Goal: Task Accomplishment & Management: Manage account settings

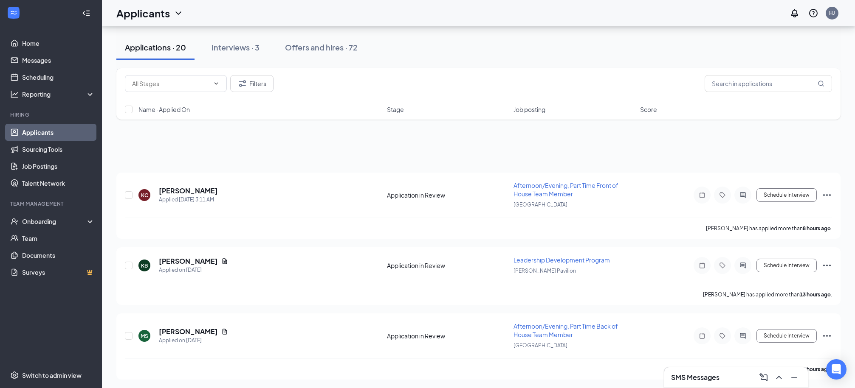
scroll to position [912, 0]
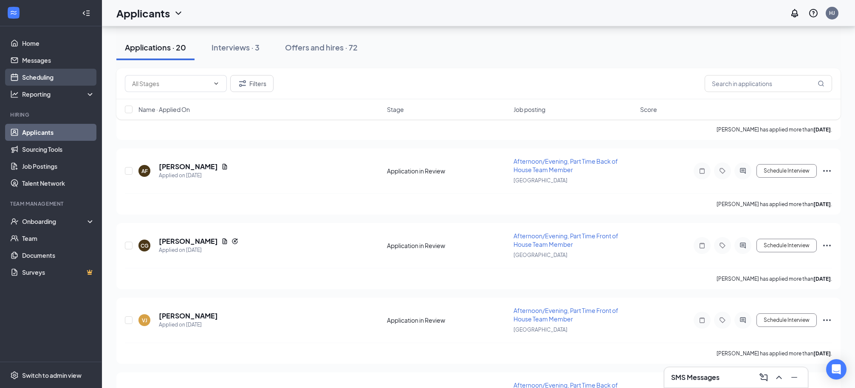
click at [40, 80] on link "Scheduling" at bounding box center [58, 77] width 73 height 17
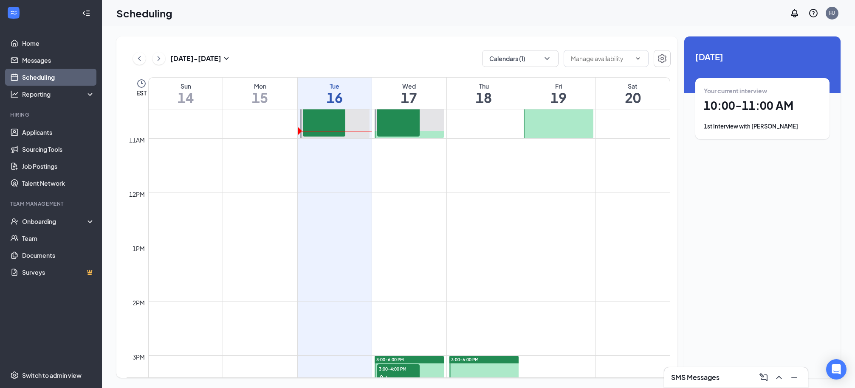
scroll to position [563, 0]
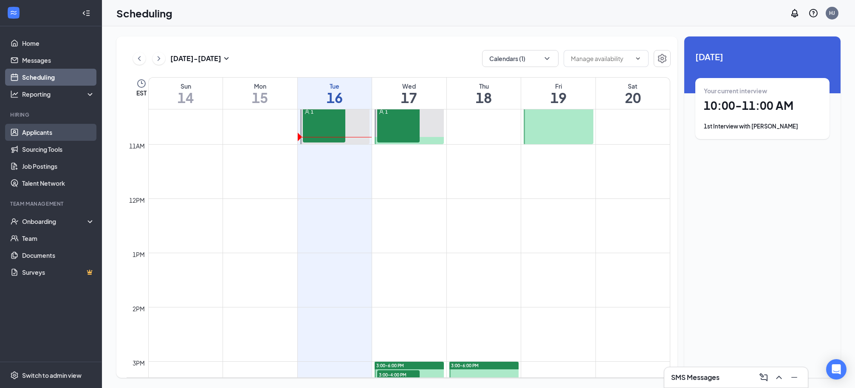
click at [37, 138] on link "Applicants" at bounding box center [58, 132] width 73 height 17
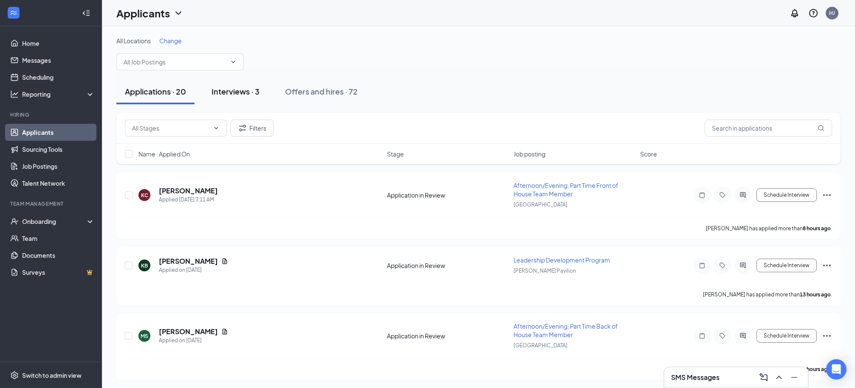
click at [240, 90] on div "Interviews · 3" at bounding box center [235, 91] width 48 height 11
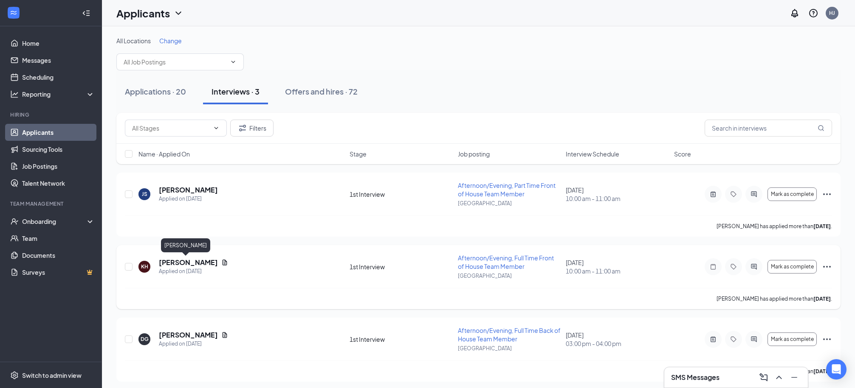
click at [185, 264] on h5 "Kendra Hogg" at bounding box center [188, 262] width 59 height 9
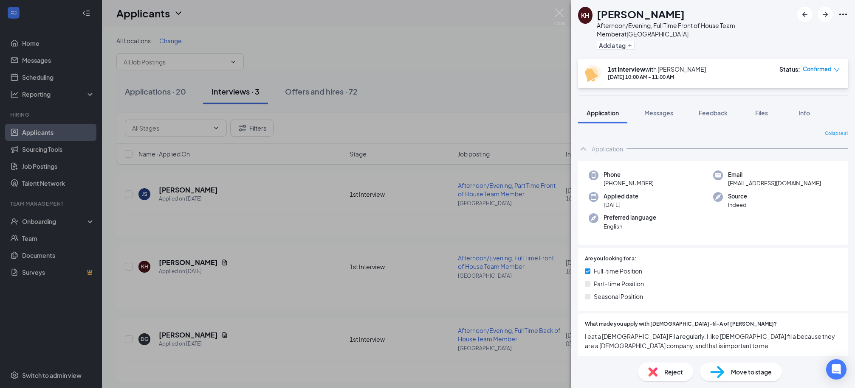
click at [658, 378] on div "Reject" at bounding box center [665, 372] width 55 height 19
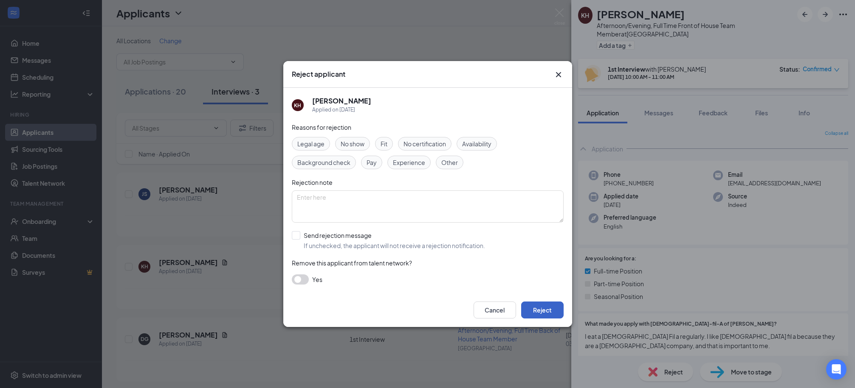
click at [538, 312] on button "Reject" at bounding box center [542, 310] width 42 height 17
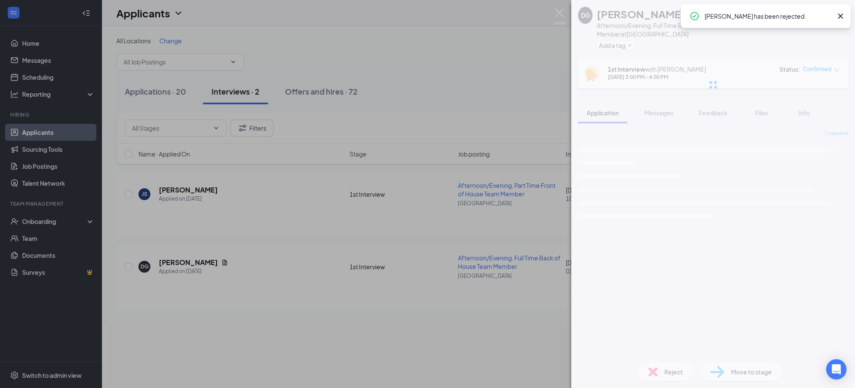
click at [514, 56] on div "DG DeMario Geer Afternoon/Evening, Full Time Back of House Team Member at Midto…" at bounding box center [427, 194] width 855 height 388
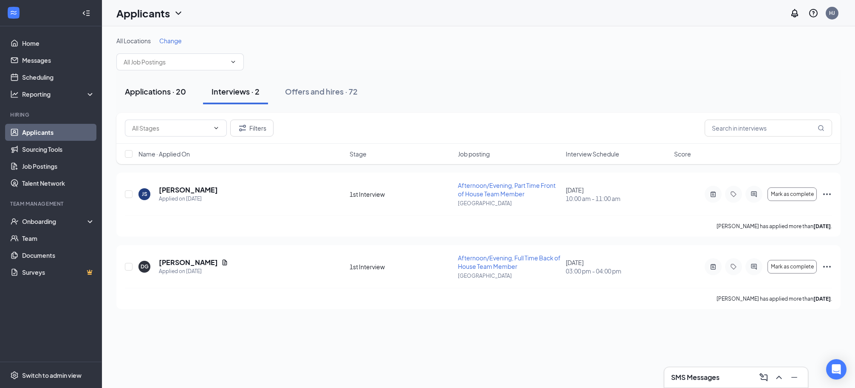
click at [140, 93] on div "Applications · 20" at bounding box center [155, 91] width 61 height 11
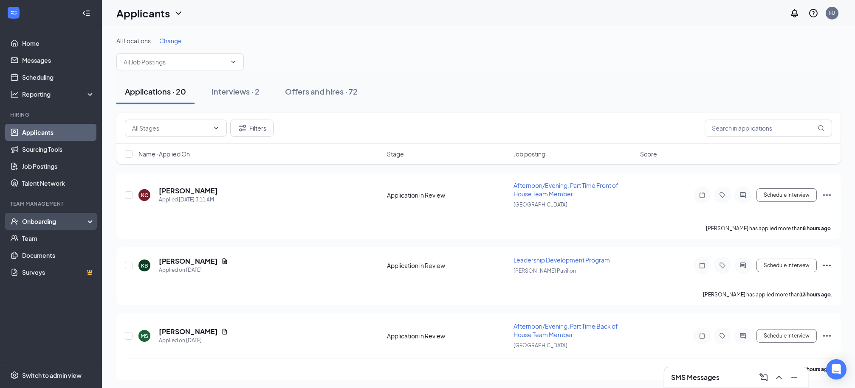
click at [51, 226] on div "Onboarding" at bounding box center [51, 221] width 102 height 17
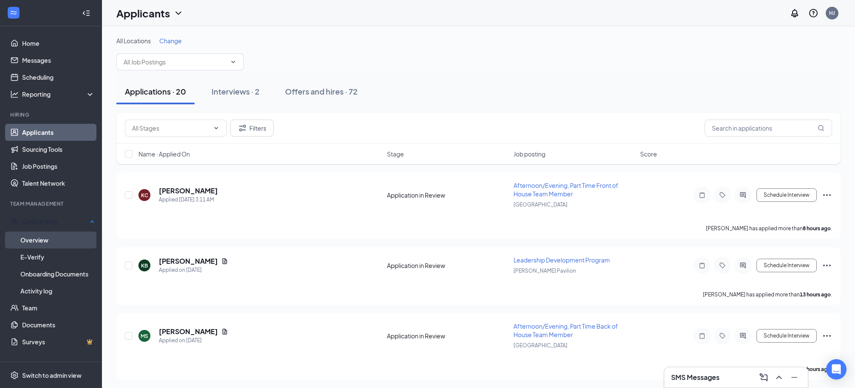
click at [47, 239] on link "Overview" at bounding box center [57, 240] width 74 height 17
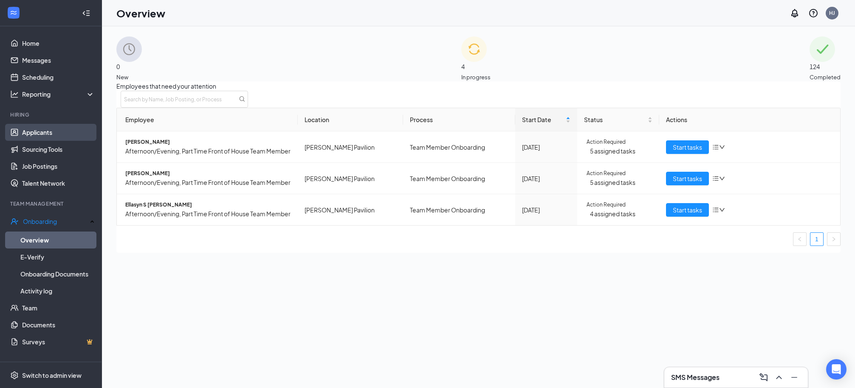
click at [35, 135] on link "Applicants" at bounding box center [58, 132] width 73 height 17
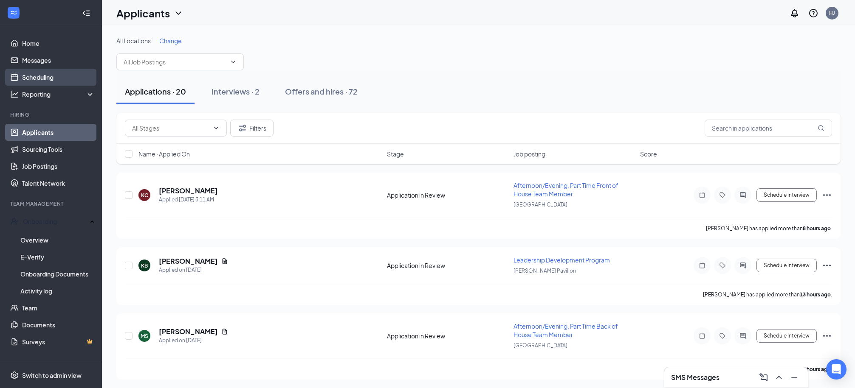
click at [48, 80] on link "Scheduling" at bounding box center [58, 77] width 73 height 17
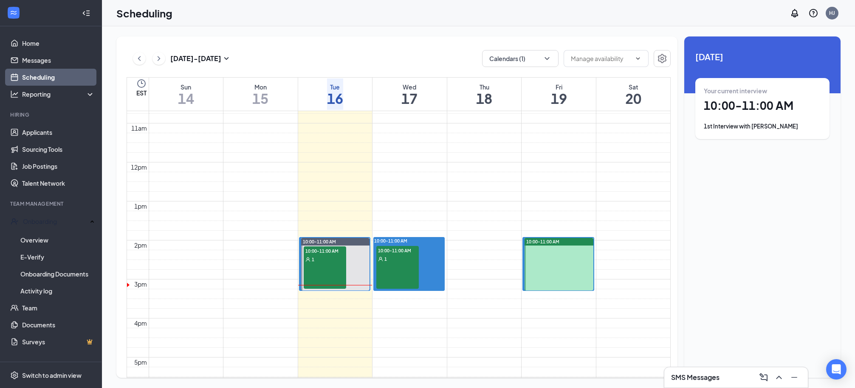
scroll to position [417, 0]
click at [145, 59] on button at bounding box center [139, 58] width 13 height 13
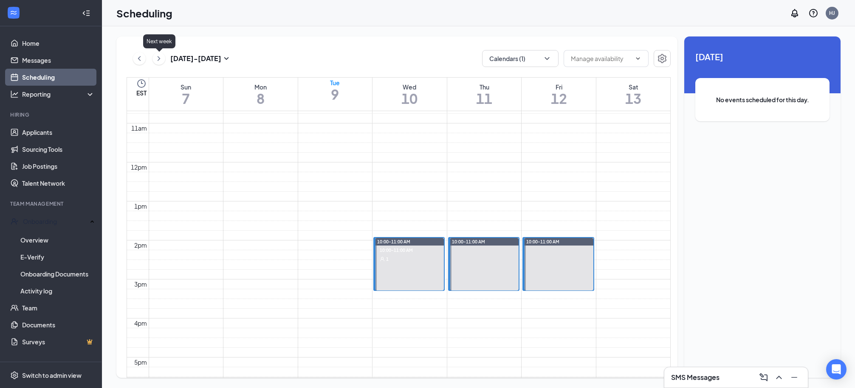
click at [162, 59] on icon "ChevronRight" at bounding box center [159, 58] width 8 height 10
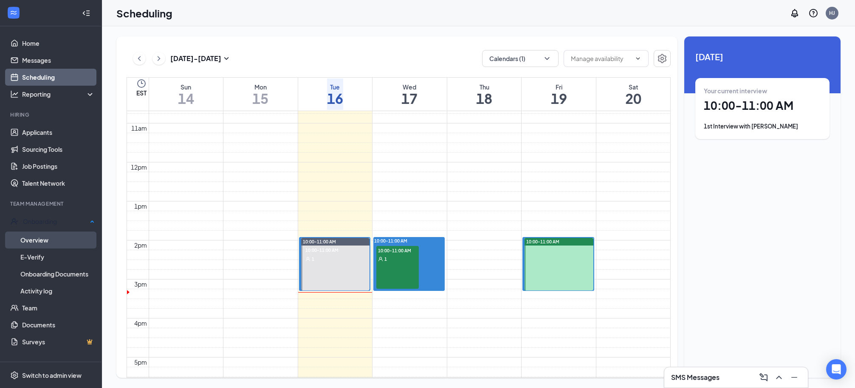
click at [36, 236] on link "Overview" at bounding box center [57, 240] width 74 height 17
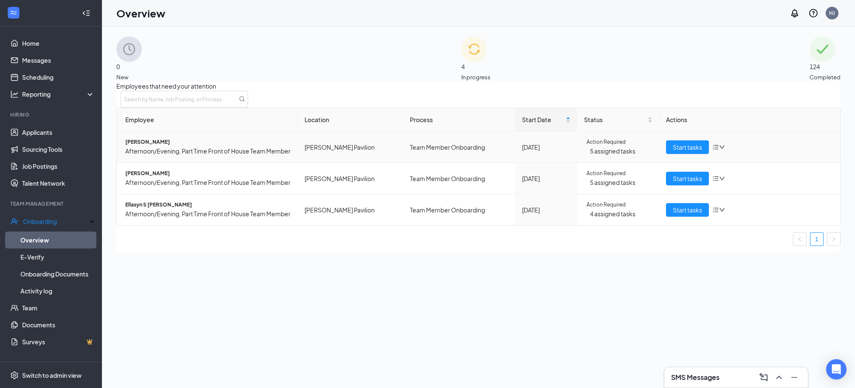
click at [490, 65] on div "4 In progress" at bounding box center [475, 59] width 29 height 45
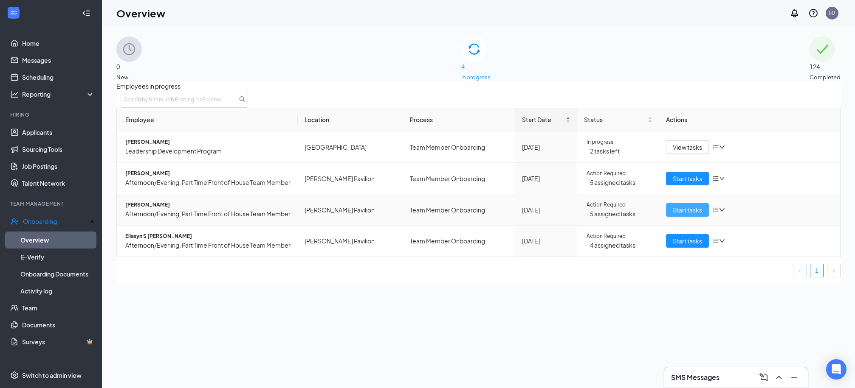
click at [673, 215] on span "Start tasks" at bounding box center [686, 209] width 29 height 9
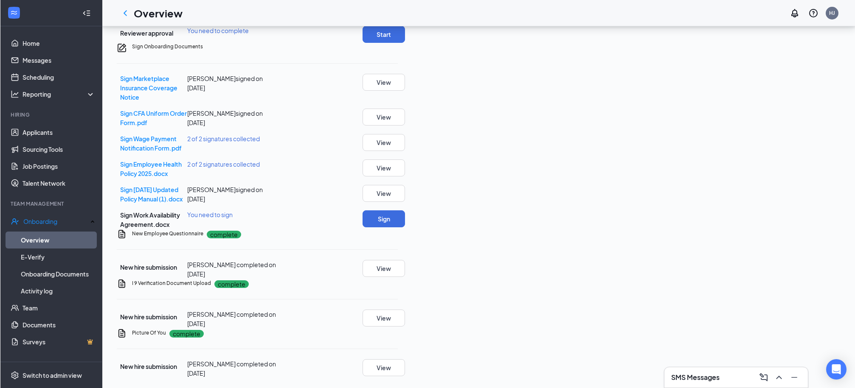
scroll to position [643, 0]
click at [405, 310] on button "View" at bounding box center [383, 318] width 42 height 17
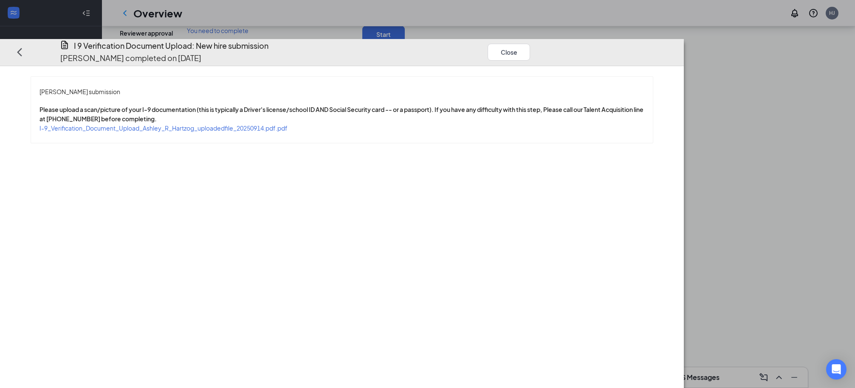
click at [287, 124] on span "I-9_Verification_Document_Upload_Ashley_R_Hartzog_uploadedfile_20250914.pdf.pdf" at bounding box center [163, 128] width 248 height 8
click at [530, 43] on button "Close" at bounding box center [509, 51] width 42 height 17
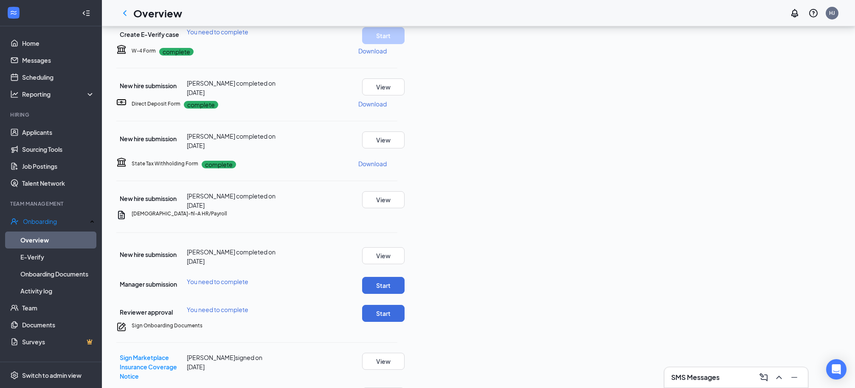
scroll to position [0, 0]
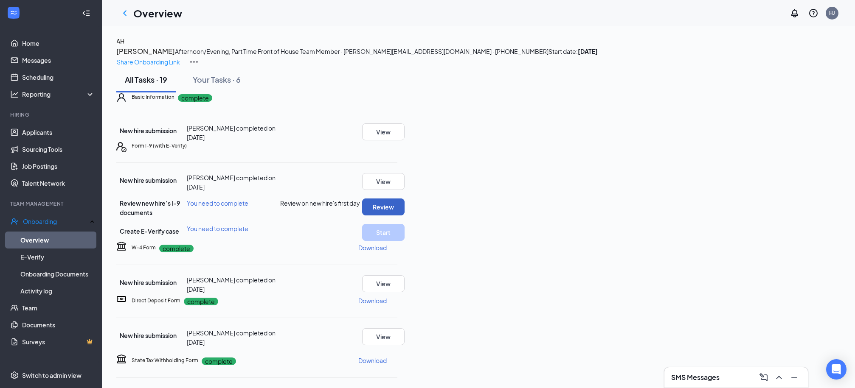
click at [405, 216] on button "Review" at bounding box center [383, 207] width 42 height 17
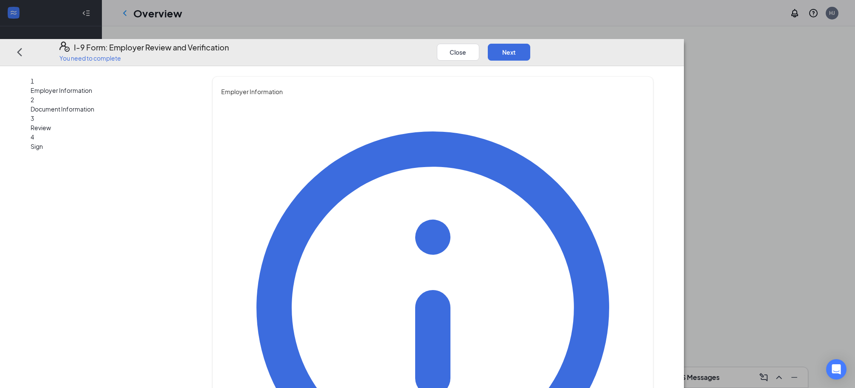
type input "Heather"
type input "Jones"
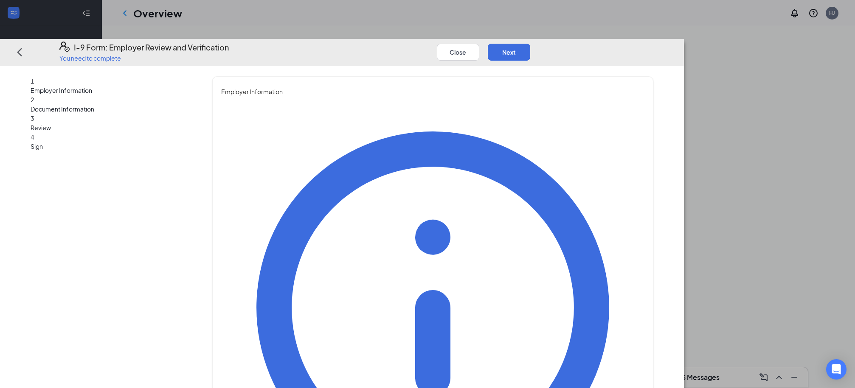
type input "Talent Acquisition Leader"
type input "chickfilaandersonhr@gmail.com"
type input "8643146916"
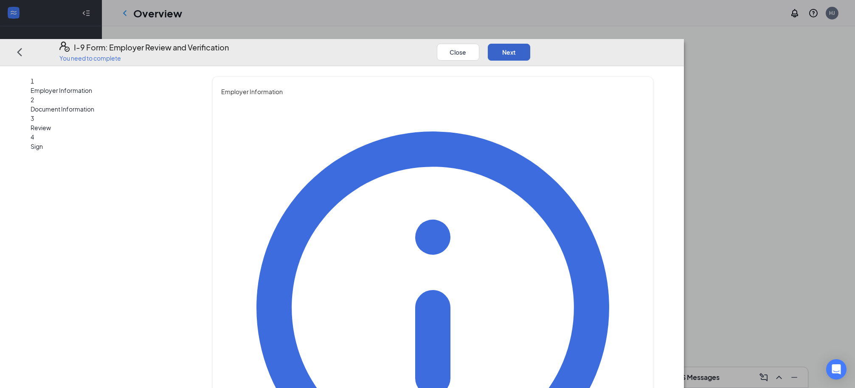
click at [530, 43] on button "Next" at bounding box center [509, 51] width 42 height 17
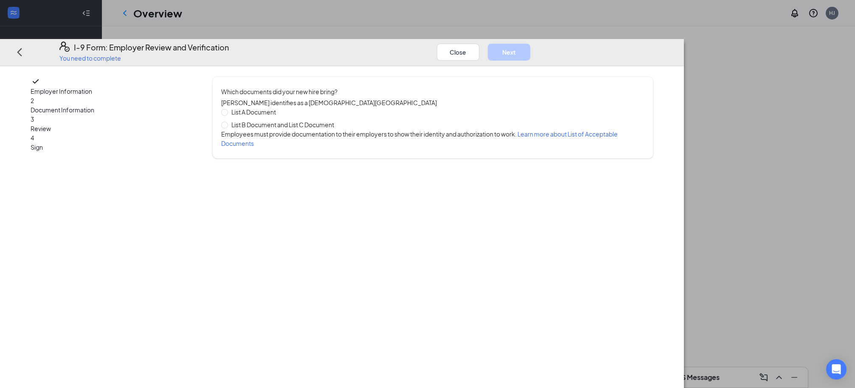
click at [326, 120] on span "List B Document and List C Document" at bounding box center [283, 124] width 110 height 9
click at [227, 121] on input "List B Document and List C Document" at bounding box center [224, 124] width 6 height 6
radio input "true"
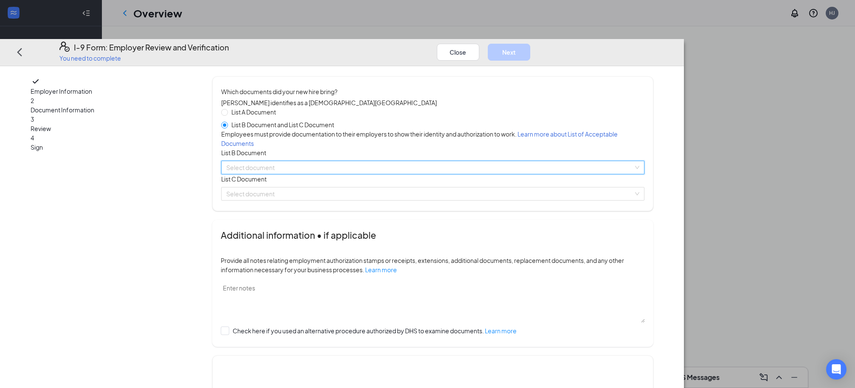
click at [370, 174] on input "search" at bounding box center [429, 167] width 407 height 13
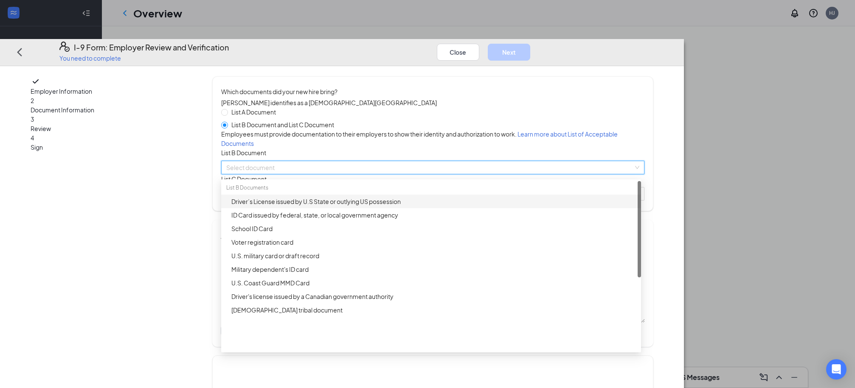
click at [365, 206] on div "Driver’s License issued by U.S State or outlying US possession" at bounding box center [433, 201] width 405 height 9
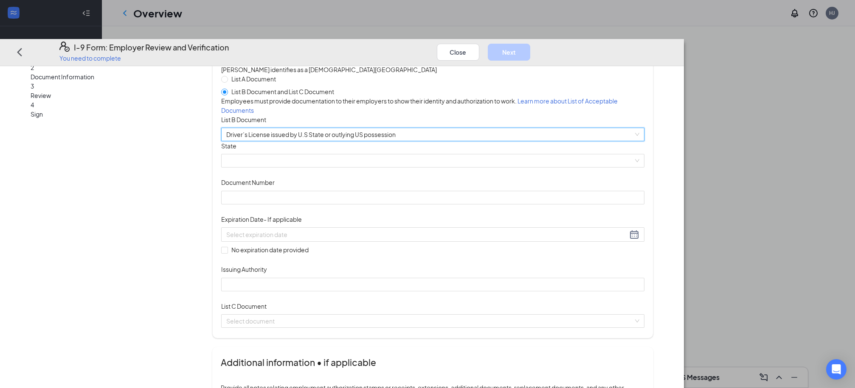
scroll to position [35, 0]
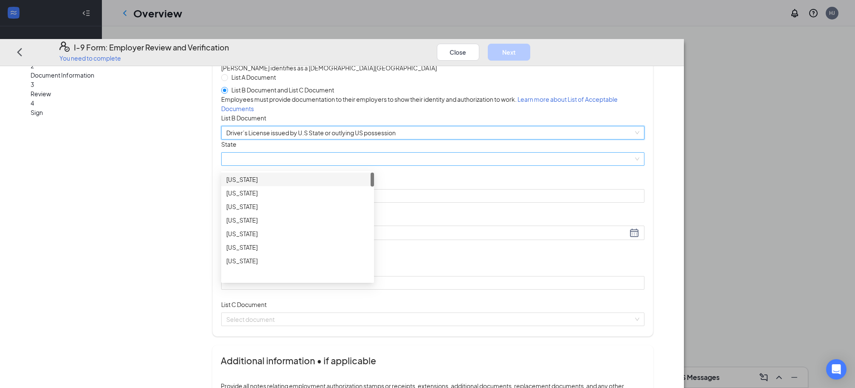
drag, startPoint x: 388, startPoint y: 194, endPoint x: 396, endPoint y: 219, distance: 26.3
click at [388, 166] on span at bounding box center [432, 159] width 413 height 13
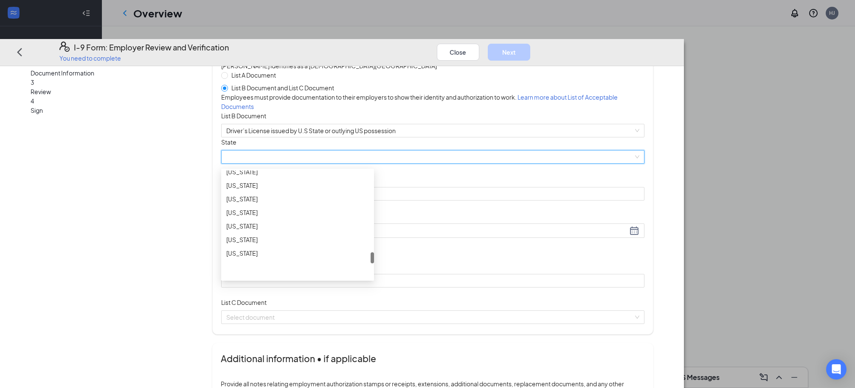
scroll to position [796, 0]
click at [354, 222] on div "South Carolina" at bounding box center [297, 216] width 143 height 9
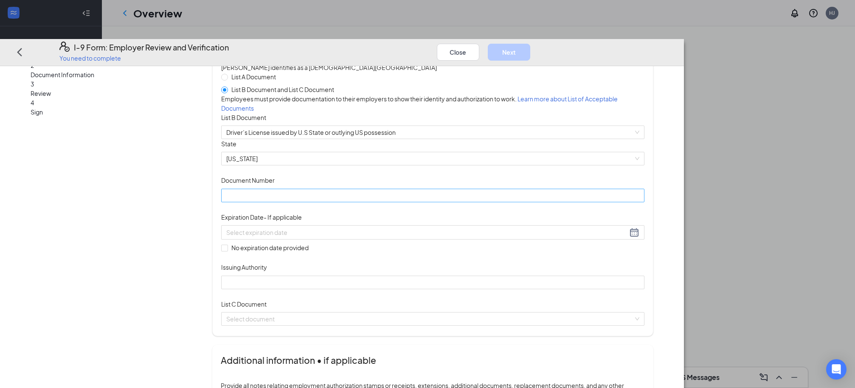
drag, startPoint x: 576, startPoint y: 227, endPoint x: 417, endPoint y: 230, distance: 159.2
click at [576, 227] on div "Document Title Driver’s License issued by U.S State or outlying US possession S…" at bounding box center [432, 214] width 423 height 150
click at [372, 202] on input "Document Number" at bounding box center [432, 195] width 423 height 14
type input "106324569"
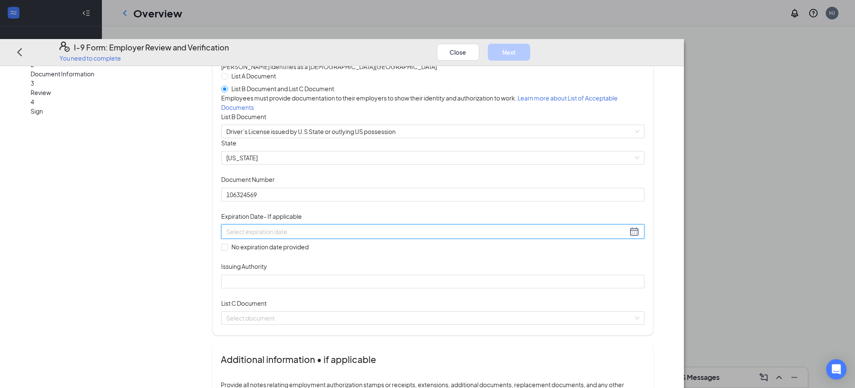
click at [328, 236] on input at bounding box center [426, 231] width 401 height 9
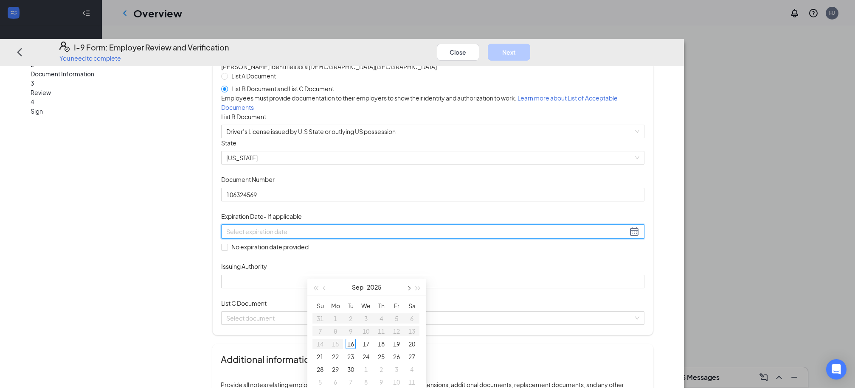
click at [411, 289] on button "button" at bounding box center [408, 287] width 9 height 17
click at [419, 289] on span "button" at bounding box center [418, 289] width 4 height 4
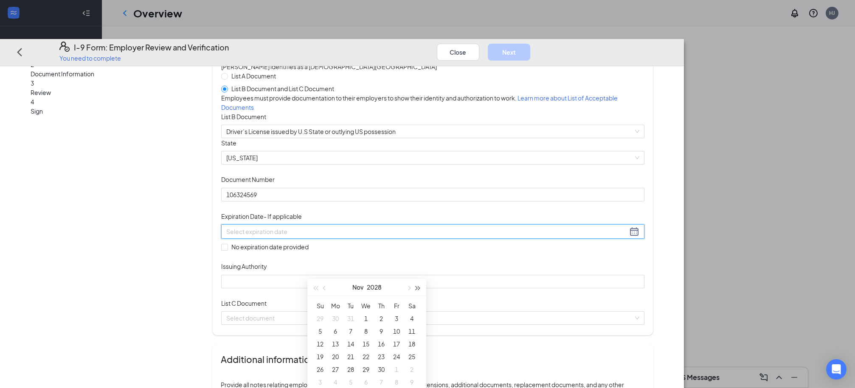
click at [419, 289] on span "button" at bounding box center [418, 289] width 4 height 4
type input "11/22/2030"
click at [402, 356] on td "22" at bounding box center [396, 357] width 15 height 13
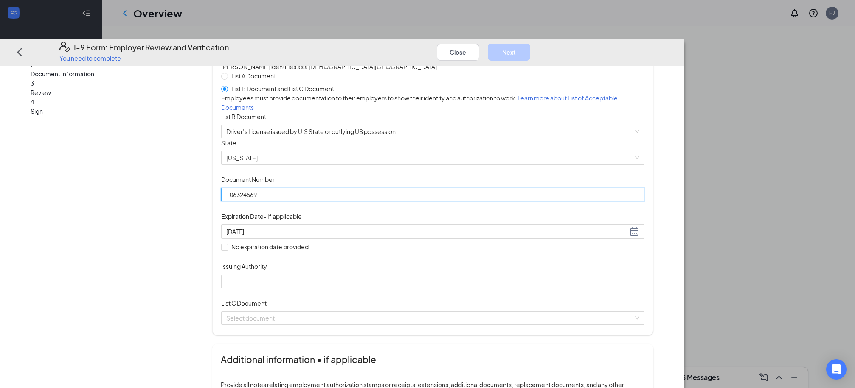
click at [332, 201] on input "106324569" at bounding box center [432, 195] width 423 height 14
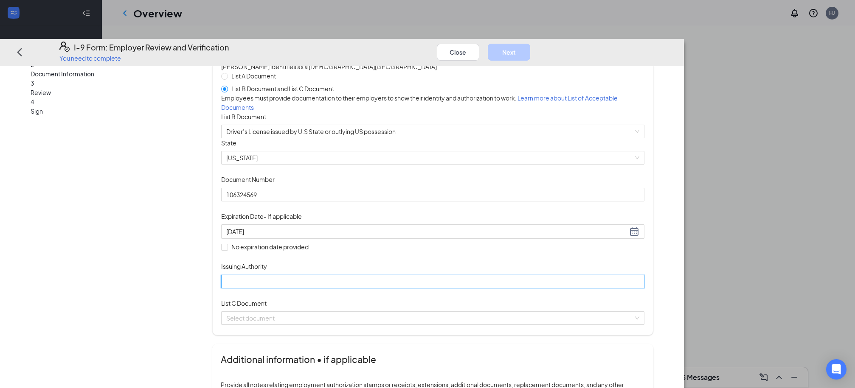
click at [357, 288] on input "Issuing Authority" at bounding box center [432, 282] width 423 height 14
type input "South Carolina"
click at [531, 258] on div "Document Title Driver’s License issued by U.S State or outlying US possession S…" at bounding box center [432, 213] width 423 height 150
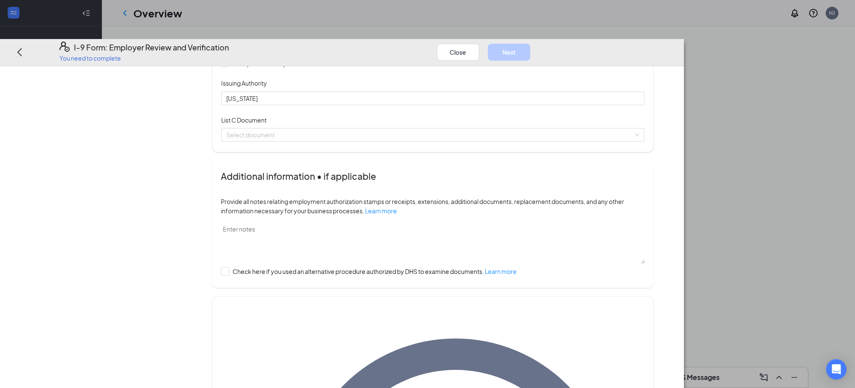
scroll to position [273, 0]
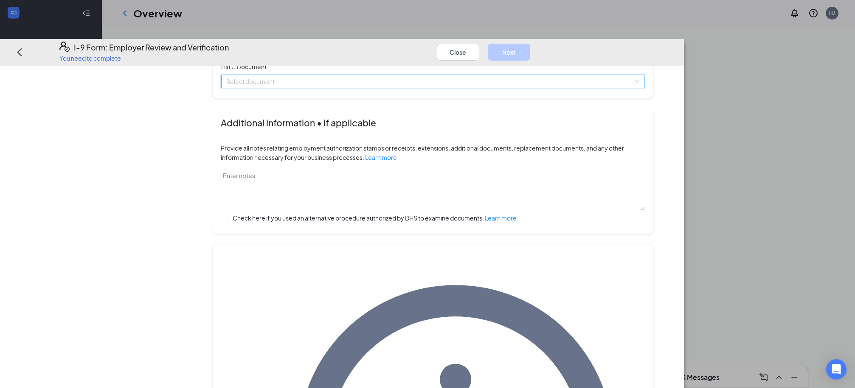
click at [377, 87] on input "search" at bounding box center [429, 81] width 407 height 13
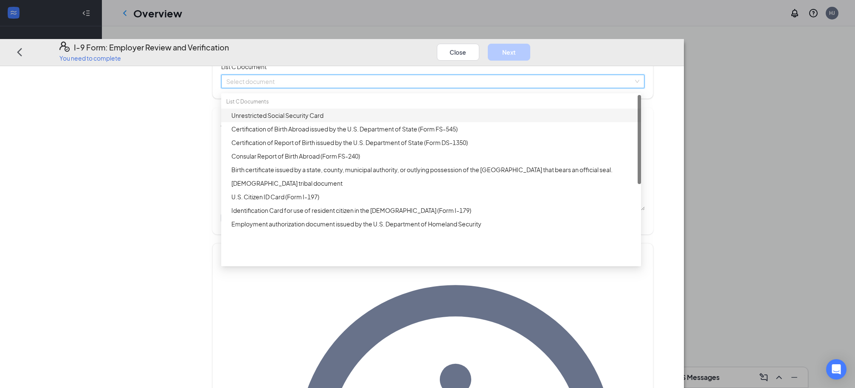
click at [369, 120] on div "Unrestricted Social Security Card" at bounding box center [433, 114] width 405 height 9
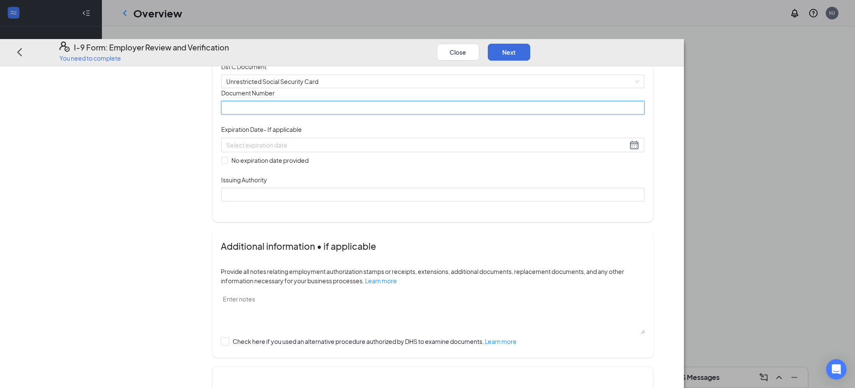
click at [346, 115] on input "Document Number" at bounding box center [432, 108] width 423 height 14
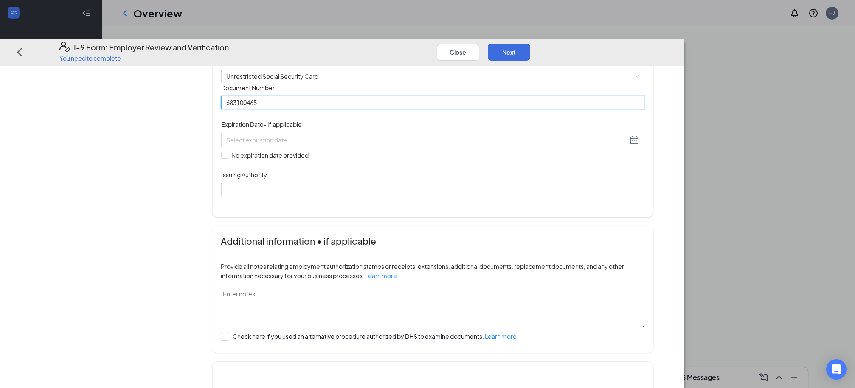
click at [324, 110] on input "683100465" at bounding box center [432, 103] width 423 height 14
click at [332, 110] on input "683100465" at bounding box center [432, 104] width 423 height 14
type input "683100465"
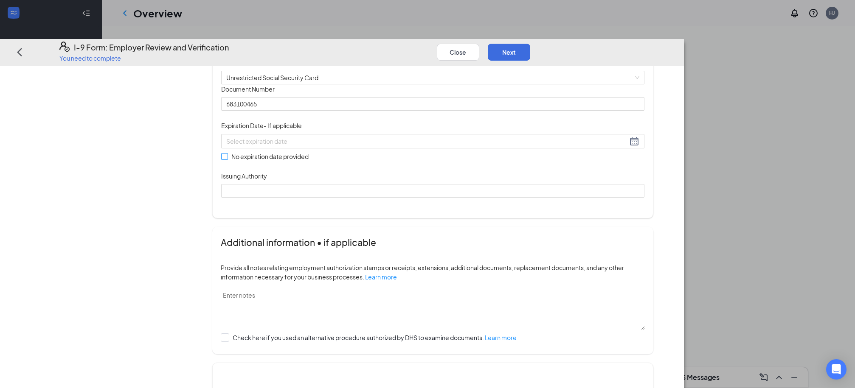
click at [227, 159] on input "No expiration date provided" at bounding box center [224, 156] width 6 height 6
checkbox input "true"
click at [368, 209] on div "Which documents did your new hire bring? Ashley R Hartzog identifies as a citiz…" at bounding box center [432, 9] width 423 height 399
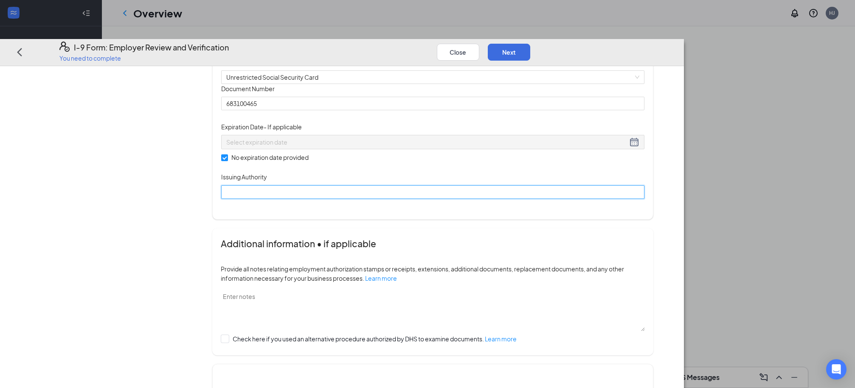
click at [370, 199] on input "Issuing Authority" at bounding box center [432, 192] width 423 height 14
type input "Social Security Administration"
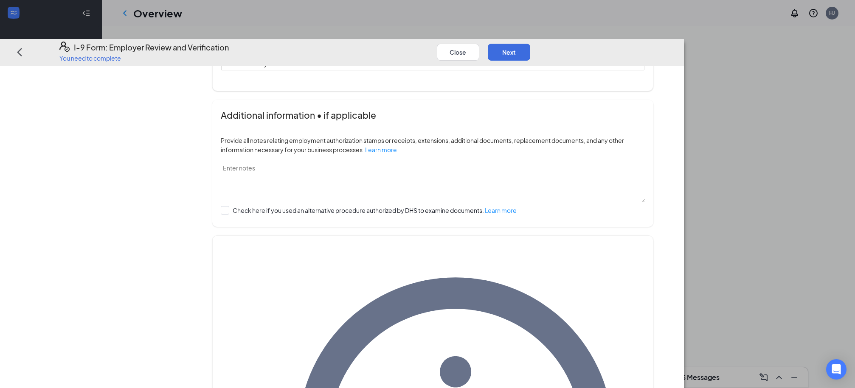
click at [539, 42] on div "Close Next" at bounding box center [488, 52] width 102 height 20
click at [530, 43] on button "Next" at bounding box center [509, 51] width 42 height 17
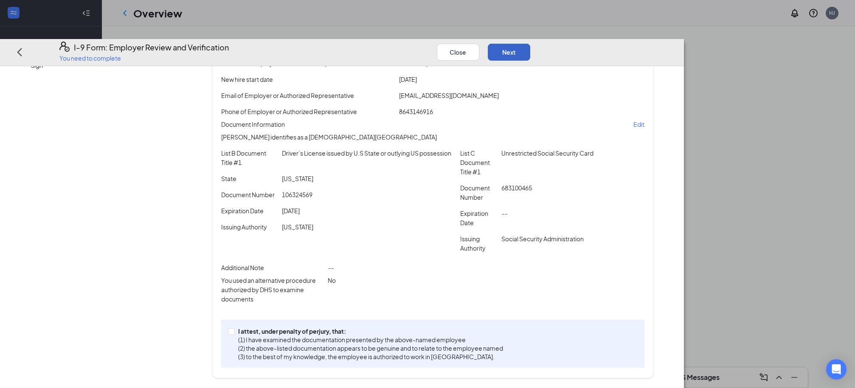
scroll to position [103, 0]
click at [234, 333] on input "I attest, under penalty of perjury, that: (1) I have examined the documentation…" at bounding box center [231, 331] width 6 height 6
checkbox input "true"
click at [530, 43] on button "Next" at bounding box center [509, 51] width 42 height 17
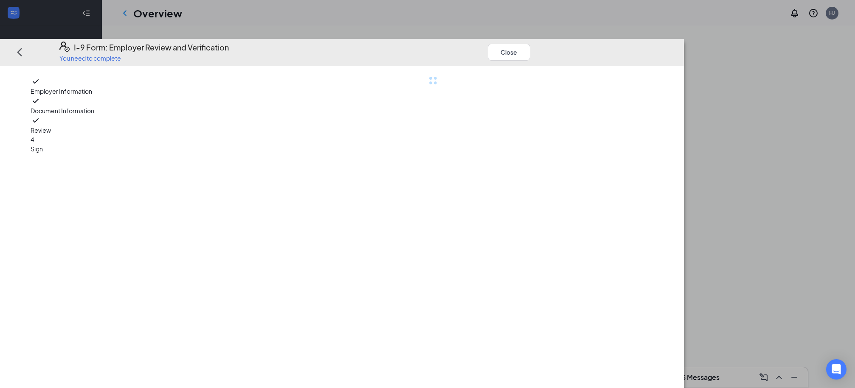
scroll to position [0, 0]
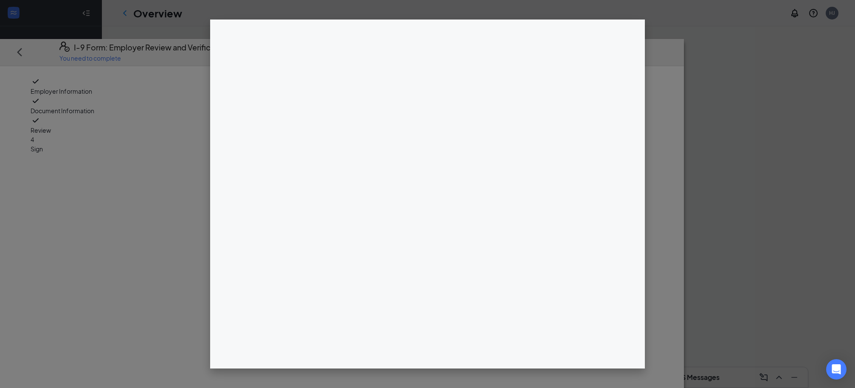
click at [427, 121] on div at bounding box center [432, 246] width 441 height 340
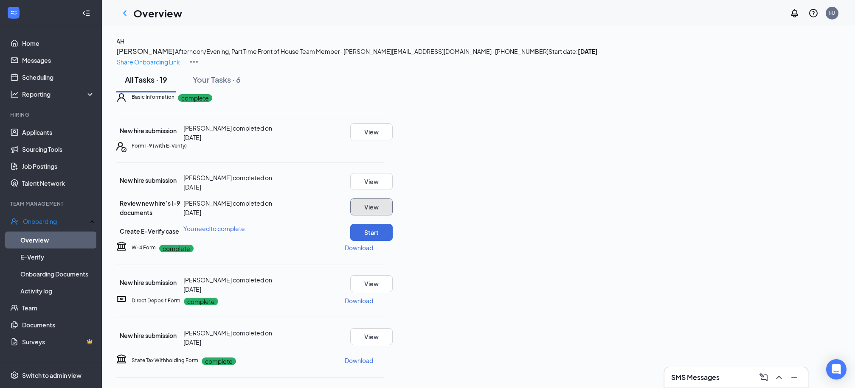
scroll to position [80, 0]
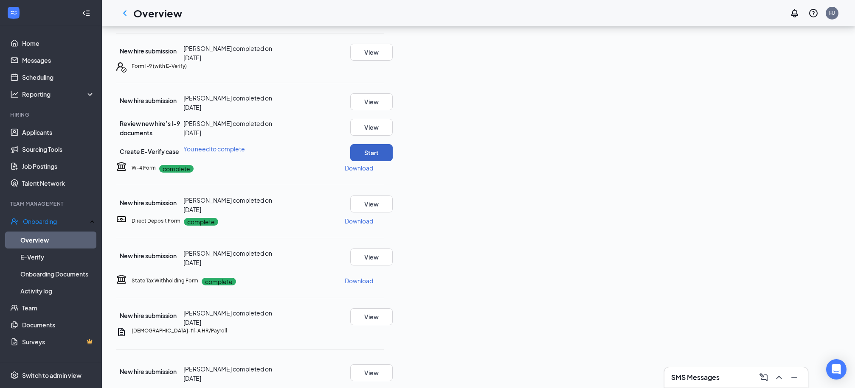
click at [393, 161] on button "Start" at bounding box center [371, 152] width 42 height 17
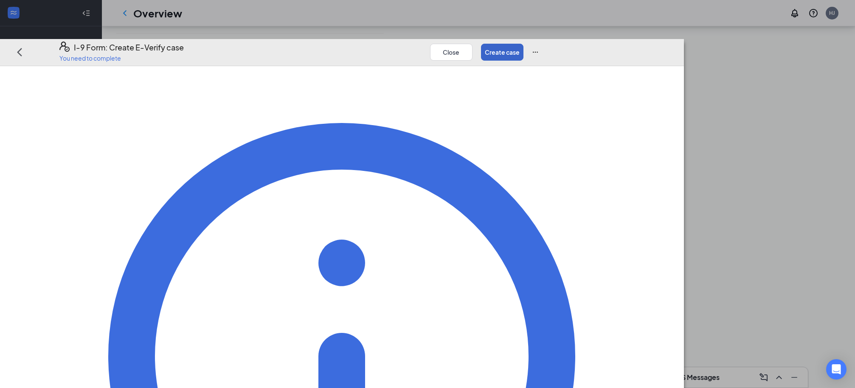
click at [523, 43] on button "Create case" at bounding box center [502, 51] width 42 height 17
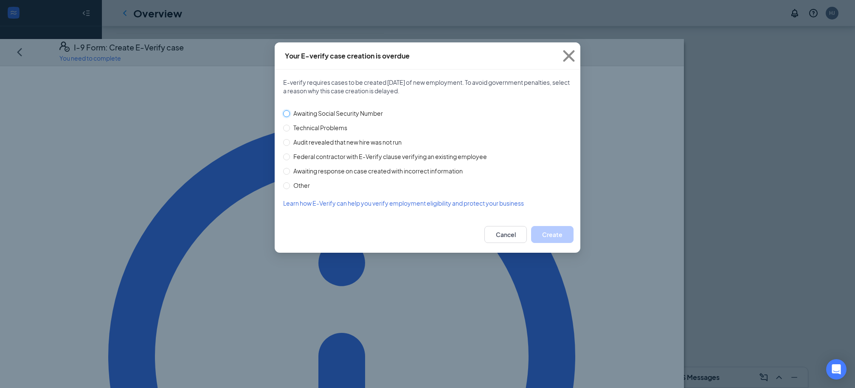
drag, startPoint x: 285, startPoint y: 112, endPoint x: 298, endPoint y: 117, distance: 13.7
click at [285, 112] on input "Awaiting Social Security Number" at bounding box center [286, 113] width 7 height 7
radio input "true"
click at [543, 233] on button "Create" at bounding box center [552, 234] width 42 height 17
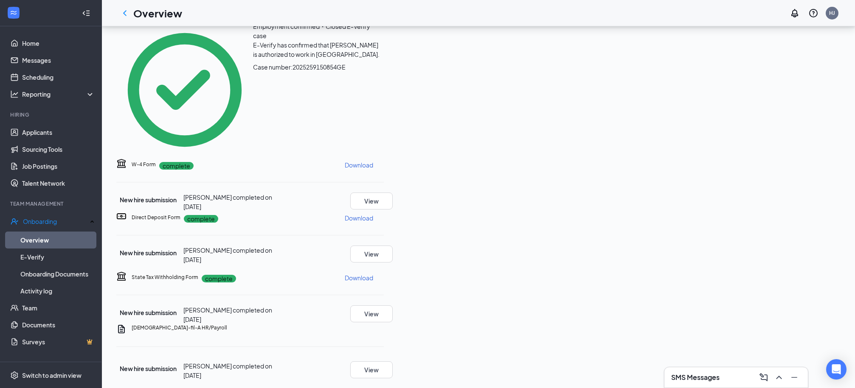
scroll to position [231, 0]
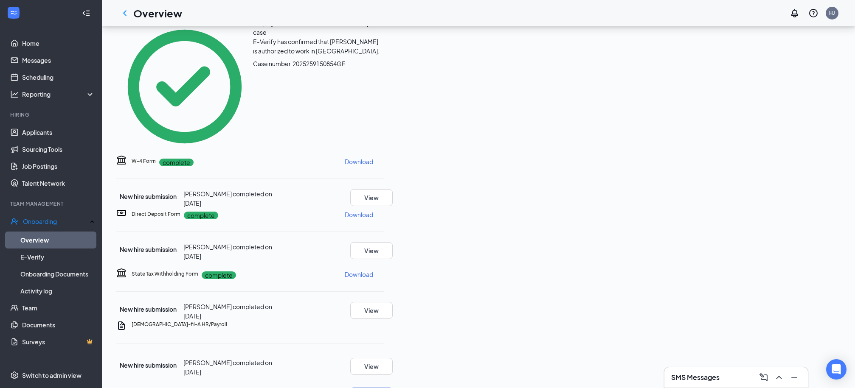
click at [373, 161] on p "Download" at bounding box center [359, 161] width 28 height 8
click at [373, 219] on p "Download" at bounding box center [359, 215] width 28 height 8
click at [373, 279] on p "Download" at bounding box center [359, 274] width 28 height 8
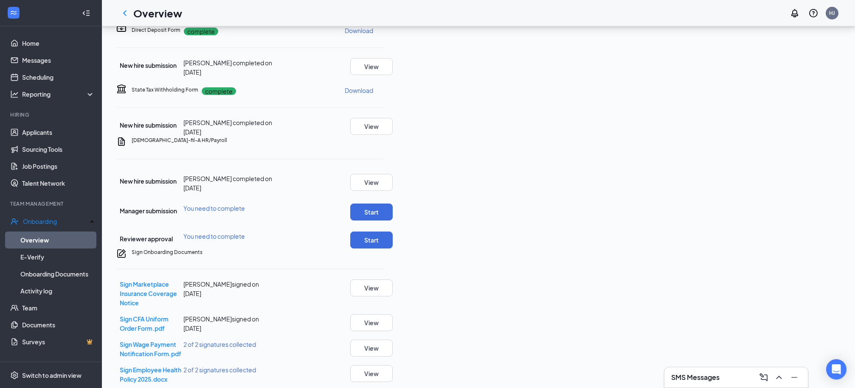
scroll to position [417, 0]
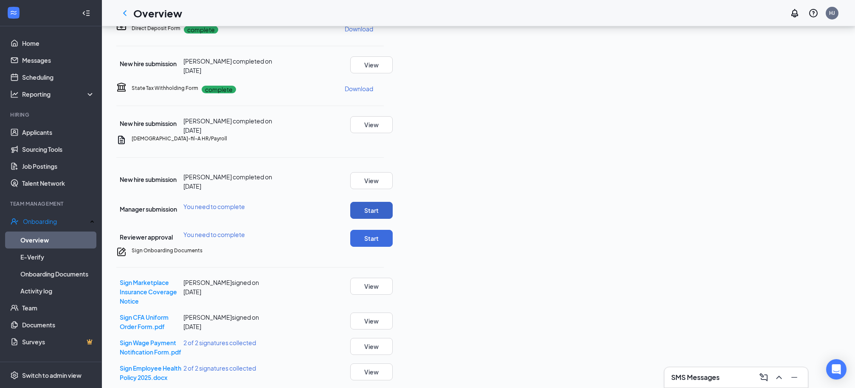
click at [393, 219] on button "Start" at bounding box center [371, 210] width 42 height 17
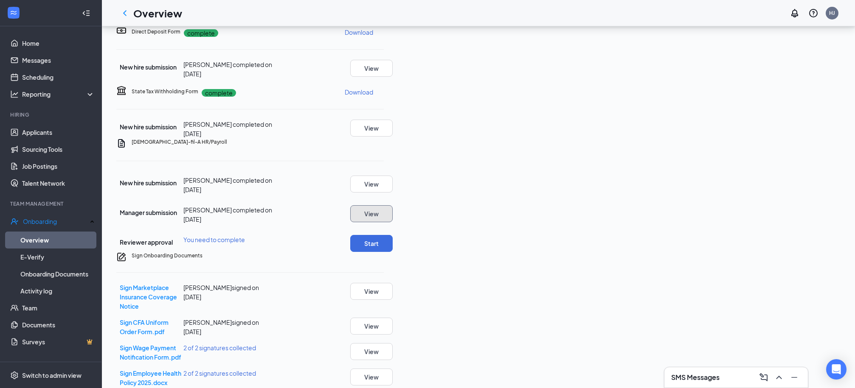
scroll to position [421, 0]
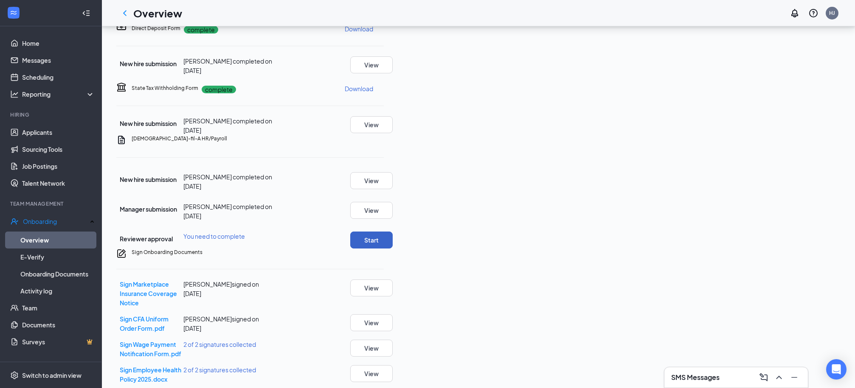
click at [393, 249] on button "Start" at bounding box center [371, 240] width 42 height 17
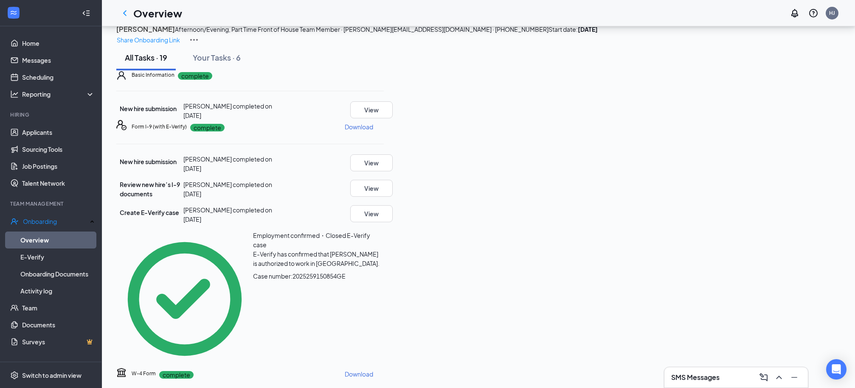
scroll to position [0, 0]
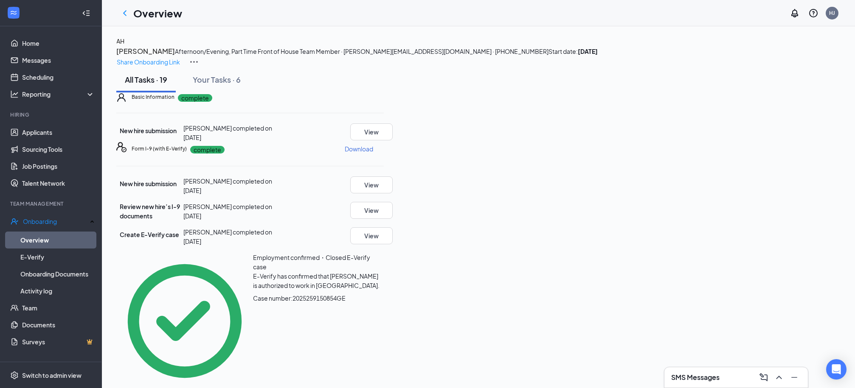
click at [373, 153] on p "Download" at bounding box center [359, 149] width 28 height 8
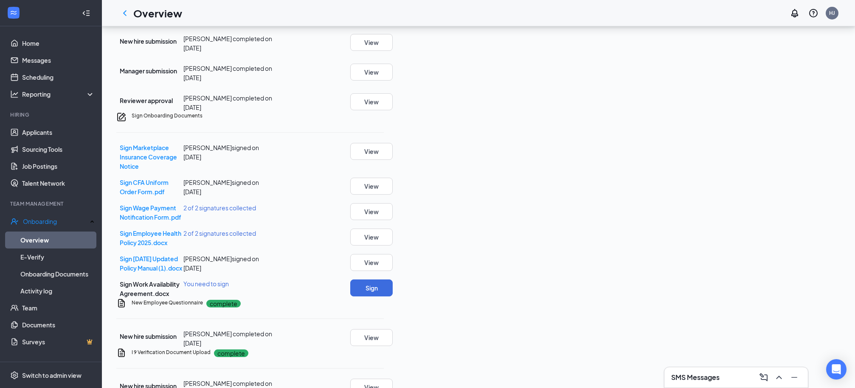
scroll to position [563, 0]
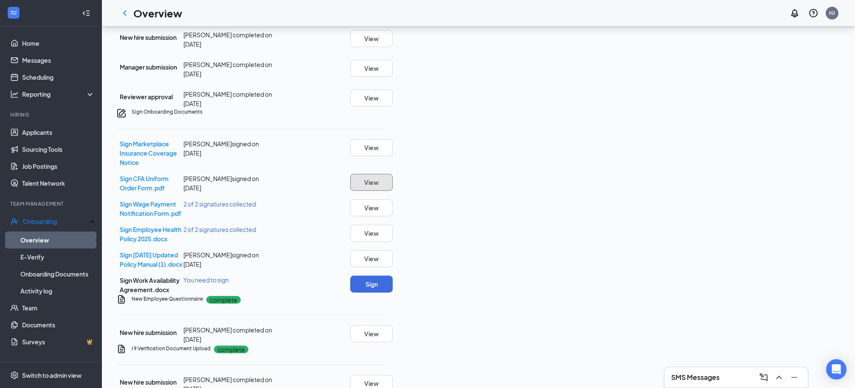
click at [393, 191] on button "View" at bounding box center [371, 182] width 42 height 17
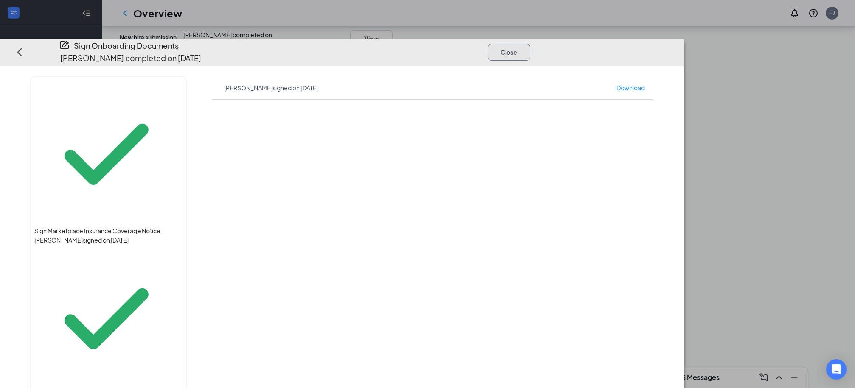
click at [530, 43] on button "Close" at bounding box center [509, 51] width 42 height 17
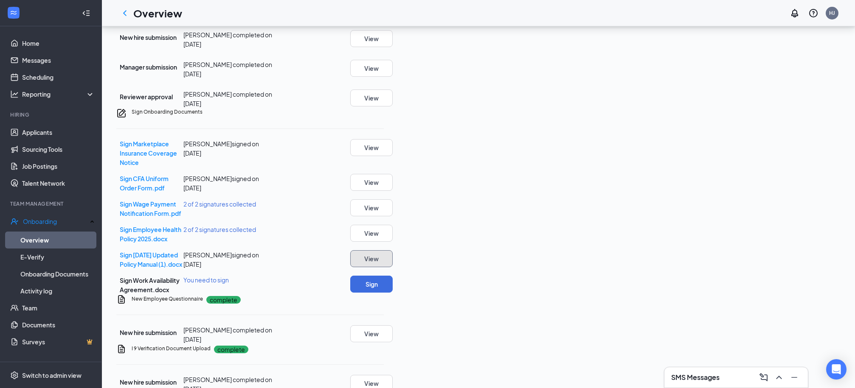
click at [393, 267] on button "View" at bounding box center [371, 258] width 42 height 17
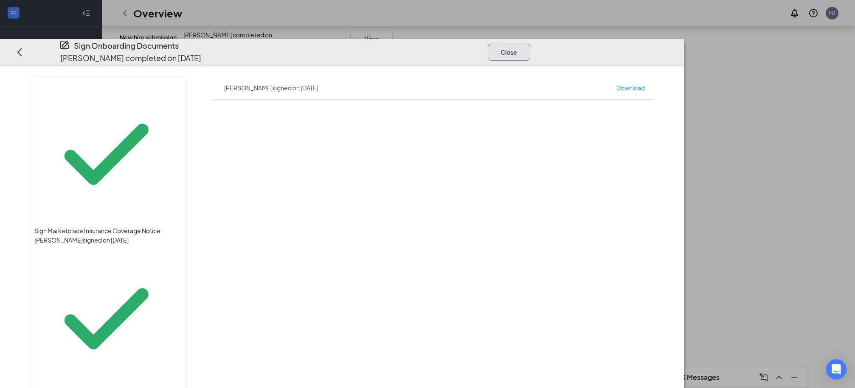
click at [530, 43] on button "Close" at bounding box center [509, 51] width 42 height 17
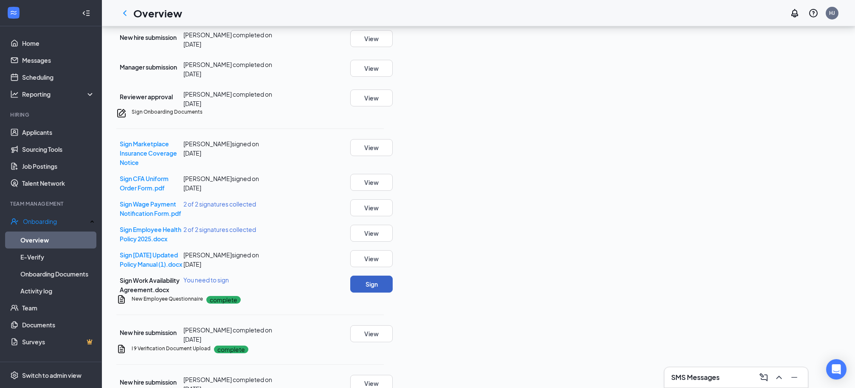
click at [393, 293] on button "Sign" at bounding box center [371, 284] width 42 height 17
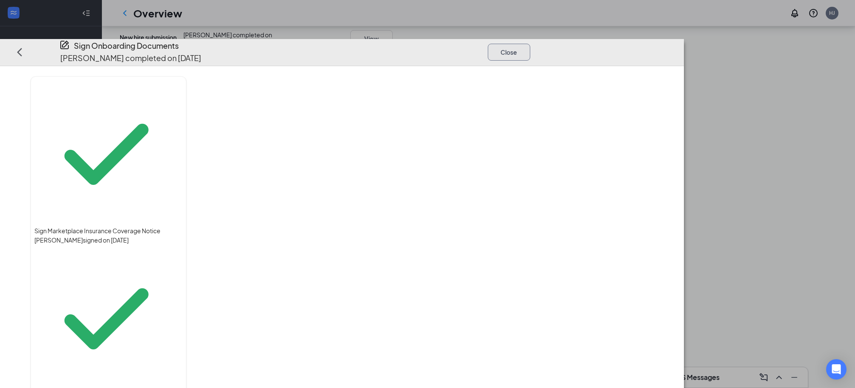
click at [530, 43] on button "Close" at bounding box center [509, 51] width 42 height 17
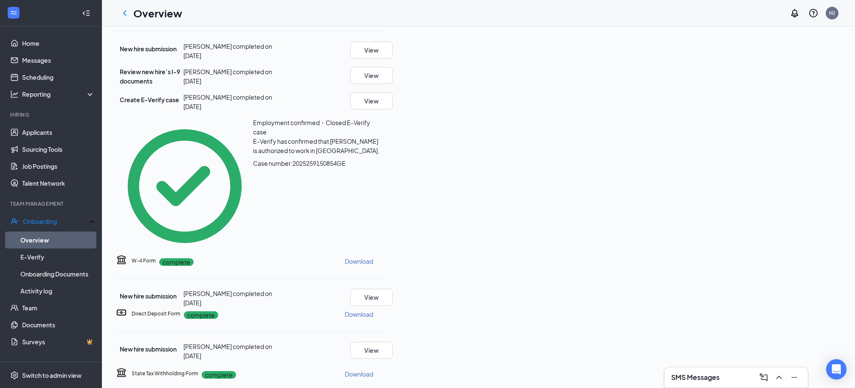
scroll to position [0, 0]
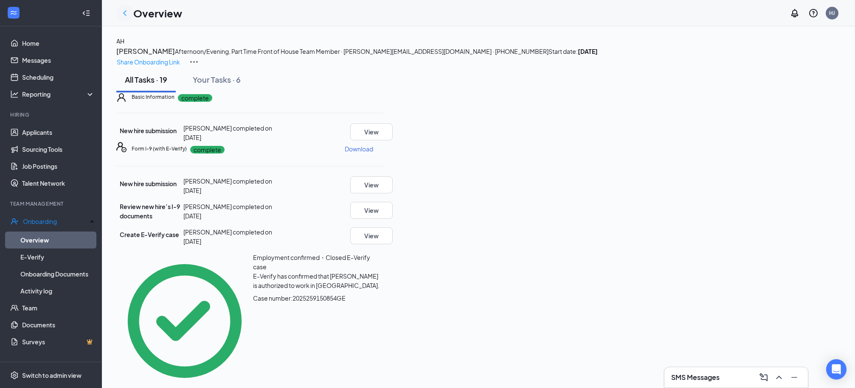
click at [126, 14] on icon "ChevronLeft" at bounding box center [125, 13] width 10 height 10
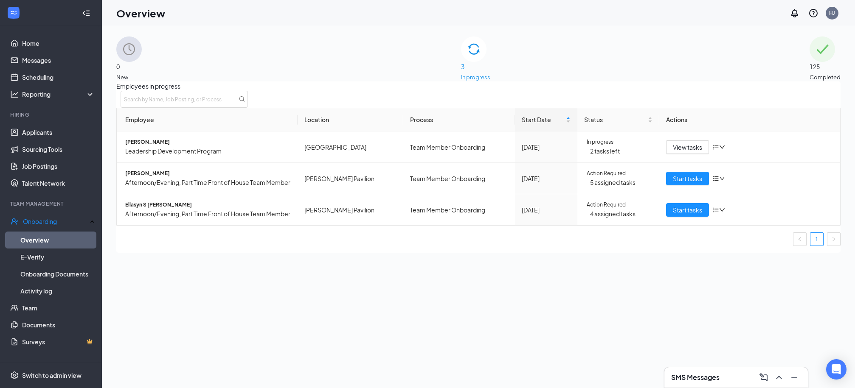
click at [810, 63] on span "125" at bounding box center [825, 66] width 31 height 9
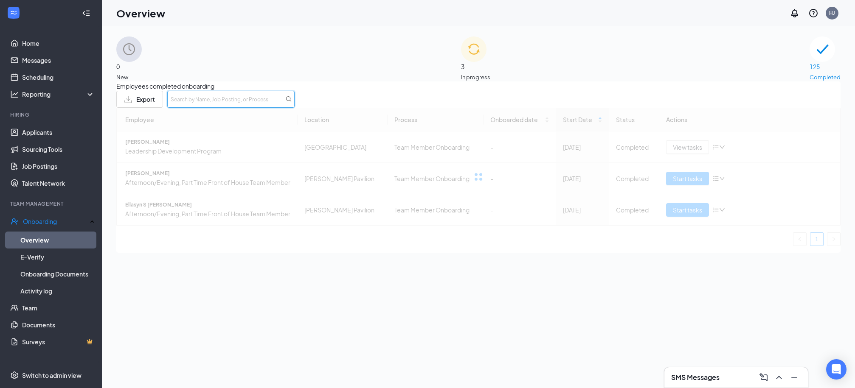
click at [295, 108] on input "text" at bounding box center [230, 99] width 127 height 17
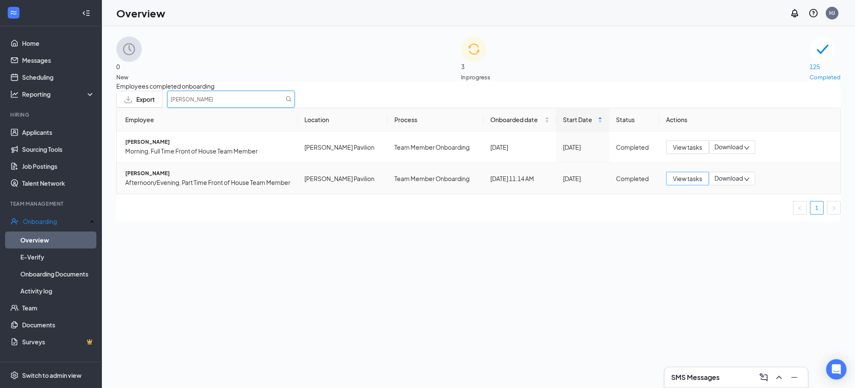
type input "ashley"
click at [695, 183] on span "View tasks" at bounding box center [687, 178] width 29 height 9
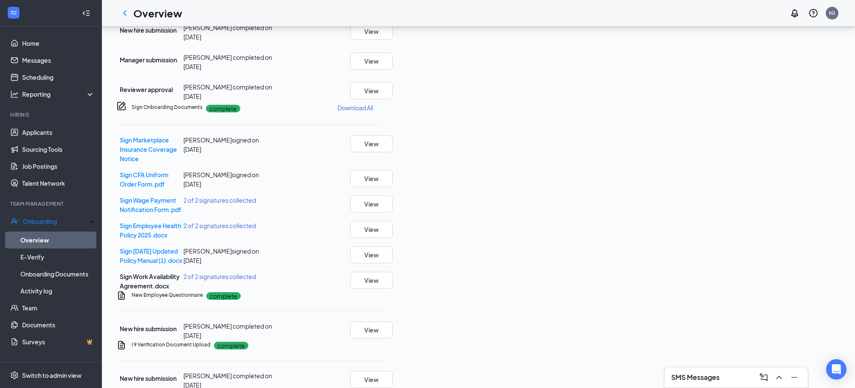
scroll to position [700, 0]
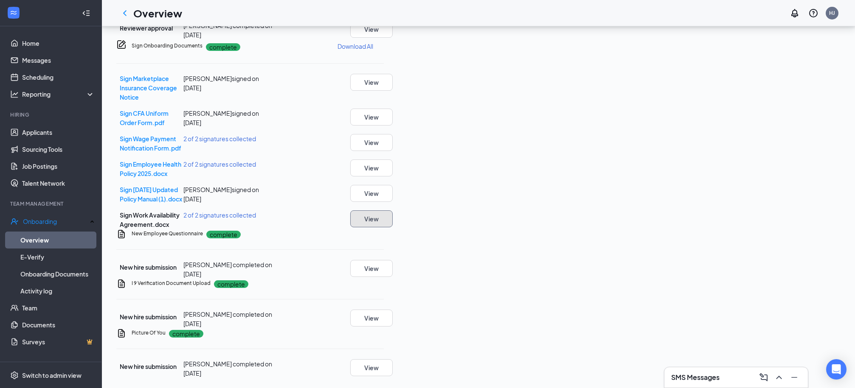
click at [393, 211] on button "View" at bounding box center [371, 219] width 42 height 17
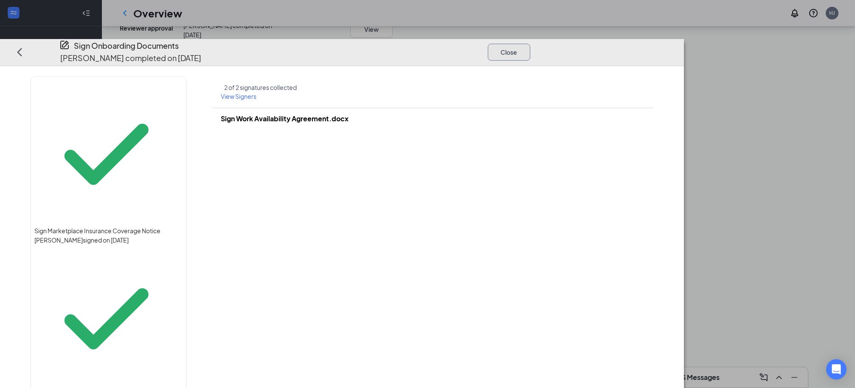
click at [530, 43] on button "Close" at bounding box center [509, 51] width 42 height 17
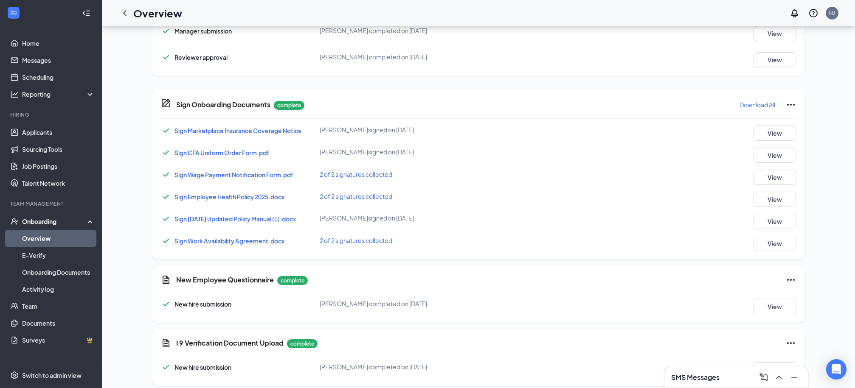
scroll to position [700, 0]
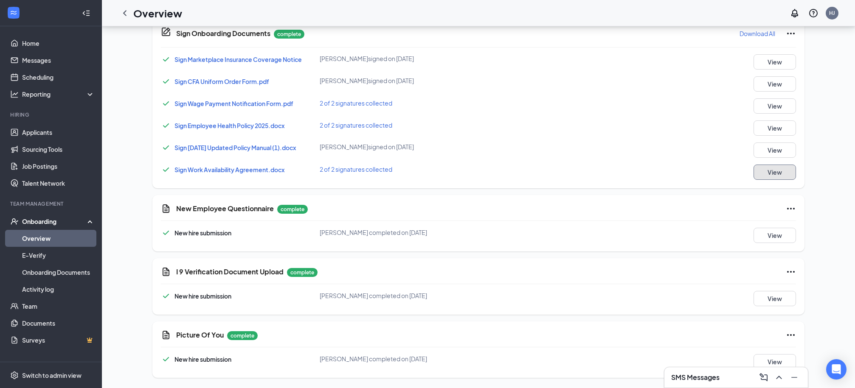
click at [784, 175] on button "View" at bounding box center [775, 172] width 42 height 15
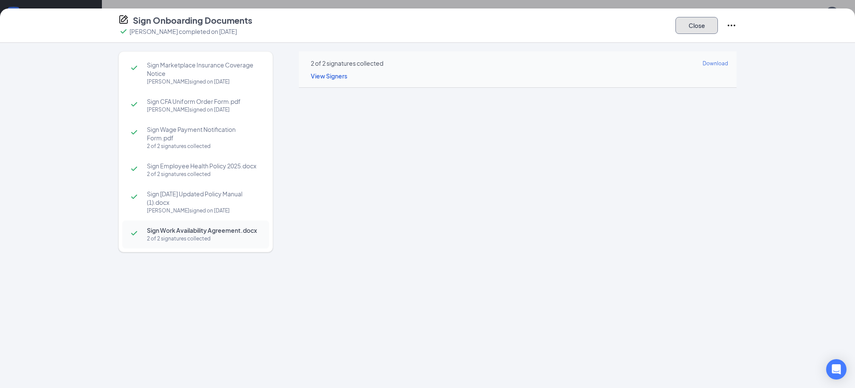
click at [695, 24] on button "Close" at bounding box center [696, 25] width 42 height 17
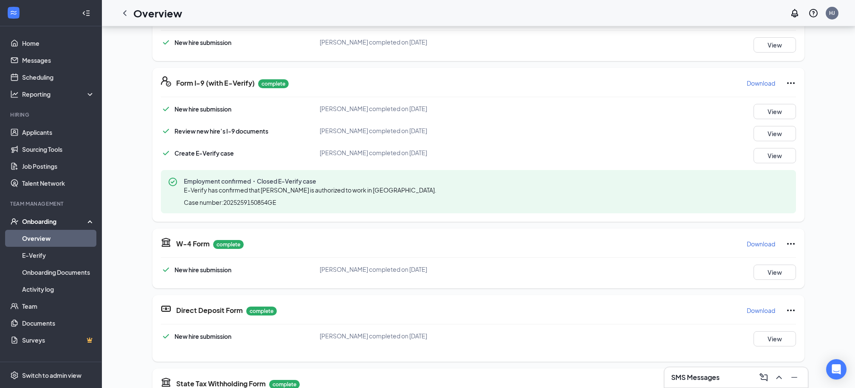
scroll to position [140, 0]
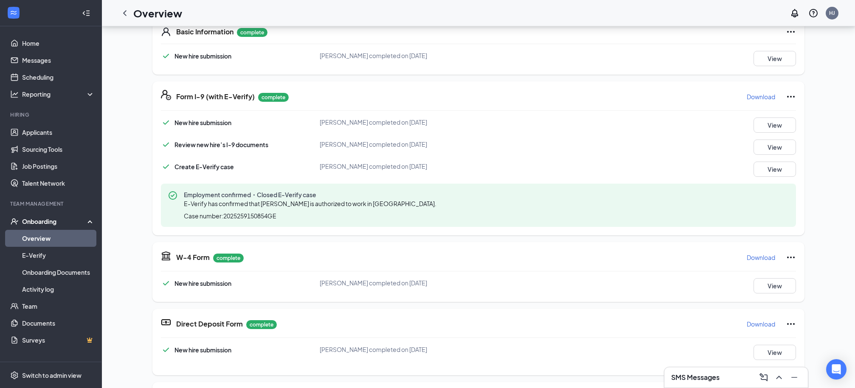
click at [47, 235] on link "Overview" at bounding box center [58, 238] width 73 height 17
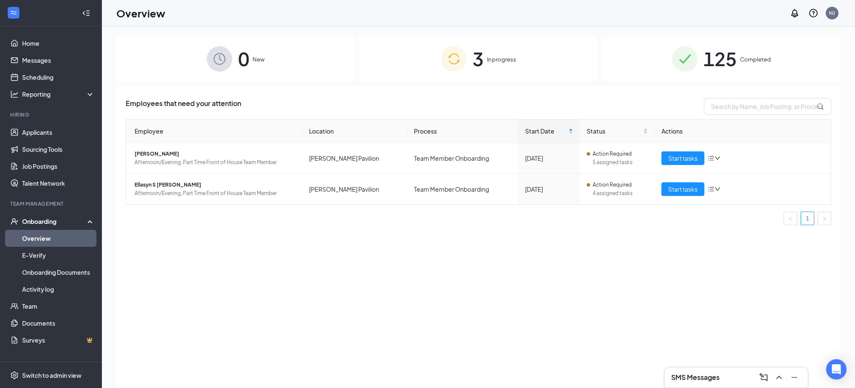
click at [509, 62] on span "In progress" at bounding box center [501, 59] width 29 height 8
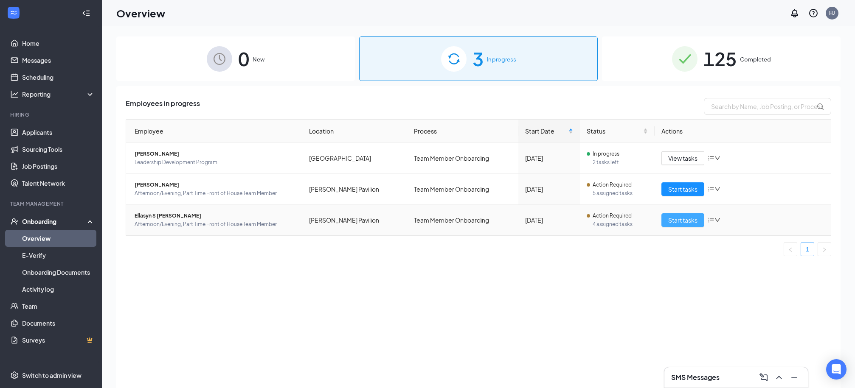
click at [691, 221] on span "Start tasks" at bounding box center [682, 220] width 29 height 9
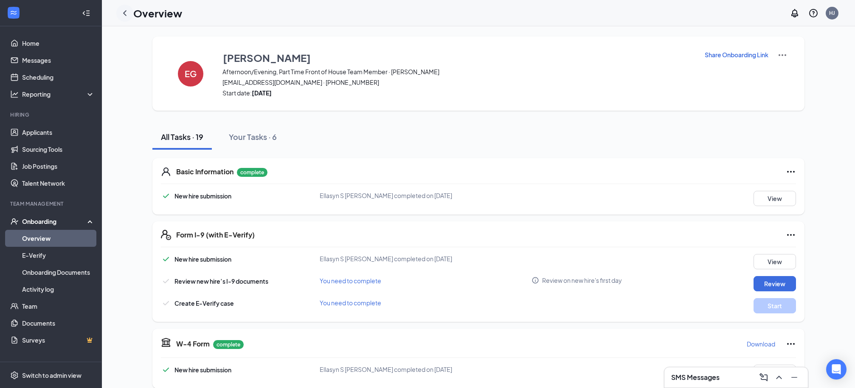
click at [123, 12] on icon "ChevronLeft" at bounding box center [125, 13] width 10 height 10
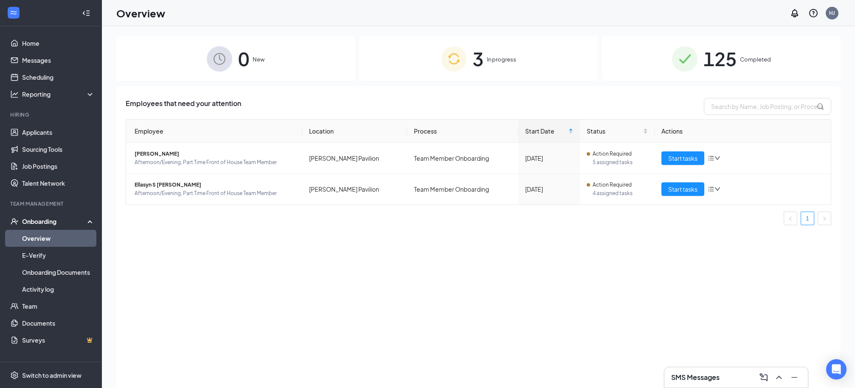
click at [519, 61] on div "3 In progress" at bounding box center [478, 59] width 239 height 45
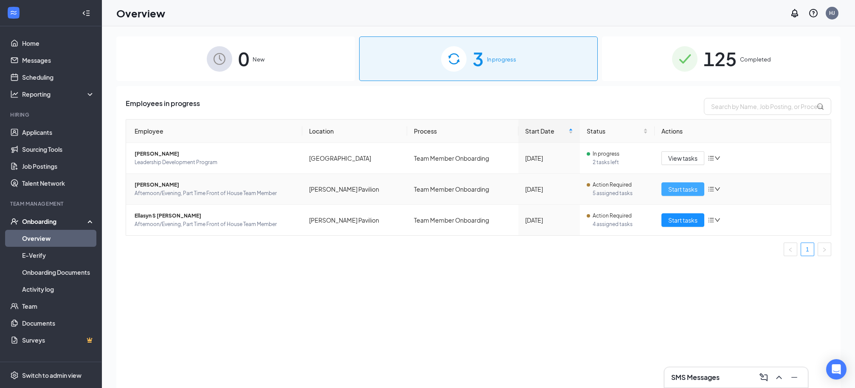
click at [689, 186] on span "Start tasks" at bounding box center [682, 189] width 29 height 9
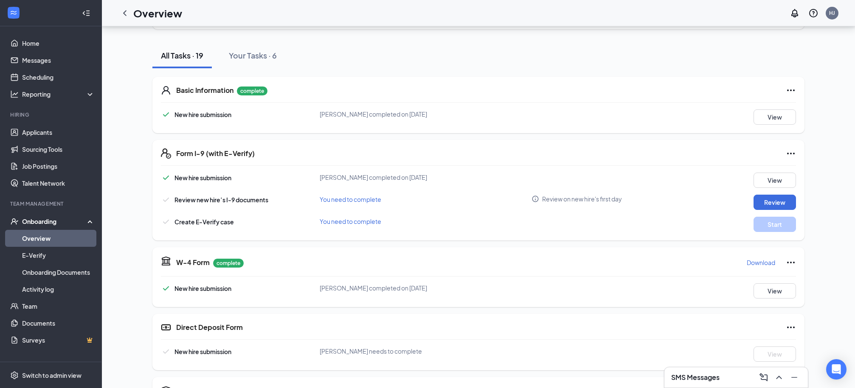
scroll to position [150, 0]
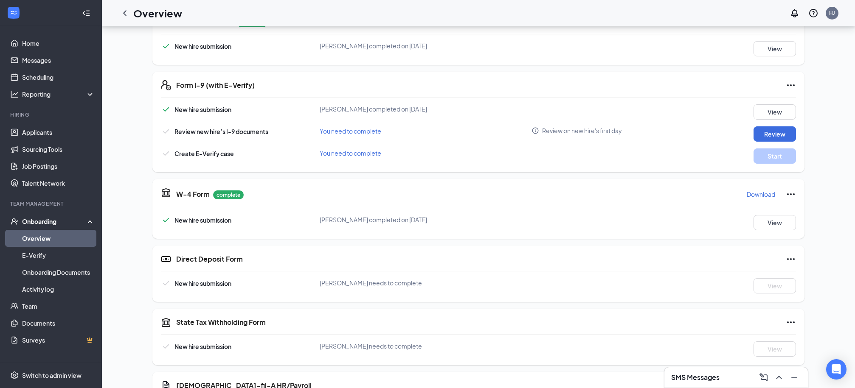
click at [47, 239] on link "Overview" at bounding box center [58, 238] width 73 height 17
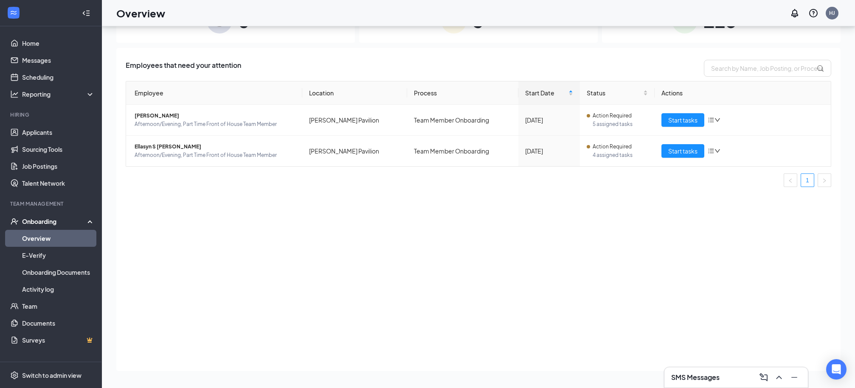
click at [466, 36] on div "3 In progress" at bounding box center [478, 20] width 239 height 45
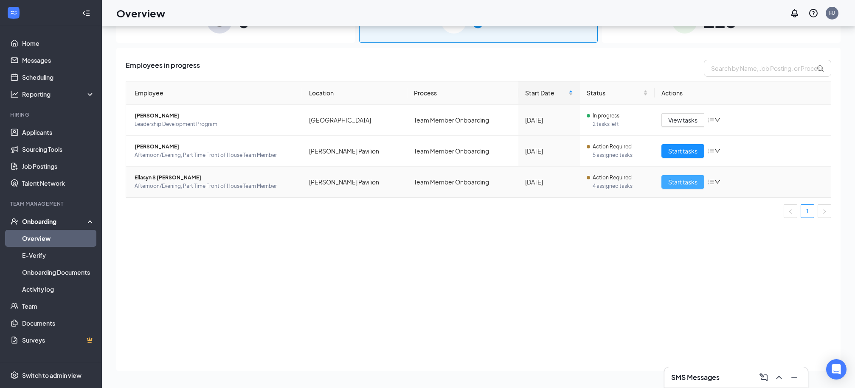
click at [688, 180] on span "Start tasks" at bounding box center [682, 181] width 29 height 9
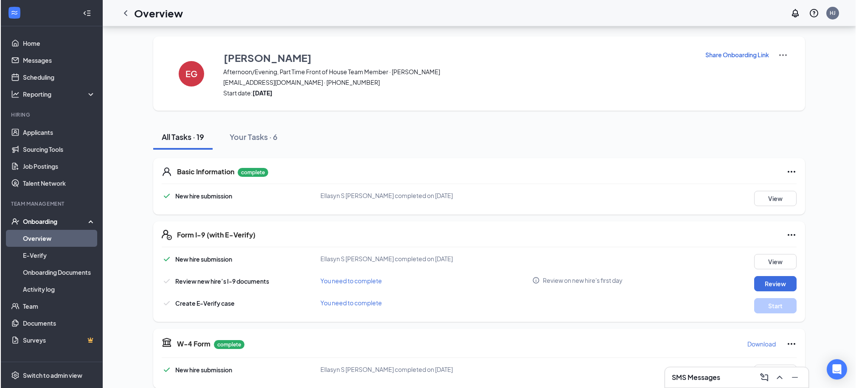
scroll to position [647, 0]
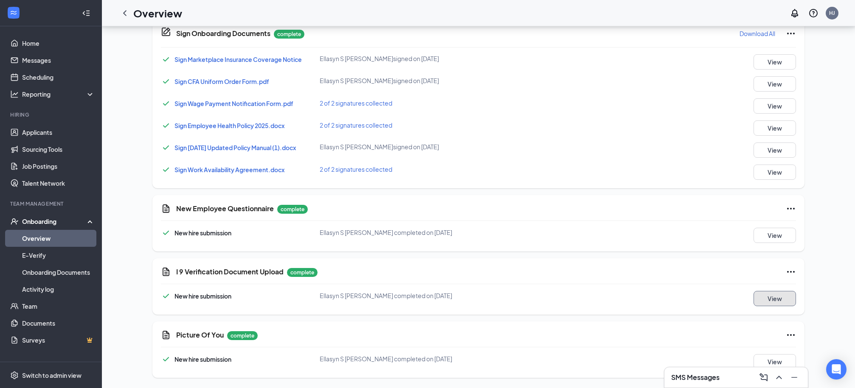
click at [770, 299] on button "View" at bounding box center [775, 298] width 42 height 15
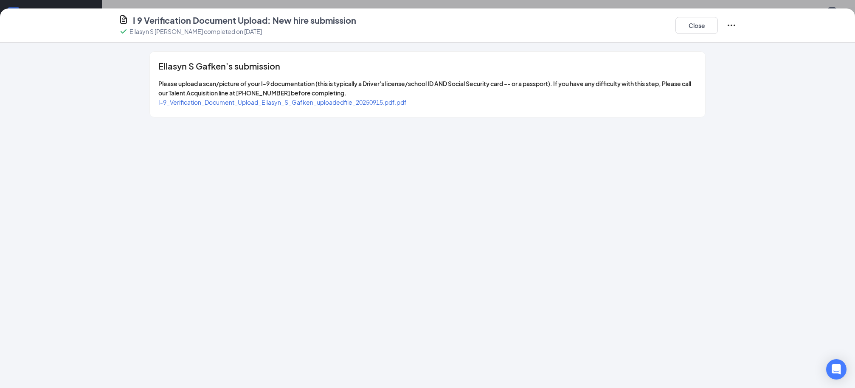
click at [360, 105] on span "I-9_Verification_Document_Upload_Ellasyn_S_Gafken_uploadedfile_20250915.pdf.pdf" at bounding box center [282, 102] width 248 height 8
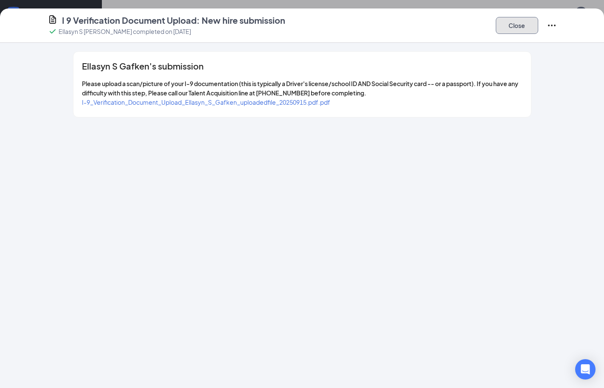
drag, startPoint x: 531, startPoint y: 31, endPoint x: 556, endPoint y: 46, distance: 28.4
click at [532, 32] on button "Close" at bounding box center [517, 25] width 42 height 17
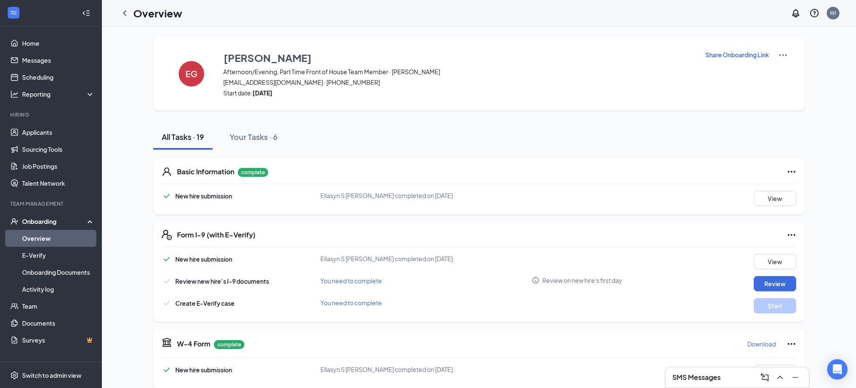
scroll to position [5, 0]
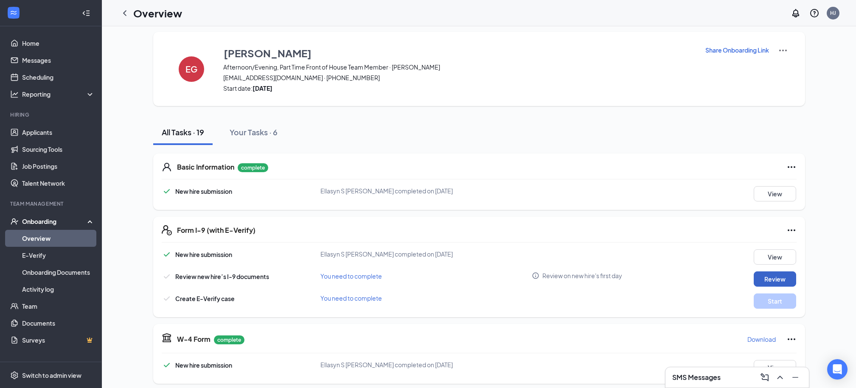
click at [774, 281] on button "Review" at bounding box center [775, 279] width 42 height 15
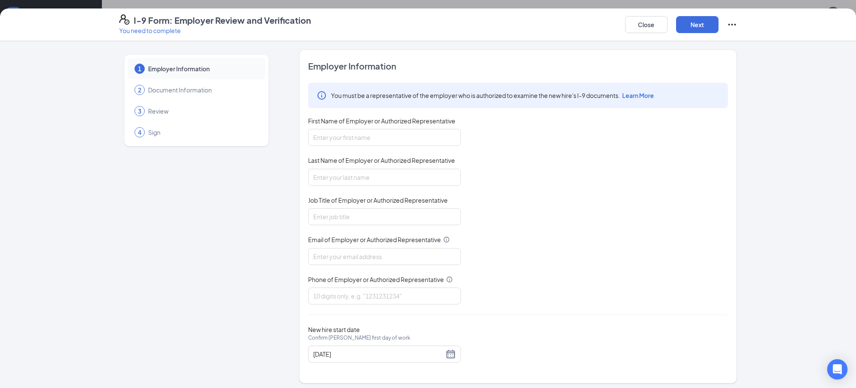
click at [376, 128] on div "First Name of Employer or Authorized Representative" at bounding box center [384, 123] width 153 height 12
click at [373, 140] on input "First Name of Employer or Authorized Representative" at bounding box center [384, 137] width 153 height 17
type input "Heather"
click at [368, 172] on input "Last Name of Employer or Authorized Representative" at bounding box center [384, 177] width 153 height 17
type input "Jones"
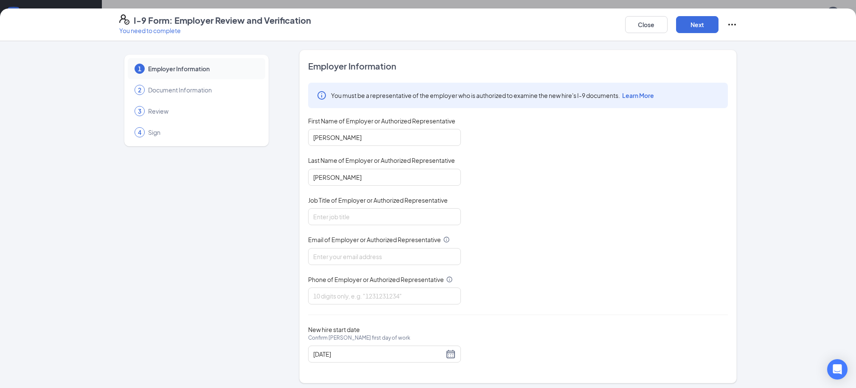
click at [366, 207] on div "Job Title of Employer or Authorized Representative" at bounding box center [384, 202] width 153 height 12
click at [365, 219] on input "Job Title of Employer or Authorized Representative" at bounding box center [384, 216] width 153 height 17
type input "Talent Acquisition Leader"
click at [366, 253] on input "Email of Employer or Authorized Representative" at bounding box center [384, 256] width 153 height 17
type input "chickfilaandersonhr@gmail.com"
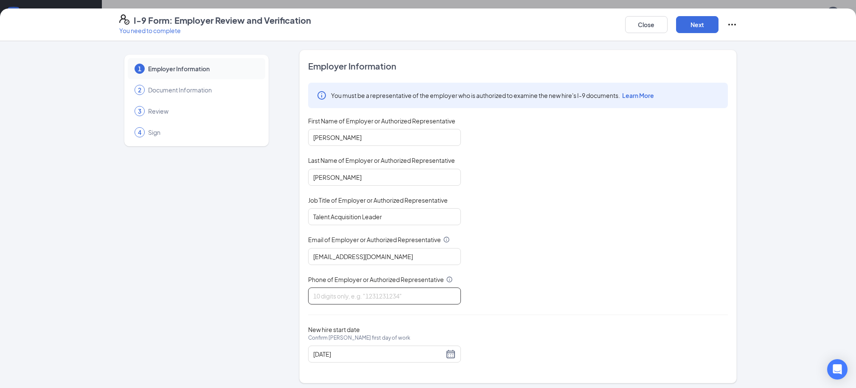
click at [371, 292] on input "Phone of Employer or Authorized Representative" at bounding box center [384, 296] width 153 height 17
type input "8643146916"
click at [700, 23] on button "Next" at bounding box center [697, 24] width 42 height 17
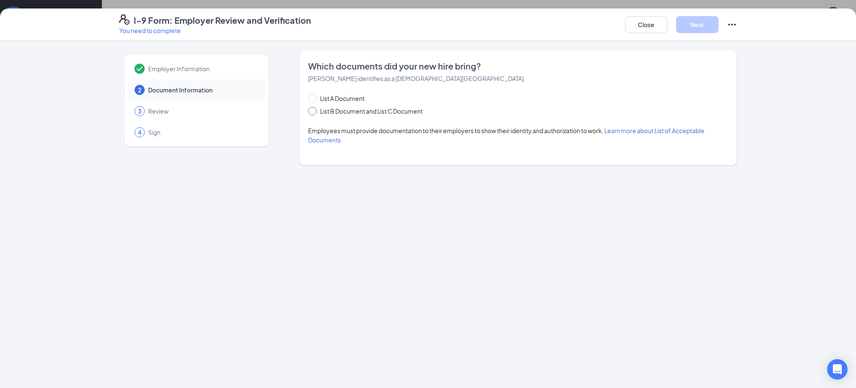
click at [334, 109] on span "List B Document and List C Document" at bounding box center [372, 111] width 110 height 9
click at [314, 109] on input "List B Document and List C Document" at bounding box center [311, 110] width 6 height 6
radio input "true"
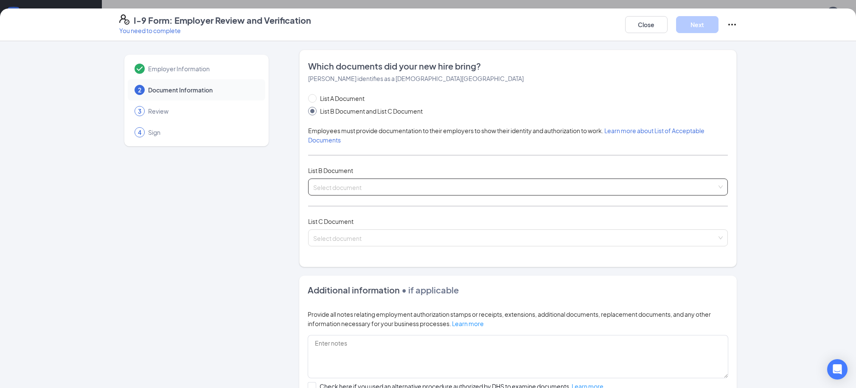
click at [358, 183] on input "search" at bounding box center [515, 185] width 404 height 13
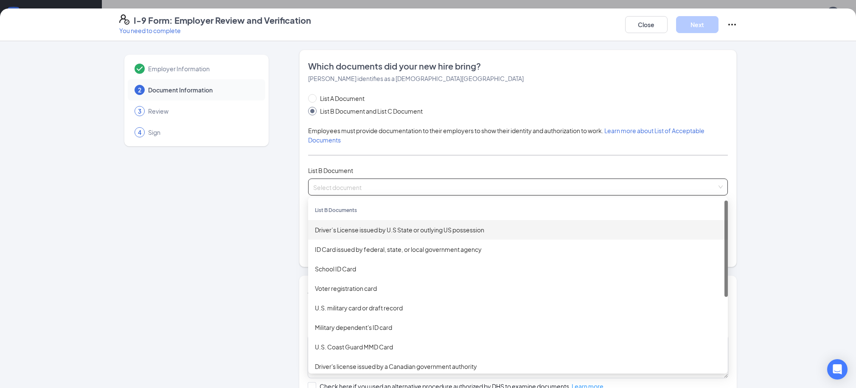
click at [366, 229] on div "Driver’s License issued by U.S State or outlying US possession" at bounding box center [518, 229] width 406 height 9
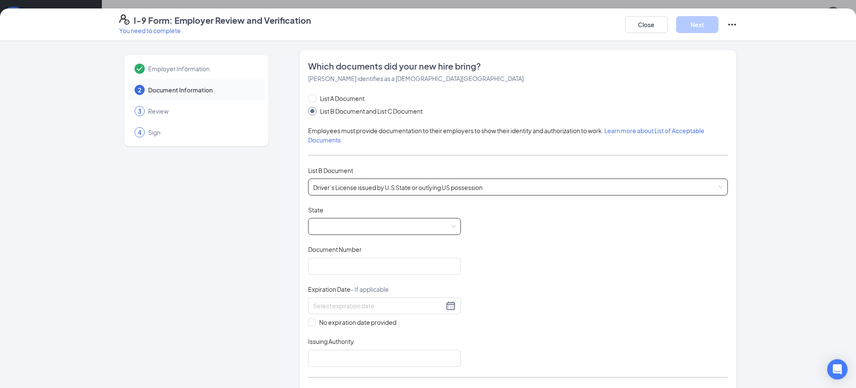
click at [393, 225] on span at bounding box center [384, 227] width 143 height 16
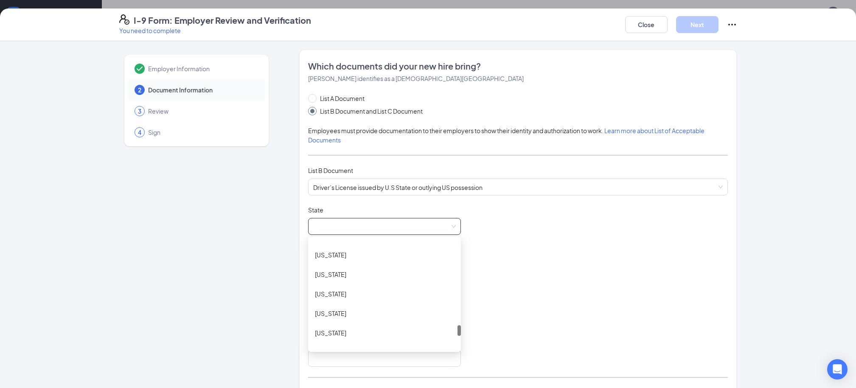
scroll to position [851, 0]
click at [360, 259] on div "South Carolina" at bounding box center [384, 258] width 139 height 9
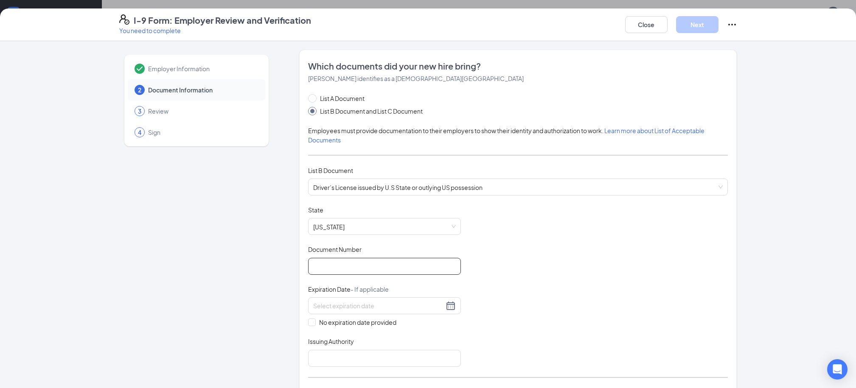
click at [353, 262] on input "Document Number" at bounding box center [384, 266] width 153 height 17
type input "106542248"
click at [339, 307] on input at bounding box center [378, 305] width 131 height 9
click at [331, 266] on input "106542248" at bounding box center [384, 266] width 153 height 17
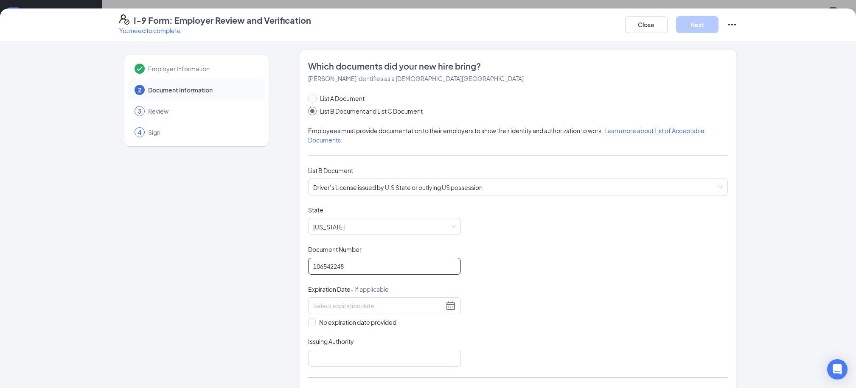
scroll to position [4, 0]
click at [349, 305] on input at bounding box center [378, 305] width 131 height 9
click at [413, 327] on button "button" at bounding box center [409, 323] width 9 height 17
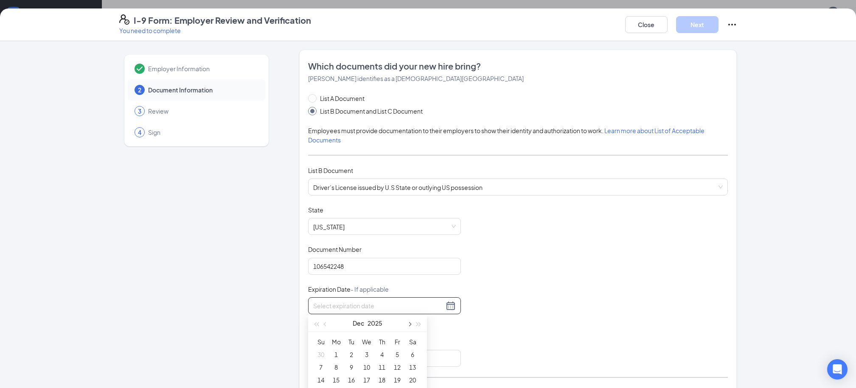
click at [413, 327] on button "button" at bounding box center [409, 323] width 9 height 17
click at [422, 326] on button "button" at bounding box center [418, 323] width 9 height 17
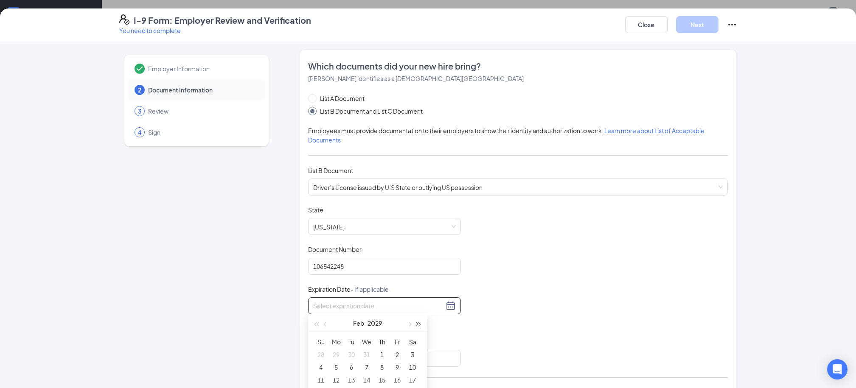
click at [422, 326] on button "button" at bounding box center [418, 323] width 9 height 17
type input "02/06/2031"
click at [383, 366] on div "6" at bounding box center [382, 368] width 10 height 10
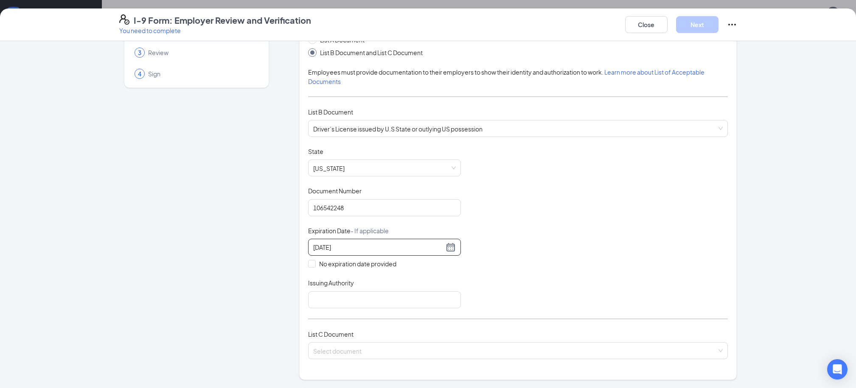
scroll to position [68, 0]
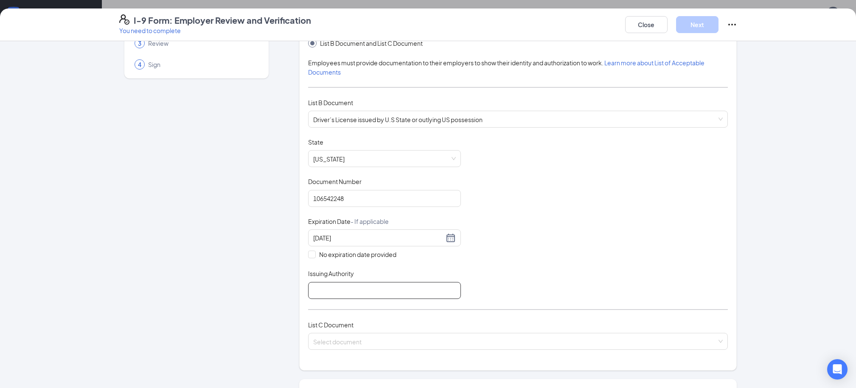
click at [397, 296] on input "Issuing Authority" at bounding box center [384, 290] width 153 height 17
type input "South Carolina"
click at [363, 336] on input "search" at bounding box center [515, 340] width 404 height 13
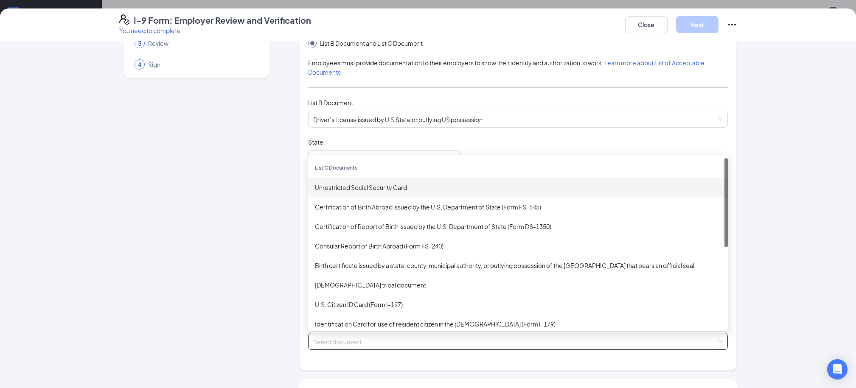
click at [355, 183] on div "Unrestricted Social Security Card" at bounding box center [518, 187] width 406 height 9
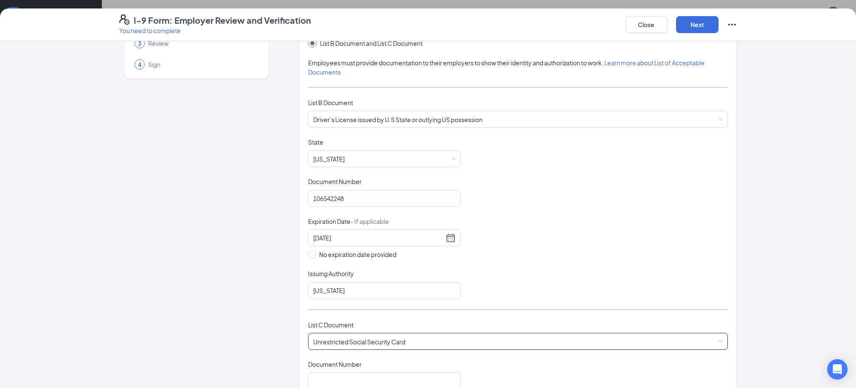
scroll to position [166, 0]
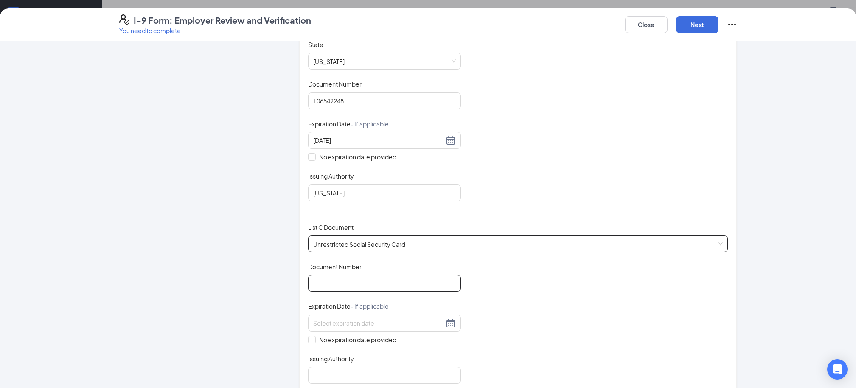
click at [365, 282] on input "Document Number" at bounding box center [384, 283] width 153 height 17
type input "658224080"
click at [313, 338] on input "No expiration date provided" at bounding box center [311, 339] width 6 height 6
checkbox input "true"
click at [324, 281] on input "658224080" at bounding box center [384, 283] width 153 height 17
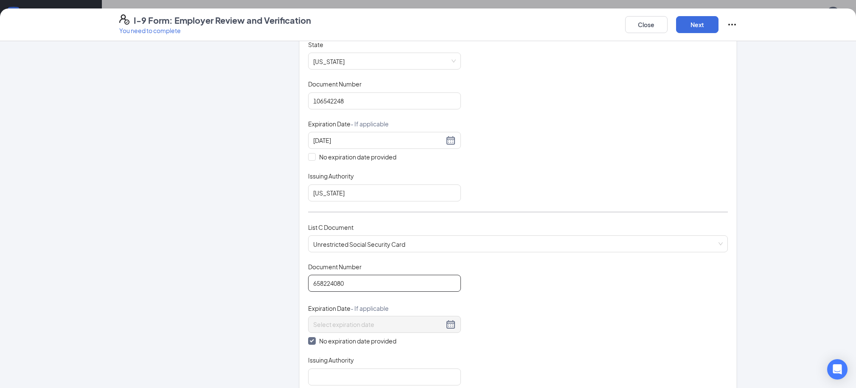
click at [332, 281] on input "658224080" at bounding box center [384, 283] width 153 height 17
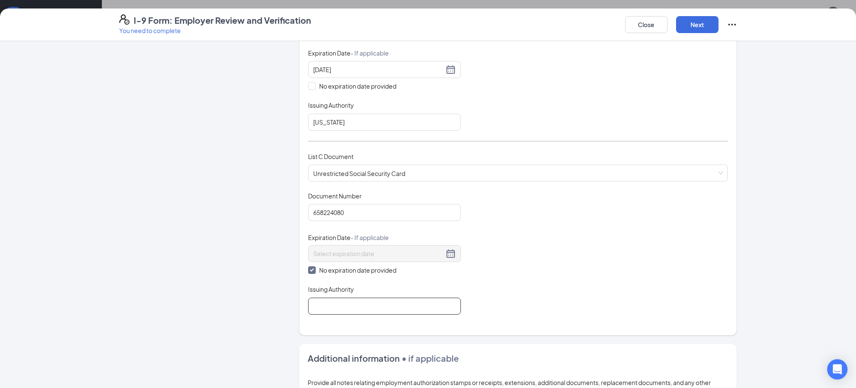
click at [352, 298] on input "Issuing Authority" at bounding box center [384, 306] width 153 height 17
type input "Social Security Administration"
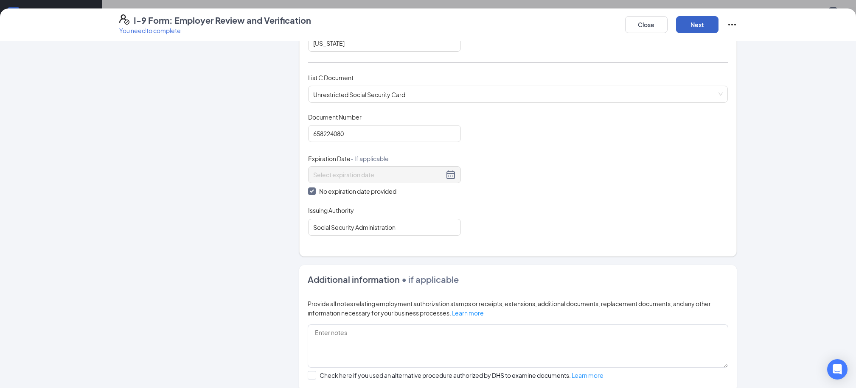
click at [708, 22] on button "Next" at bounding box center [697, 24] width 42 height 17
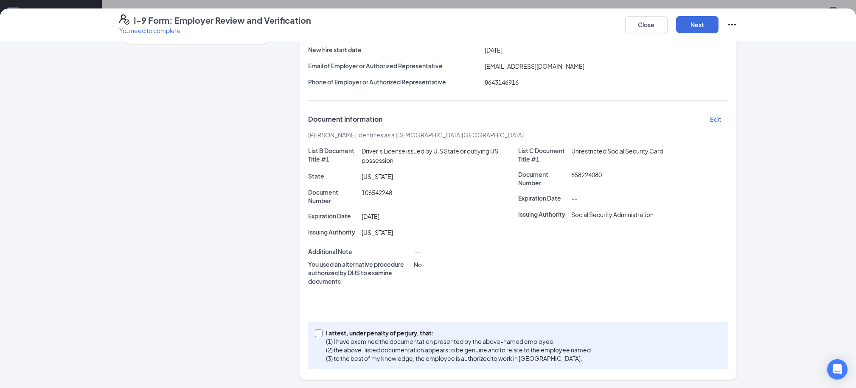
click at [319, 333] on input "I attest, under penalty of perjury, that: (1) I have examined the documentation…" at bounding box center [318, 333] width 6 height 6
checkbox input "true"
click at [700, 28] on button "Next" at bounding box center [697, 24] width 42 height 17
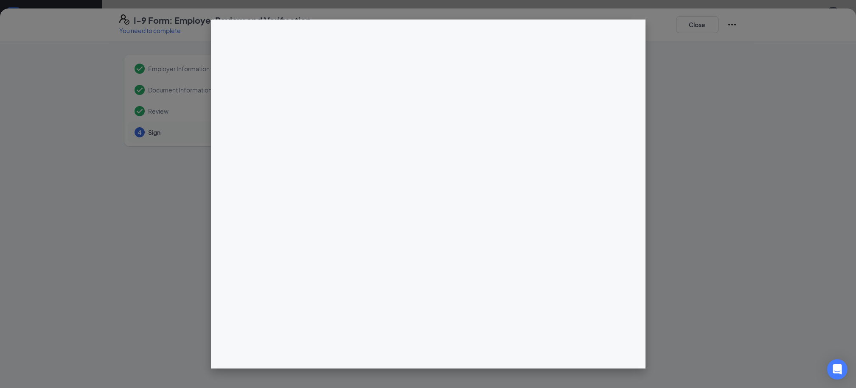
scroll to position [6, 0]
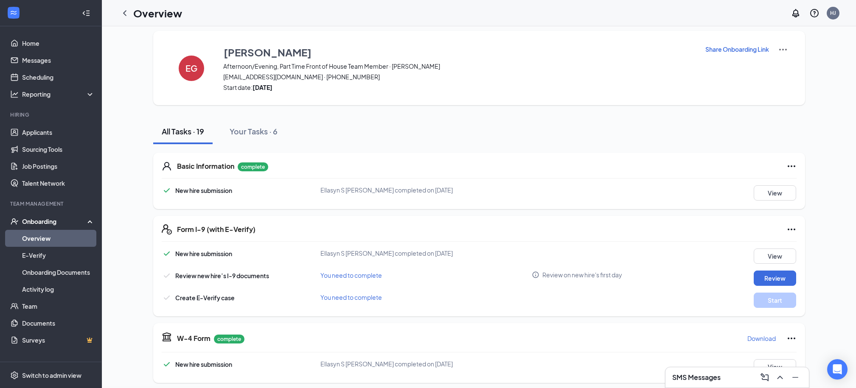
click at [439, 119] on div "I-9 Form: Employer Review and Verification You need to complete Close Employer …" at bounding box center [428, 194] width 856 height 388
click at [764, 299] on button "Start" at bounding box center [775, 300] width 42 height 15
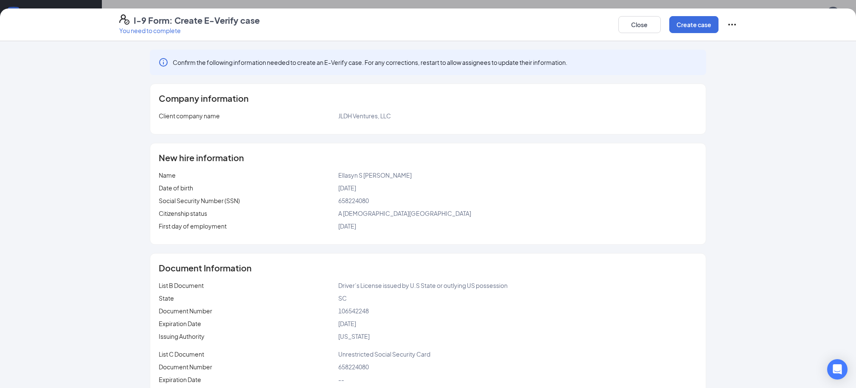
scroll to position [406, 0]
click at [689, 29] on button "Create case" at bounding box center [693, 24] width 49 height 17
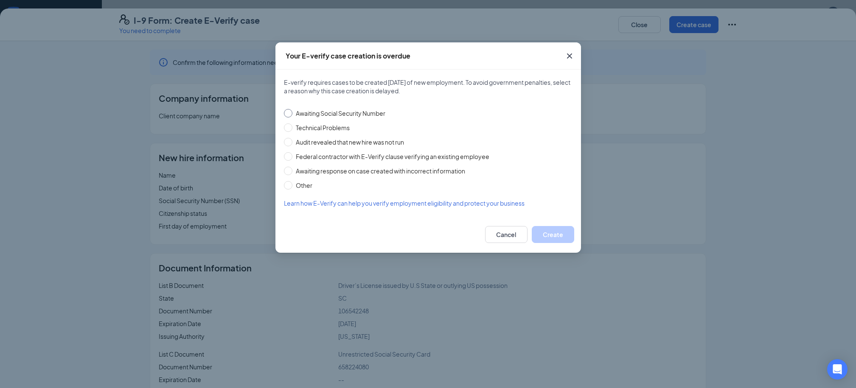
click at [338, 112] on span "Awaiting Social Security Number" at bounding box center [340, 113] width 96 height 9
click at [292, 112] on input "Awaiting Social Security Number" at bounding box center [288, 113] width 8 height 8
radio input "true"
click at [543, 234] on button "Create" at bounding box center [553, 234] width 42 height 17
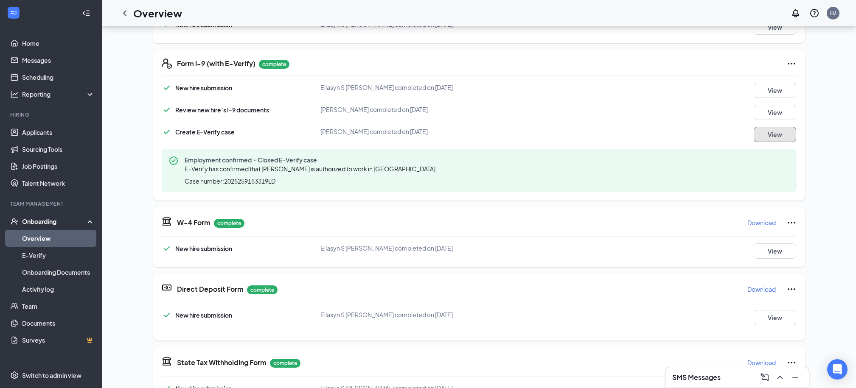
scroll to position [173, 0]
click at [755, 223] on p "Download" at bounding box center [762, 221] width 28 height 8
click at [762, 292] on p "Download" at bounding box center [762, 288] width 28 height 8
click at [762, 289] on p "Download" at bounding box center [762, 288] width 28 height 8
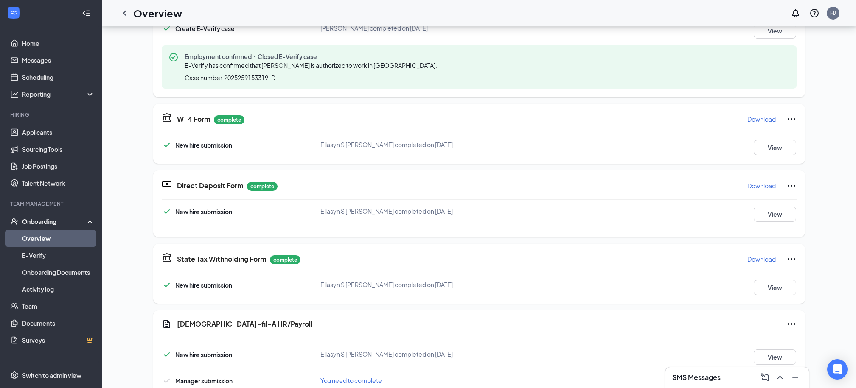
scroll to position [287, 0]
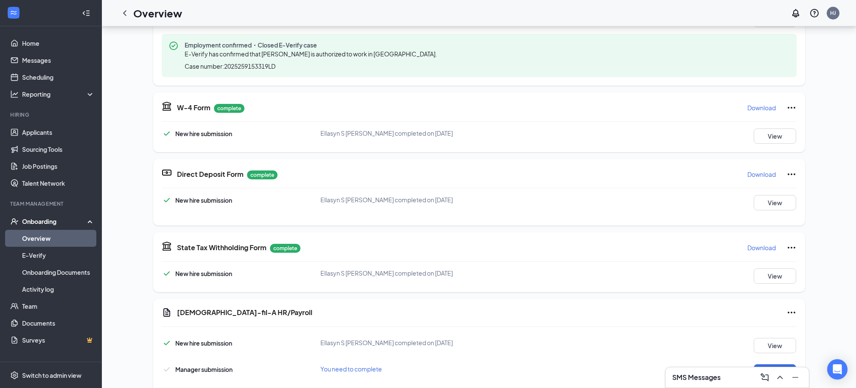
click at [768, 249] on p "Download" at bounding box center [762, 248] width 28 height 8
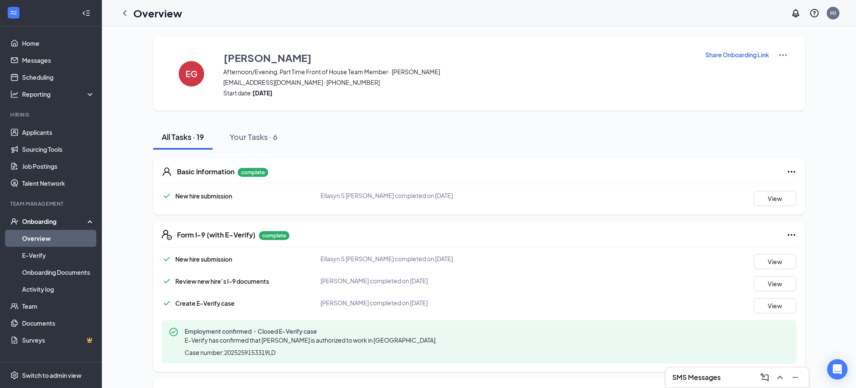
scroll to position [44, 0]
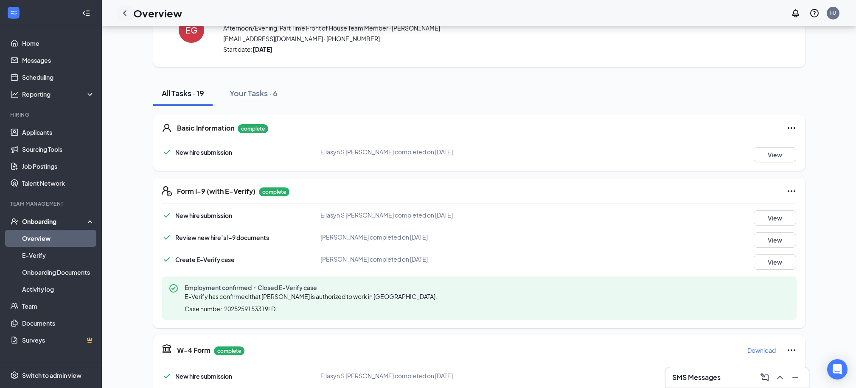
click at [128, 14] on icon "ChevronLeft" at bounding box center [125, 13] width 10 height 10
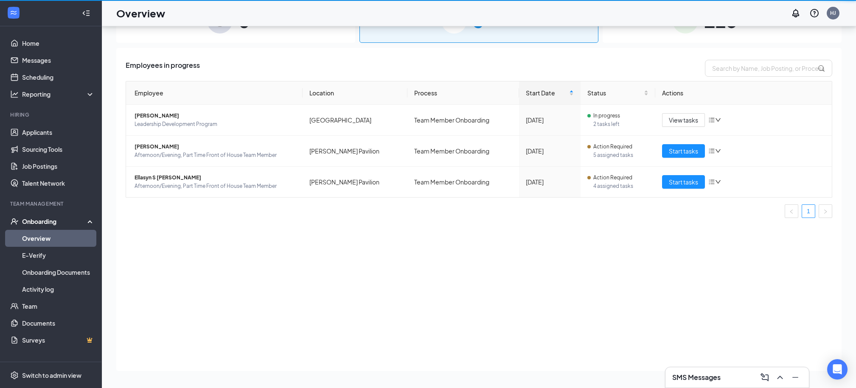
scroll to position [38, 0]
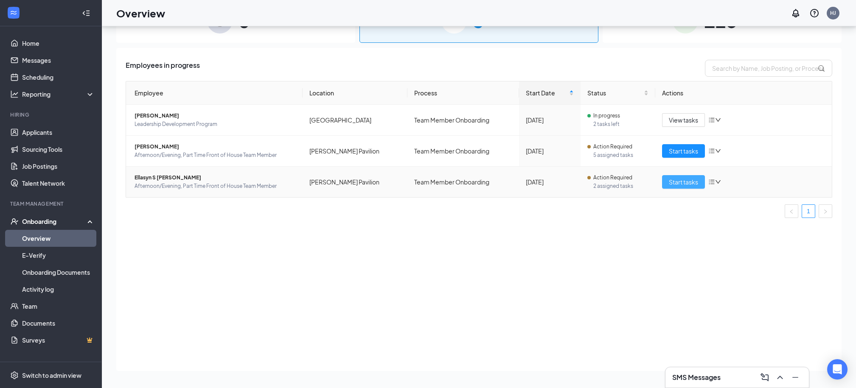
click at [695, 182] on span "Start tasks" at bounding box center [683, 181] width 29 height 9
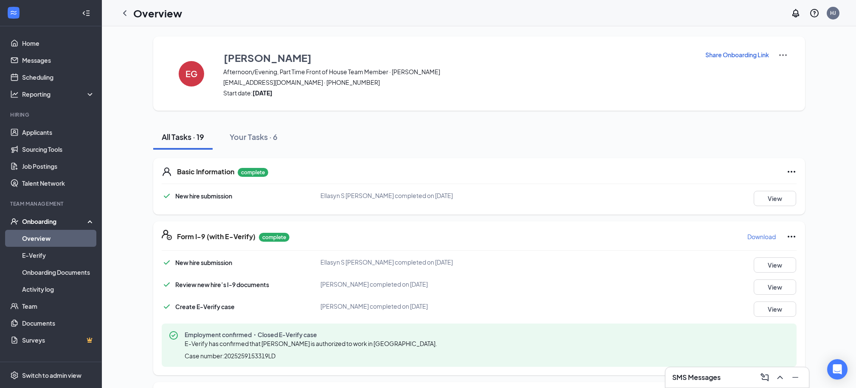
click at [760, 235] on p "Download" at bounding box center [762, 237] width 28 height 8
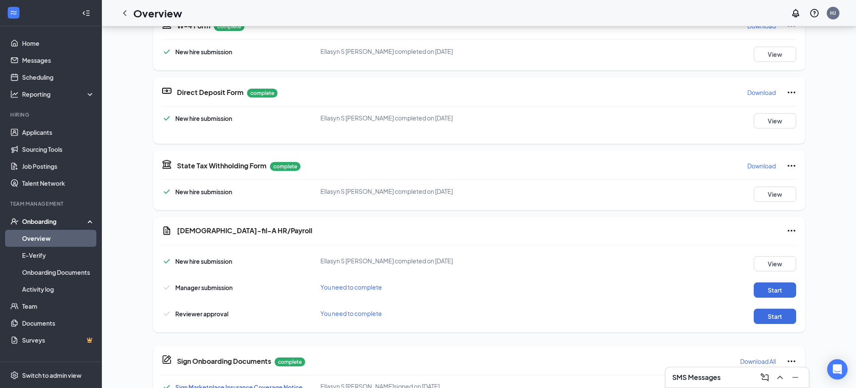
scroll to position [468, 0]
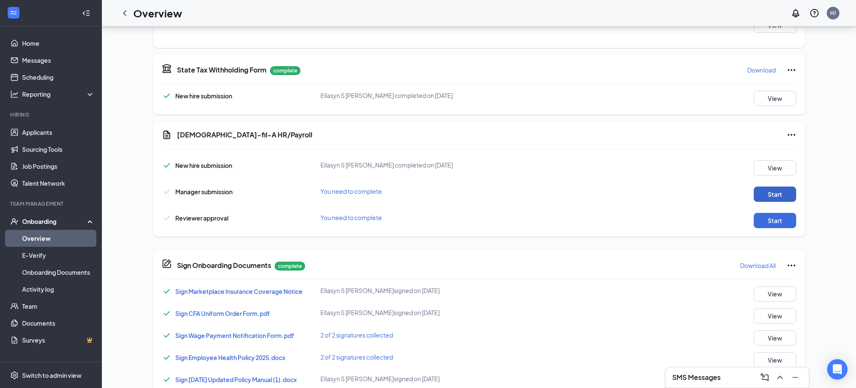
click at [778, 195] on button "Start" at bounding box center [775, 194] width 42 height 15
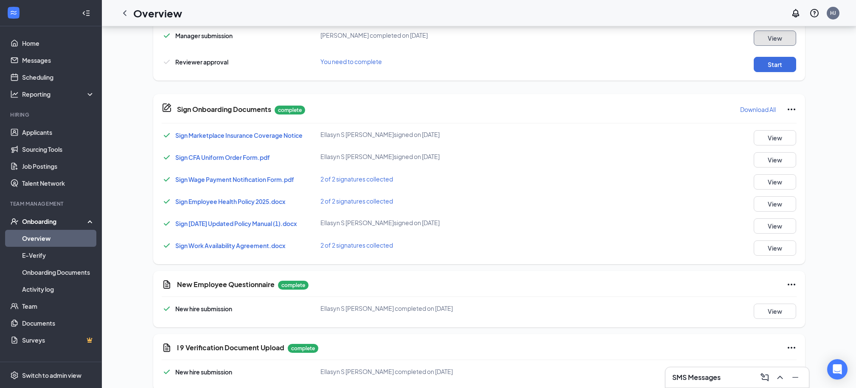
scroll to position [579, 0]
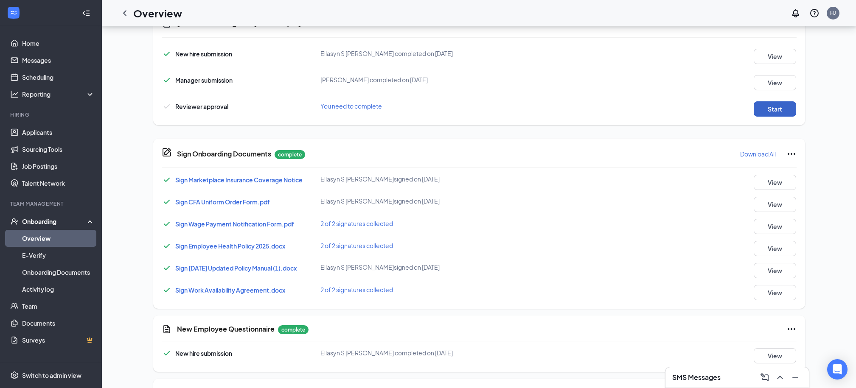
click at [771, 113] on button "Start" at bounding box center [775, 108] width 42 height 15
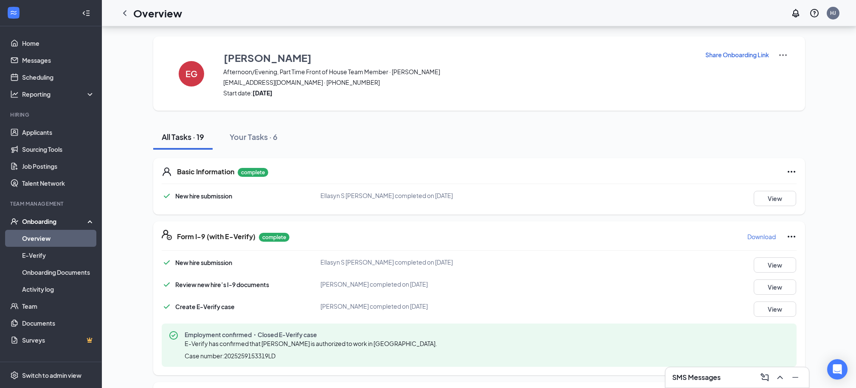
scroll to position [495, 0]
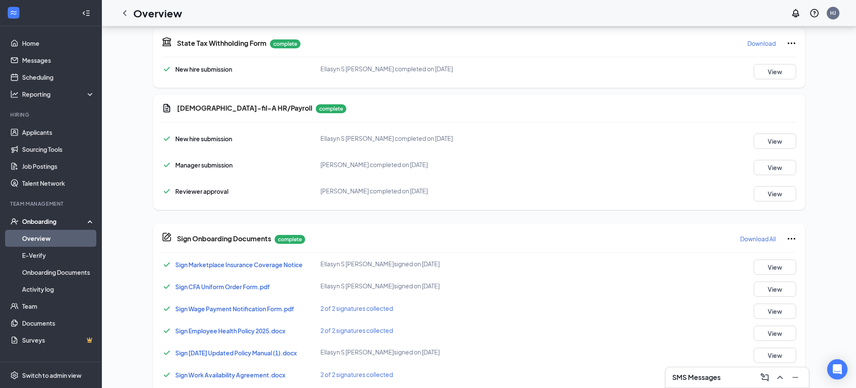
click at [532, 192] on div "Reviewer approval Heather Jones completed on Sep 16, 2025 View" at bounding box center [479, 193] width 635 height 15
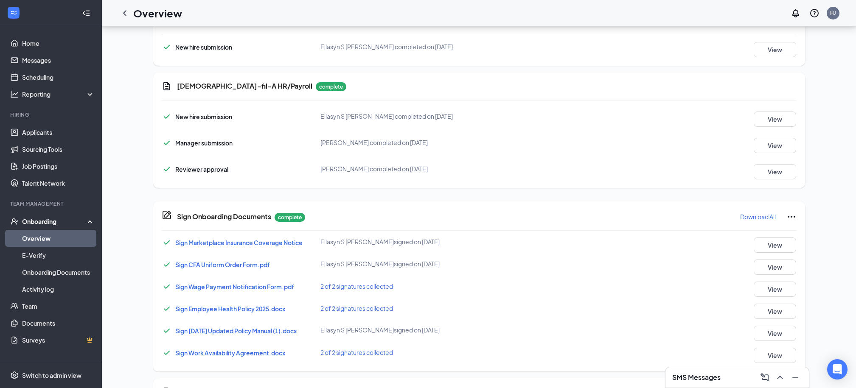
scroll to position [525, 0]
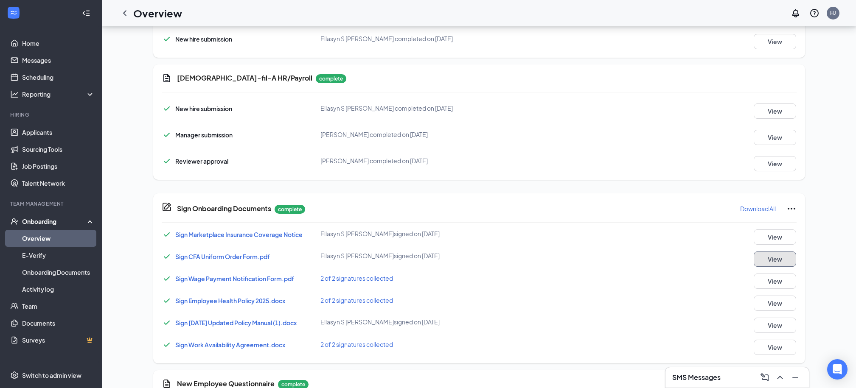
click at [771, 256] on button "View" at bounding box center [775, 259] width 42 height 15
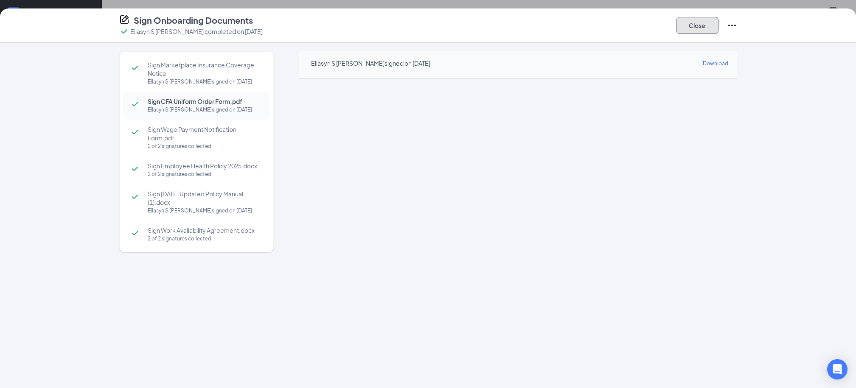
click at [693, 28] on button "Close" at bounding box center [697, 25] width 42 height 17
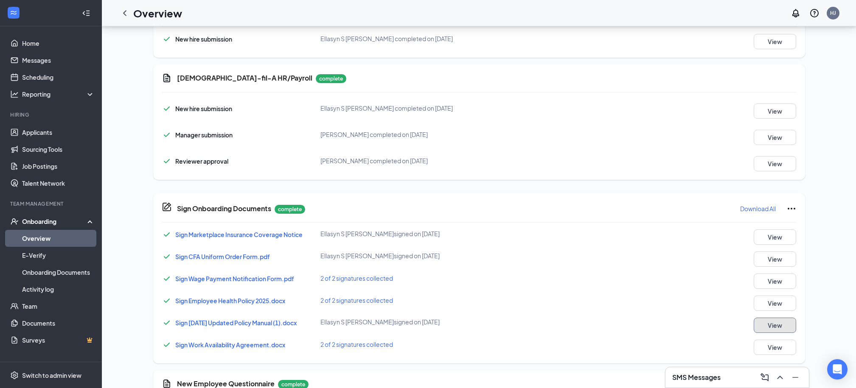
click at [788, 327] on button "View" at bounding box center [775, 325] width 42 height 15
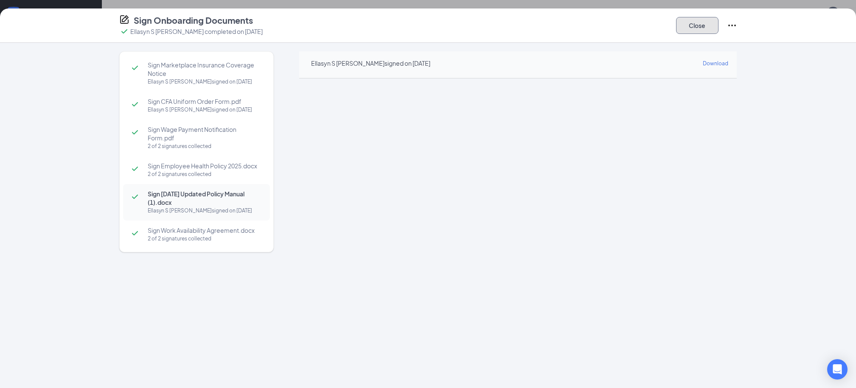
click at [696, 31] on button "Close" at bounding box center [697, 25] width 42 height 17
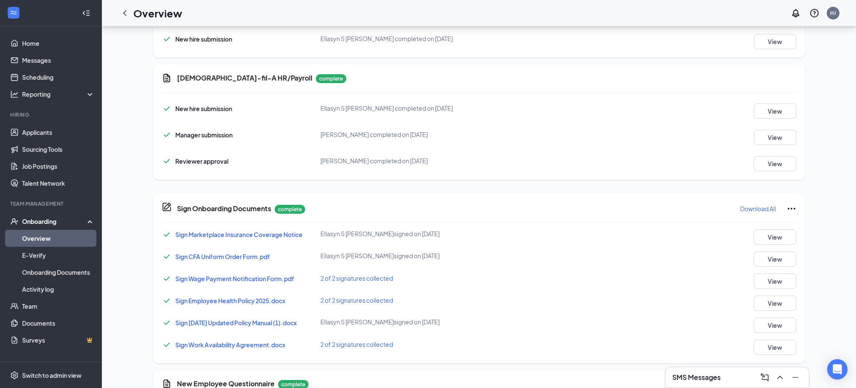
click at [230, 346] on span "Sign Work Availability Agreement.docx" at bounding box center [230, 345] width 110 height 8
click at [770, 347] on button "View" at bounding box center [775, 347] width 42 height 15
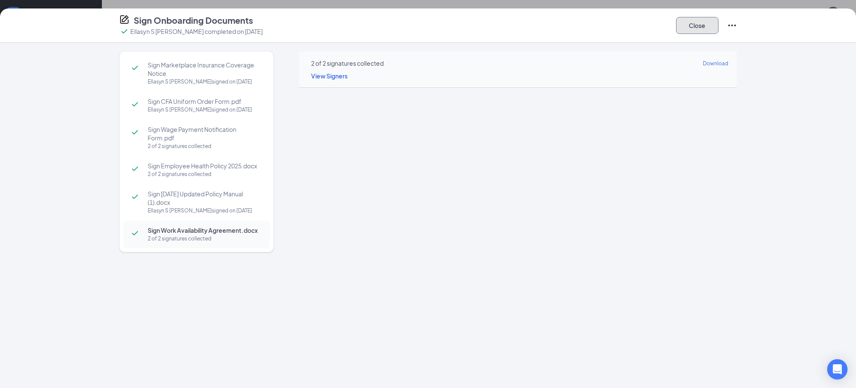
click at [695, 21] on button "Close" at bounding box center [697, 25] width 42 height 17
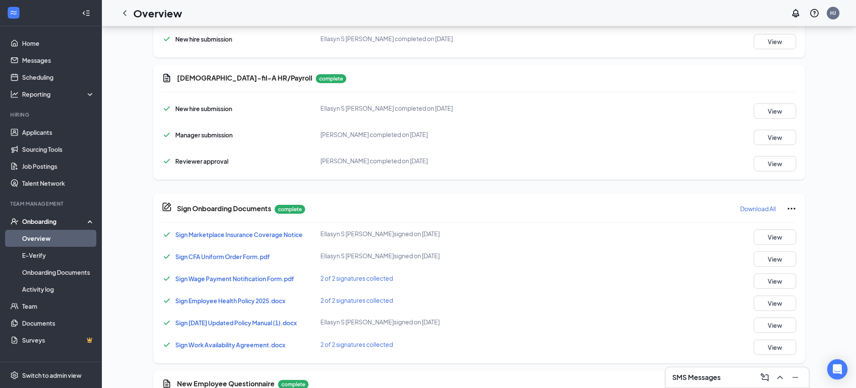
click at [586, 191] on div "Basic Information complete New hire submission Ellasyn S Gafken completed on Se…" at bounding box center [479, 89] width 652 height 928
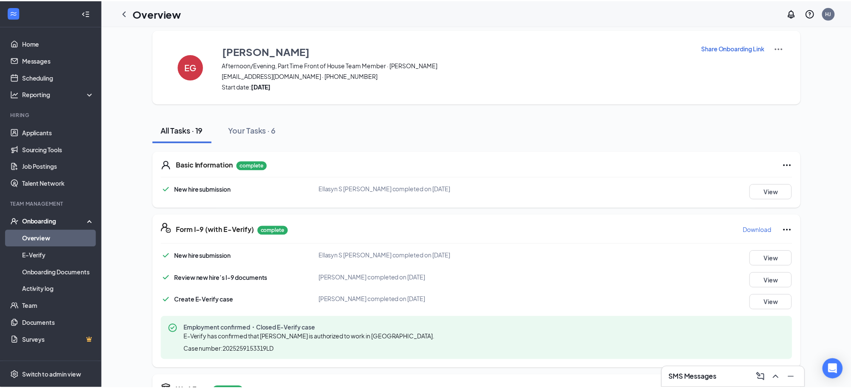
scroll to position [0, 0]
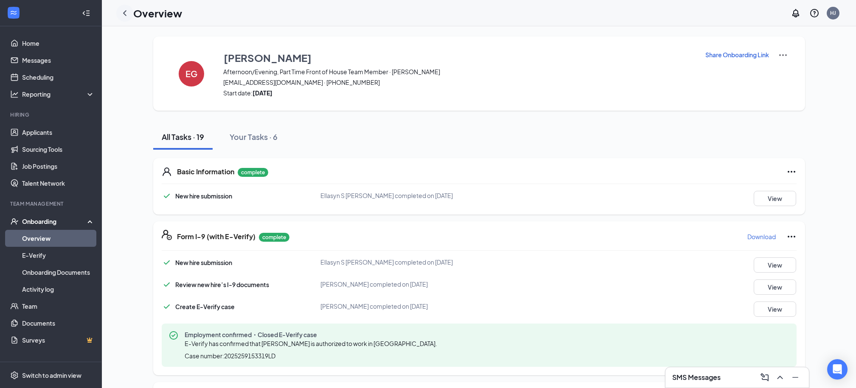
click at [124, 11] on icon "ChevronLeft" at bounding box center [124, 13] width 3 height 6
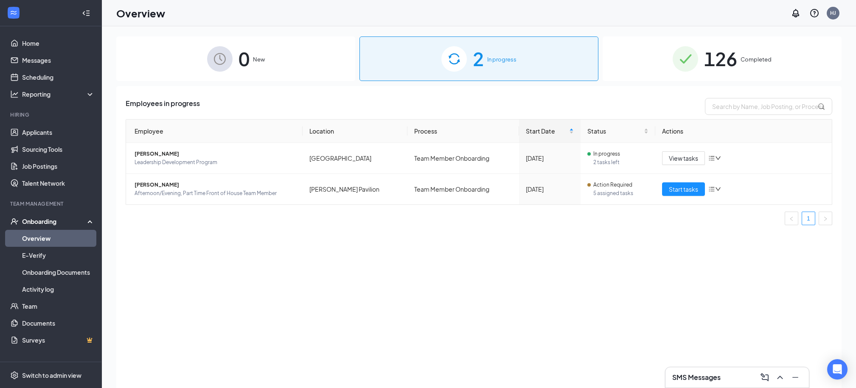
click at [84, 219] on div "Onboarding" at bounding box center [54, 221] width 65 height 8
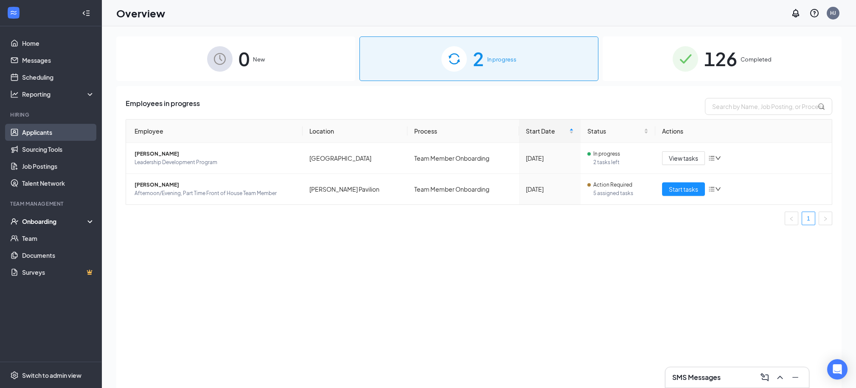
click at [44, 130] on link "Applicants" at bounding box center [58, 132] width 73 height 17
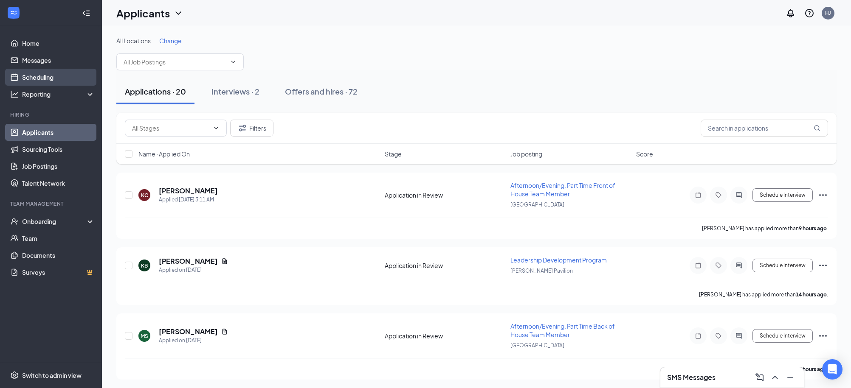
click at [45, 76] on link "Scheduling" at bounding box center [58, 77] width 73 height 17
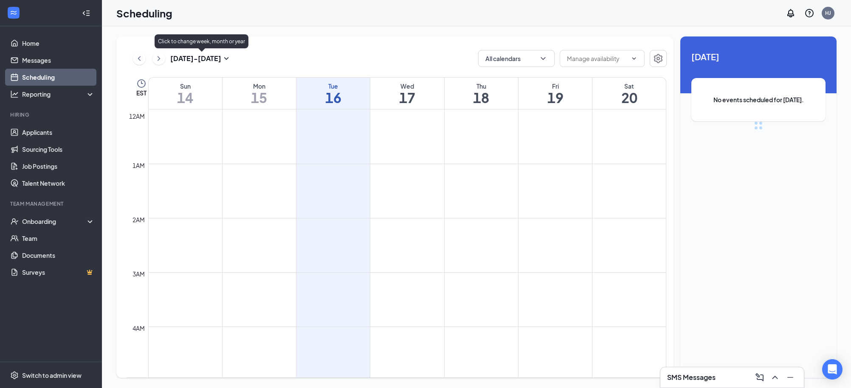
scroll to position [417, 0]
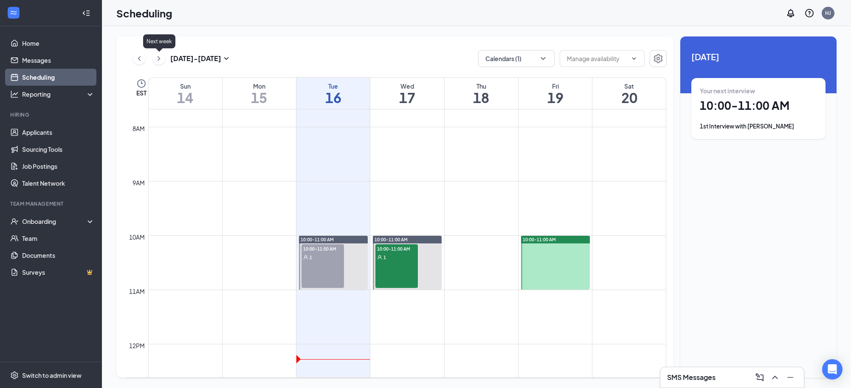
click at [157, 55] on icon "ChevronRight" at bounding box center [159, 58] width 8 height 10
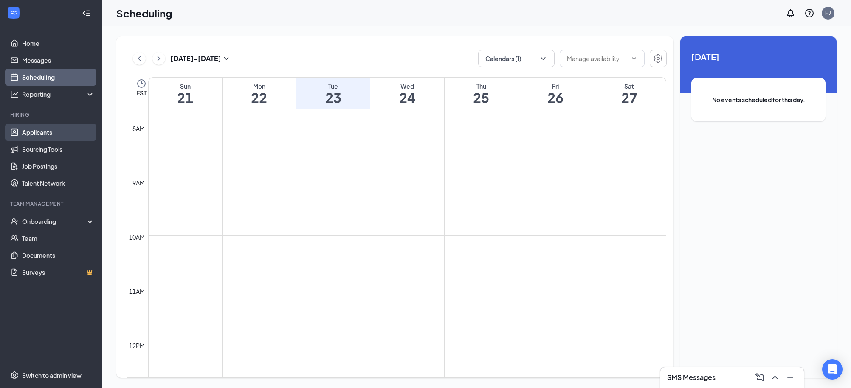
click at [57, 134] on link "Applicants" at bounding box center [58, 132] width 73 height 17
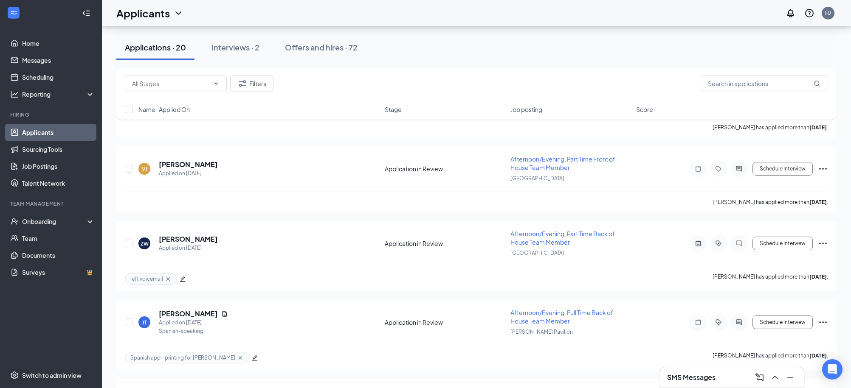
scroll to position [1065, 0]
click at [194, 159] on h5 "Veronika Jaramillo" at bounding box center [188, 163] width 59 height 9
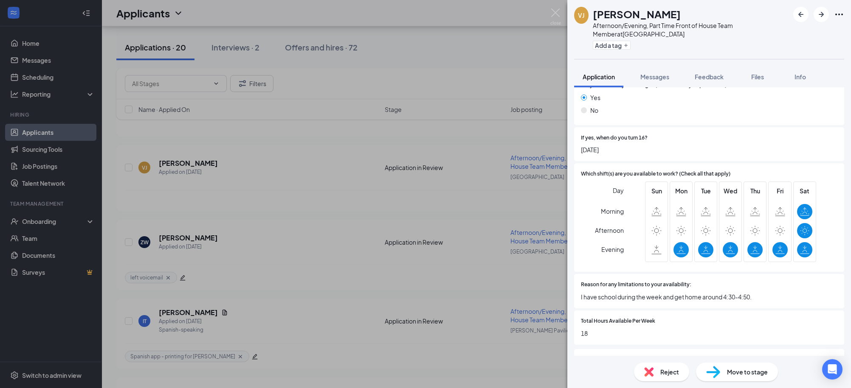
scroll to position [537, 0]
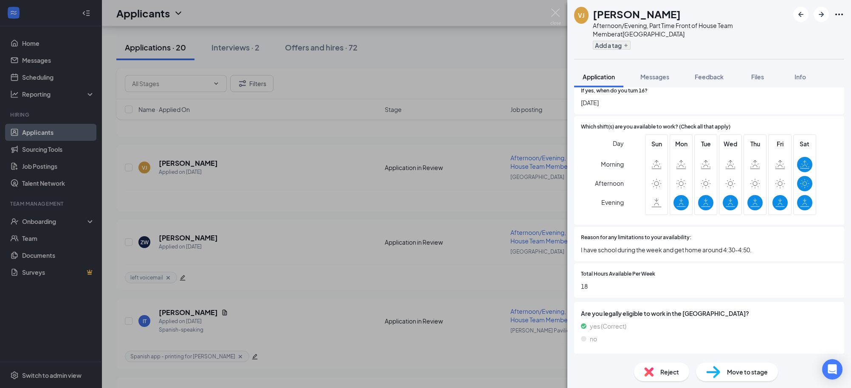
click at [614, 50] on div "Add a tag" at bounding box center [691, 45] width 196 height 14
click at [614, 47] on button "Add a tag" at bounding box center [612, 45] width 38 height 9
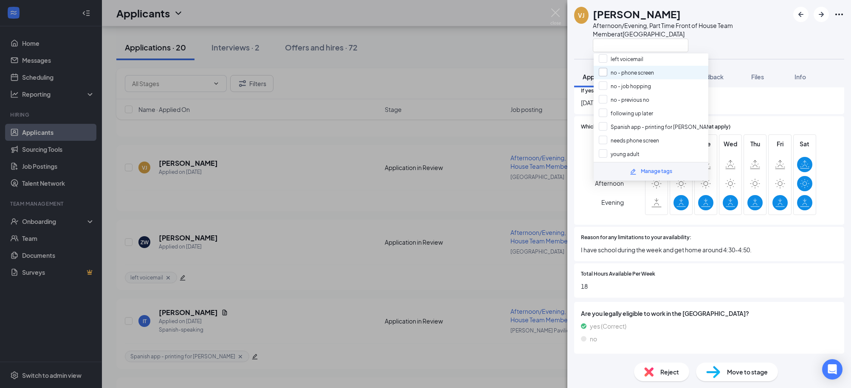
scroll to position [57, 0]
drag, startPoint x: 604, startPoint y: 145, endPoint x: 605, endPoint y: 134, distance: 11.6
click at [604, 145] on input "young adult" at bounding box center [619, 148] width 41 height 9
checkbox input "true"
click at [606, 130] on input "needs phone screen" at bounding box center [629, 134] width 60 height 9
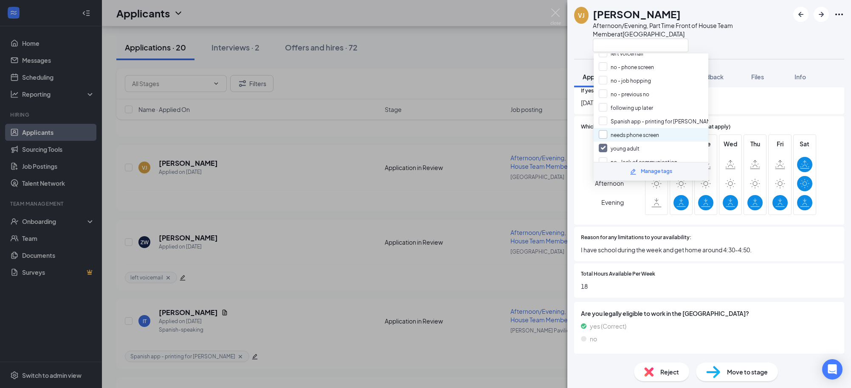
checkbox input "true"
click at [514, 77] on div "VJ Veronika Jaramillo Afternoon/Evening, Part Time Front of House Team Member a…" at bounding box center [425, 194] width 851 height 388
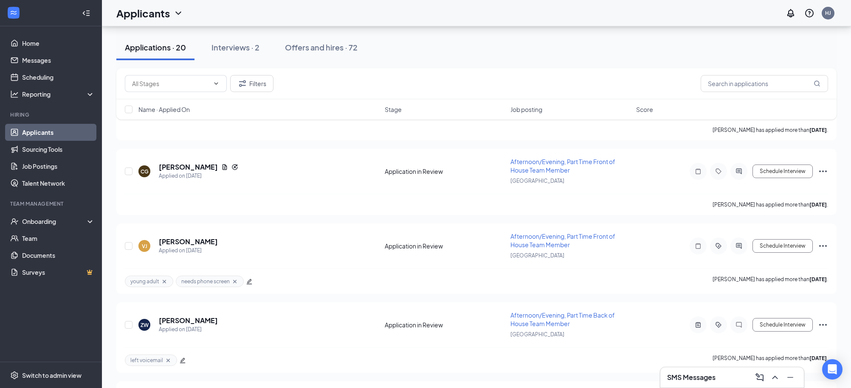
scroll to position [949, 0]
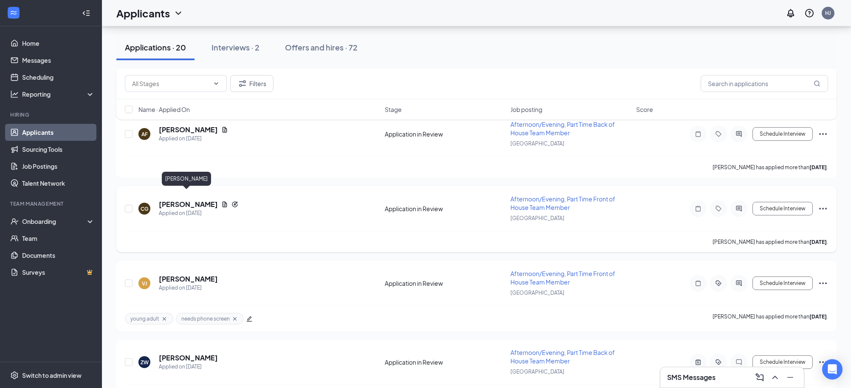
click at [195, 200] on h5 "Cameron Guin" at bounding box center [188, 204] width 59 height 9
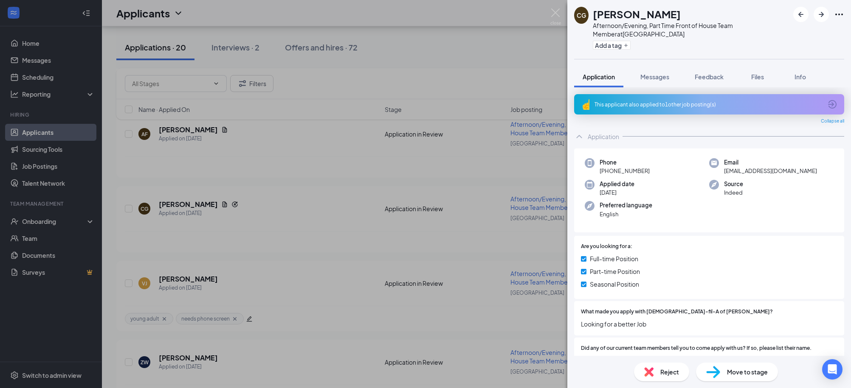
click at [802, 112] on div "This applicant also applied to 1 other job posting(s)" at bounding box center [709, 104] width 270 height 20
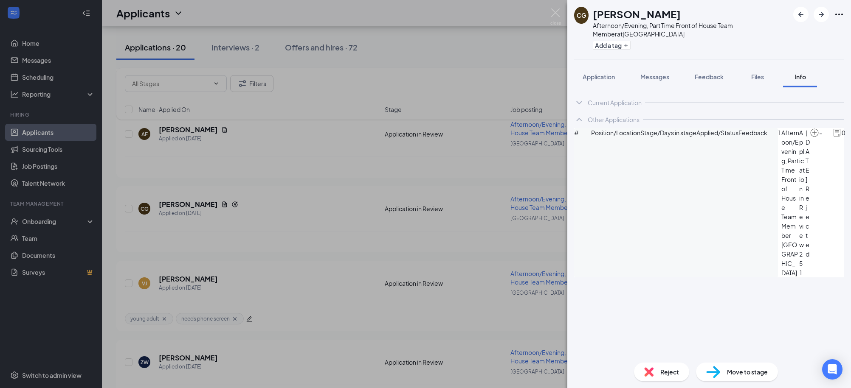
click at [495, 61] on div "CG Cameron Guin Afternoon/Evening, Part Time Front of House Team Member at Midt…" at bounding box center [425, 194] width 851 height 388
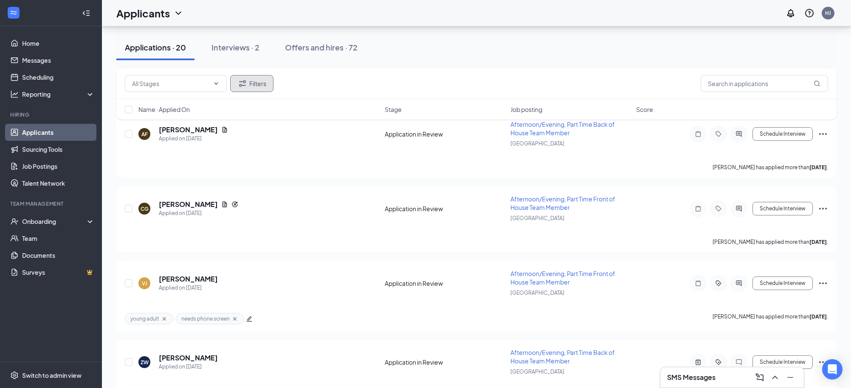
click at [253, 86] on button "Filters" at bounding box center [251, 83] width 43 height 17
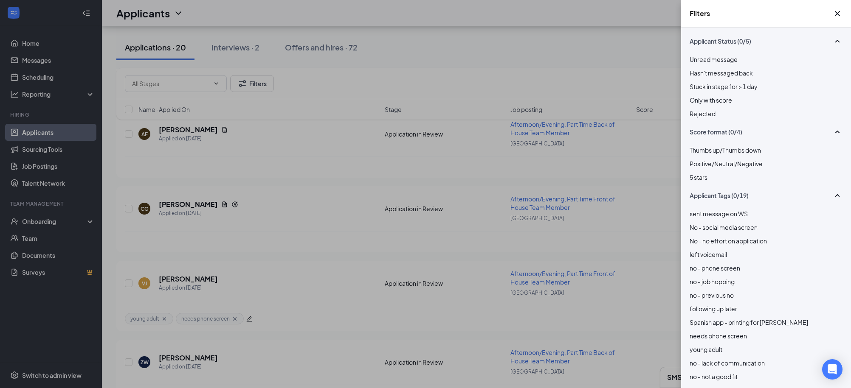
click at [694, 109] on div at bounding box center [765, 109] width 153 height 0
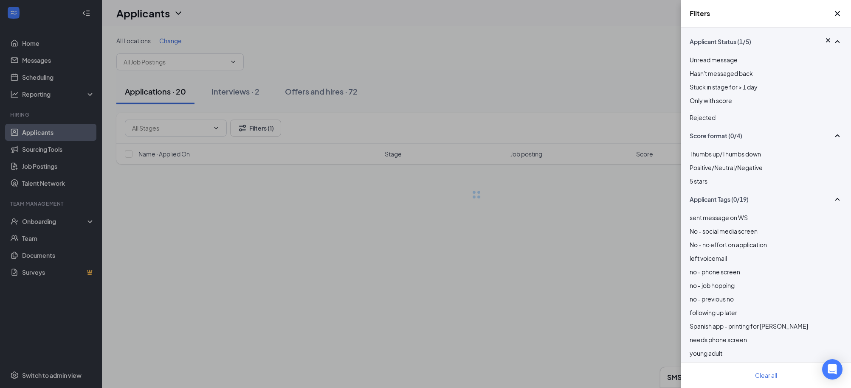
click at [653, 79] on div "Filters Applicant Status (1/5) Unread message Hasn't messaged back Stuck in sta…" at bounding box center [425, 194] width 851 height 388
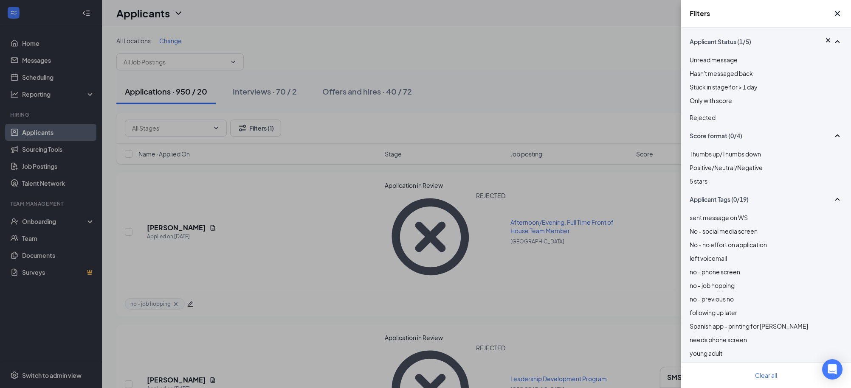
click at [651, 95] on div "Filters Applicant Status (1/5) Unread message Hasn't messaged back Stuck in sta…" at bounding box center [425, 194] width 851 height 388
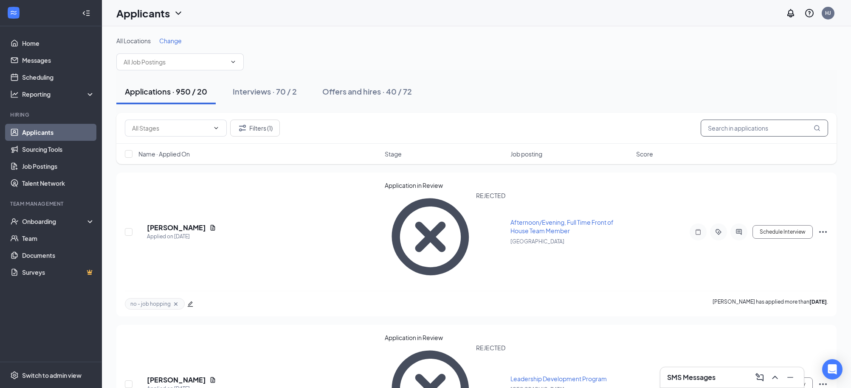
click at [753, 133] on input "text" at bounding box center [763, 128] width 127 height 17
type input "giun"
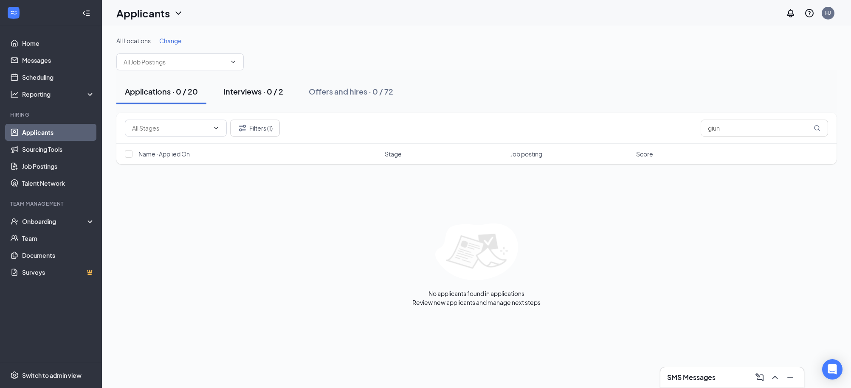
click at [250, 95] on div "Interviews · 0 / 2" at bounding box center [253, 91] width 60 height 11
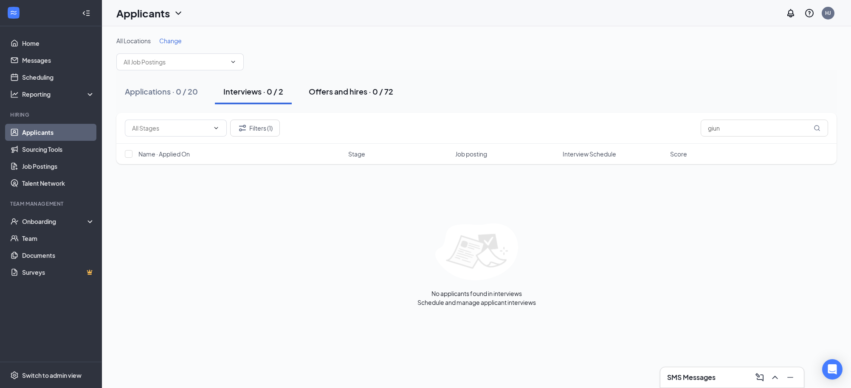
click at [365, 95] on div "Offers and hires · 0 / 72" at bounding box center [351, 91] width 84 height 11
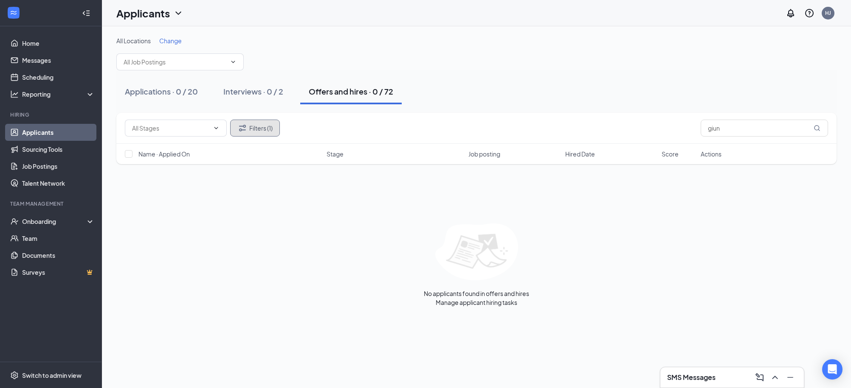
click at [274, 132] on button "Filters (1)" at bounding box center [255, 128] width 50 height 17
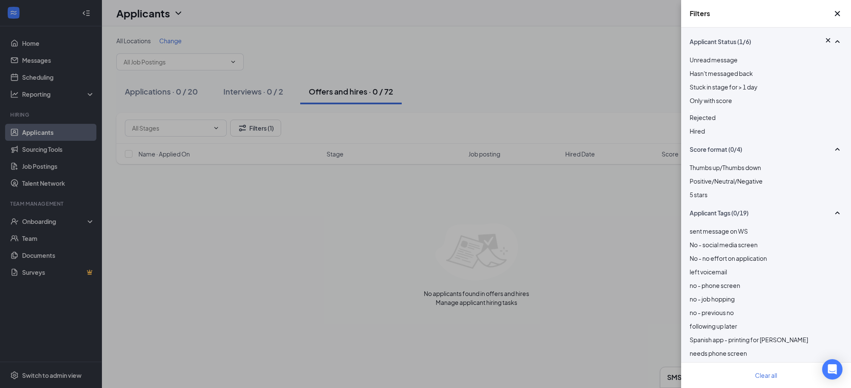
click at [558, 108] on div "Filters Applicant Status (1/6) Unread message Hasn't messaged back Stuck in sta…" at bounding box center [425, 194] width 851 height 388
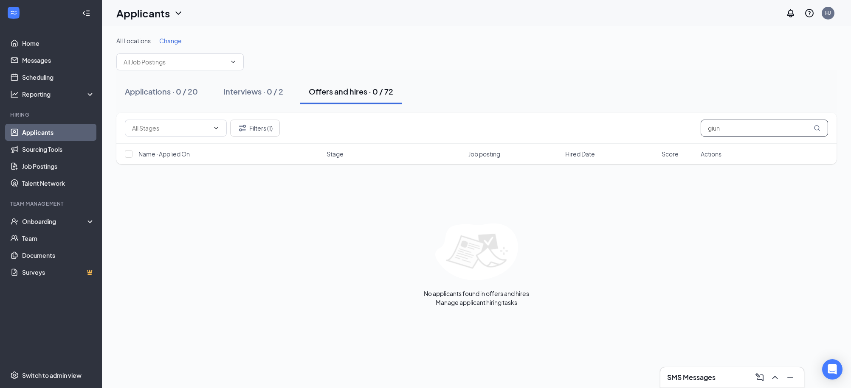
drag, startPoint x: 727, startPoint y: 128, endPoint x: 690, endPoint y: 129, distance: 37.4
click at [690, 129] on div "Filters (1) giun" at bounding box center [476, 128] width 703 height 17
drag, startPoint x: 731, startPoint y: 131, endPoint x: 647, endPoint y: 132, distance: 84.9
click at [647, 132] on div "Filters (1) guin" at bounding box center [476, 128] width 703 height 17
type input "g"
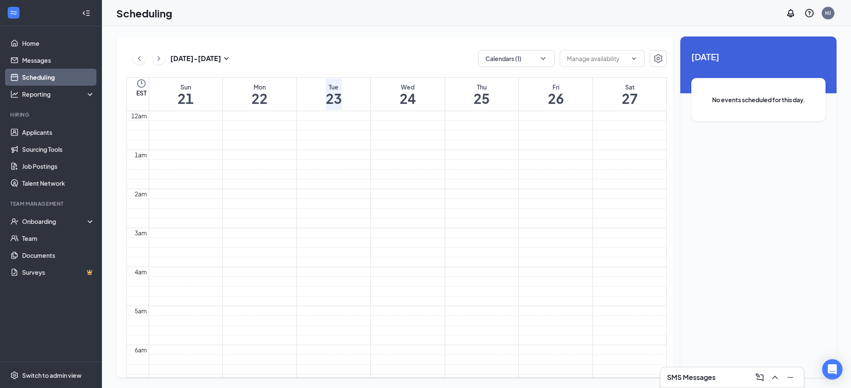
scroll to position [417, 0]
click at [46, 129] on link "Applicants" at bounding box center [58, 132] width 73 height 17
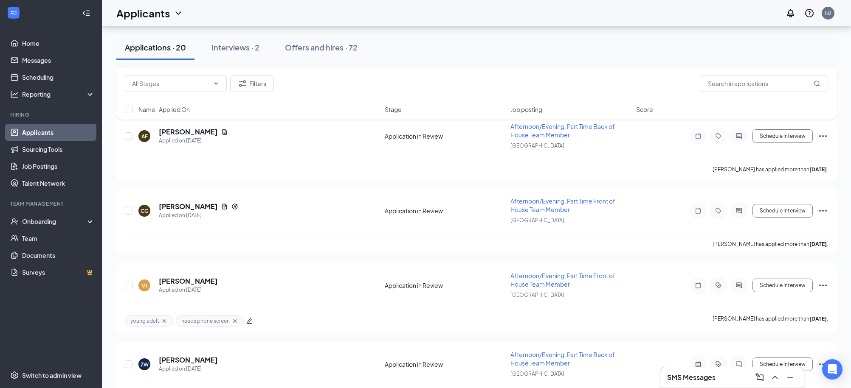
scroll to position [948, 0]
click at [231, 202] on icon "Reapply" at bounding box center [234, 205] width 7 height 7
click at [185, 201] on h5 "Cameron Guin" at bounding box center [188, 205] width 59 height 9
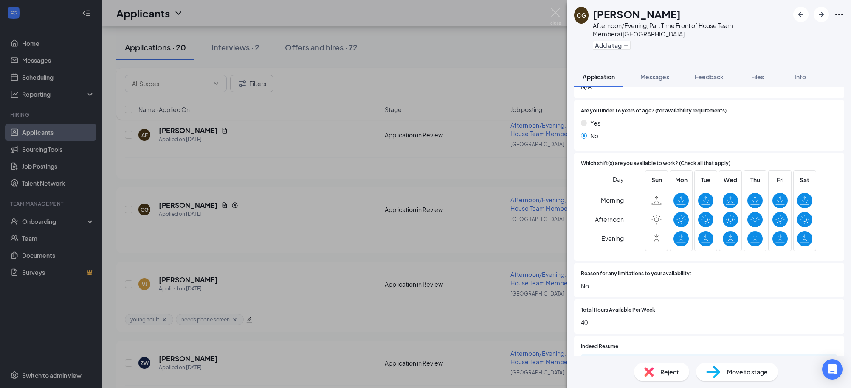
scroll to position [571, 0]
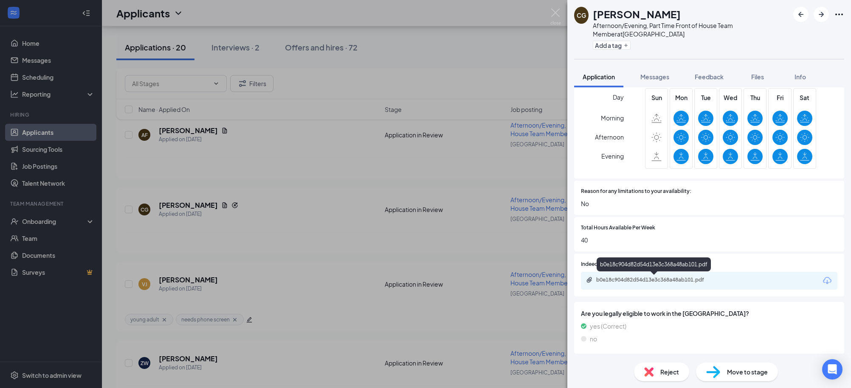
click at [660, 279] on div "b0e18c904d82d54d13e3c368a48ab101.pdf" at bounding box center [655, 280] width 119 height 7
click at [451, 37] on div "CG Cameron Guin Afternoon/Evening, Part Time Front of House Team Member at Midt…" at bounding box center [425, 194] width 851 height 388
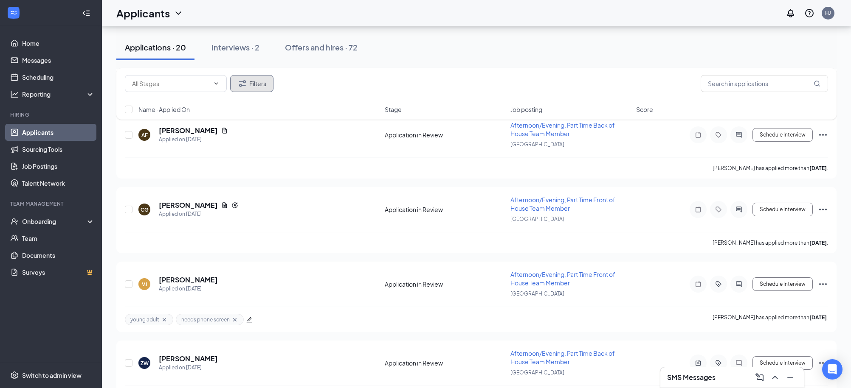
click at [243, 84] on icon "Filter" at bounding box center [242, 84] width 10 height 10
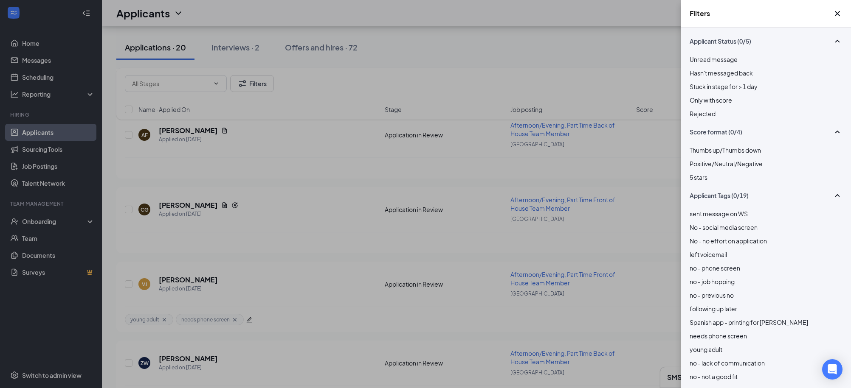
click at [695, 109] on div at bounding box center [765, 109] width 153 height 0
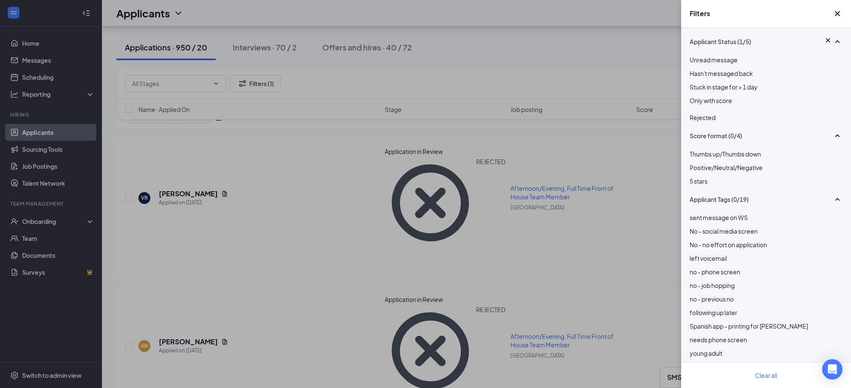
scroll to position [548, 0]
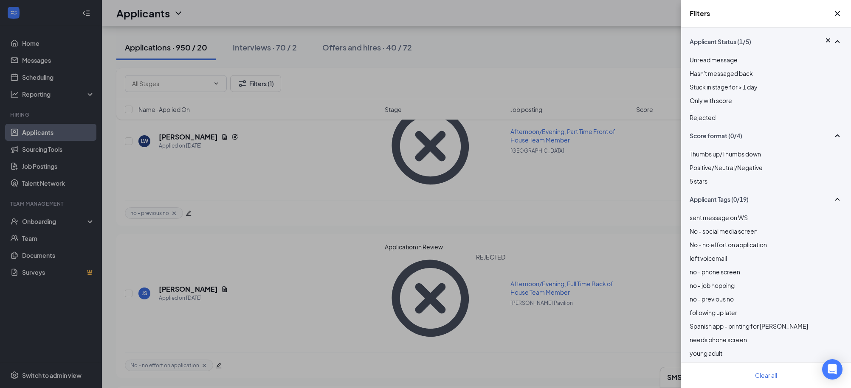
click at [633, 82] on div "Filters Applicant Status (1/5) Unread message Hasn't messaged back Stuck in sta…" at bounding box center [425, 194] width 851 height 388
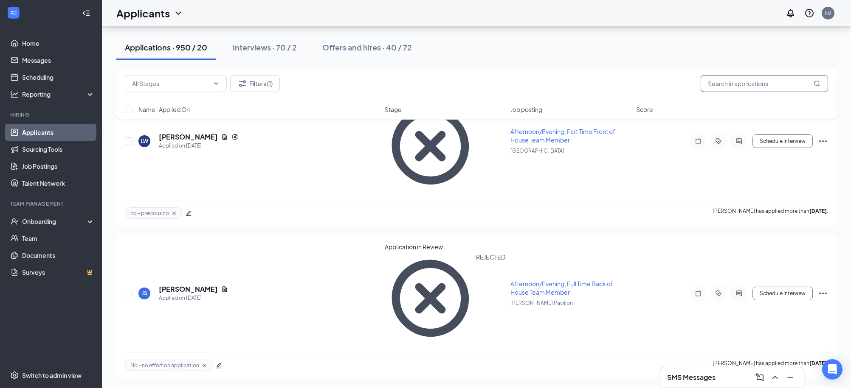
click at [730, 87] on input "text" at bounding box center [763, 83] width 127 height 17
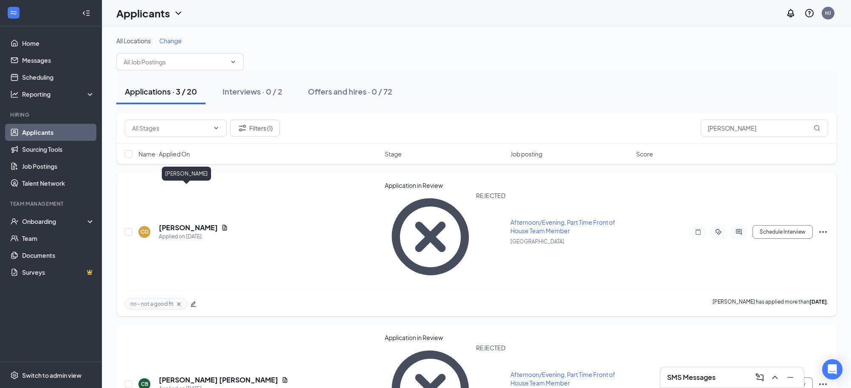
click at [186, 223] on h5 "Cameron Guin" at bounding box center [188, 227] width 59 height 9
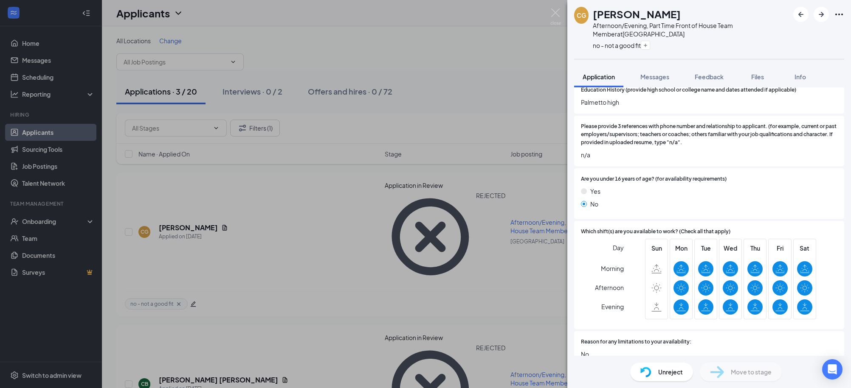
scroll to position [543, 0]
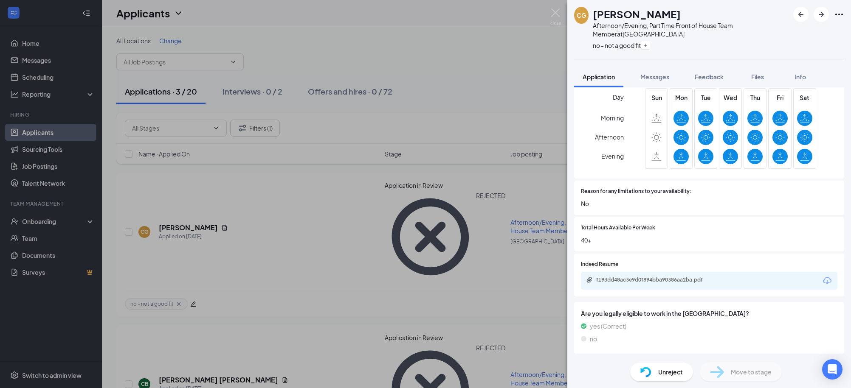
click at [538, 25] on div "CG Cameron Guin Afternoon/Evening, Part Time Front of House Team Member at Midt…" at bounding box center [425, 194] width 851 height 388
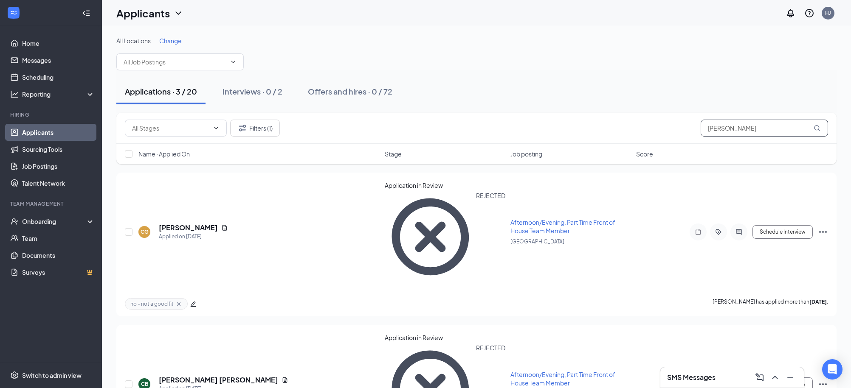
drag, startPoint x: 750, startPoint y: 129, endPoint x: 629, endPoint y: 132, distance: 120.6
click at [629, 132] on div "Filters (1) cameron" at bounding box center [476, 128] width 703 height 17
type input "c"
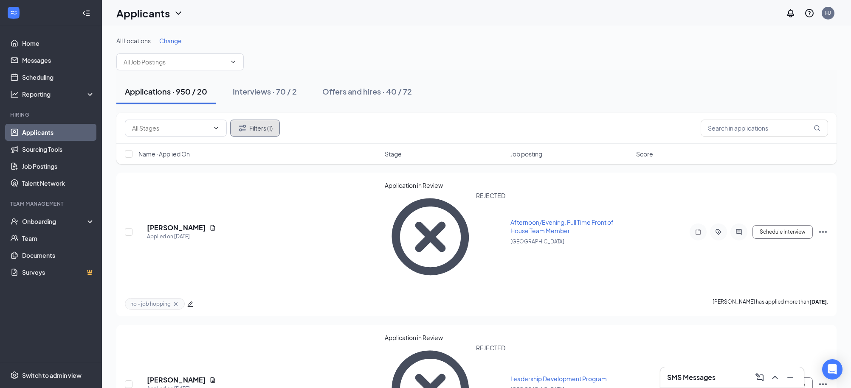
click at [255, 128] on button "Filters (1)" at bounding box center [255, 128] width 50 height 17
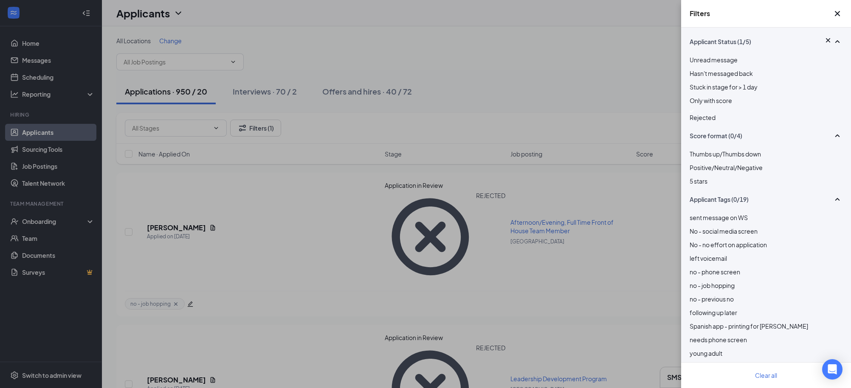
click at [690, 113] on div at bounding box center [765, 111] width 153 height 3
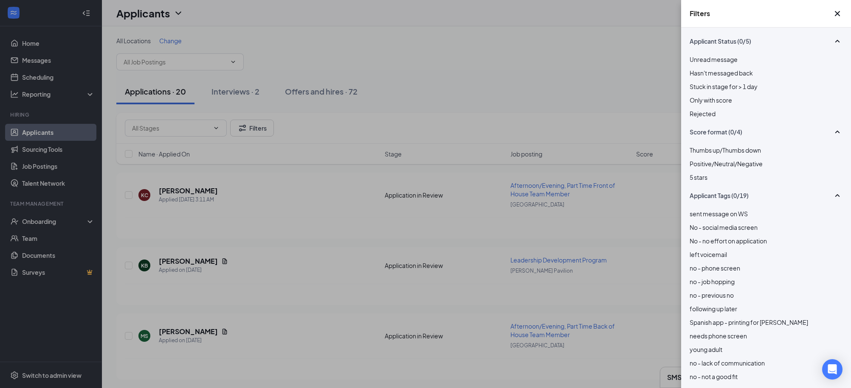
click at [599, 89] on div "Filters Applicant Status (0/5) Unread message Hasn't messaged back Stuck in sta…" at bounding box center [425, 194] width 851 height 388
click at [497, 77] on div "Filters Applicant Status (0/5) Unread message Hasn't messaged back Stuck in sta…" at bounding box center [425, 194] width 851 height 388
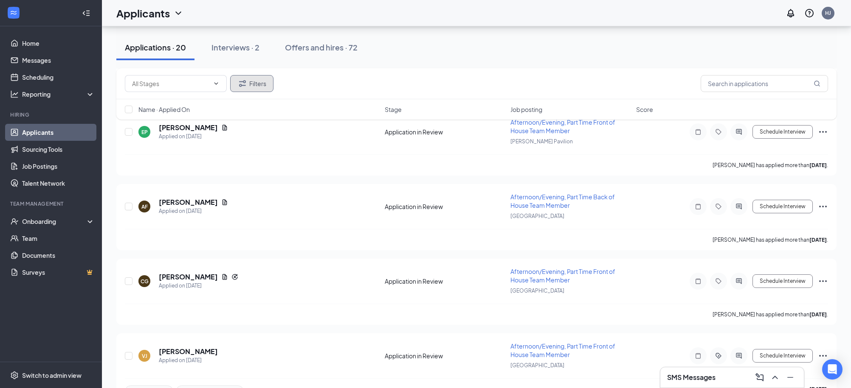
scroll to position [872, 0]
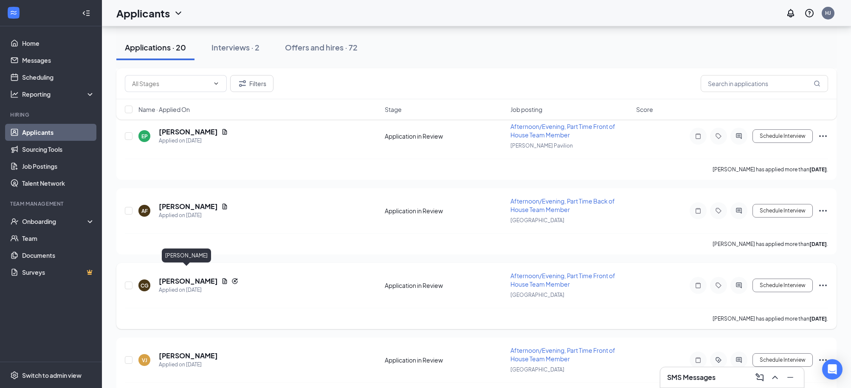
click at [194, 277] on h5 "Cameron Guin" at bounding box center [188, 281] width 59 height 9
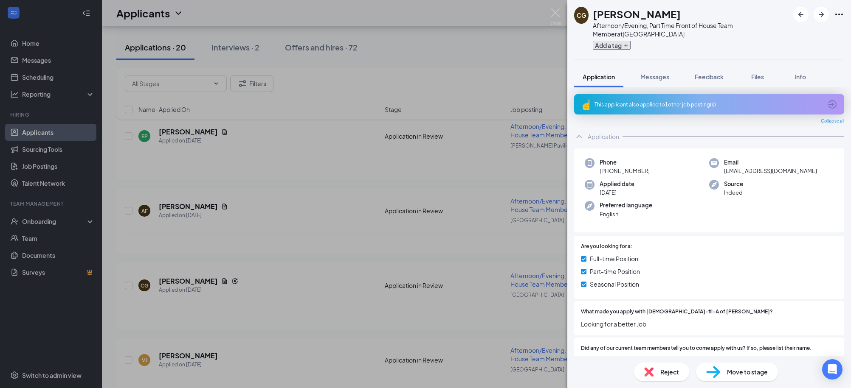
click at [605, 46] on button "Add a tag" at bounding box center [612, 45] width 38 height 9
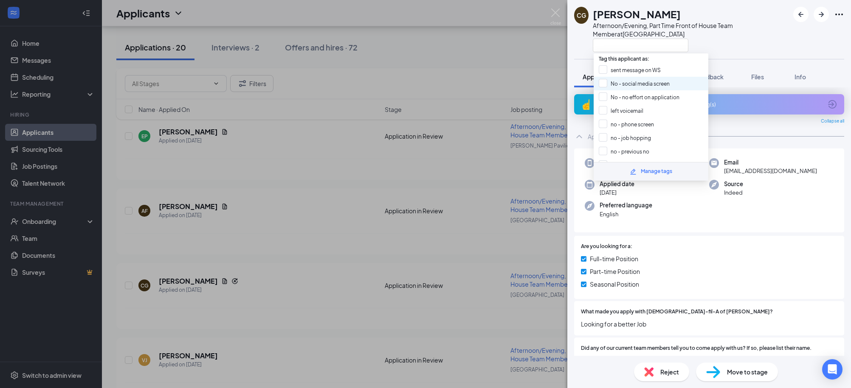
drag, startPoint x: 604, startPoint y: 146, endPoint x: 694, endPoint y: 84, distance: 109.5
click at [605, 147] on input "no - previous no" at bounding box center [624, 151] width 51 height 9
checkbox input "true"
click at [727, 55] on div "CG Cameron Guin Afternoon/Evening, Part Time Front of House Team Member at Midt…" at bounding box center [709, 29] width 284 height 59
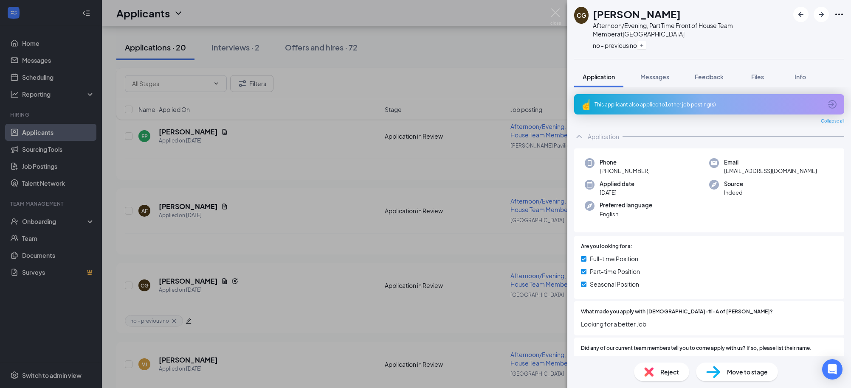
click at [660, 371] on span "Reject" at bounding box center [669, 372] width 19 height 9
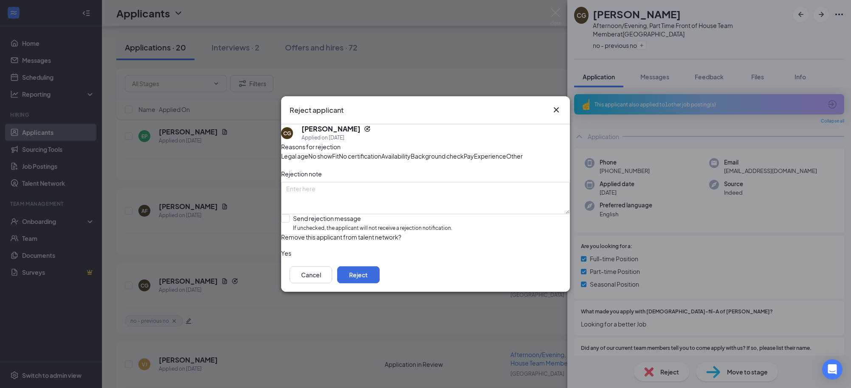
drag, startPoint x: 317, startPoint y: 241, endPoint x: 321, endPoint y: 244, distance: 5.2
click at [317, 233] on input "Send rejection message If unchecked, the applicant will not receive a rejection…" at bounding box center [366, 223] width 171 height 18
checkbox input "true"
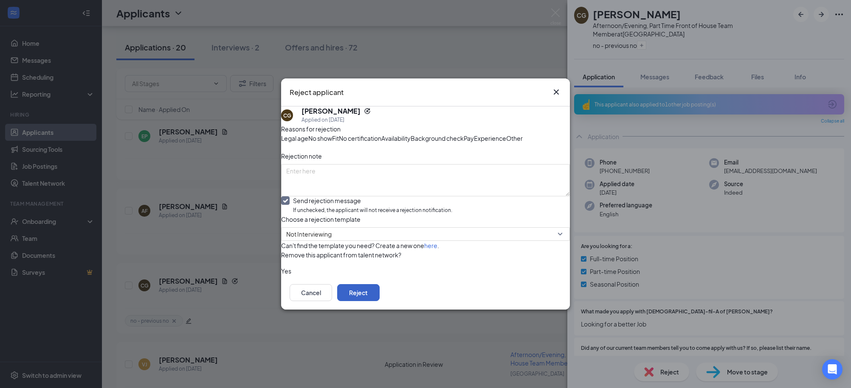
click at [380, 301] on button "Reject" at bounding box center [358, 292] width 42 height 17
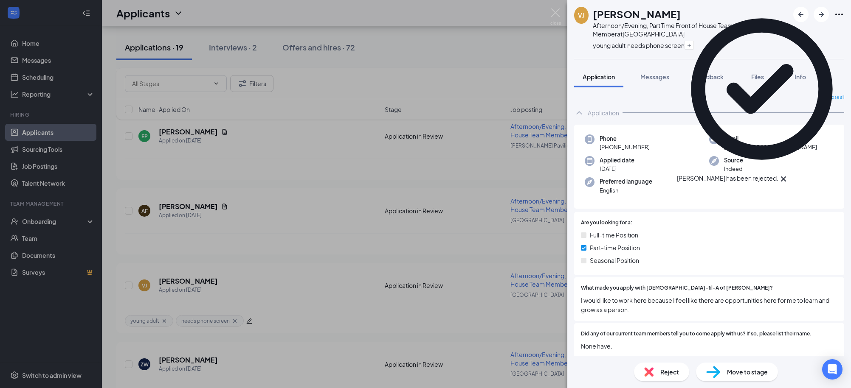
click at [481, 70] on div "VJ Veronika Jaramillo Afternoon/Evening, Part Time Front of House Team Member a…" at bounding box center [425, 194] width 851 height 388
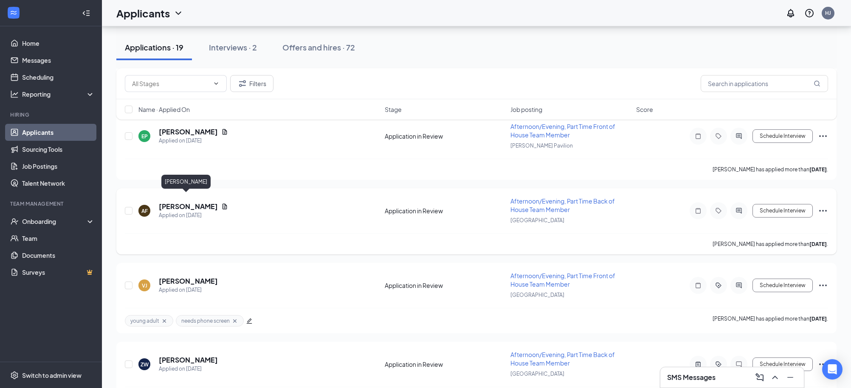
click at [194, 202] on h5 "Anthony Foe" at bounding box center [188, 206] width 59 height 9
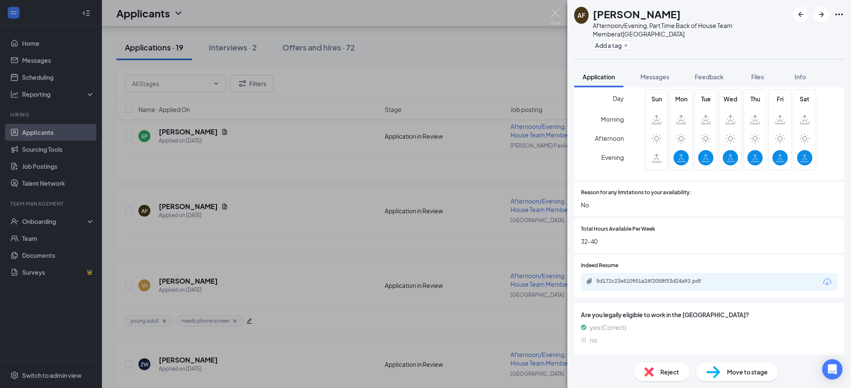
scroll to position [537, 0]
click at [671, 281] on div "5d172c23e510951a24f2058f53d24a93.pdf" at bounding box center [655, 281] width 119 height 7
click at [610, 47] on button "Add a tag" at bounding box center [612, 45] width 38 height 9
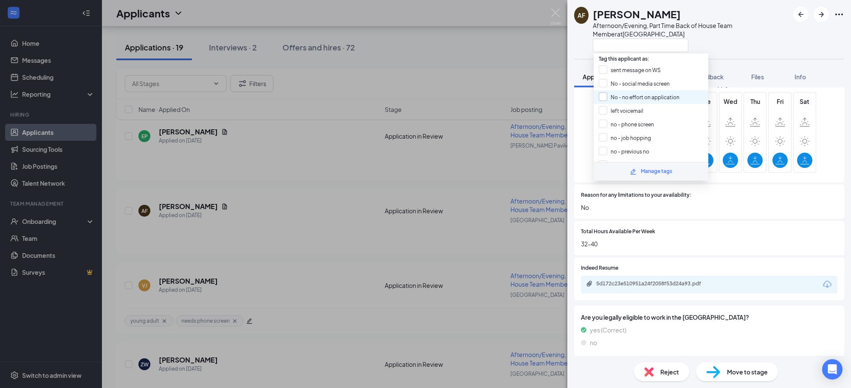
click at [607, 95] on input "No - no effort on application" at bounding box center [639, 97] width 81 height 9
checkbox input "true"
click at [718, 44] on div at bounding box center [691, 45] width 196 height 14
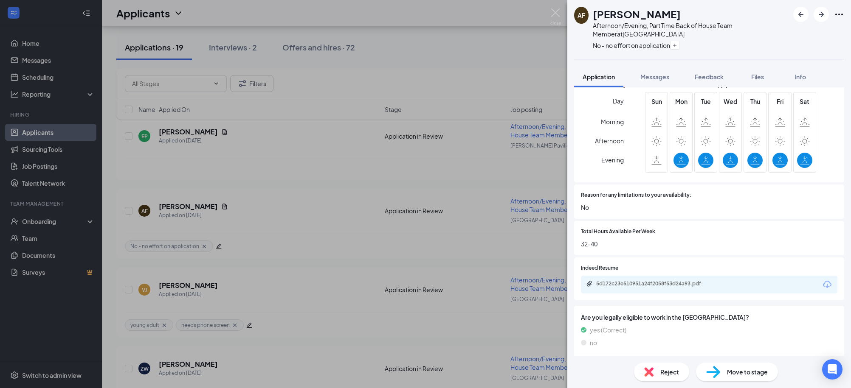
click at [676, 371] on span "Reject" at bounding box center [669, 372] width 19 height 9
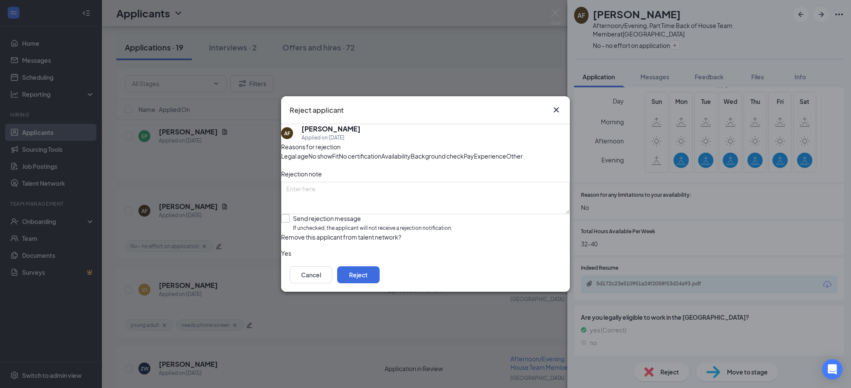
click at [306, 233] on input "Send rejection message If unchecked, the applicant will not receive a rejection…" at bounding box center [366, 223] width 171 height 18
checkbox input "true"
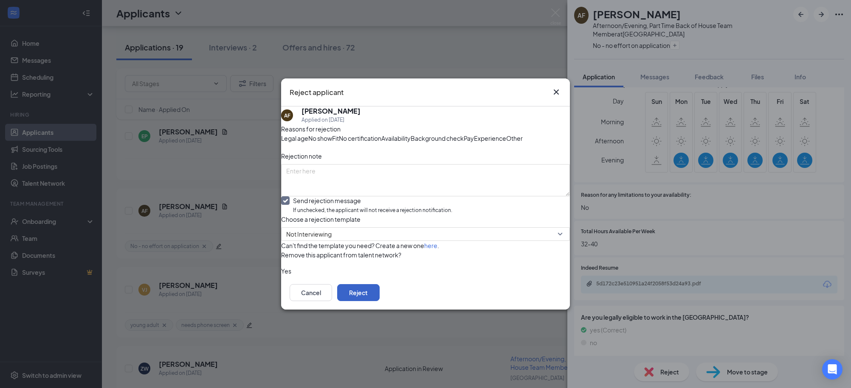
click at [380, 301] on button "Reject" at bounding box center [358, 292] width 42 height 17
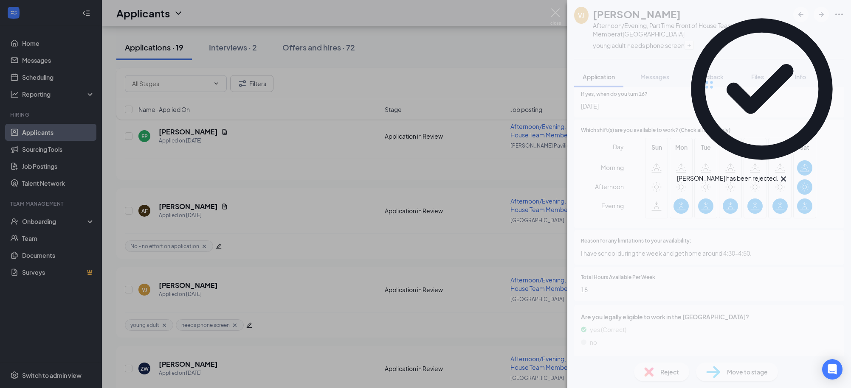
click at [440, 76] on div "VJ Veronika Jaramillo Afternoon/Evening, Part Time Front of House Team Member a…" at bounding box center [425, 194] width 851 height 388
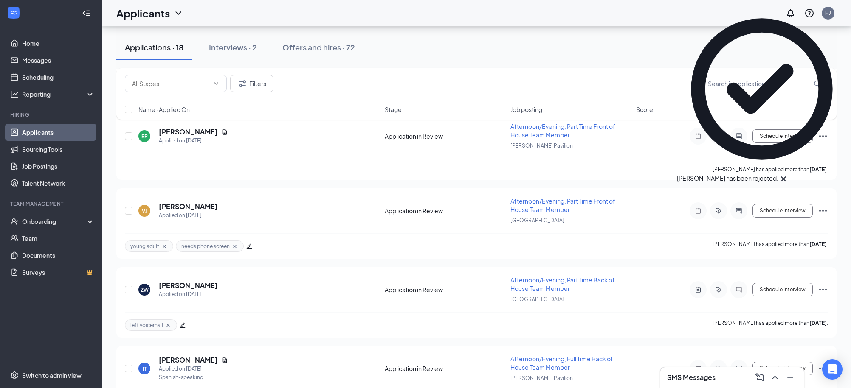
scroll to position [823, 0]
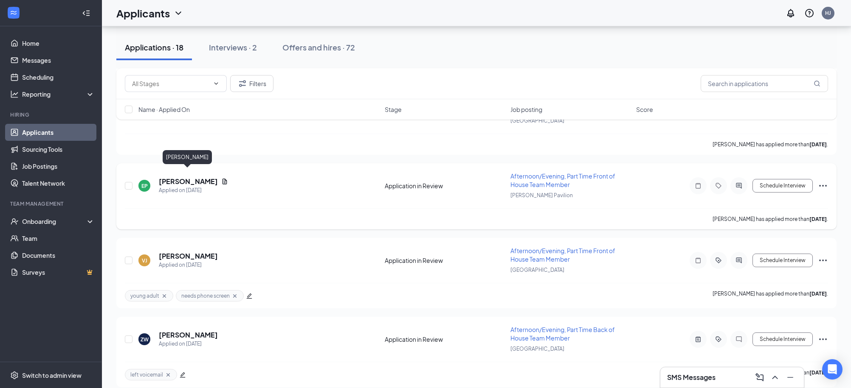
click at [188, 177] on h5 "Eugene Plummer" at bounding box center [188, 181] width 59 height 9
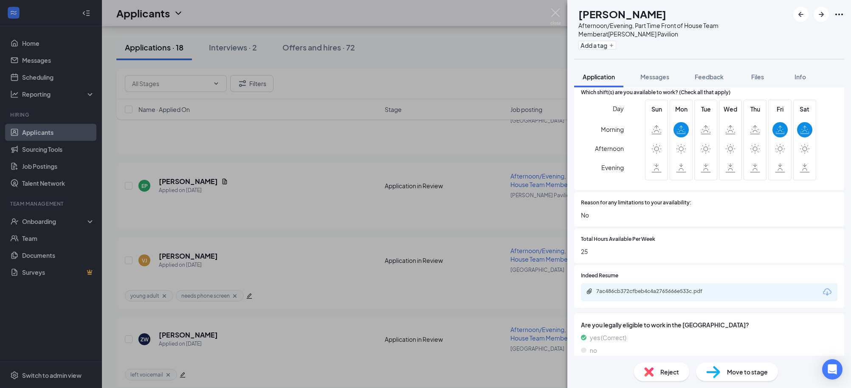
scroll to position [519, 0]
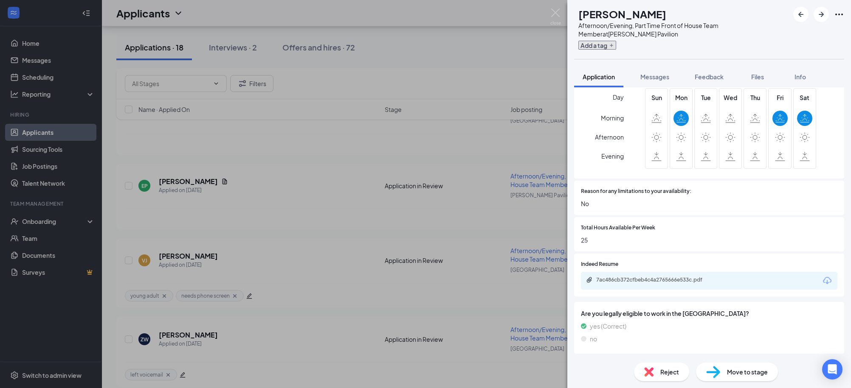
click at [616, 45] on button "Add a tag" at bounding box center [597, 45] width 38 height 9
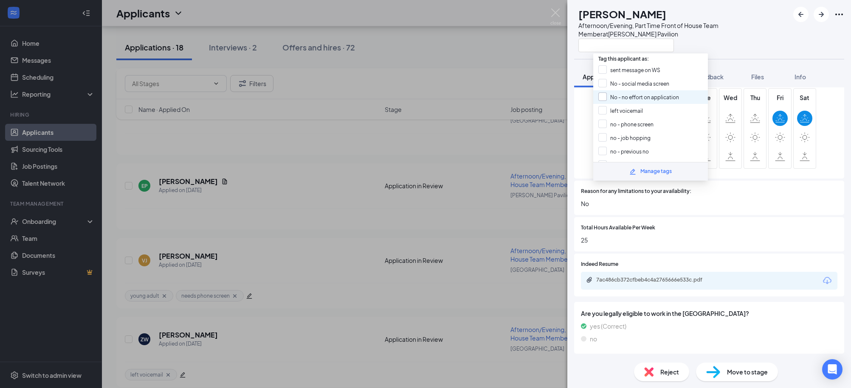
click at [608, 97] on input "No - no effort on application" at bounding box center [638, 97] width 81 height 9
checkbox input "true"
click at [737, 51] on div at bounding box center [683, 45] width 211 height 14
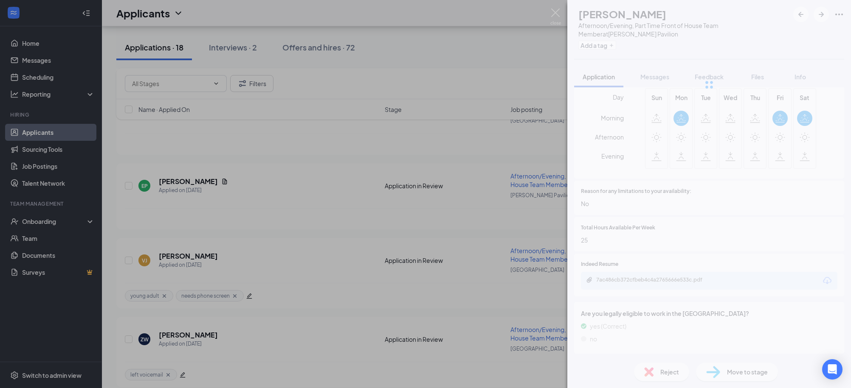
scroll to position [515, 0]
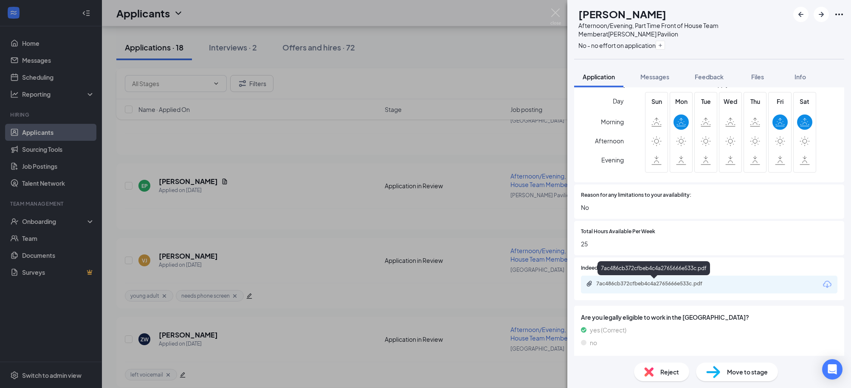
click at [676, 287] on div "7ac486cb372cfbeb4c4a2765666e533c.pdf" at bounding box center [655, 284] width 119 height 7
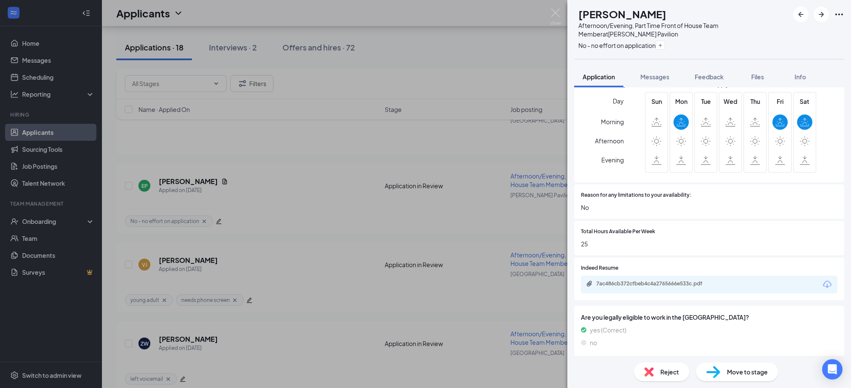
click at [667, 368] on span "Reject" at bounding box center [669, 372] width 19 height 9
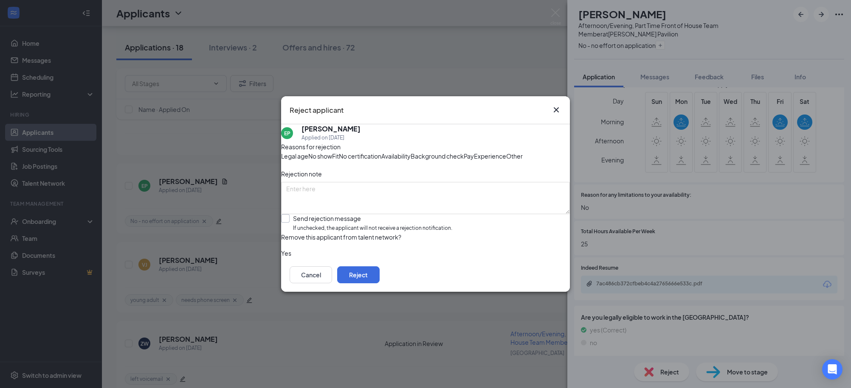
click at [360, 233] on input "Send rejection message If unchecked, the applicant will not receive a rejection…" at bounding box center [366, 223] width 171 height 18
checkbox input "true"
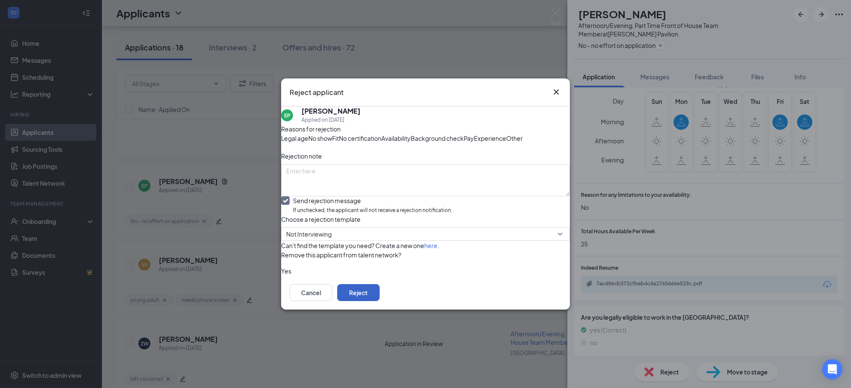
click at [380, 301] on button "Reject" at bounding box center [358, 292] width 42 height 17
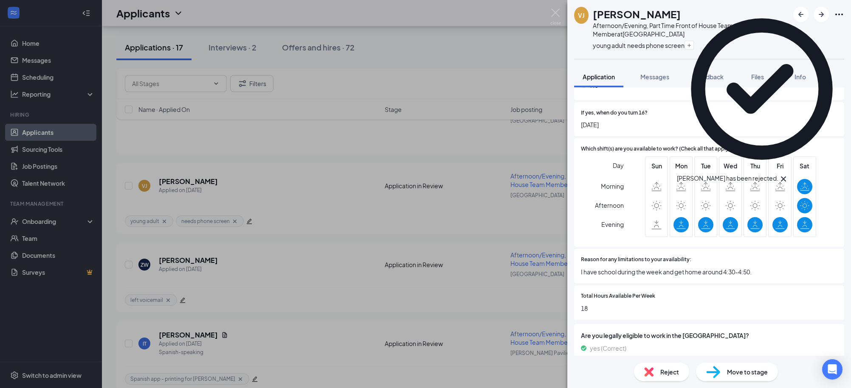
click at [528, 65] on div "VJ Veronika Jaramillo Afternoon/Evening, Part Time Front of House Team Member a…" at bounding box center [425, 194] width 851 height 388
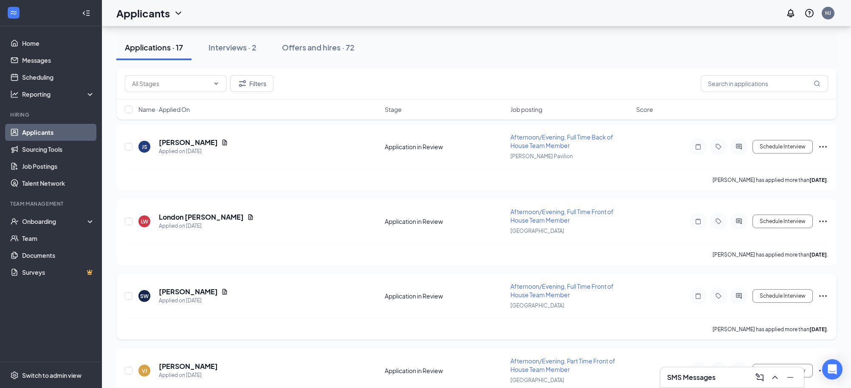
scroll to position [636, 0]
click at [193, 289] on h5 "[PERSON_NAME]" at bounding box center [188, 293] width 59 height 9
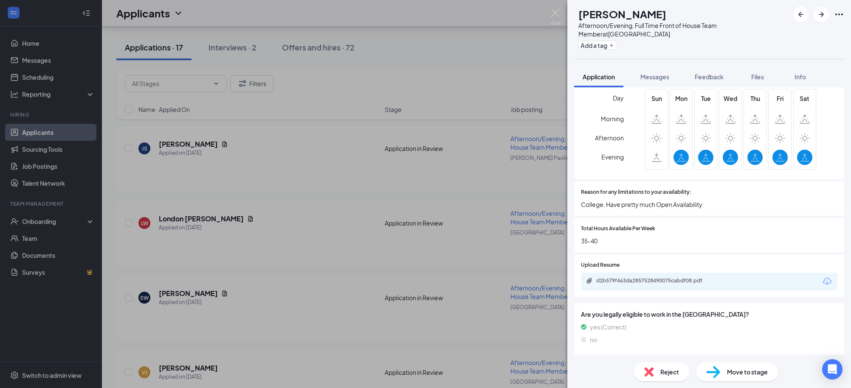
scroll to position [565, 0]
click at [708, 276] on div "d2b579f463da2857528490075cabdf08.pdf" at bounding box center [709, 281] width 256 height 18
click at [705, 279] on div "d2b579f463da2857528490075cabdf08.pdf" at bounding box center [655, 280] width 119 height 7
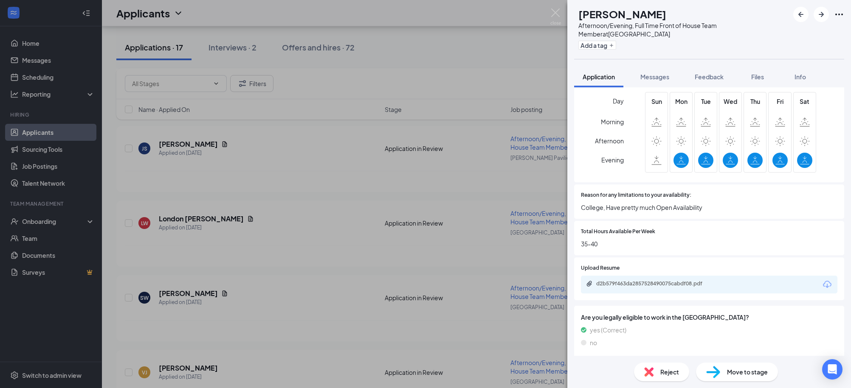
drag, startPoint x: 621, startPoint y: 39, endPoint x: 621, endPoint y: 44, distance: 4.7
click at [621, 40] on div "Add a tag" at bounding box center [683, 45] width 211 height 14
click at [616, 45] on button "Add a tag" at bounding box center [597, 45] width 38 height 9
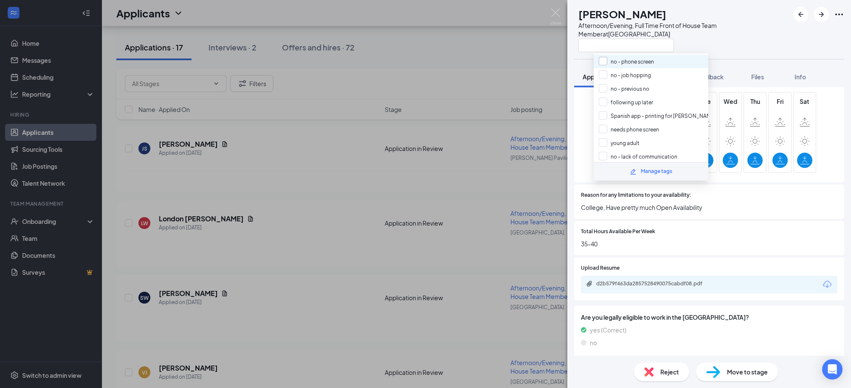
scroll to position [65, 0]
click at [607, 123] on input "needs phone screen" at bounding box center [629, 127] width 60 height 9
checkbox input "true"
click at [535, 73] on div "SW Spencer Wilson Afternoon/Evening, Full Time Front of House Team Member at Mi…" at bounding box center [425, 194] width 851 height 388
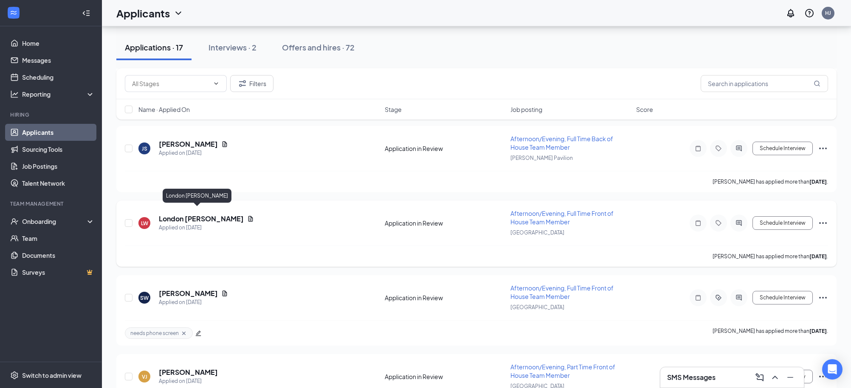
click at [200, 216] on h5 "London [PERSON_NAME]" at bounding box center [201, 218] width 85 height 9
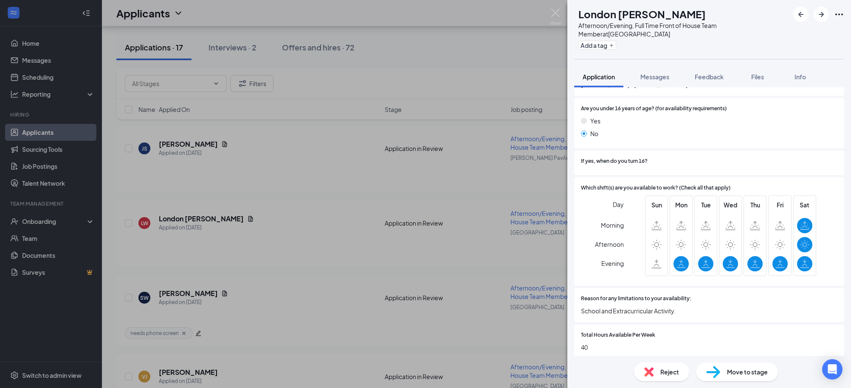
scroll to position [630, 0]
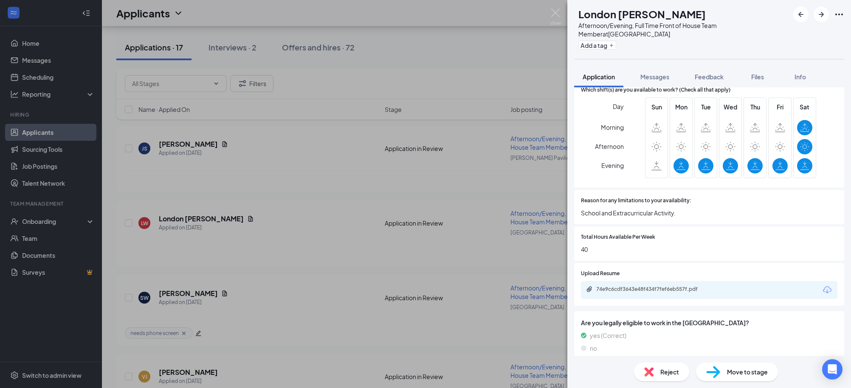
click at [656, 287] on div "74e9c6cdf3643e48f434f7fef6eb557f.pdf" at bounding box center [709, 290] width 256 height 18
click at [656, 286] on div "74e9c6cdf3643e48f434f7fef6eb557f.pdf" at bounding box center [655, 289] width 119 height 7
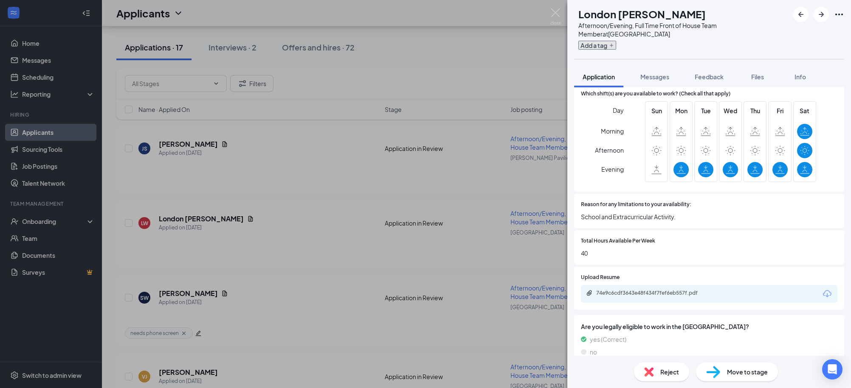
click at [616, 44] on button "Add a tag" at bounding box center [597, 45] width 38 height 9
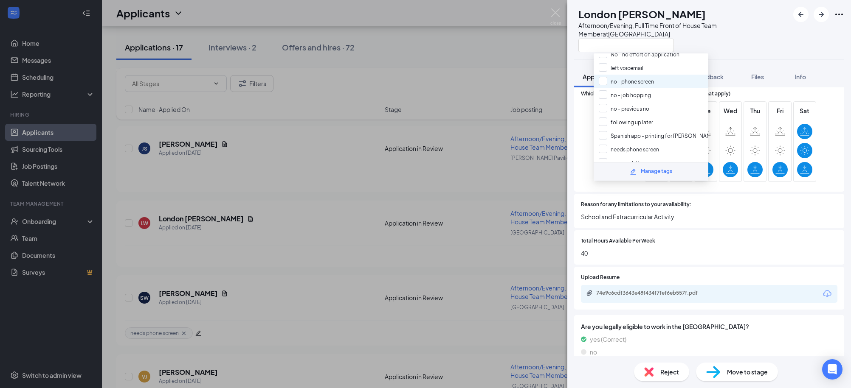
scroll to position [53, 0]
click at [606, 135] on input "needs phone screen" at bounding box center [629, 139] width 60 height 9
checkbox input "false"
click at [605, 148] on input "young adult" at bounding box center [619, 152] width 41 height 9
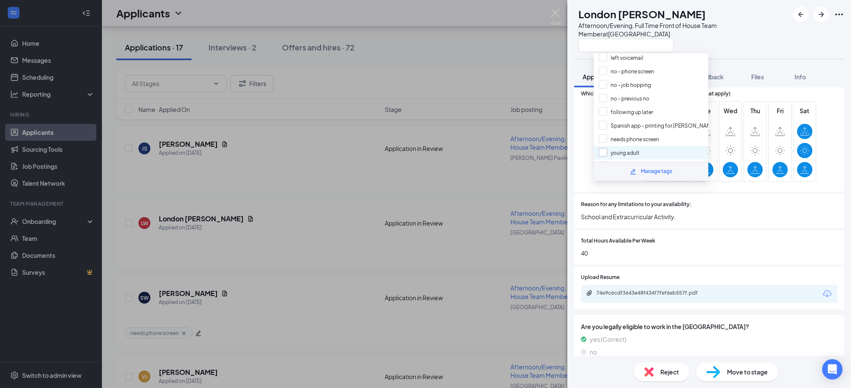
checkbox input "true"
click at [605, 136] on input "needs phone screen" at bounding box center [629, 139] width 60 height 9
checkbox input "true"
click at [739, 59] on div "LW London Williams Afternoon/Evening, Full Time Front of House Team Member at M…" at bounding box center [709, 194] width 284 height 388
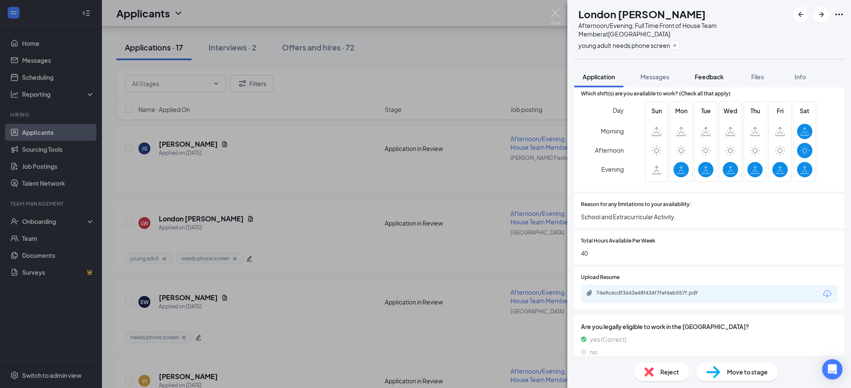
click at [709, 77] on span "Feedback" at bounding box center [709, 77] width 29 height 8
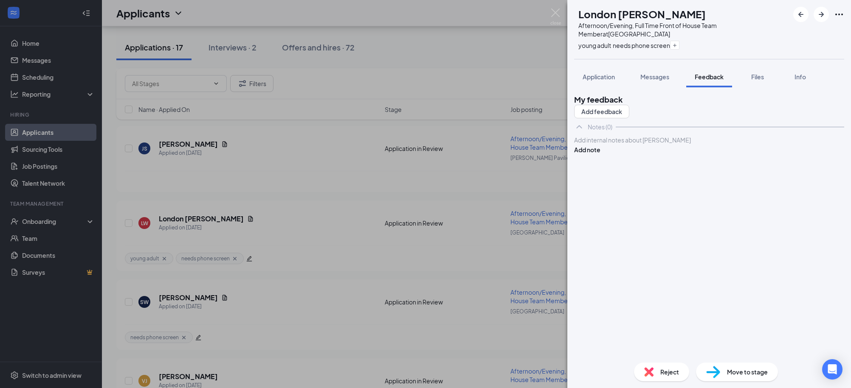
click at [624, 145] on div at bounding box center [708, 140] width 269 height 9
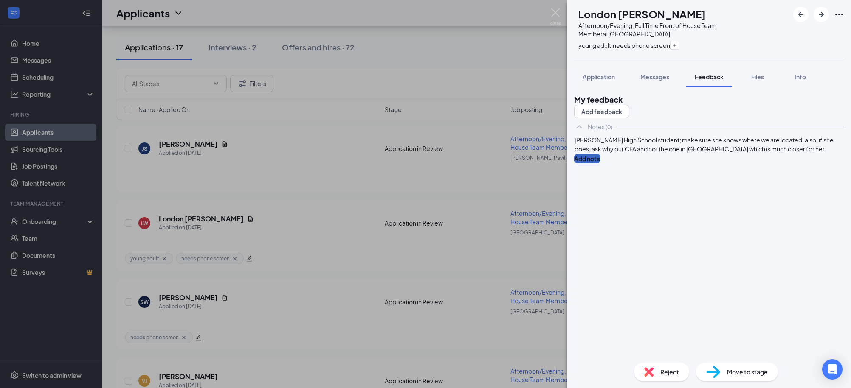
click at [600, 163] on button "Add note" at bounding box center [587, 158] width 26 height 9
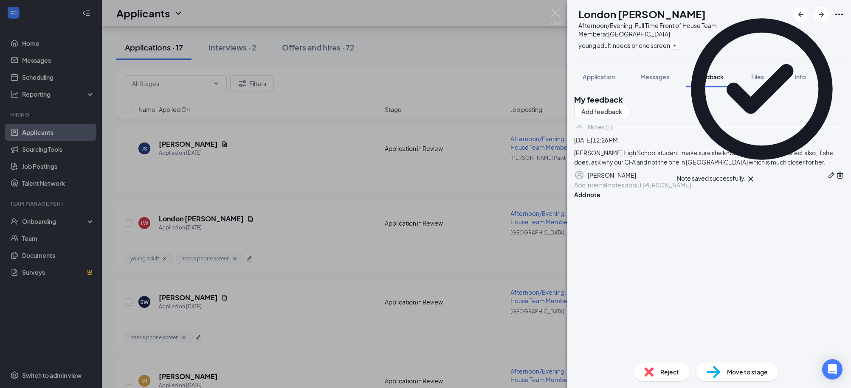
click at [479, 54] on div "LW London Williams Afternoon/Evening, Full Time Front of House Team Member at M…" at bounding box center [425, 194] width 851 height 388
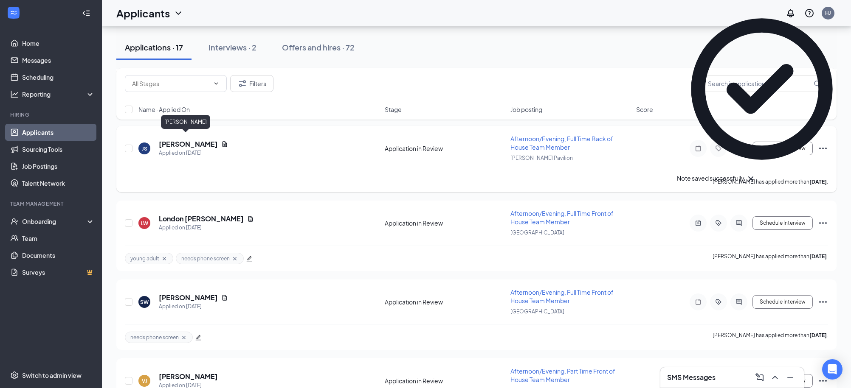
click at [188, 140] on h5 "Jared Speed" at bounding box center [188, 144] width 59 height 9
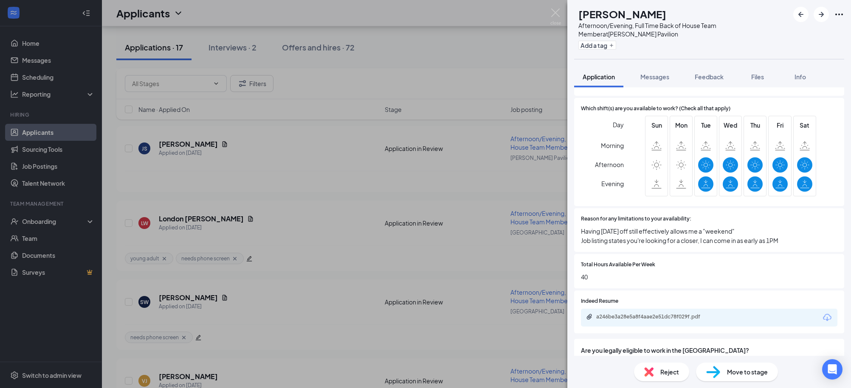
scroll to position [528, 0]
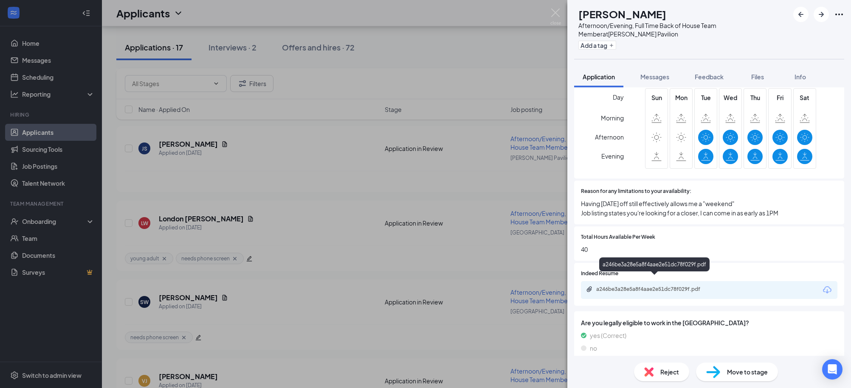
click at [665, 286] on div "a246be3a28e5a8f4aae2e51dc78f029f.pdf" at bounding box center [655, 289] width 119 height 7
click at [616, 45] on button "Add a tag" at bounding box center [597, 45] width 38 height 9
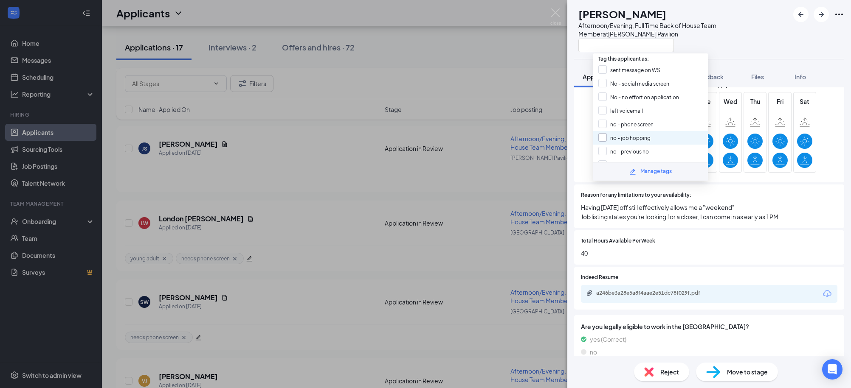
click at [606, 134] on input "no - job hopping" at bounding box center [624, 137] width 52 height 9
checkbox input "true"
click at [739, 32] on div "Afternoon/Evening, Full Time Back of House Team Member at Anderson Pavilion" at bounding box center [683, 29] width 211 height 17
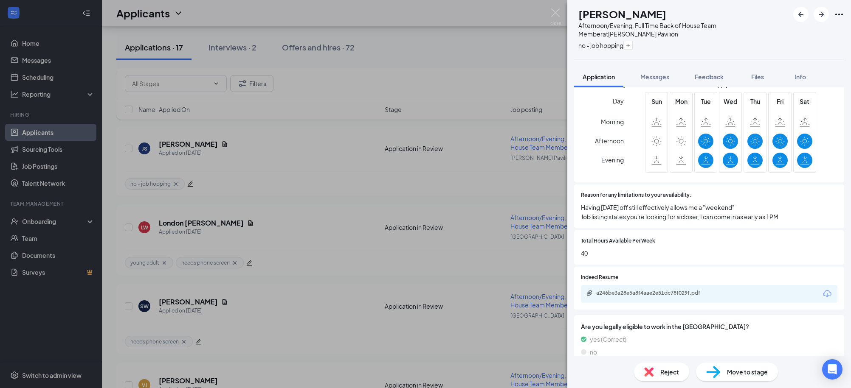
click at [666, 368] on span "Reject" at bounding box center [669, 372] width 19 height 9
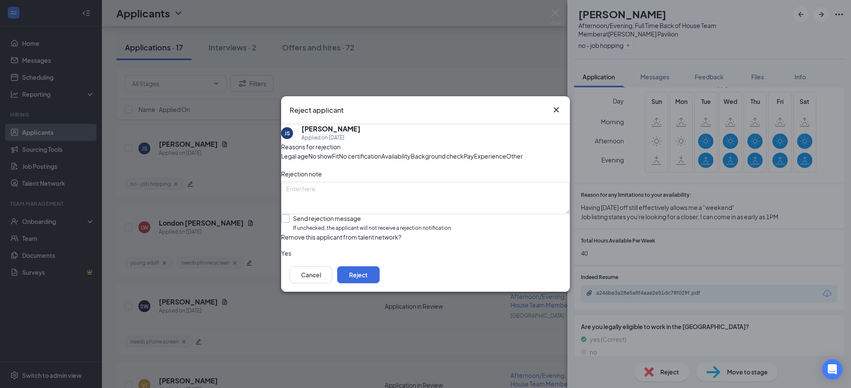
click at [360, 233] on input "Send rejection message If unchecked, the applicant will not receive a rejection…" at bounding box center [366, 223] width 171 height 18
checkbox input "true"
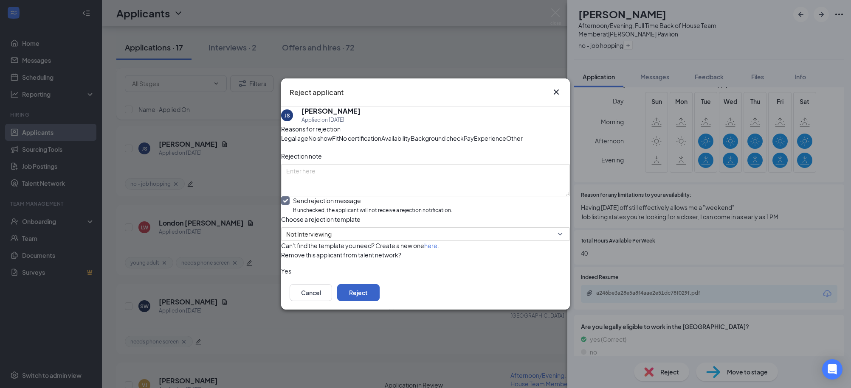
click at [380, 301] on button "Reject" at bounding box center [358, 292] width 42 height 17
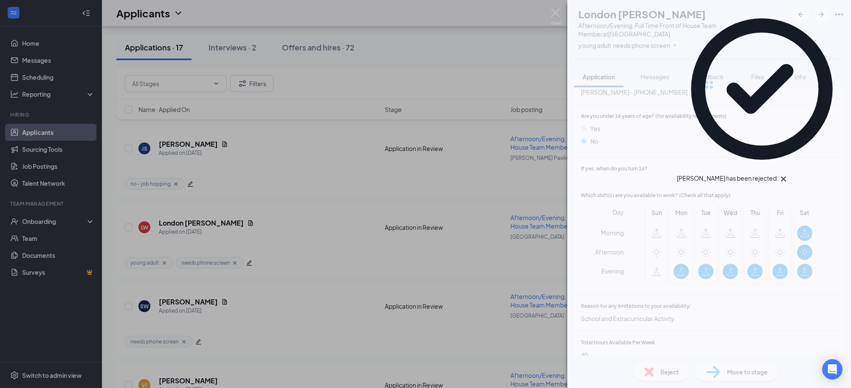
click at [478, 54] on div "LW London Williams Afternoon/Evening, Full Time Front of House Team Member at M…" at bounding box center [425, 194] width 851 height 388
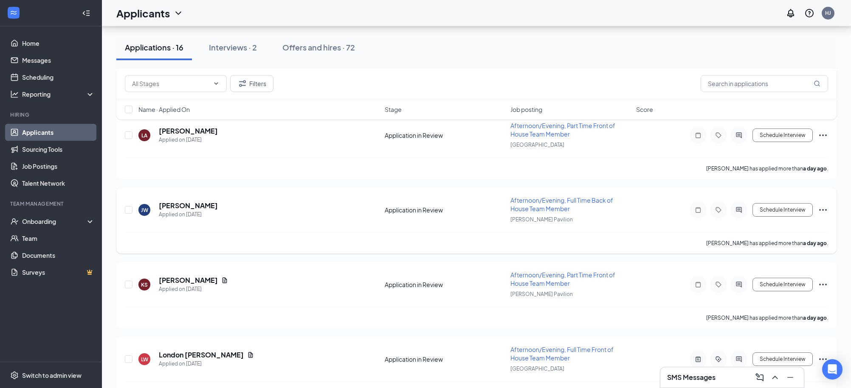
scroll to position [421, 0]
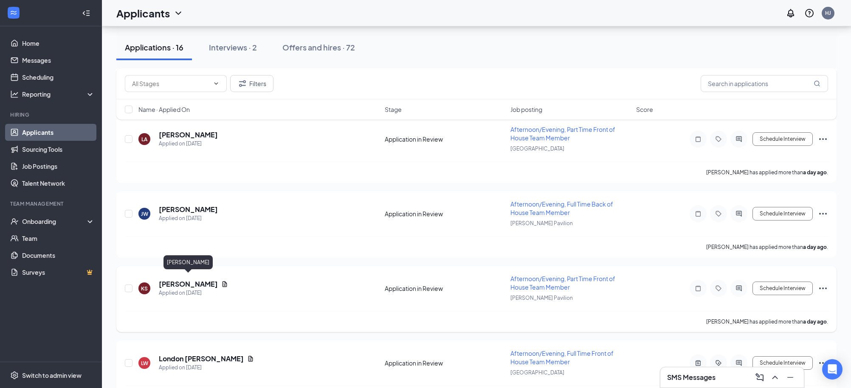
click at [174, 280] on h5 "Kinsasha Simmons" at bounding box center [188, 284] width 59 height 9
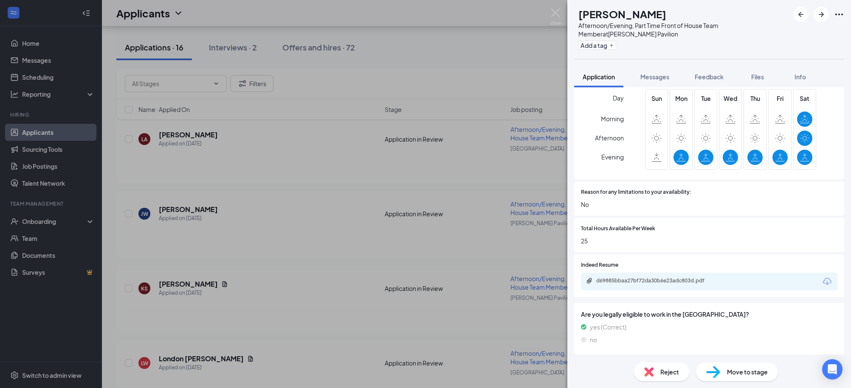
scroll to position [528, 0]
click at [656, 279] on div "d69885bbaa27bf72da30b6e23adc803d.pdf" at bounding box center [655, 280] width 119 height 7
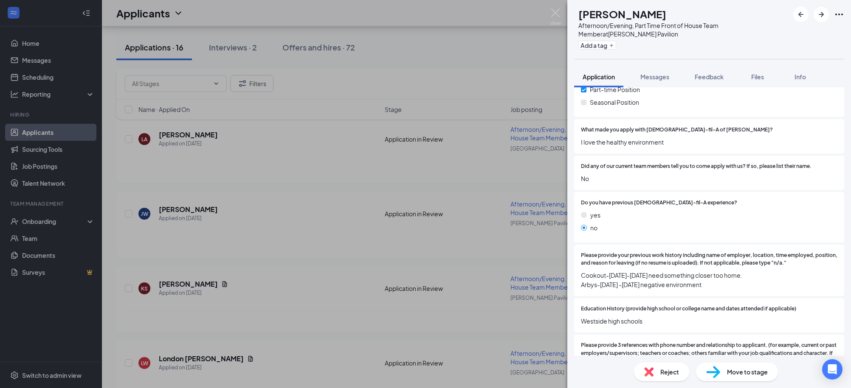
scroll to position [115, 0]
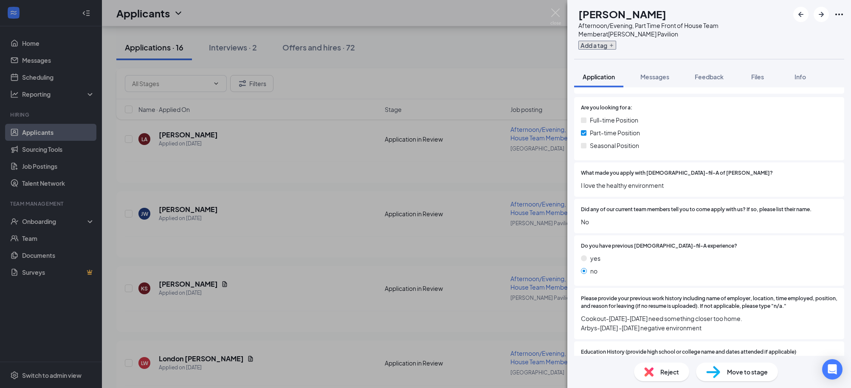
click at [599, 46] on button "Add a tag" at bounding box center [597, 45] width 38 height 9
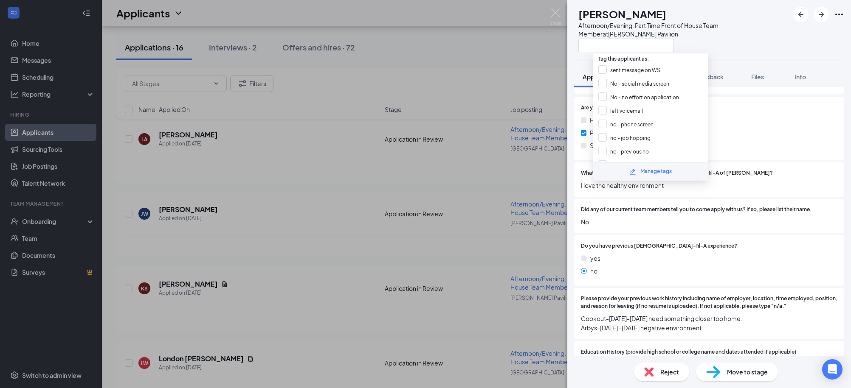
click at [741, 131] on div "Part-time Position" at bounding box center [709, 132] width 256 height 9
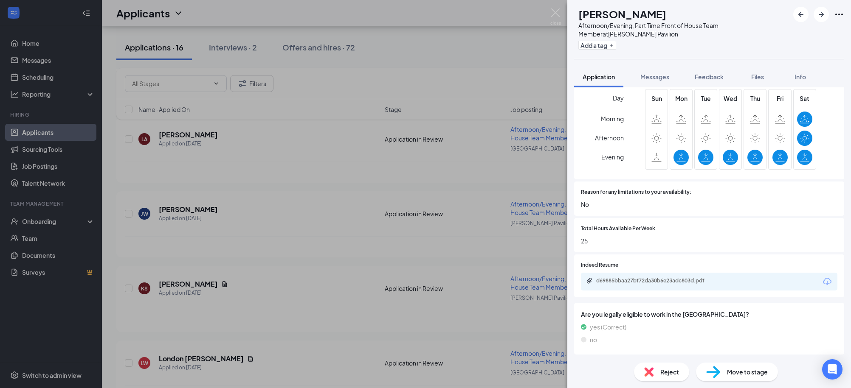
scroll to position [528, 0]
click at [611, 48] on button "Add a tag" at bounding box center [597, 45] width 38 height 9
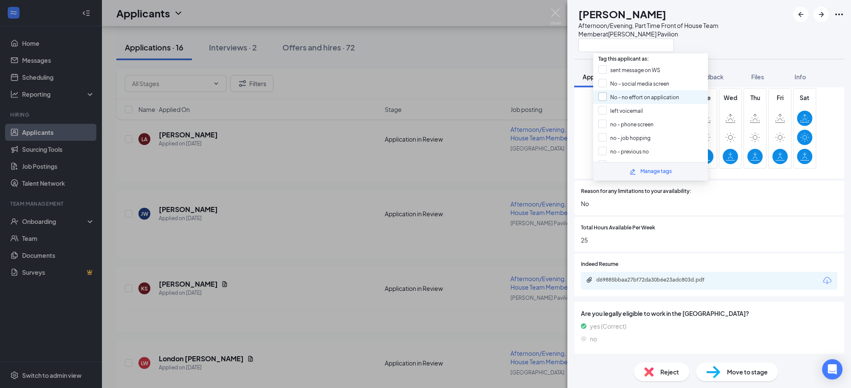
click at [614, 94] on input "No - no effort on application" at bounding box center [638, 97] width 81 height 9
checkbox input "true"
click at [722, 44] on div at bounding box center [683, 45] width 211 height 14
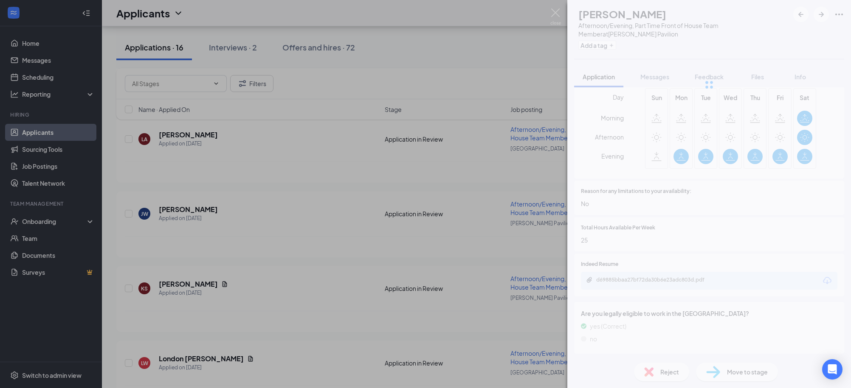
scroll to position [524, 0]
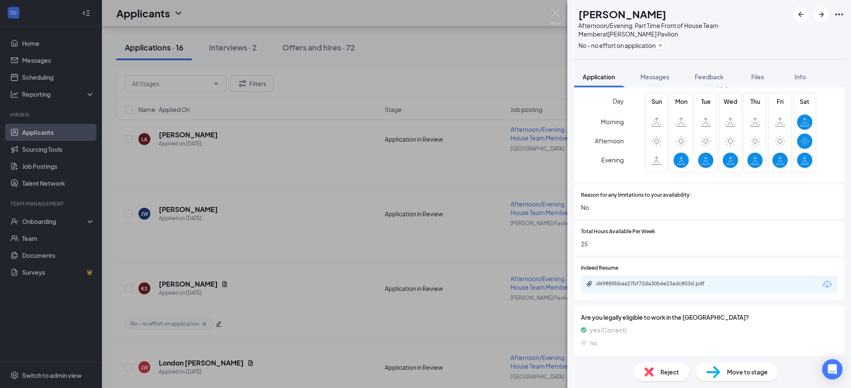
click at [670, 375] on span "Reject" at bounding box center [669, 372] width 19 height 9
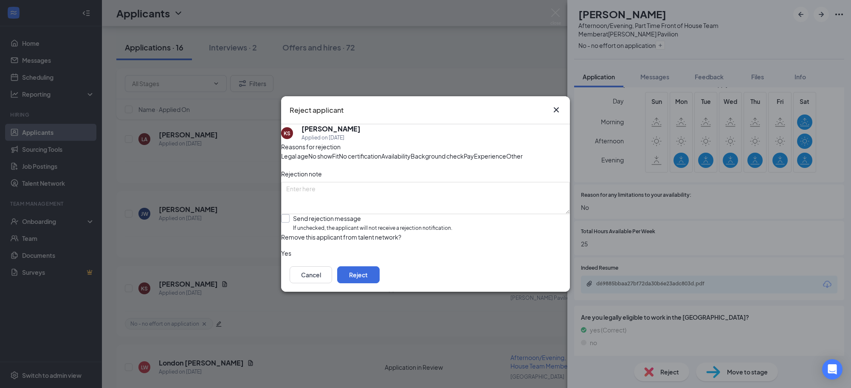
click at [304, 233] on input "Send rejection message If unchecked, the applicant will not receive a rejection…" at bounding box center [366, 223] width 171 height 18
checkbox input "true"
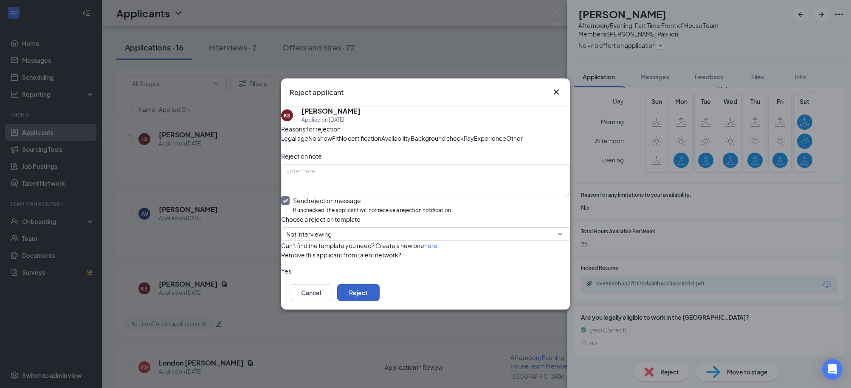
click at [380, 301] on button "Reject" at bounding box center [358, 292] width 42 height 17
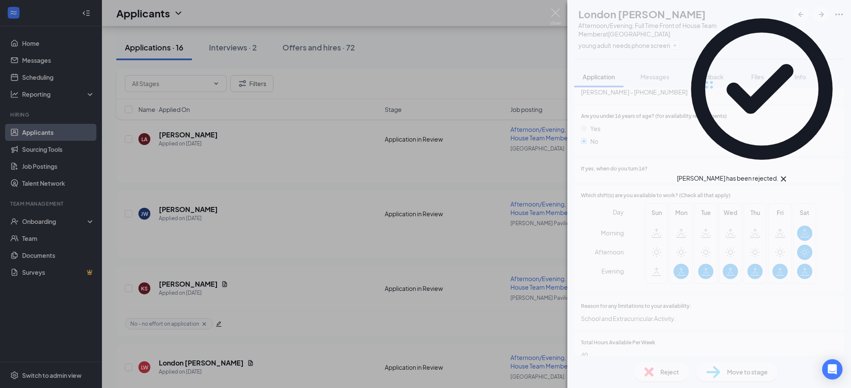
click at [481, 39] on div "LW London Williams Afternoon/Evening, Full Time Front of House Team Member at M…" at bounding box center [425, 194] width 851 height 388
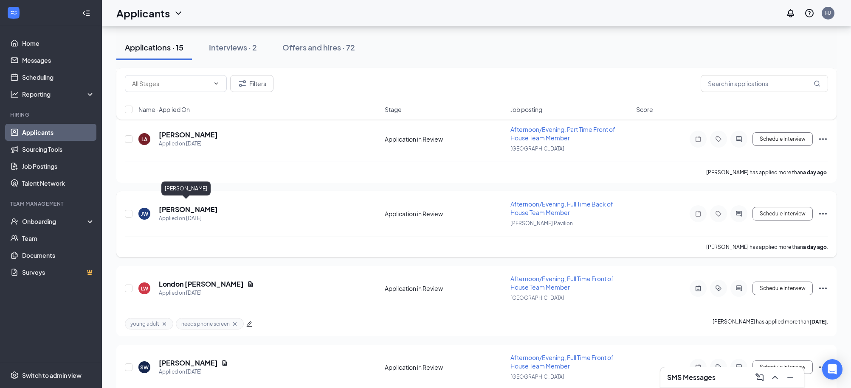
click at [173, 207] on h5 "Jesiah White" at bounding box center [188, 209] width 59 height 9
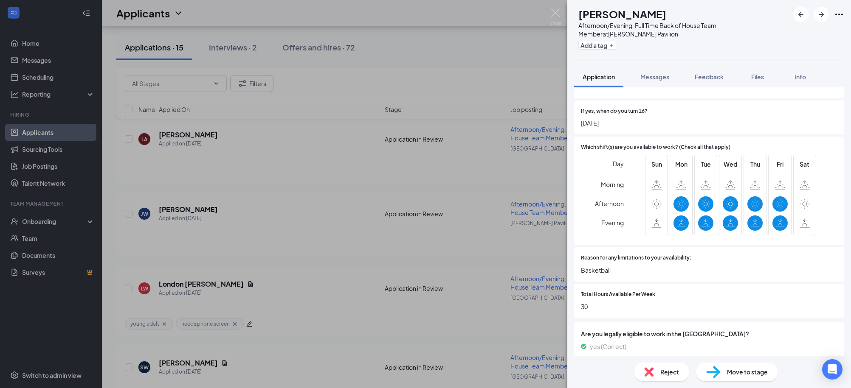
scroll to position [518, 0]
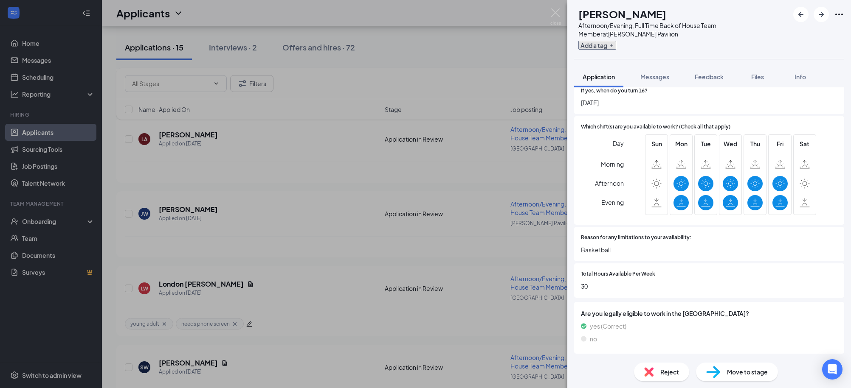
click at [606, 44] on button "Add a tag" at bounding box center [597, 45] width 38 height 9
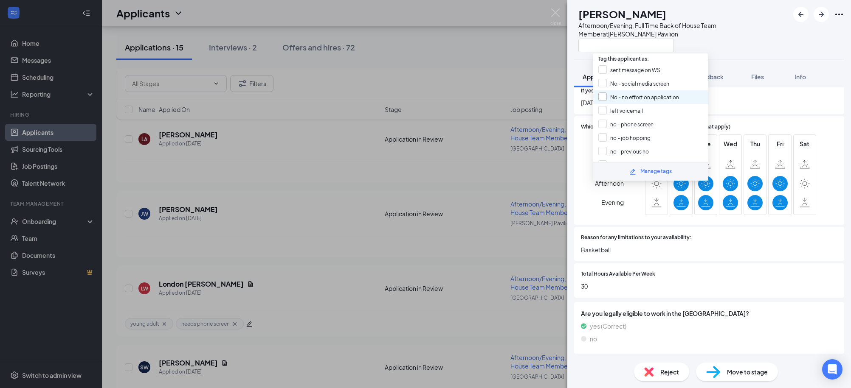
click at [617, 94] on input "No - no effort on application" at bounding box center [638, 97] width 81 height 9
checkbox input "true"
click at [762, 54] on div "JW Jesiah White Afternoon/Evening, Full Time Back of House Team Member at Ander…" at bounding box center [709, 29] width 284 height 59
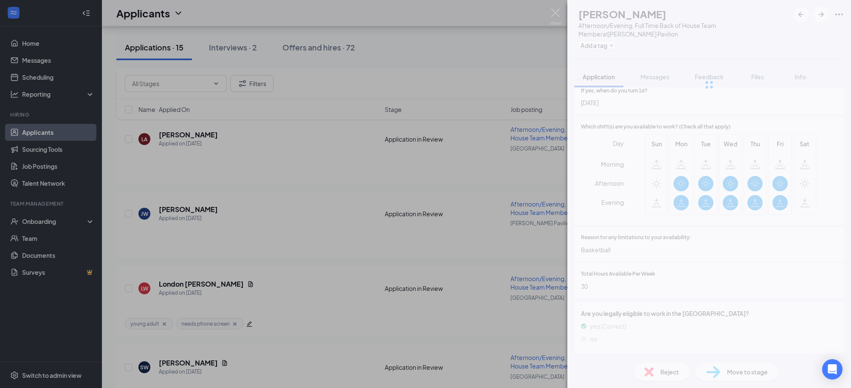
scroll to position [515, 0]
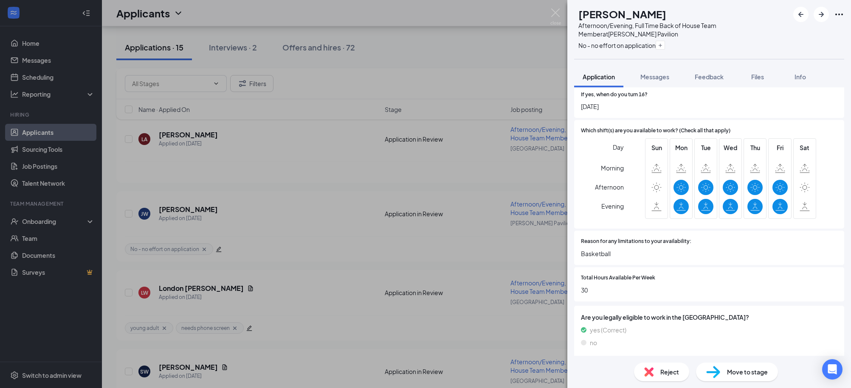
click at [665, 369] on span "Reject" at bounding box center [669, 372] width 19 height 9
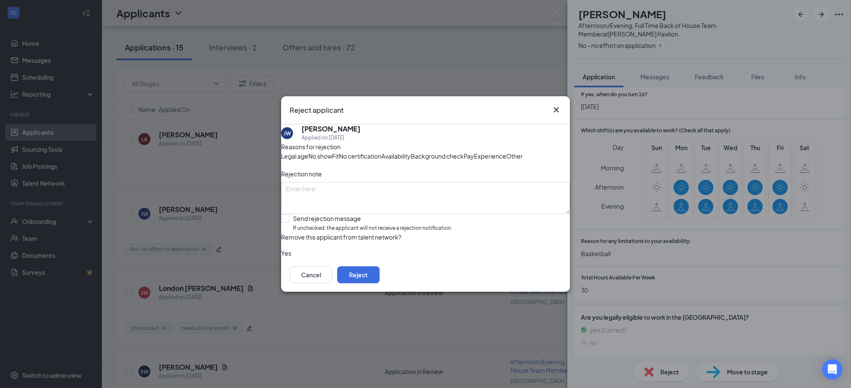
click at [388, 250] on div "Reasons for rejection Legal age No show Fit No certification Availability Backg…" at bounding box center [425, 200] width 289 height 116
click at [438, 253] on div "Reasons for rejection Legal age No show Fit No certification Availability Backg…" at bounding box center [425, 200] width 289 height 116
click at [435, 233] on input "Send rejection message If unchecked, the applicant will not receive a rejection…" at bounding box center [366, 223] width 171 height 18
checkbox input "true"
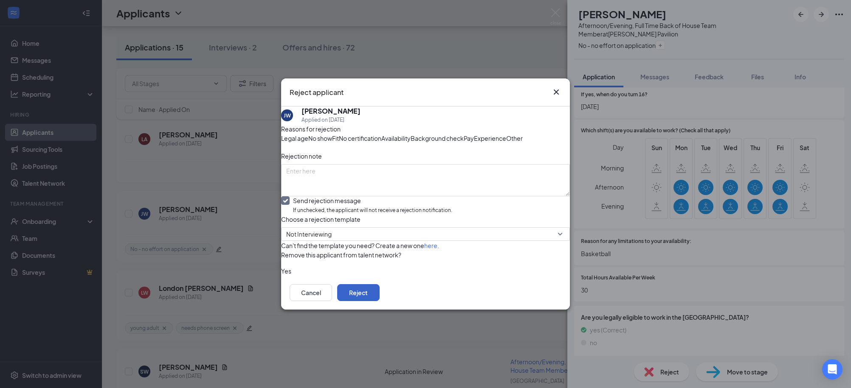
click at [380, 301] on button "Reject" at bounding box center [358, 292] width 42 height 17
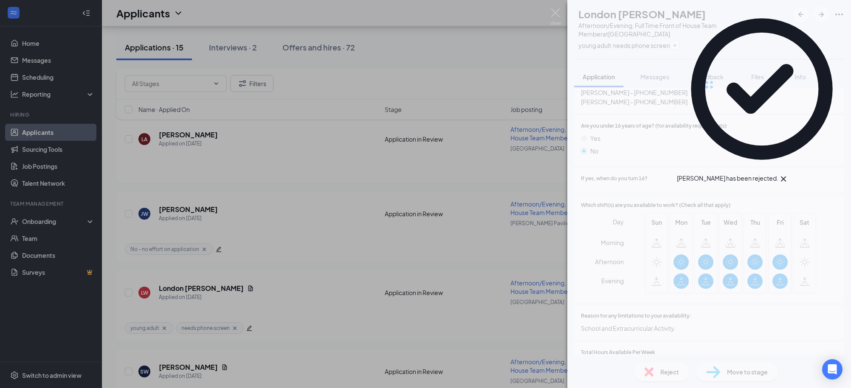
click at [470, 28] on div "LW London Williams Afternoon/Evening, Full Time Front of House Team Member at M…" at bounding box center [425, 194] width 851 height 388
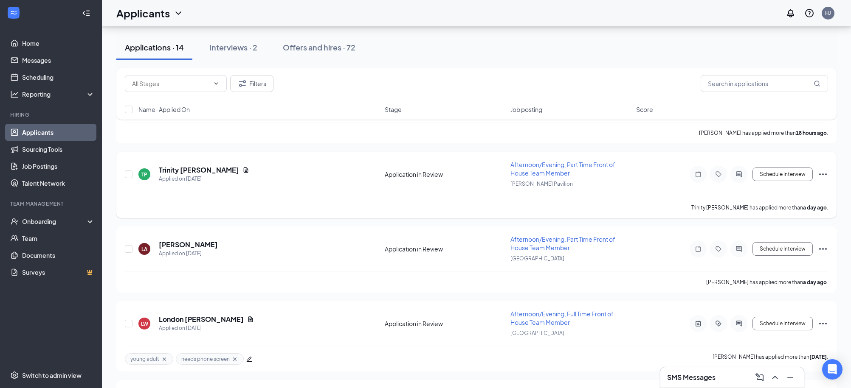
scroll to position [310, 0]
click at [180, 245] on h5 "Layla Adams" at bounding box center [188, 245] width 59 height 9
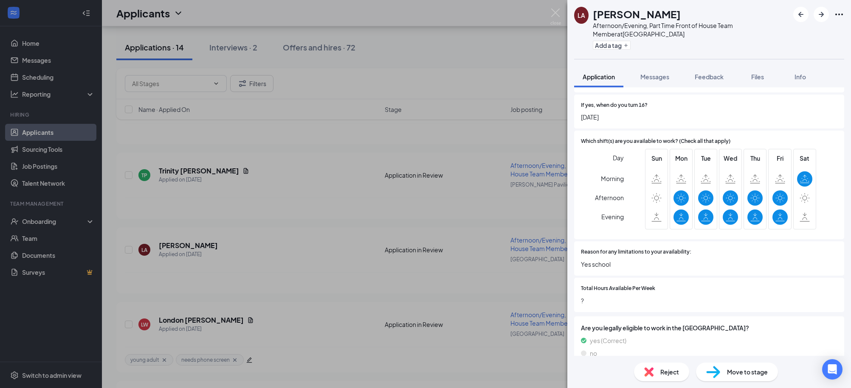
scroll to position [518, 0]
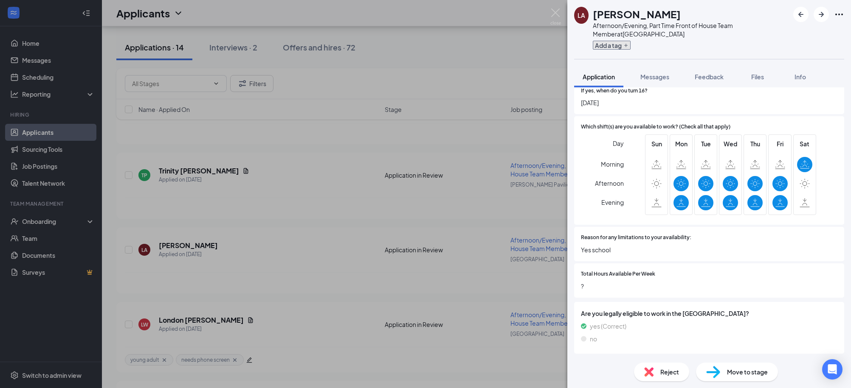
click at [615, 45] on button "Add a tag" at bounding box center [612, 45] width 38 height 9
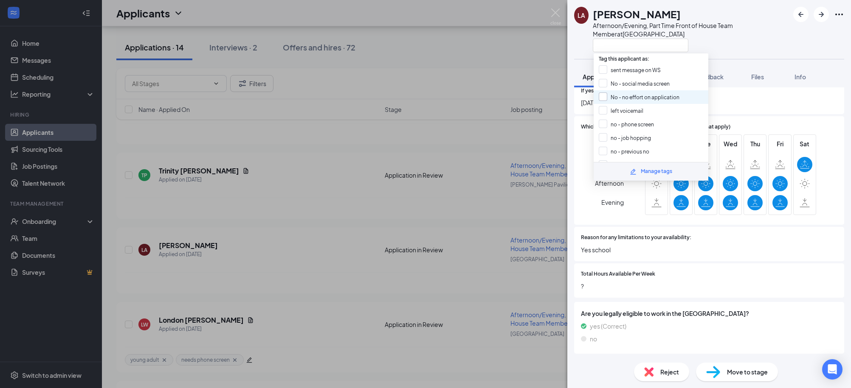
click at [613, 98] on input "No - no effort on application" at bounding box center [639, 97] width 81 height 9
checkbox input "true"
click at [754, 107] on span "08/03/09" at bounding box center [709, 102] width 256 height 9
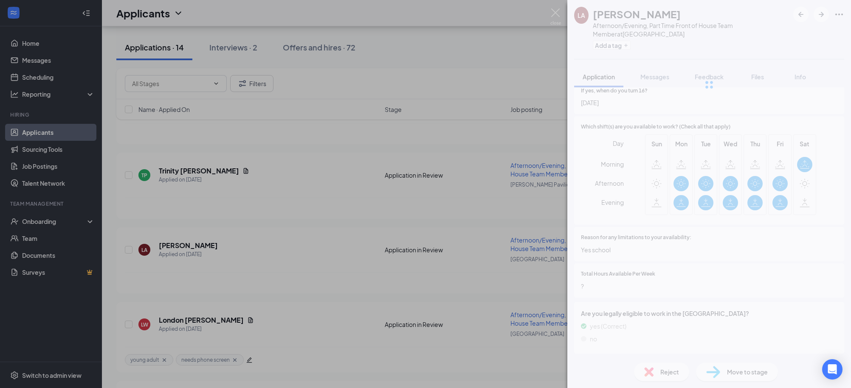
scroll to position [515, 0]
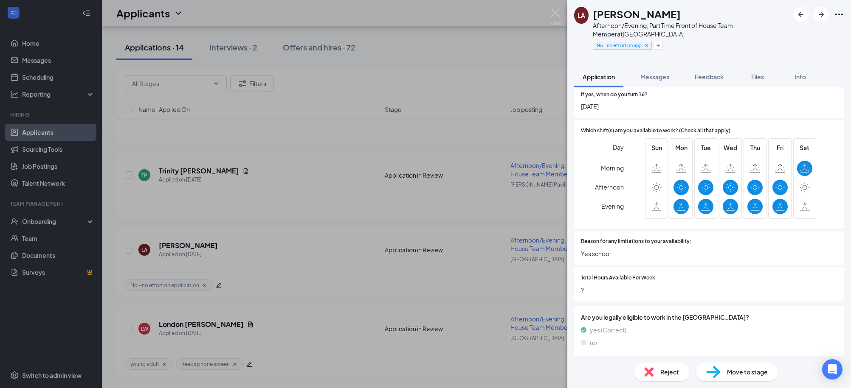
click at [665, 374] on span "Reject" at bounding box center [669, 372] width 19 height 9
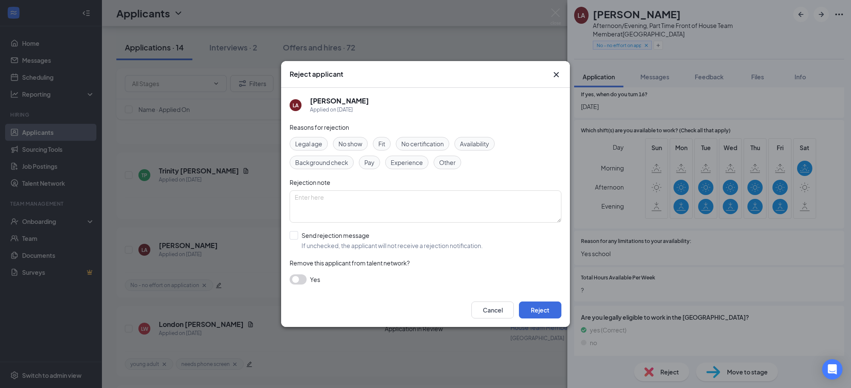
drag, startPoint x: 378, startPoint y: 242, endPoint x: 384, endPoint y: 245, distance: 6.1
click at [379, 242] on input "Send rejection message If unchecked, the applicant will not receive a rejection…" at bounding box center [386, 240] width 193 height 19
checkbox input "true"
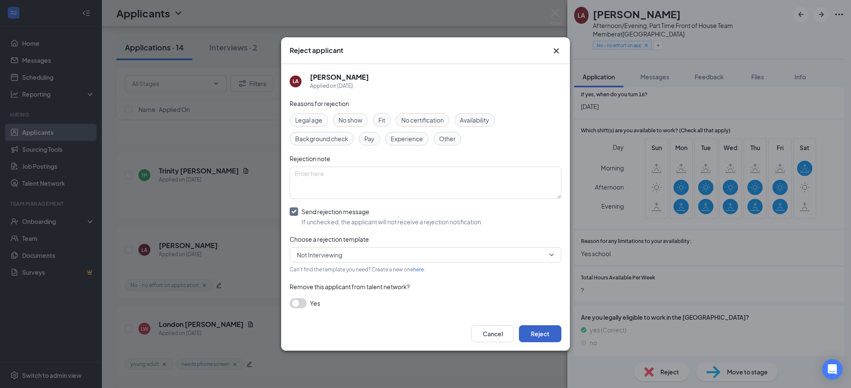
click at [533, 331] on button "Reject" at bounding box center [540, 334] width 42 height 17
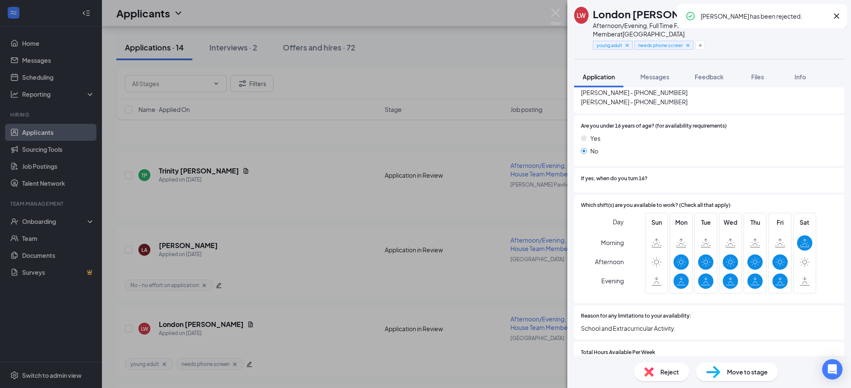
click at [500, 60] on div "LW London Williams Afternoon/Evening, Full Time Front of House Team Member at M…" at bounding box center [425, 194] width 851 height 388
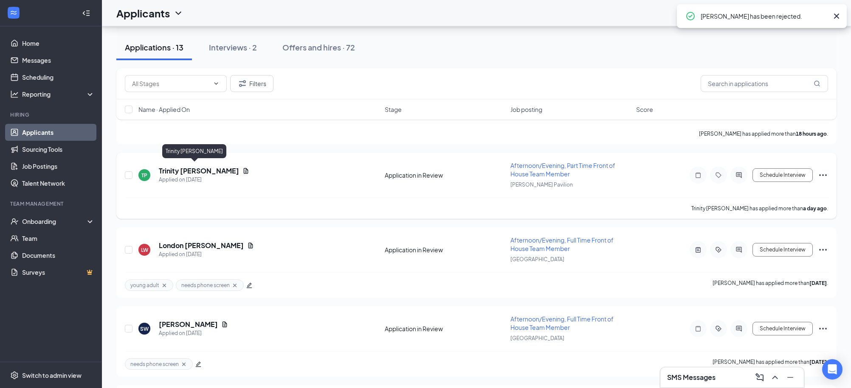
click at [172, 171] on h5 "Trinity Pickens" at bounding box center [199, 170] width 80 height 9
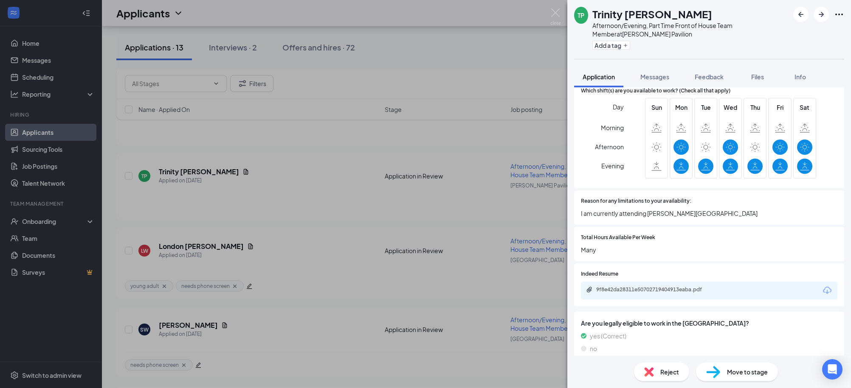
scroll to position [519, 0]
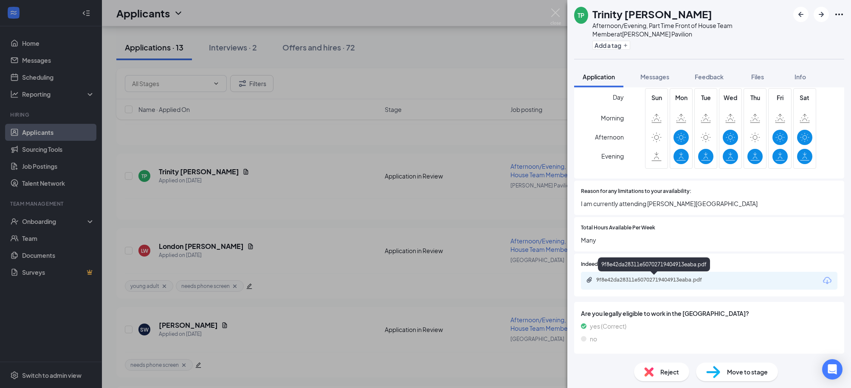
click at [683, 278] on div "9f8e42da28311e50702719404913eaba.pdf" at bounding box center [655, 280] width 119 height 7
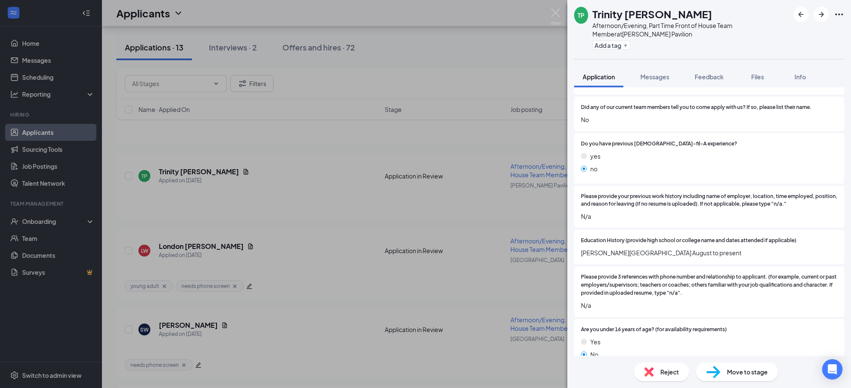
scroll to position [211, 0]
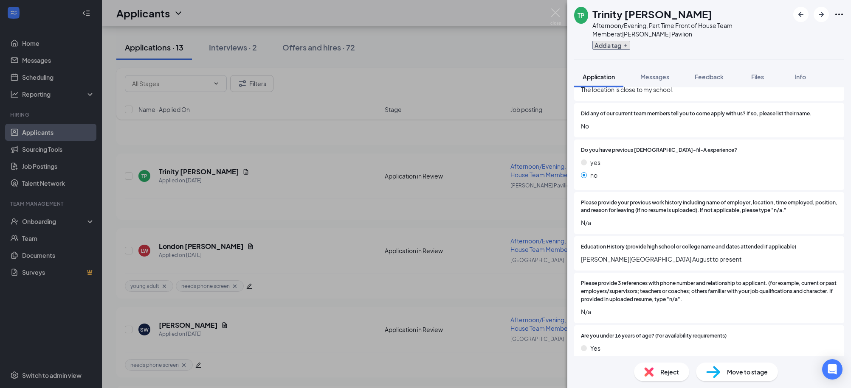
click at [607, 43] on button "Add a tag" at bounding box center [611, 45] width 38 height 9
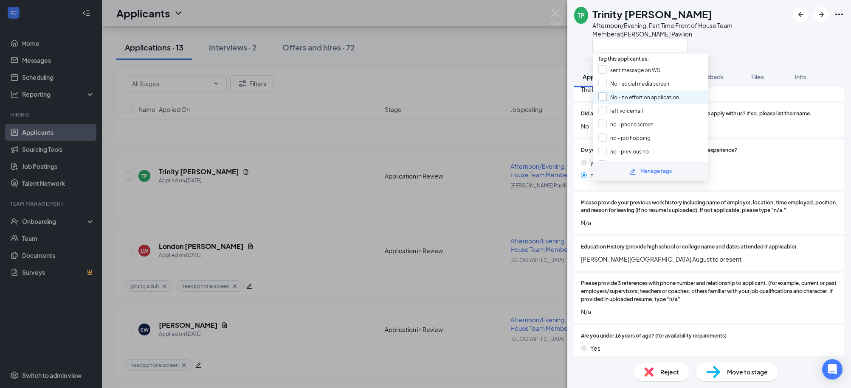
click at [608, 94] on input "No - no effort on application" at bounding box center [638, 97] width 81 height 9
checkbox input "true"
click at [749, 48] on div at bounding box center [690, 45] width 197 height 14
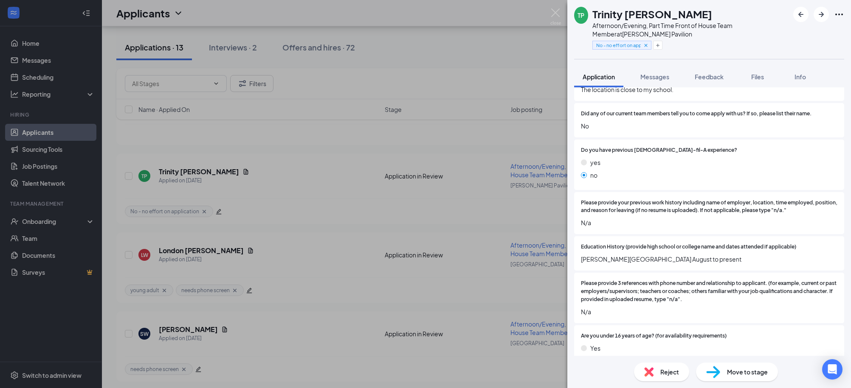
click at [651, 372] on img at bounding box center [648, 372] width 9 height 9
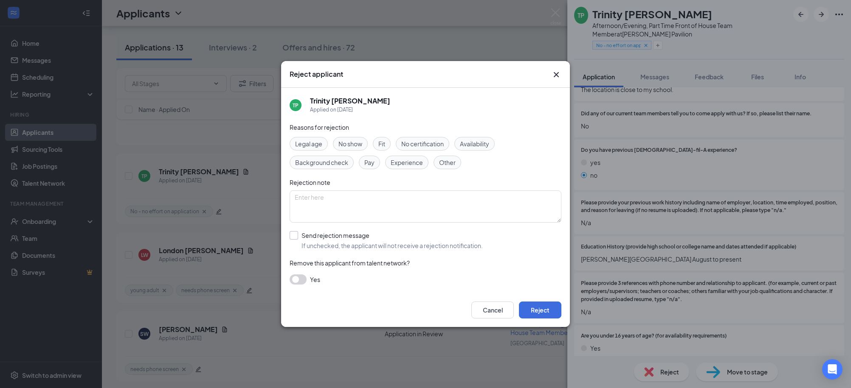
click at [310, 245] on input "Send rejection message If unchecked, the applicant will not receive a rejection…" at bounding box center [386, 240] width 193 height 19
checkbox input "true"
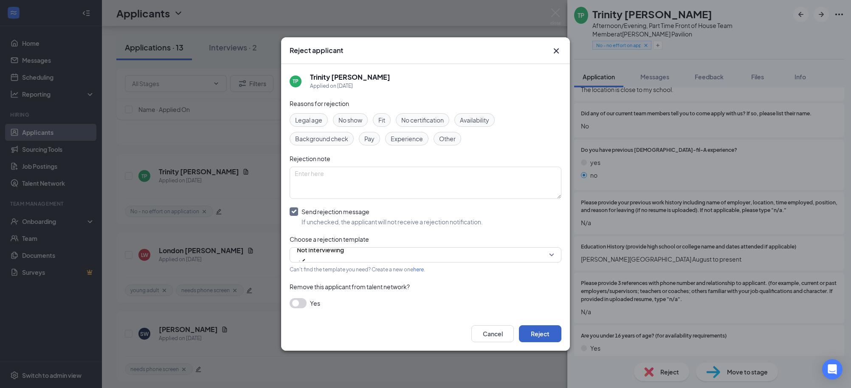
click at [545, 332] on button "Reject" at bounding box center [540, 334] width 42 height 17
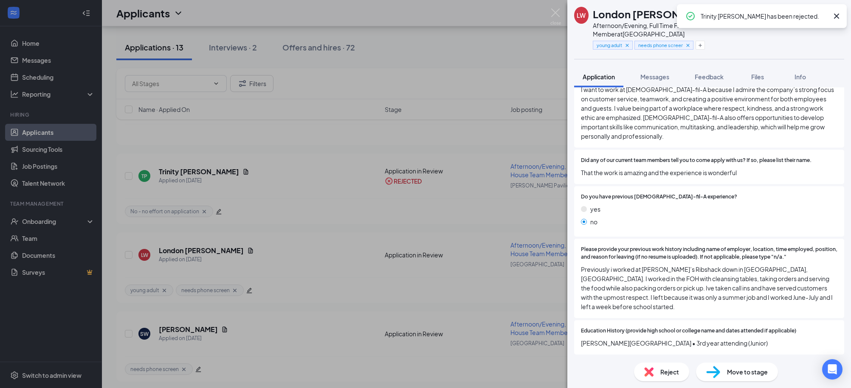
click at [484, 78] on div "LW London Williams Afternoon/Evening, Full Time Front of House Team Member at M…" at bounding box center [425, 194] width 851 height 388
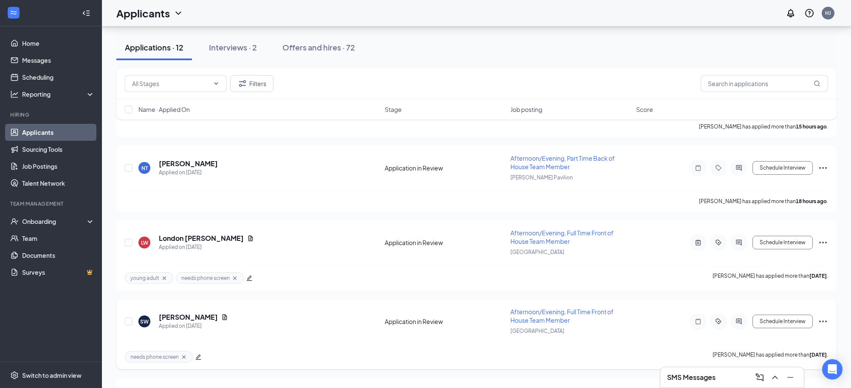
scroll to position [236, 0]
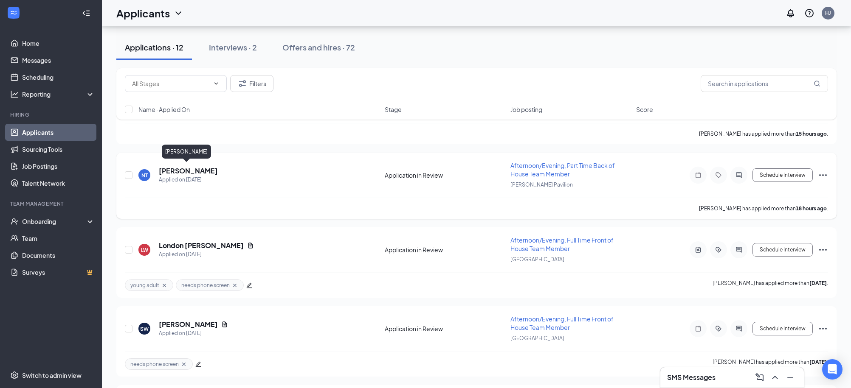
click at [182, 167] on h5 "[PERSON_NAME]" at bounding box center [188, 170] width 59 height 9
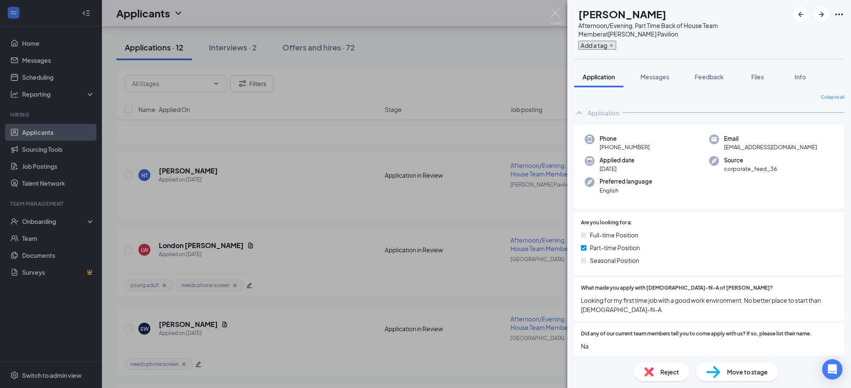
click at [616, 45] on button "Add a tag" at bounding box center [597, 45] width 38 height 9
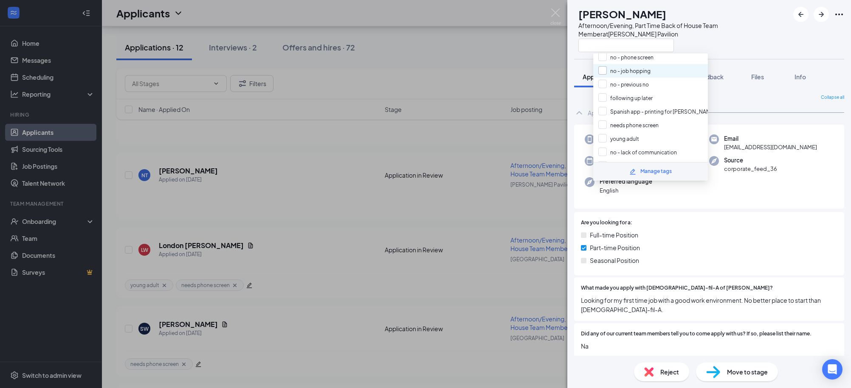
scroll to position [67, 0]
drag, startPoint x: 605, startPoint y: 132, endPoint x: 605, endPoint y: 124, distance: 8.1
click at [605, 134] on input "young adult" at bounding box center [618, 138] width 41 height 9
checkbox input "true"
click at [604, 120] on input "needs phone screen" at bounding box center [628, 124] width 60 height 9
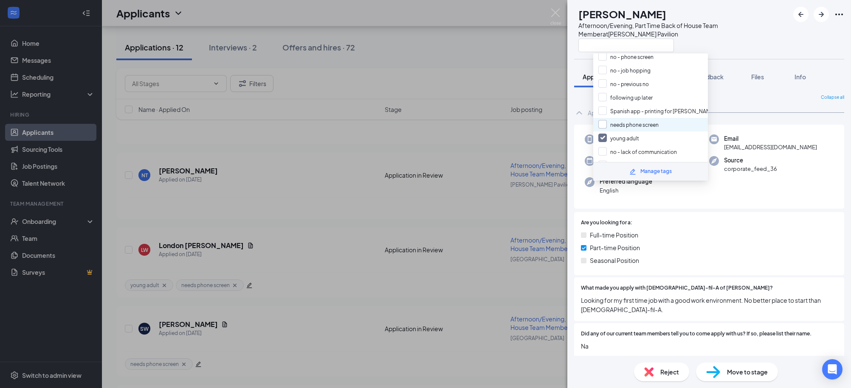
checkbox input "true"
drag, startPoint x: 554, startPoint y: 37, endPoint x: 519, endPoint y: 62, distance: 43.2
click at [554, 38] on div "NT Natalie Tucker Afternoon/Evening, Part Time Back of House Team Member at And…" at bounding box center [425, 194] width 851 height 388
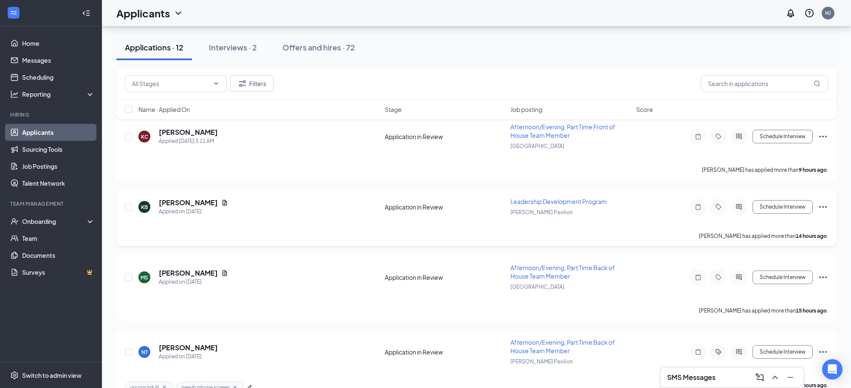
scroll to position [63, 0]
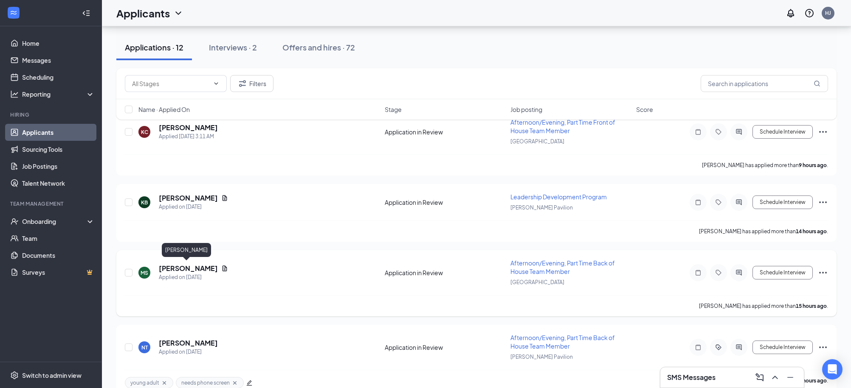
click at [183, 265] on h5 "Markis Starks" at bounding box center [188, 268] width 59 height 9
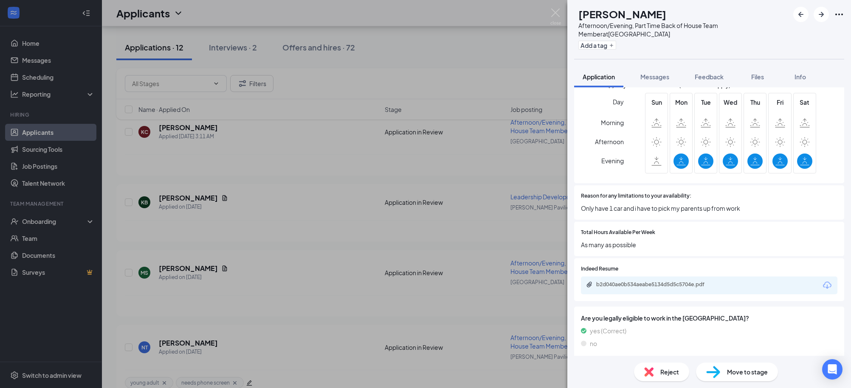
scroll to position [519, 0]
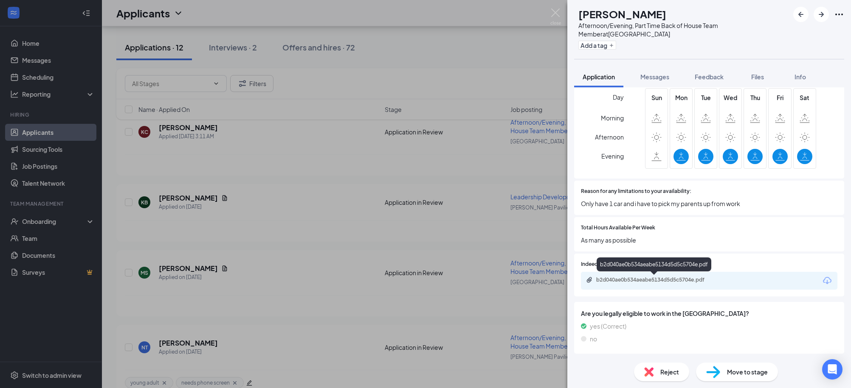
click at [705, 280] on div "b2d040ae0b534aeabe5134d5d5c5704e.pdf" at bounding box center [655, 280] width 119 height 7
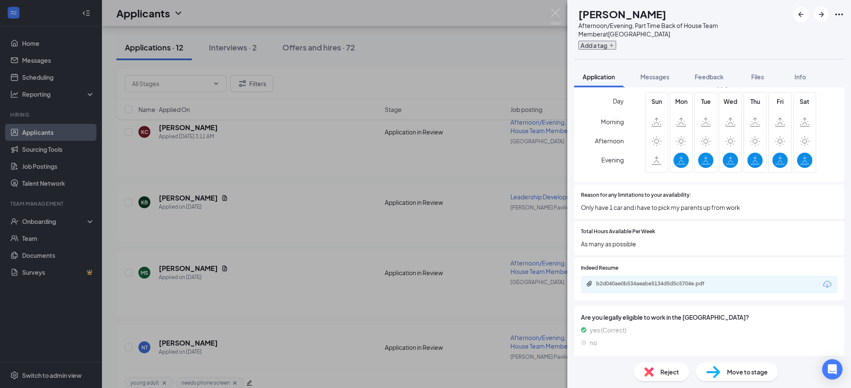
click at [616, 48] on button "Add a tag" at bounding box center [597, 45] width 38 height 9
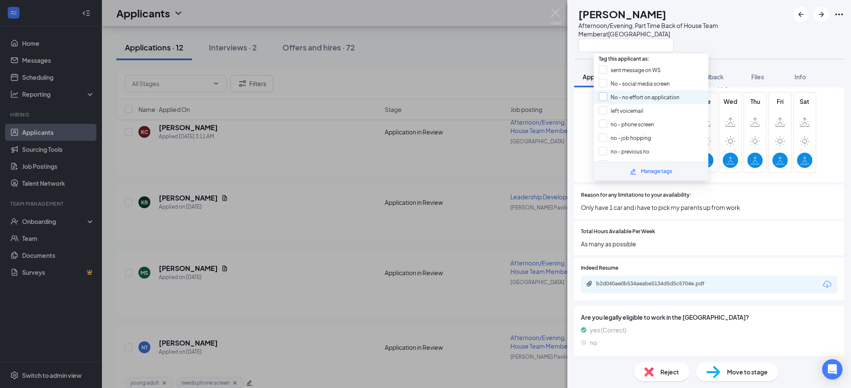
click at [609, 93] on input "No - no effort on application" at bounding box center [639, 97] width 81 height 9
checkbox input "true"
click at [740, 48] on div at bounding box center [683, 45] width 211 height 14
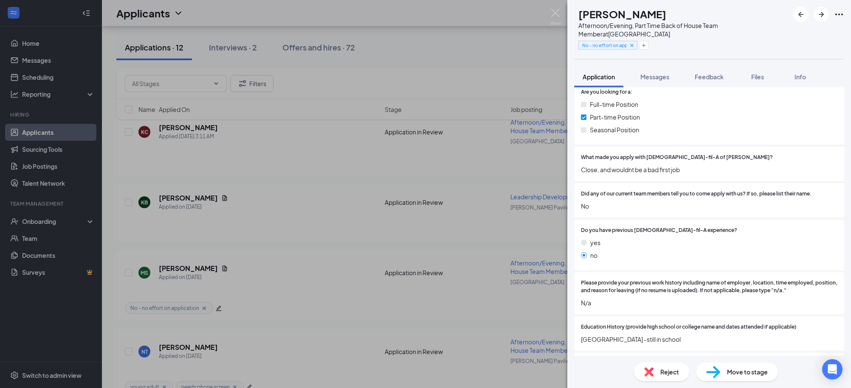
scroll to position [0, 0]
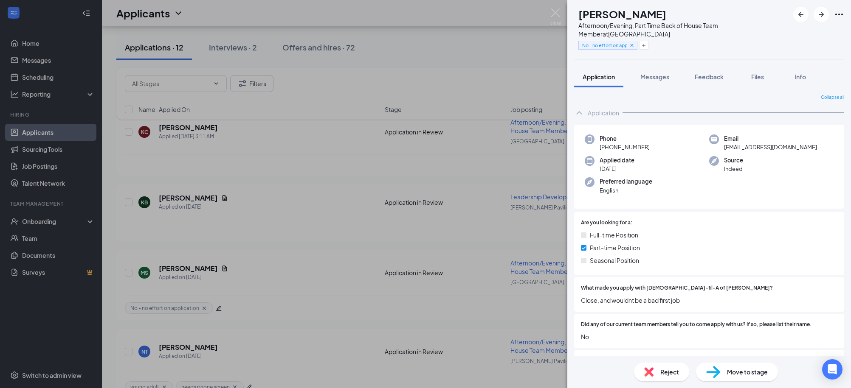
click at [672, 374] on span "Reject" at bounding box center [669, 372] width 19 height 9
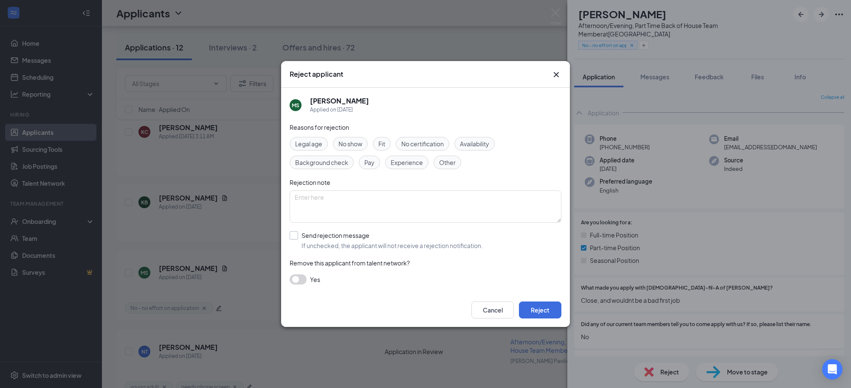
click at [376, 238] on input "Send rejection message If unchecked, the applicant will not receive a rejection…" at bounding box center [386, 240] width 193 height 19
checkbox input "true"
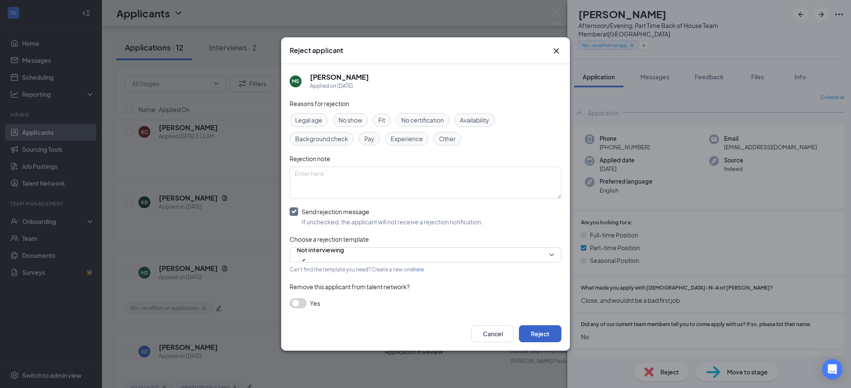
click at [553, 330] on button "Reject" at bounding box center [540, 334] width 42 height 17
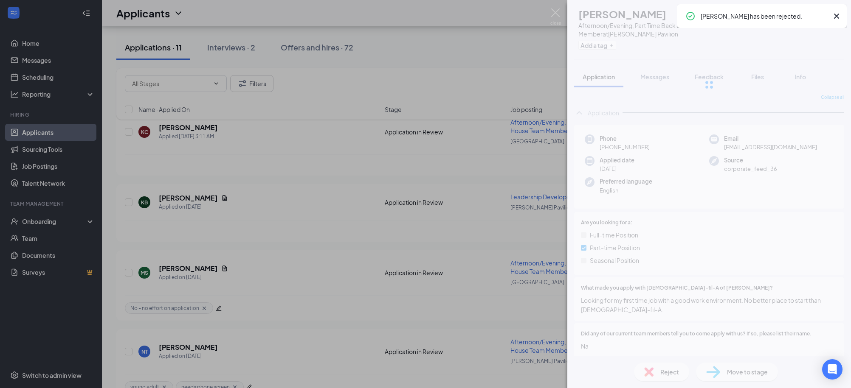
click at [499, 46] on div "NT Natalie Tucker Afternoon/Evening, Part Time Back of House Team Member at And…" at bounding box center [425, 194] width 851 height 388
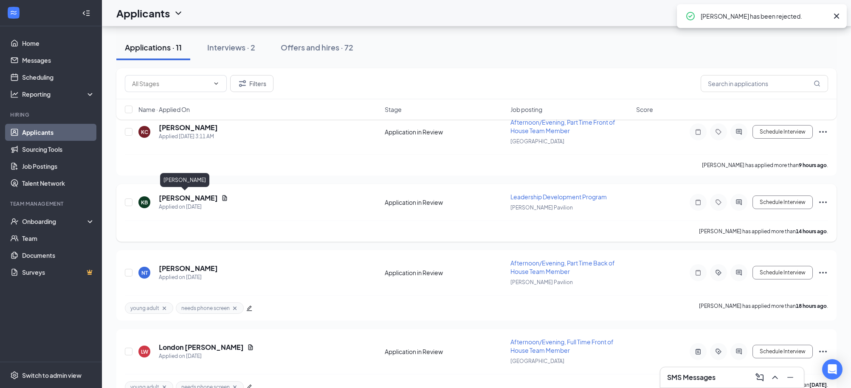
click at [174, 198] on h5 "KYLE BELL" at bounding box center [188, 198] width 59 height 9
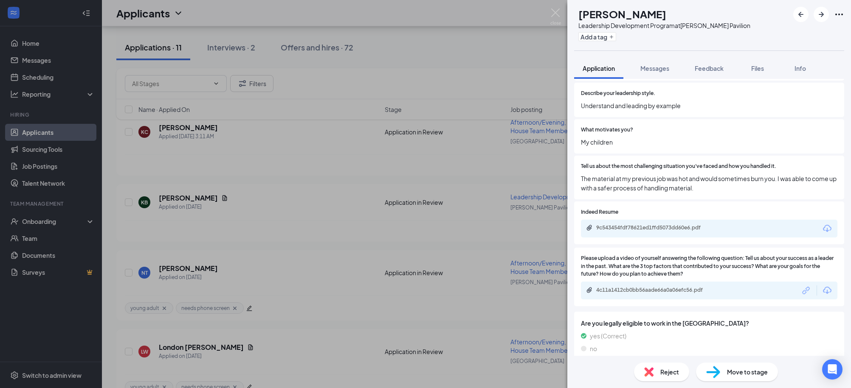
scroll to position [440, 0]
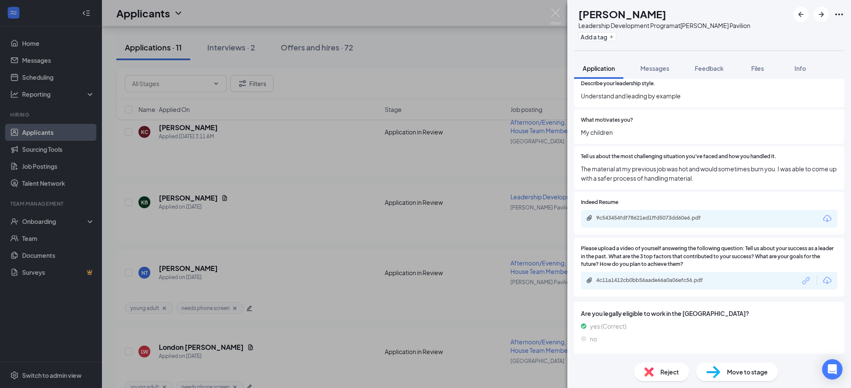
click at [667, 214] on div "9c543454fdf78621ed1ffd5073dd60e6.pdf" at bounding box center [709, 219] width 256 height 18
click at [666, 217] on div "9c543454fdf78621ed1ffd5073dd60e6.pdf" at bounding box center [655, 218] width 119 height 7
click at [620, 281] on div "4c11a1412cb0bb56aade66a0a06efc56.pdf" at bounding box center [655, 280] width 119 height 7
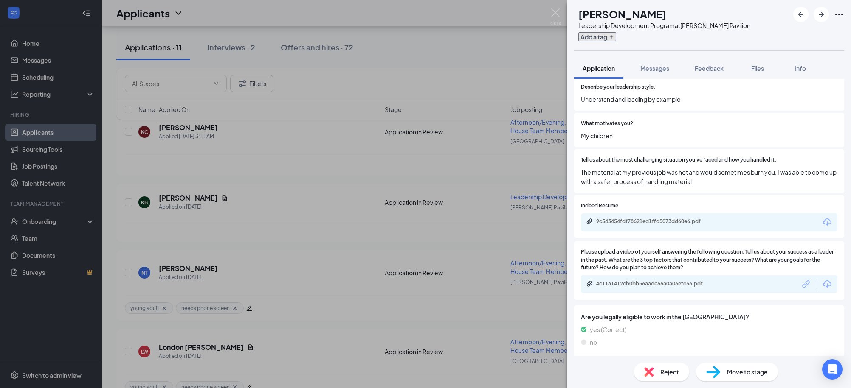
click at [616, 37] on button "Add a tag" at bounding box center [597, 36] width 38 height 9
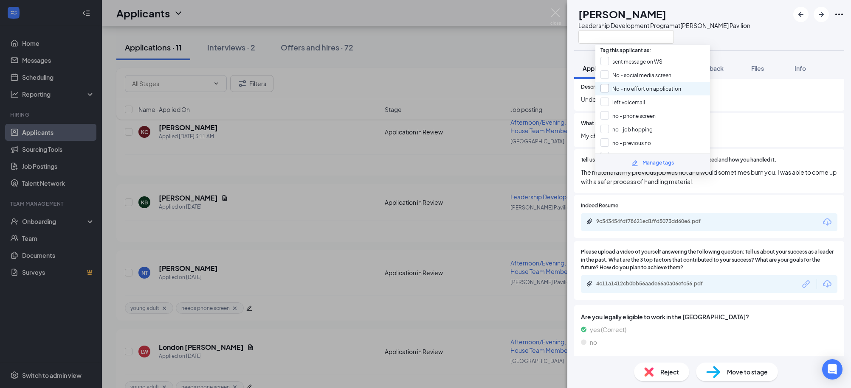
click at [613, 87] on input "No - no effort on application" at bounding box center [640, 88] width 81 height 9
checkbox input "true"
click at [734, 27] on div "Leadership Development Program at Anderson Pavilion" at bounding box center [664, 25] width 172 height 8
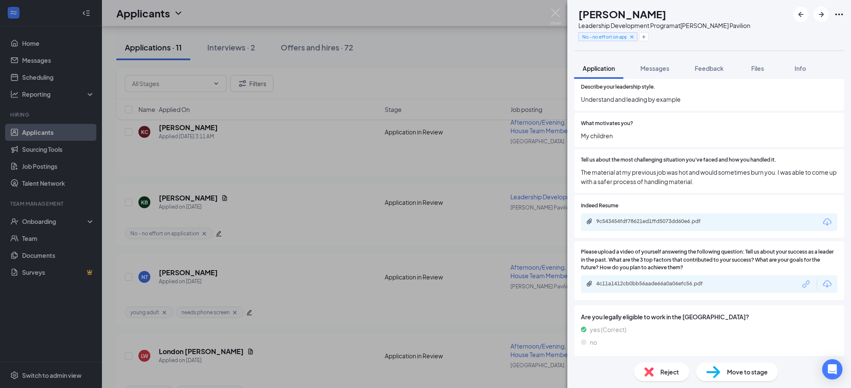
click at [654, 370] on div "Reject" at bounding box center [661, 372] width 55 height 19
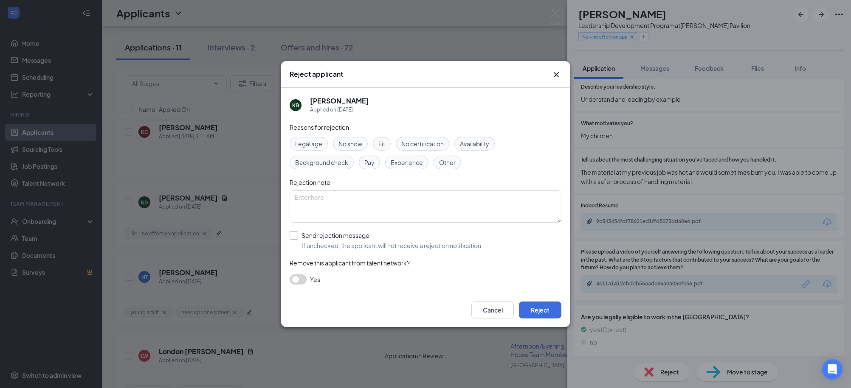
click at [354, 248] on input "Send rejection message If unchecked, the applicant will not receive a rejection…" at bounding box center [386, 240] width 193 height 19
checkbox input "true"
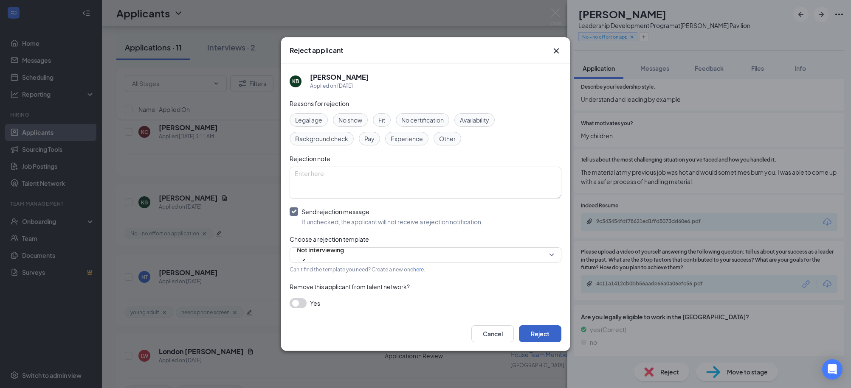
click at [543, 337] on button "Reject" at bounding box center [540, 334] width 42 height 17
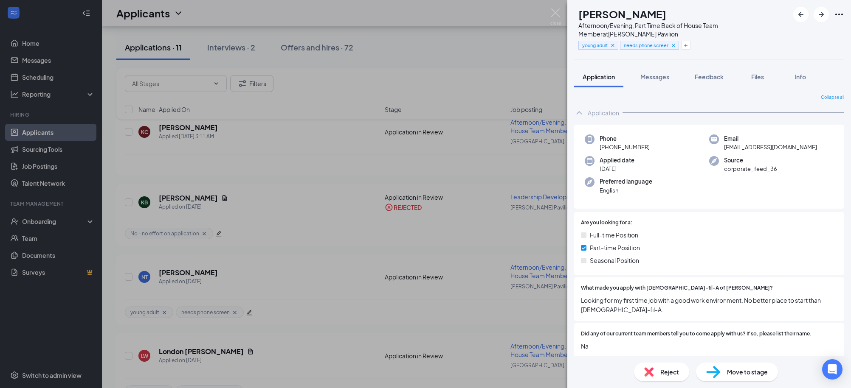
click at [504, 71] on div "NT [PERSON_NAME] Afternoon/Evening, Part Time Back of House Team Member at [PER…" at bounding box center [425, 194] width 851 height 388
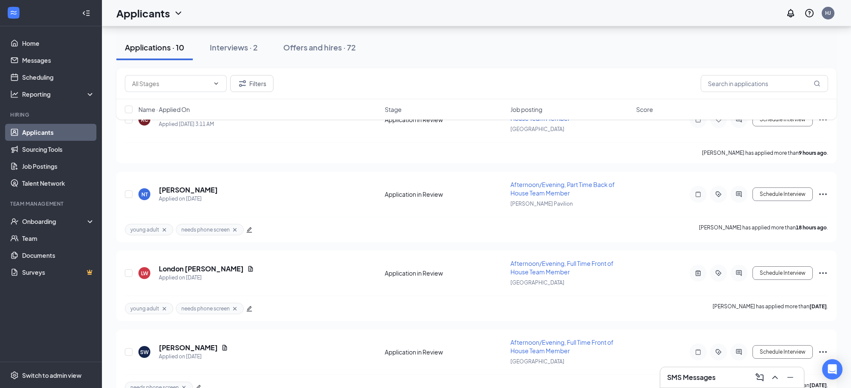
scroll to position [38, 0]
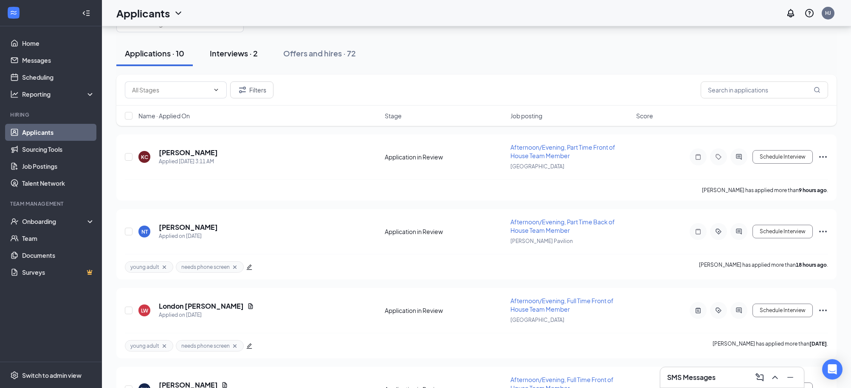
click at [237, 53] on div "Interviews · 2" at bounding box center [234, 53] width 48 height 11
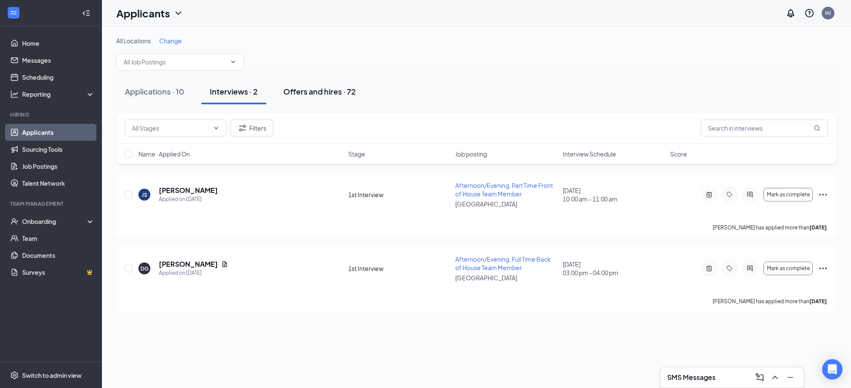
click at [342, 91] on div "Offers and hires · 72" at bounding box center [319, 91] width 73 height 11
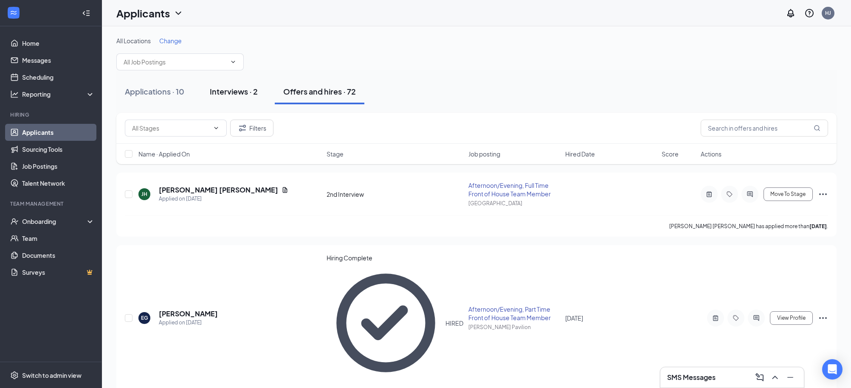
click at [224, 99] on button "Interviews · 2" at bounding box center [233, 91] width 65 height 25
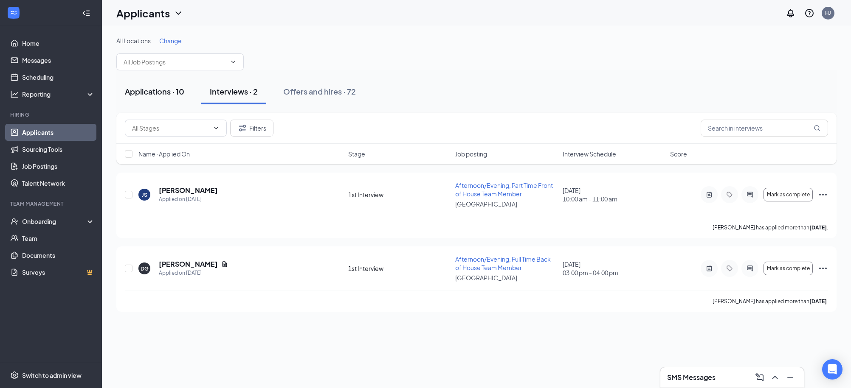
click at [168, 89] on div "Applications · 10" at bounding box center [154, 91] width 59 height 11
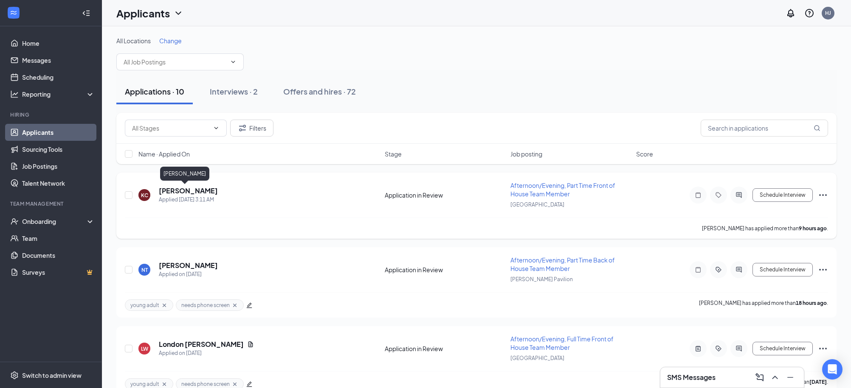
click at [172, 192] on h5 "Kara Cook" at bounding box center [188, 190] width 59 height 9
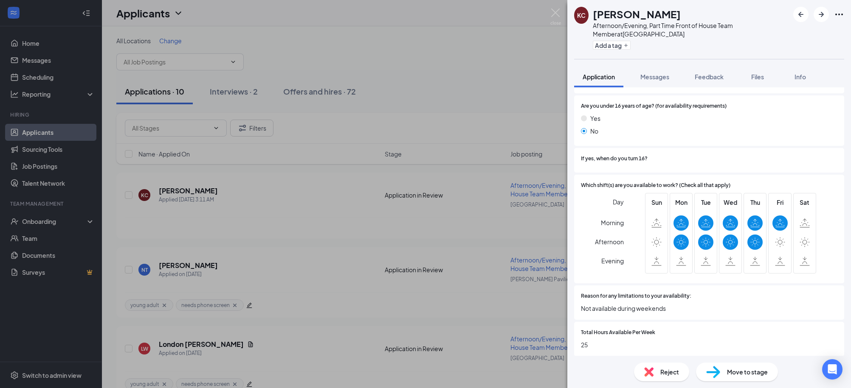
scroll to position [509, 0]
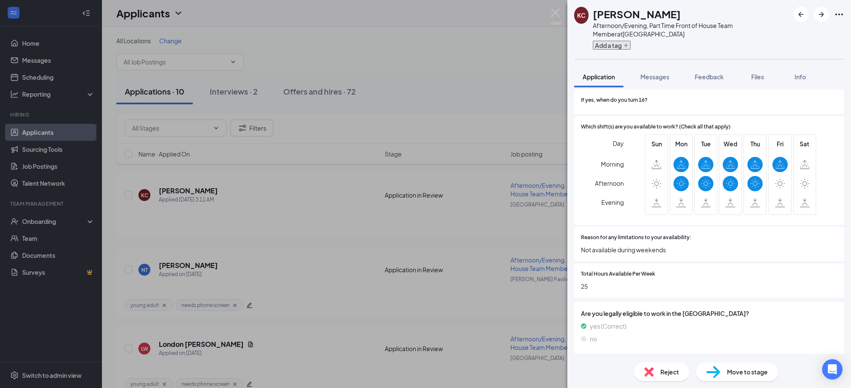
click at [613, 41] on button "Add a tag" at bounding box center [612, 45] width 38 height 9
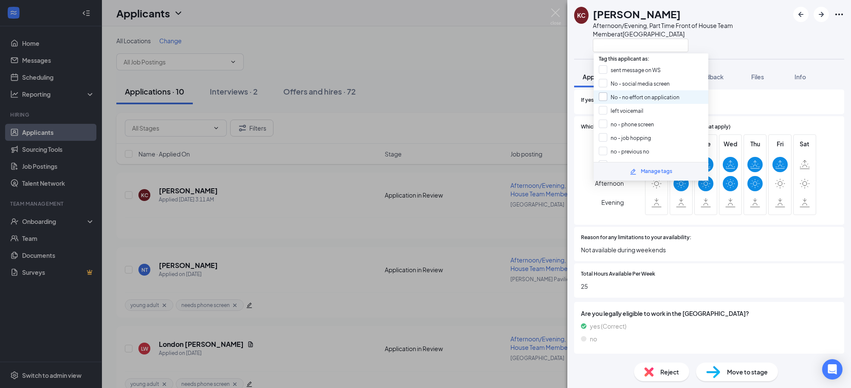
click at [603, 95] on input "No - no effort on application" at bounding box center [639, 97] width 81 height 9
checkbox input "true"
click at [738, 50] on div at bounding box center [691, 45] width 196 height 14
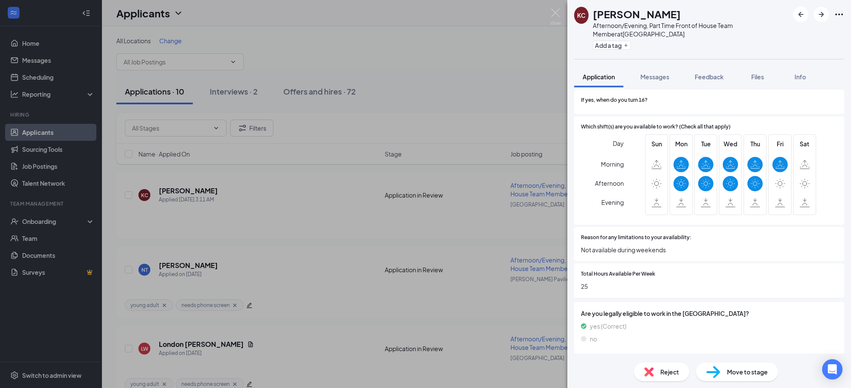
scroll to position [505, 0]
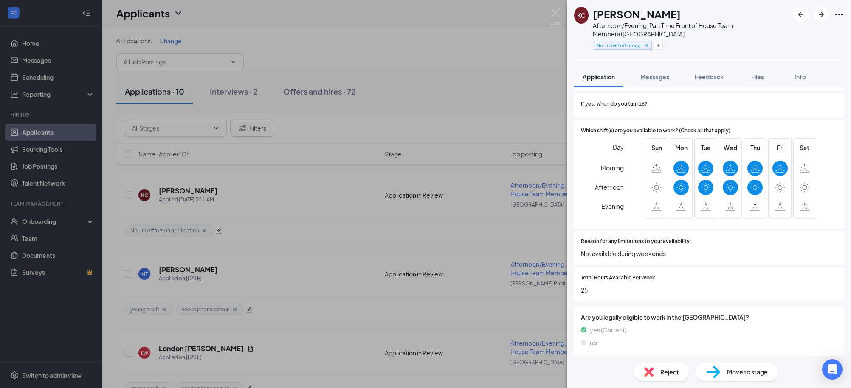
click at [666, 370] on span "Reject" at bounding box center [669, 372] width 19 height 9
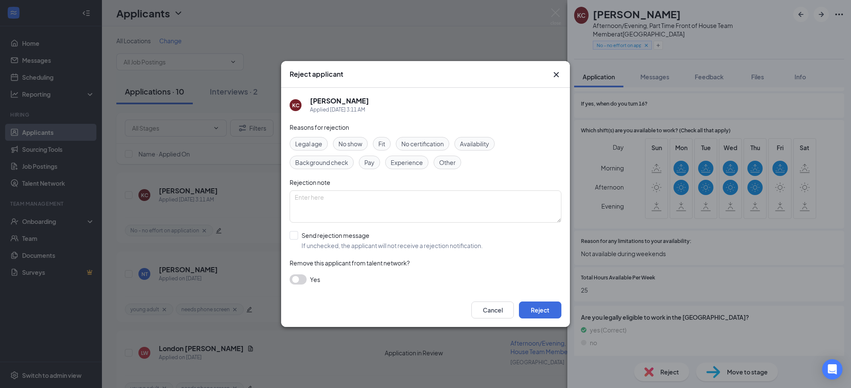
click at [382, 251] on div "Reasons for rejection Legal age No show Fit No certification Availability Backg…" at bounding box center [426, 208] width 272 height 171
click at [395, 245] on input "Send rejection message If unchecked, the applicant will not receive a rejection…" at bounding box center [386, 240] width 193 height 19
checkbox input "true"
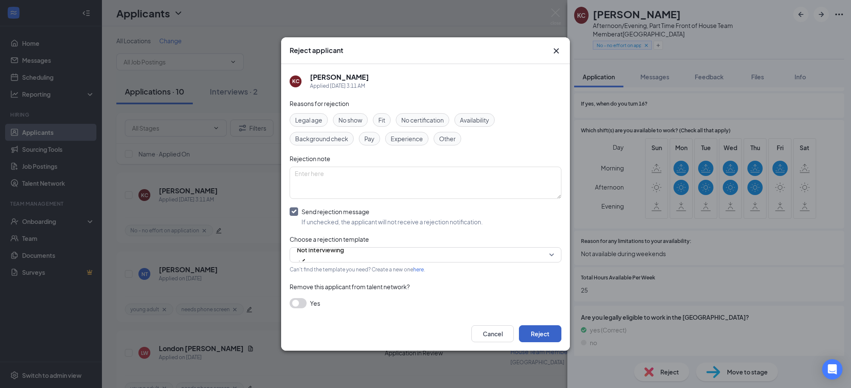
click at [540, 341] on button "Reject" at bounding box center [540, 334] width 42 height 17
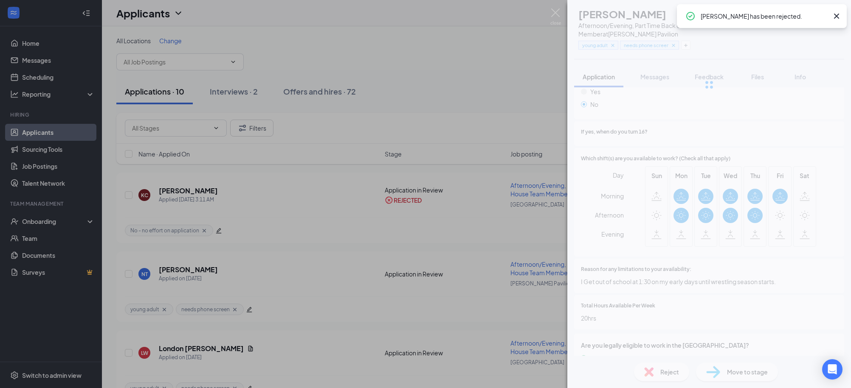
click at [495, 31] on div "NT [PERSON_NAME] Afternoon/Evening, Part Time Back of House Team Member at [PER…" at bounding box center [425, 194] width 851 height 388
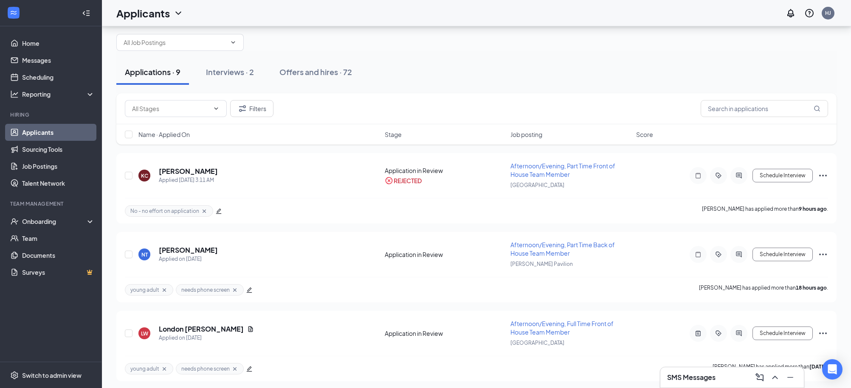
scroll to position [26, 0]
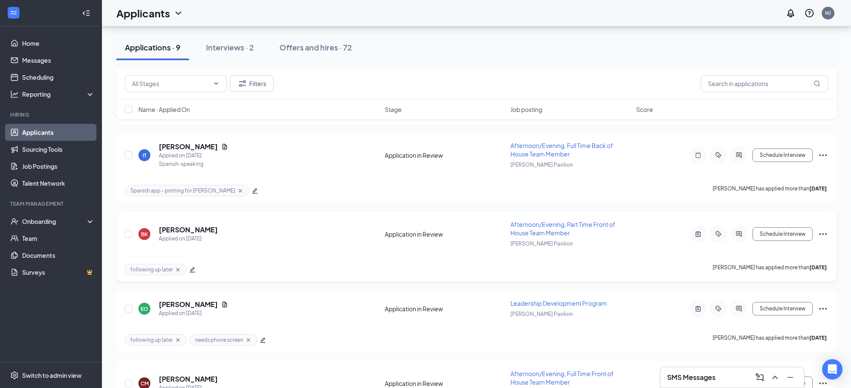
scroll to position [427, 0]
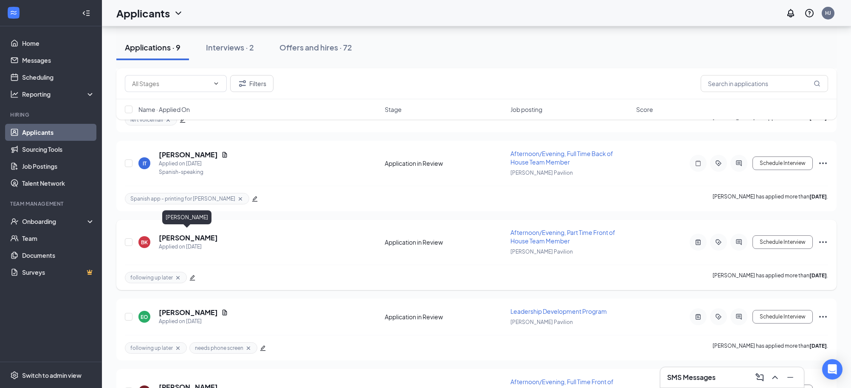
click at [190, 236] on h5 "[PERSON_NAME]" at bounding box center [188, 237] width 59 height 9
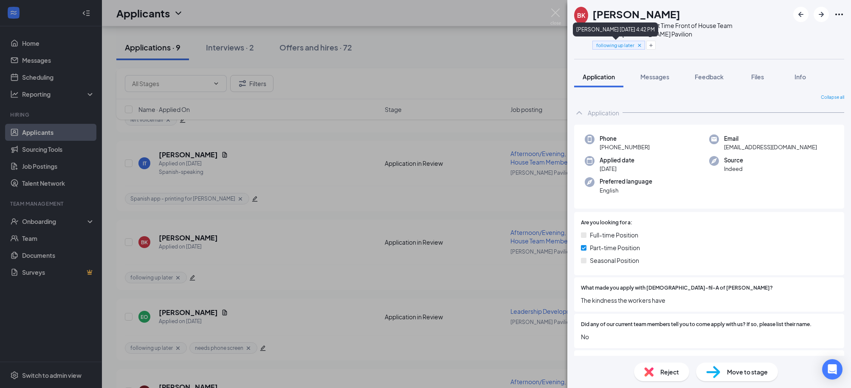
click at [643, 45] on div "following up later" at bounding box center [618, 45] width 53 height 9
click at [639, 44] on icon "Cross" at bounding box center [639, 45] width 3 height 3
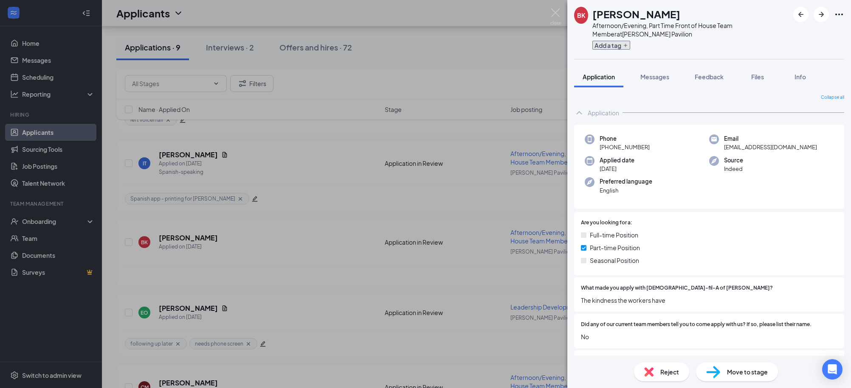
click at [625, 45] on icon "Plus" at bounding box center [625, 45] width 5 height 5
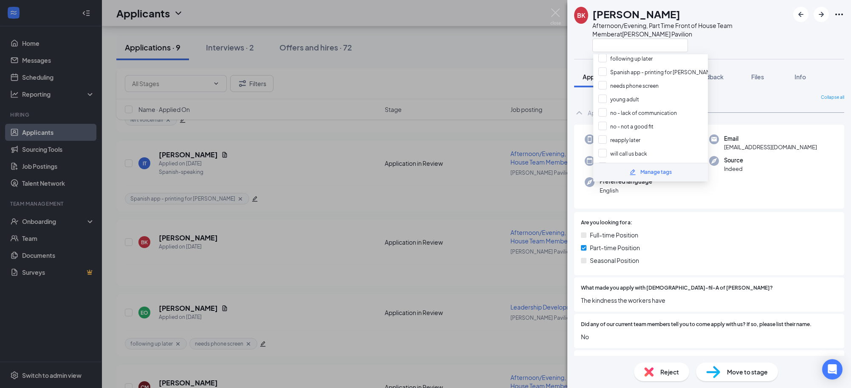
scroll to position [109, 0]
drag, startPoint x: 602, startPoint y: 115, endPoint x: 710, endPoint y: 61, distance: 120.9
click at [602, 120] on input "no - not a good fit" at bounding box center [625, 124] width 55 height 9
checkbox input "true"
click at [734, 47] on div at bounding box center [690, 45] width 197 height 14
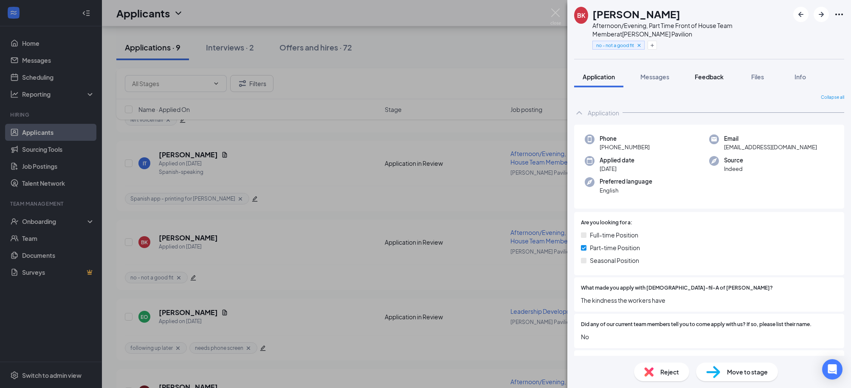
click at [711, 76] on span "Feedback" at bounding box center [709, 77] width 29 height 8
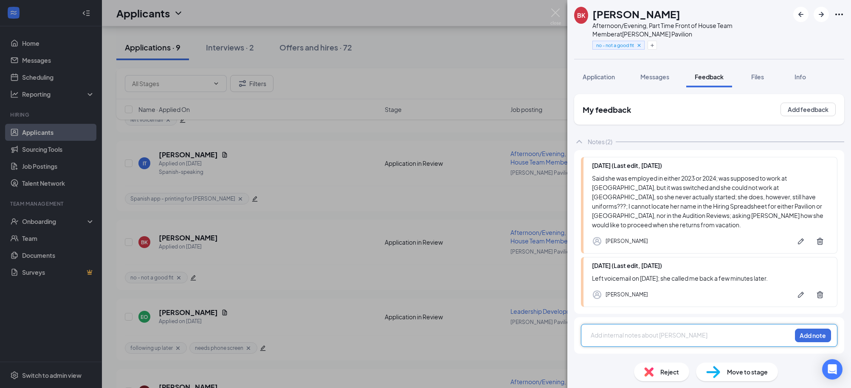
click at [634, 331] on div at bounding box center [691, 335] width 200 height 9
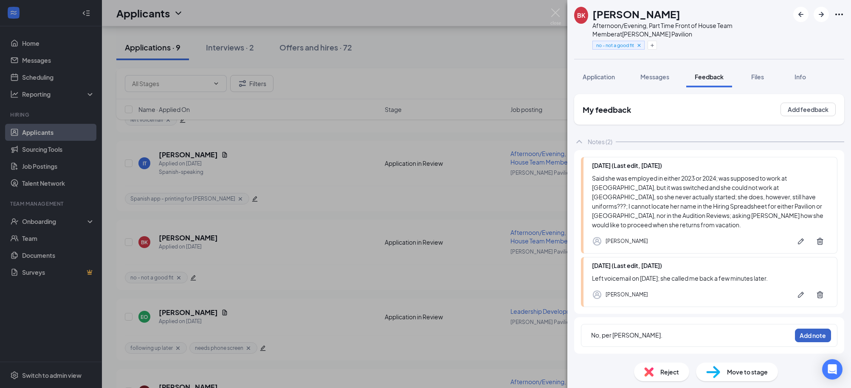
click at [804, 329] on button "Add note" at bounding box center [813, 336] width 36 height 14
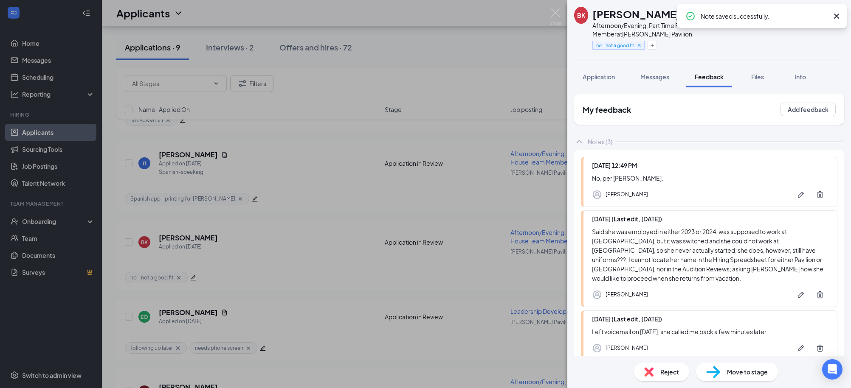
click at [667, 380] on div "Reject" at bounding box center [661, 372] width 55 height 19
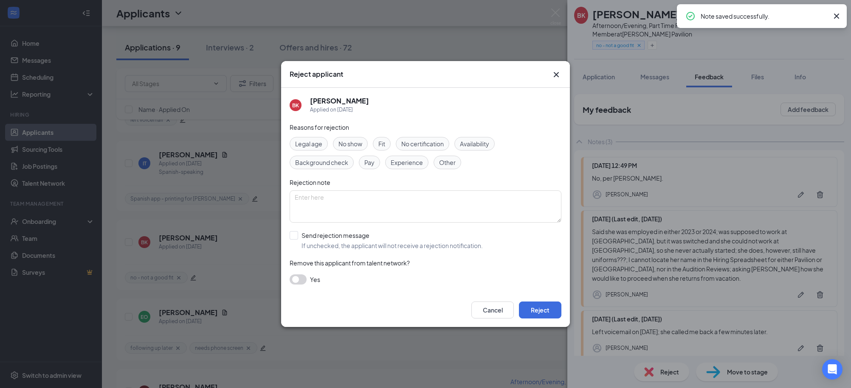
drag, startPoint x: 371, startPoint y: 242, endPoint x: 376, endPoint y: 245, distance: 5.9
click at [371, 242] on input "Send rejection message If unchecked, the applicant will not receive a rejection…" at bounding box center [386, 240] width 193 height 19
checkbox input "true"
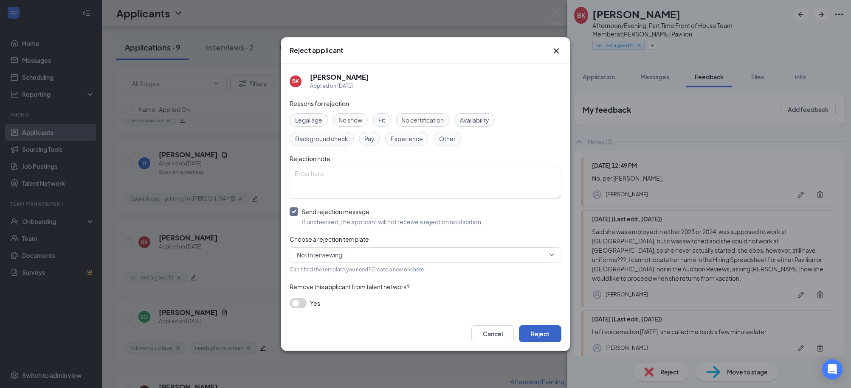
click at [546, 331] on button "Reject" at bounding box center [540, 334] width 42 height 17
click at [464, 27] on div "BK [PERSON_NAME] Afternoon/Evening, Part Time Front of House Team Member at [PE…" at bounding box center [425, 194] width 851 height 388
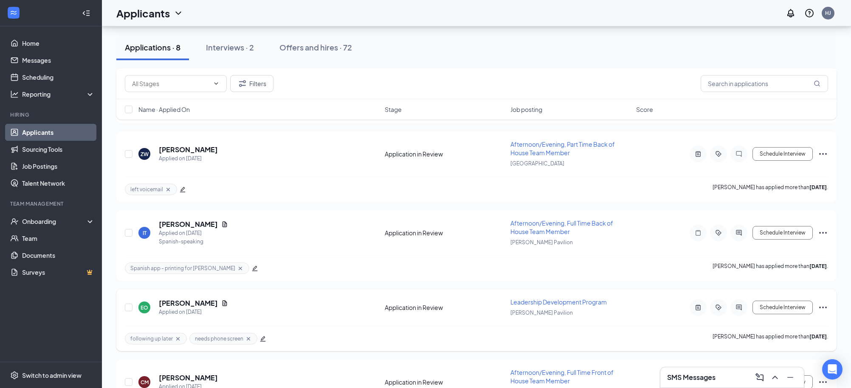
scroll to position [349, 0]
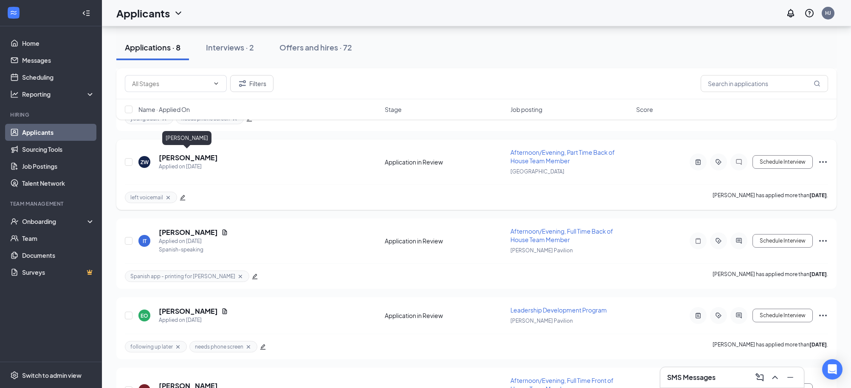
click at [174, 156] on h5 "[PERSON_NAME]" at bounding box center [188, 157] width 59 height 9
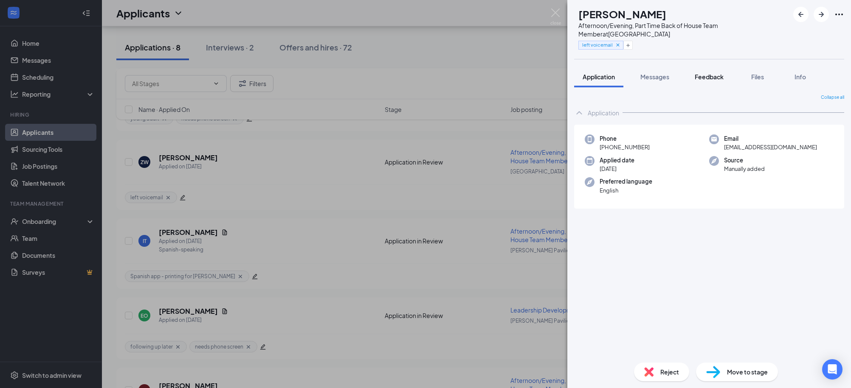
click at [707, 75] on span "Feedback" at bounding box center [709, 77] width 29 height 8
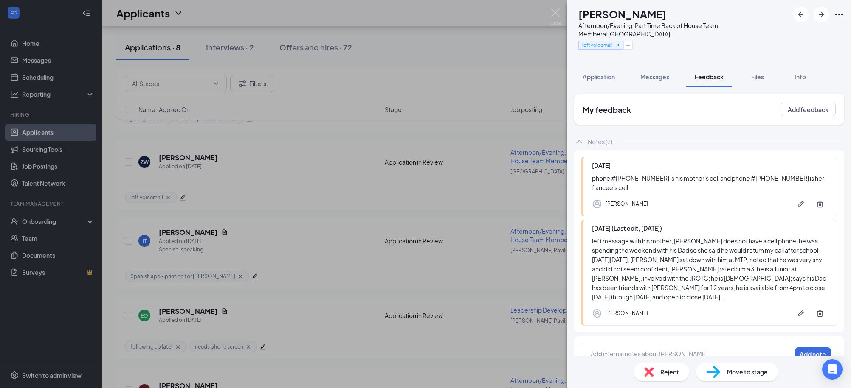
click at [485, 52] on div "ZW Zachary White Afternoon/Evening, Part Time Back of House Team Member at Midt…" at bounding box center [425, 194] width 851 height 388
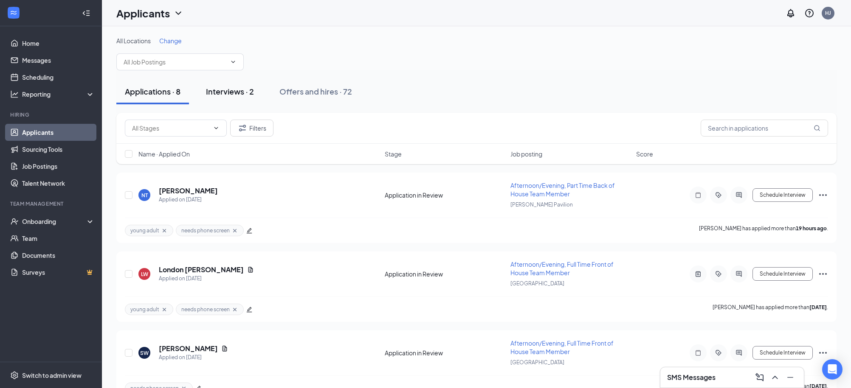
click at [221, 90] on div "Interviews · 2" at bounding box center [230, 91] width 48 height 11
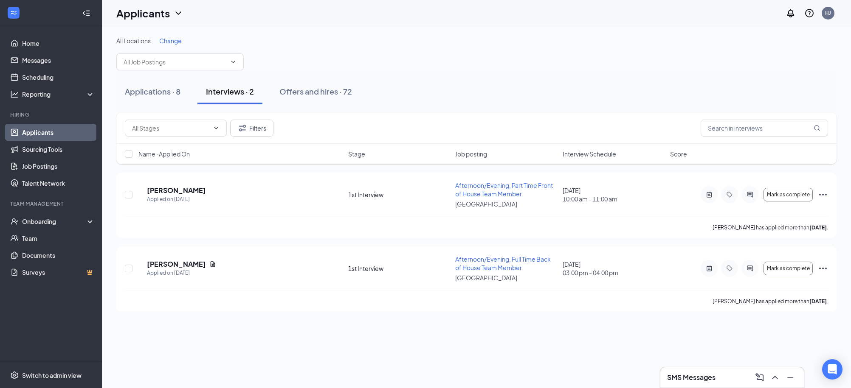
click at [594, 155] on span "Interview Schedule" at bounding box center [588, 154] width 53 height 8
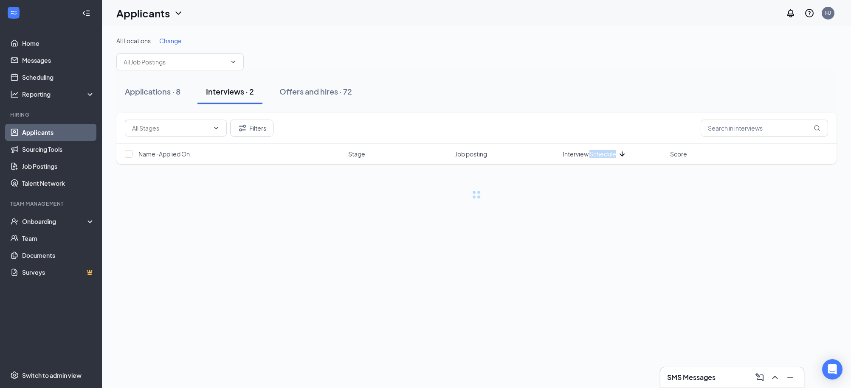
click at [594, 155] on span "Interview Schedule" at bounding box center [588, 154] width 53 height 8
click at [610, 107] on div "Applications · 8 Interviews · 2 Offers and hires · 72" at bounding box center [476, 91] width 720 height 42
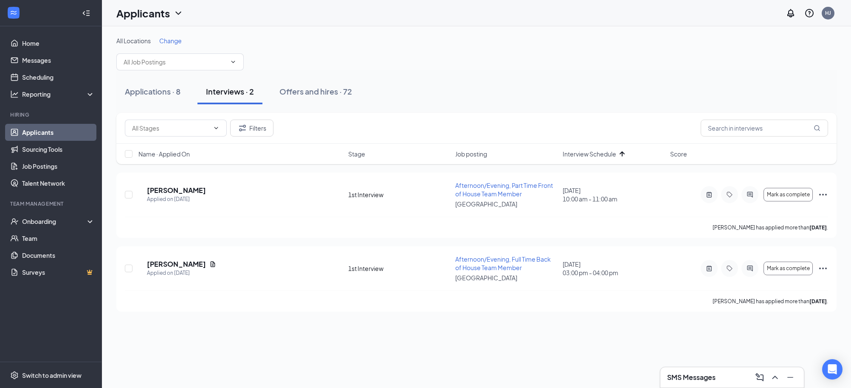
click at [529, 91] on div "Applications · 8 Interviews · 2 Offers and hires · 72" at bounding box center [476, 91] width 720 height 25
click at [426, 65] on div "All Locations Change" at bounding box center [476, 54] width 720 height 34
click at [164, 93] on div "Applications · 8" at bounding box center [153, 91] width 56 height 11
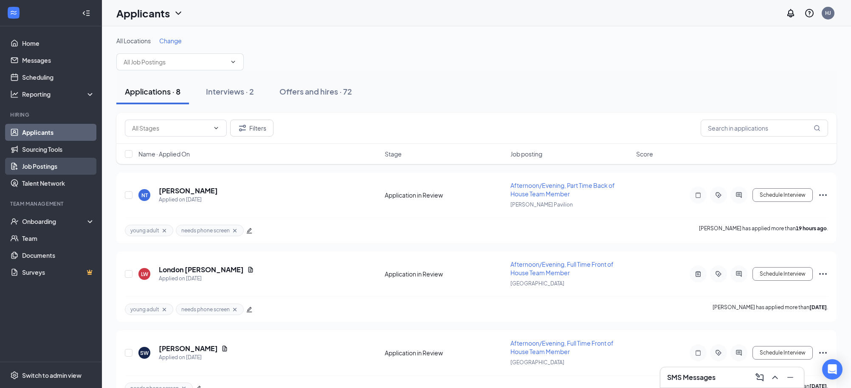
click at [42, 165] on link "Job Postings" at bounding box center [58, 166] width 73 height 17
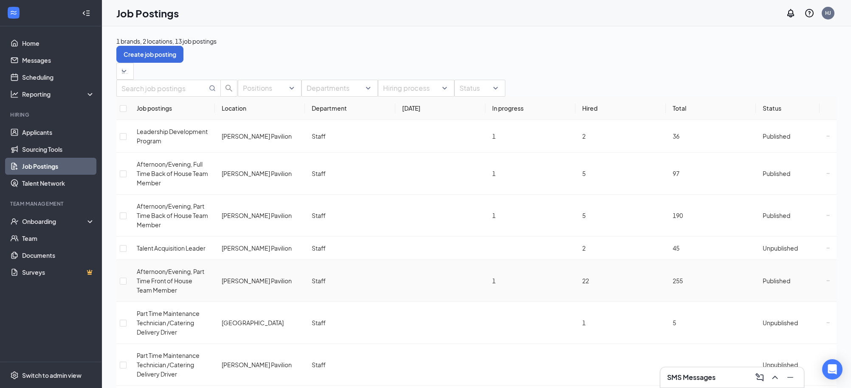
click at [826, 280] on icon "Ellipses" at bounding box center [827, 280] width 3 height 3
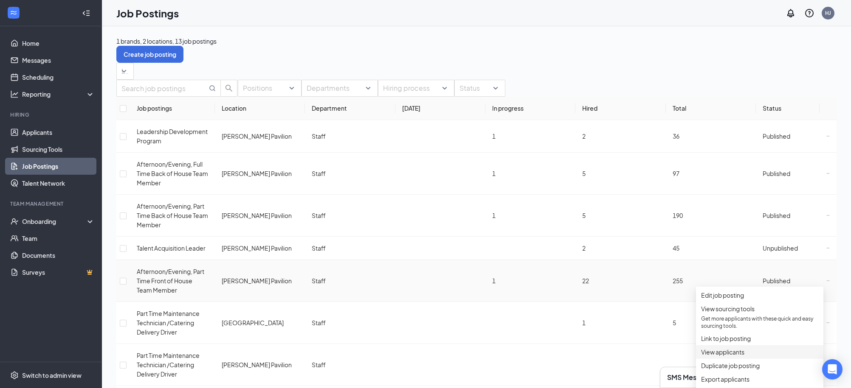
click at [735, 356] on span "View applicants" at bounding box center [722, 353] width 43 height 8
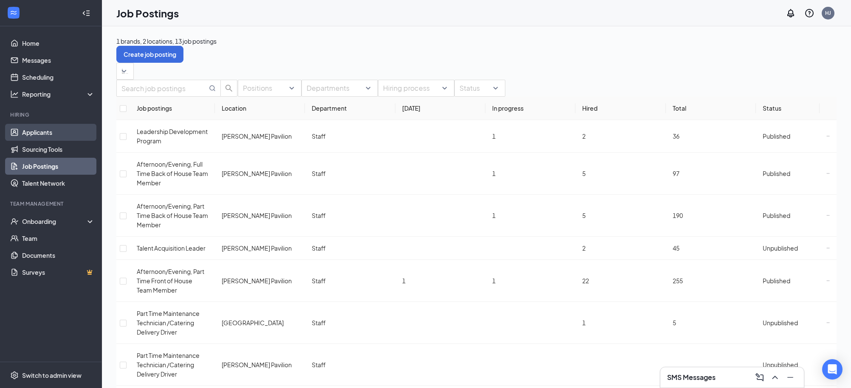
click at [36, 131] on link "Applicants" at bounding box center [58, 132] width 73 height 17
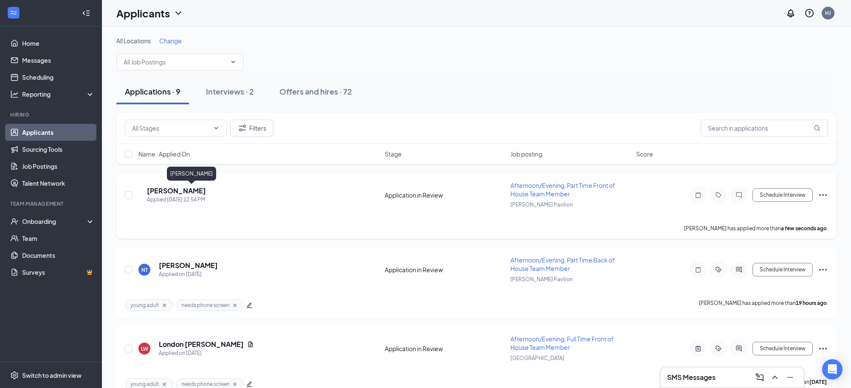
click at [206, 192] on h5 "[PERSON_NAME]" at bounding box center [176, 190] width 59 height 9
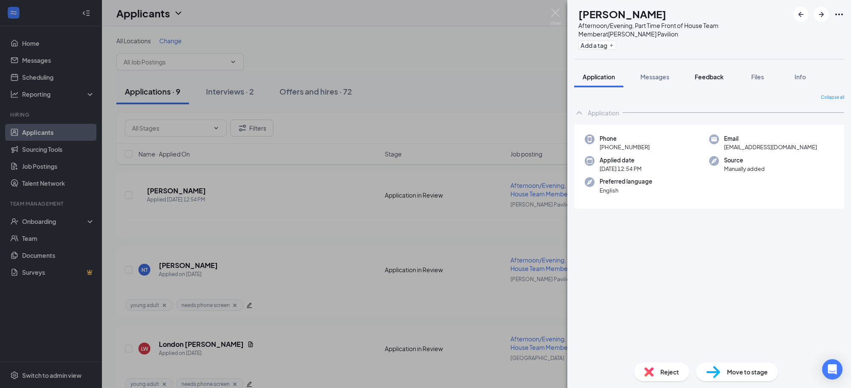
click at [710, 74] on span "Feedback" at bounding box center [709, 77] width 29 height 8
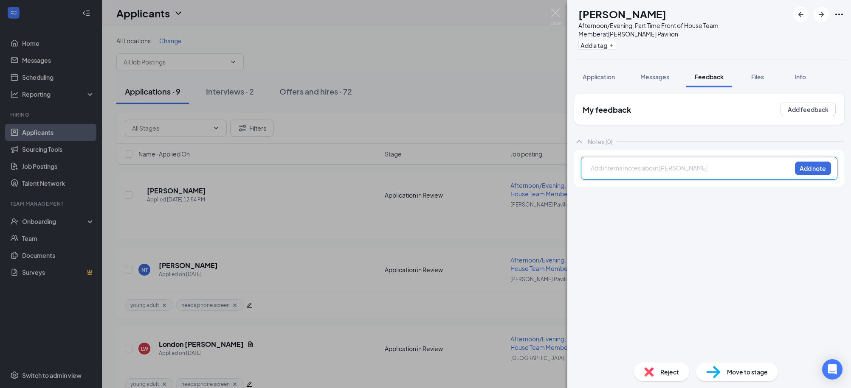
click at [611, 166] on div at bounding box center [691, 168] width 200 height 9
click at [678, 177] on span "can work anytime on Saturdays between the hours of 6am and 11pm; 16 year-old st…" at bounding box center [686, 172] width 191 height 17
click at [711, 178] on div "can work anytime on Saturdays between the hours of 6am and 11pm; 16 year-old st…" at bounding box center [691, 173] width 200 height 18
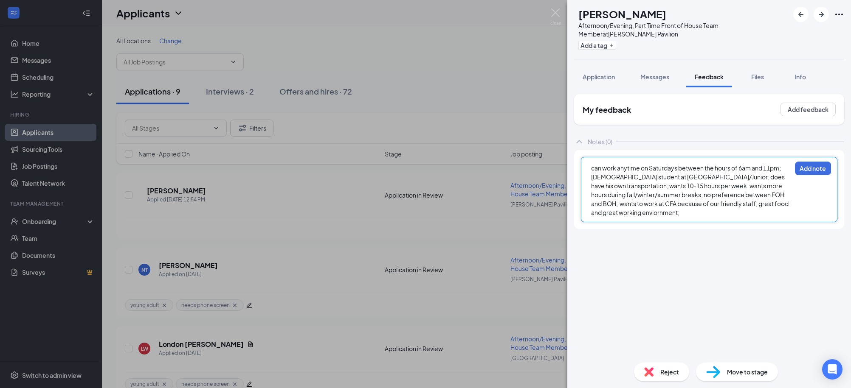
click at [632, 187] on span "can work anytime on Saturdays between the hours of 6am and 11pm; 16 year-old st…" at bounding box center [690, 190] width 198 height 52
click at [694, 223] on div "can work anytime on Saturdays between the hours of 6am and 11pm; 16 year-old st…" at bounding box center [691, 195] width 200 height 62
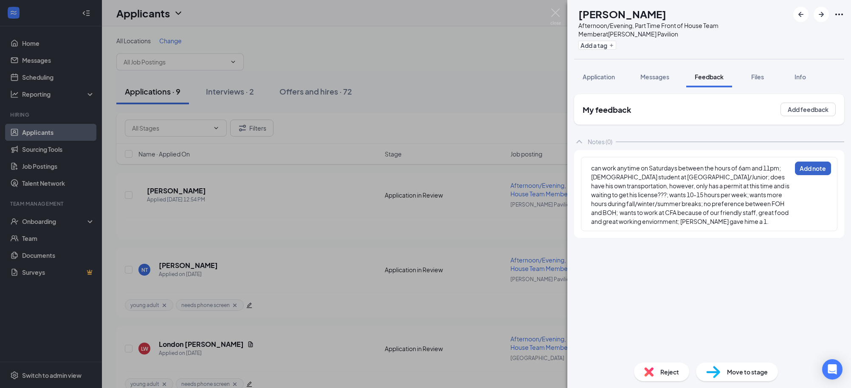
click at [821, 172] on button "Add note" at bounding box center [813, 169] width 36 height 14
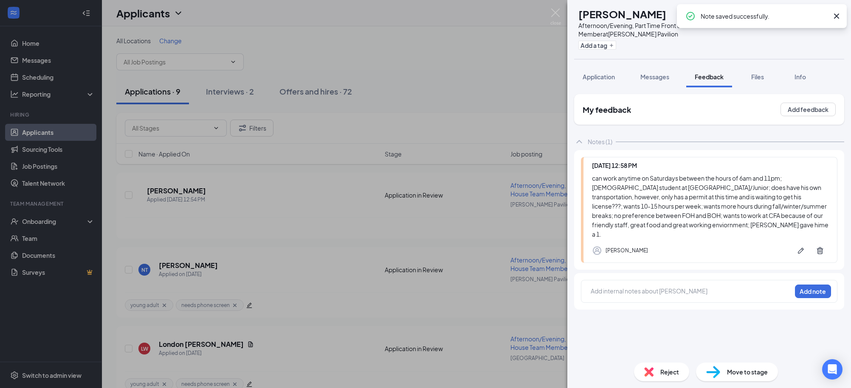
click at [461, 78] on div "FC Francisco Campos-Lopez Afternoon/Evening, Part Time Front of House Team Memb…" at bounding box center [425, 194] width 851 height 388
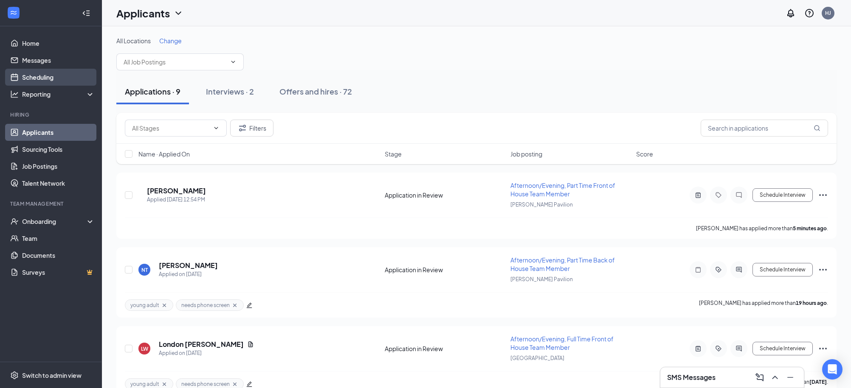
click at [44, 77] on link "Scheduling" at bounding box center [58, 77] width 73 height 17
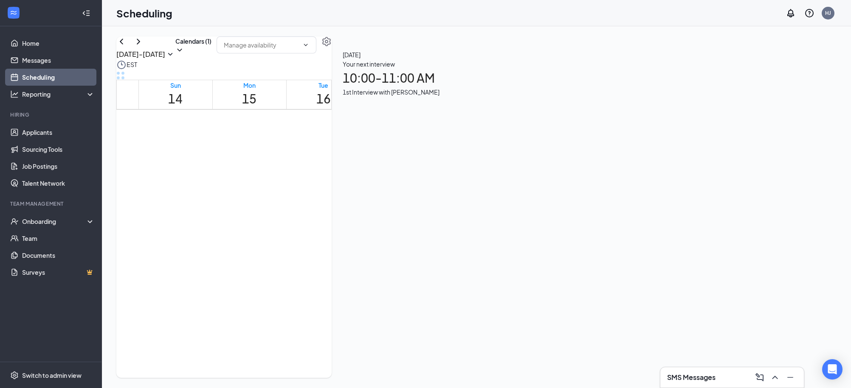
scroll to position [700, 0]
click at [143, 47] on icon "ChevronRight" at bounding box center [138, 42] width 10 height 10
drag, startPoint x: 346, startPoint y: 164, endPoint x: 346, endPoint y: 202, distance: 38.2
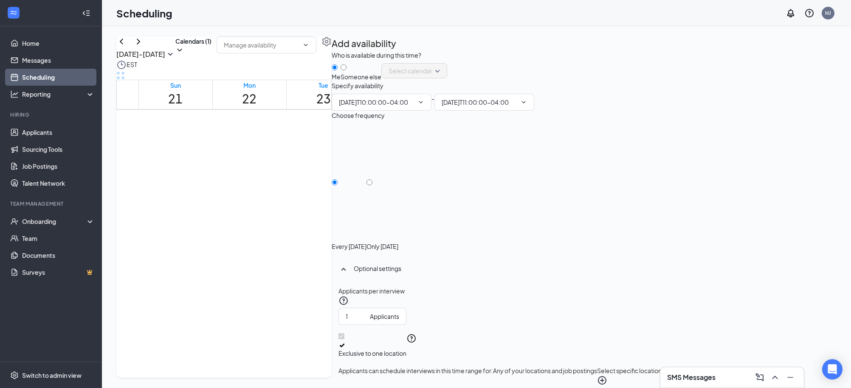
type input "10:00 AM"
type input "11:00 AM"
click at [398, 242] on div at bounding box center [382, 242] width 32 height 0
click at [372, 186] on input "Only Tuesday, Sep 23" at bounding box center [369, 183] width 6 height 6
radio input "true"
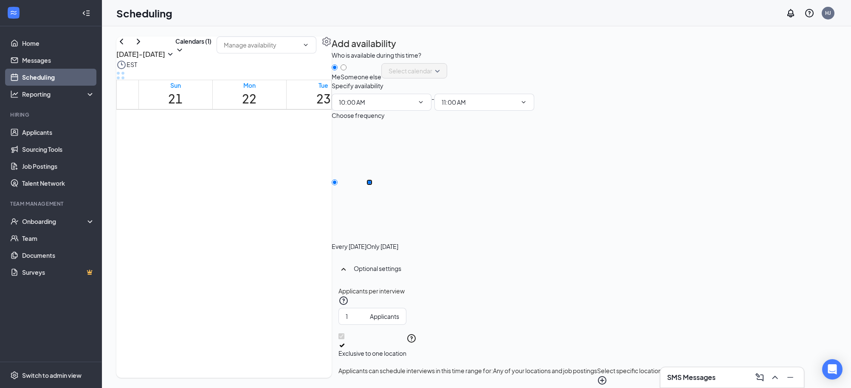
radio input "false"
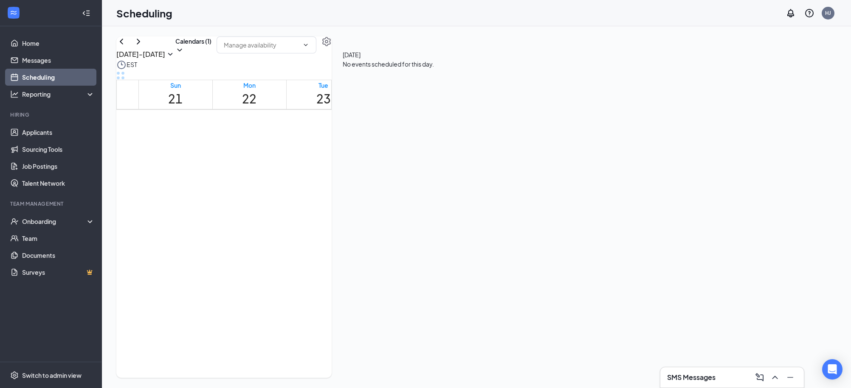
scroll to position [721, 0]
drag, startPoint x: 332, startPoint y: 206, endPoint x: 449, endPoint y: 304, distance: 152.8
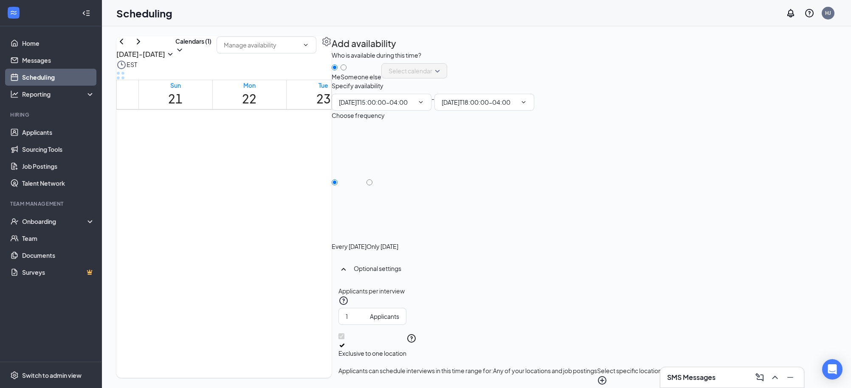
type input "03:00 PM"
type input "06:00 PM"
click at [372, 186] on input "Only Tuesday, Sep 23" at bounding box center [369, 183] width 6 height 6
radio input "true"
radio input "false"
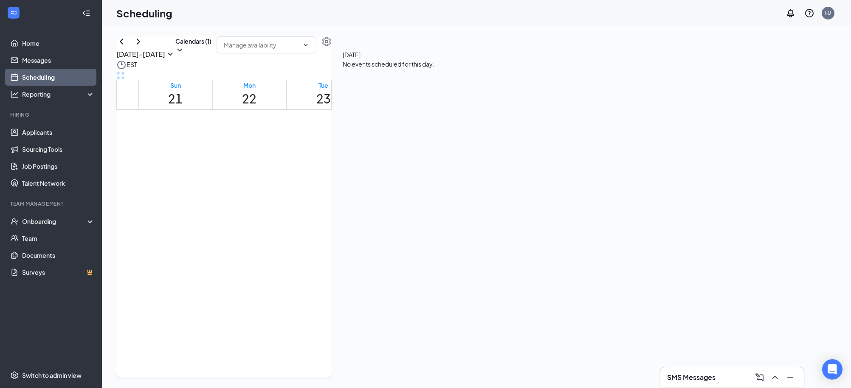
scroll to position [490, 0]
drag, startPoint x: 479, startPoint y: 164, endPoint x: 478, endPoint y: 212, distance: 48.0
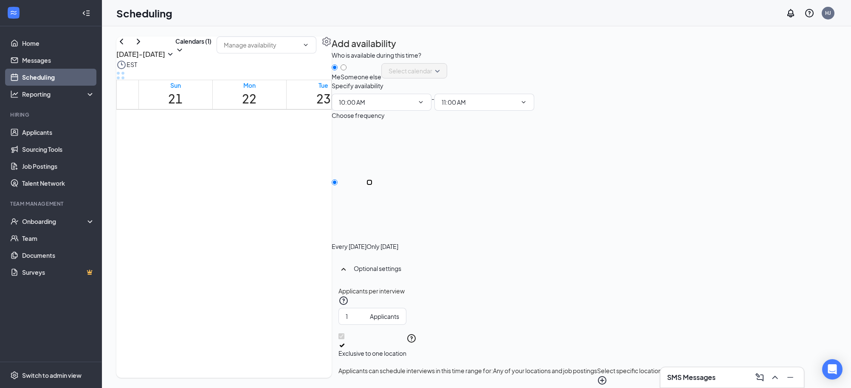
drag, startPoint x: 762, startPoint y: 205, endPoint x: 769, endPoint y: 217, distance: 13.1
click at [398, 206] on div "Only Thursday, Sep 25" at bounding box center [382, 187] width 32 height 127
click at [398, 242] on div at bounding box center [382, 242] width 32 height 0
click at [372, 186] on input "Only Thursday, Sep 25" at bounding box center [369, 183] width 6 height 6
radio input "true"
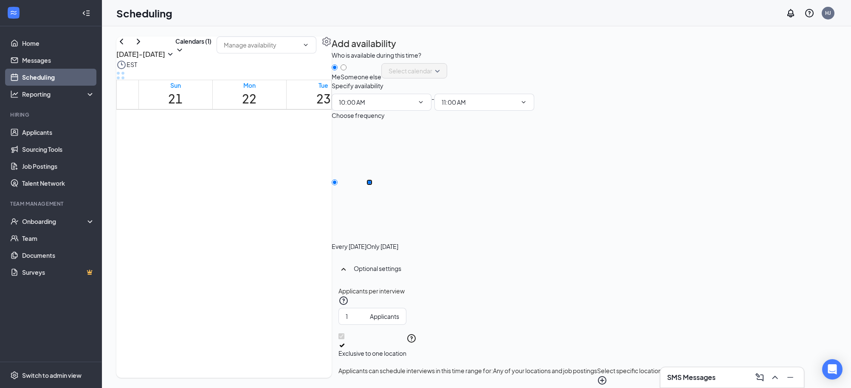
radio input "false"
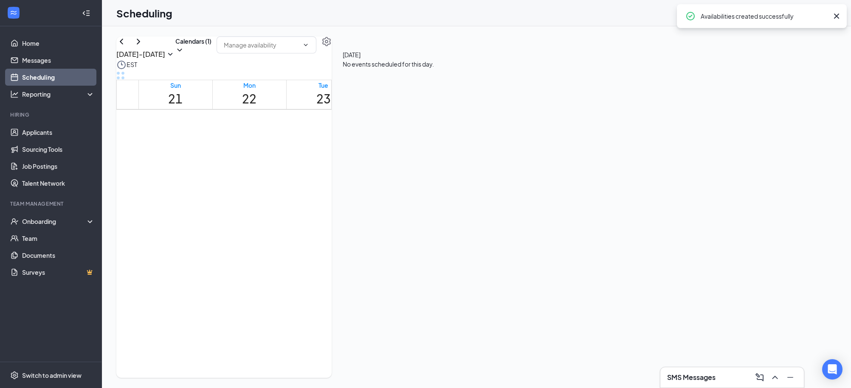
drag, startPoint x: 558, startPoint y: 165, endPoint x: 558, endPoint y: 208, distance: 42.9
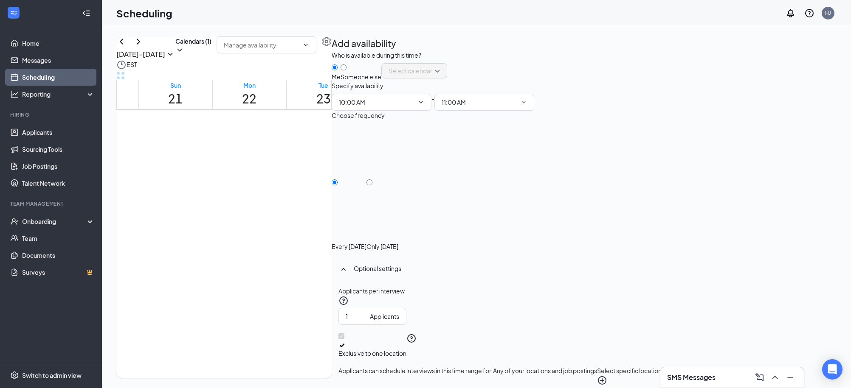
click at [398, 242] on div at bounding box center [382, 242] width 32 height 0
click at [372, 186] on input "Only Friday, Sep 26" at bounding box center [369, 183] width 6 height 6
radio input "true"
radio input "false"
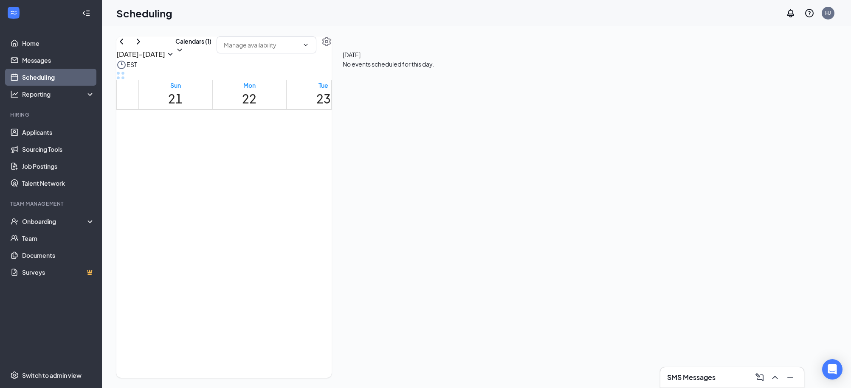
scroll to position [728, 0]
drag, startPoint x: 478, startPoint y: 234, endPoint x: 559, endPoint y: 291, distance: 99.0
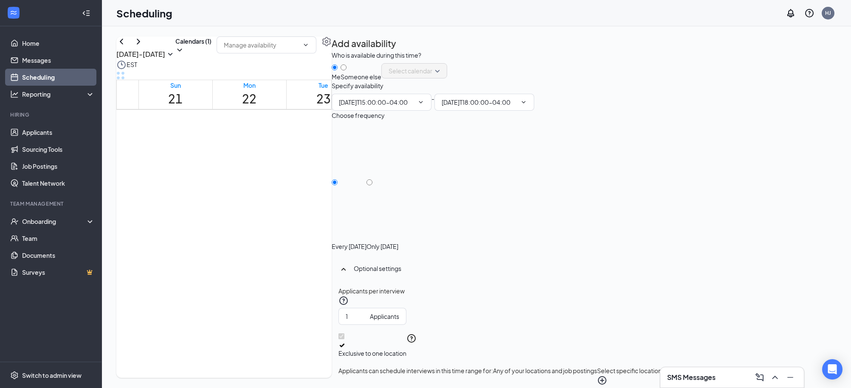
type input "03:00 PM"
type input "06:00 PM"
click at [372, 186] on input "Only Thursday, Sep 25" at bounding box center [369, 183] width 6 height 6
radio input "true"
radio input "false"
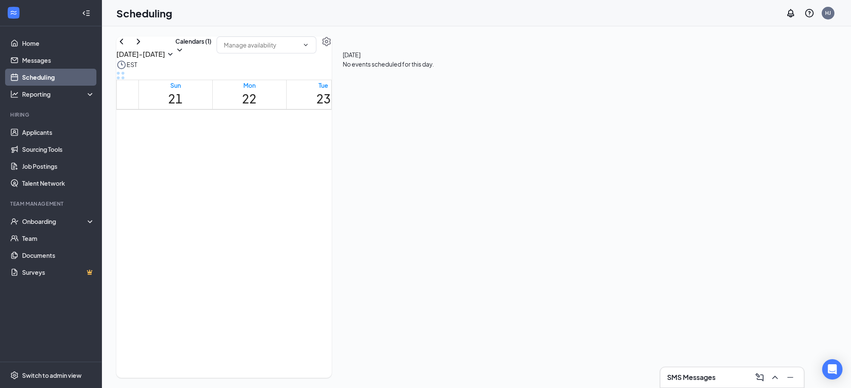
drag, startPoint x: 408, startPoint y: 196, endPoint x: 425, endPoint y: 190, distance: 18.7
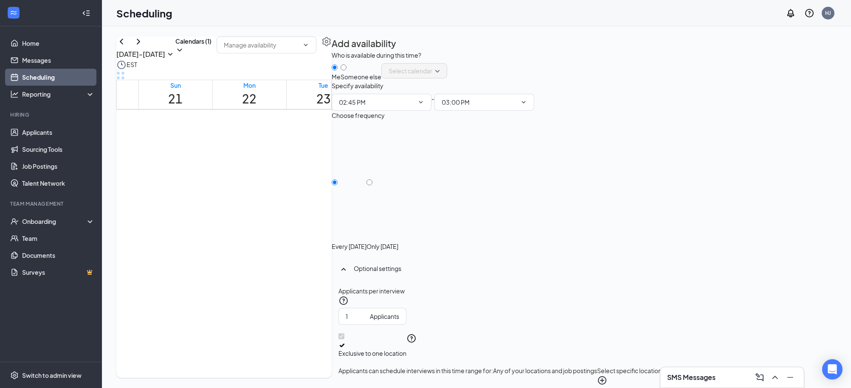
click at [431, 184] on icon "Cross" at bounding box center [396, 217] width 69 height 69
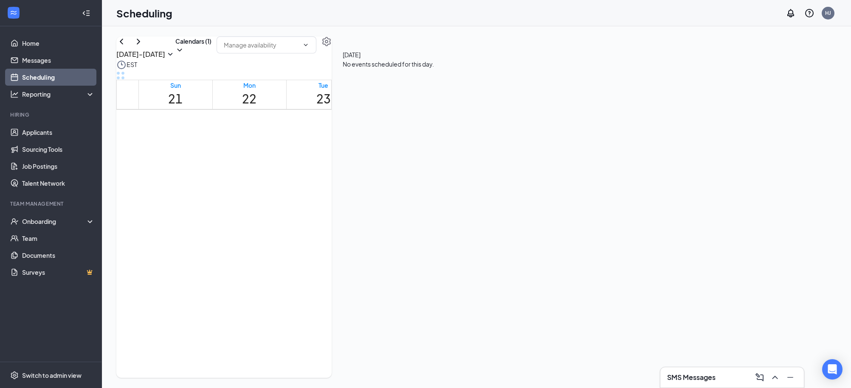
drag, startPoint x: 427, startPoint y: 211, endPoint x: 415, endPoint y: 349, distance: 138.5
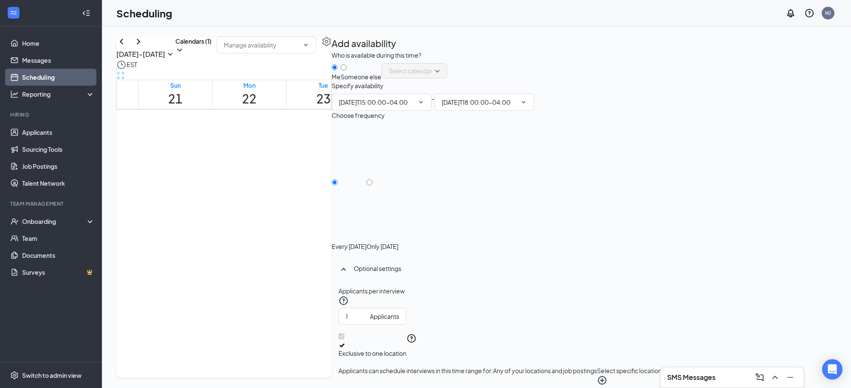
type input "03:00 PM"
type input "06:00 PM"
click at [372, 186] on input "Only Wednesday, Sep 24" at bounding box center [369, 183] width 6 height 6
radio input "true"
radio input "false"
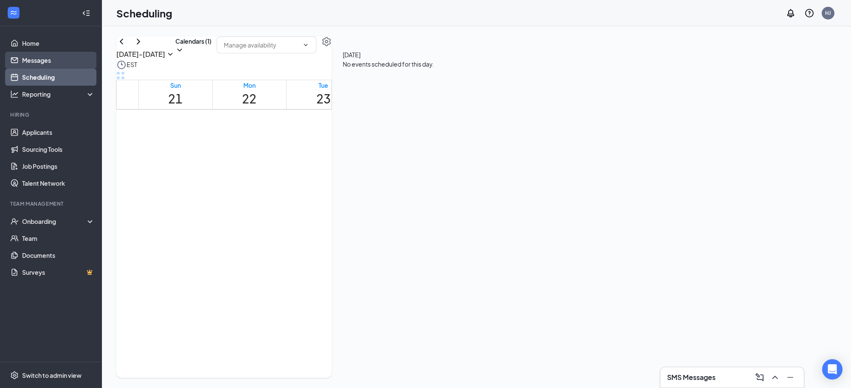
scroll to position [414, 0]
click at [46, 132] on link "Applicants" at bounding box center [58, 132] width 73 height 17
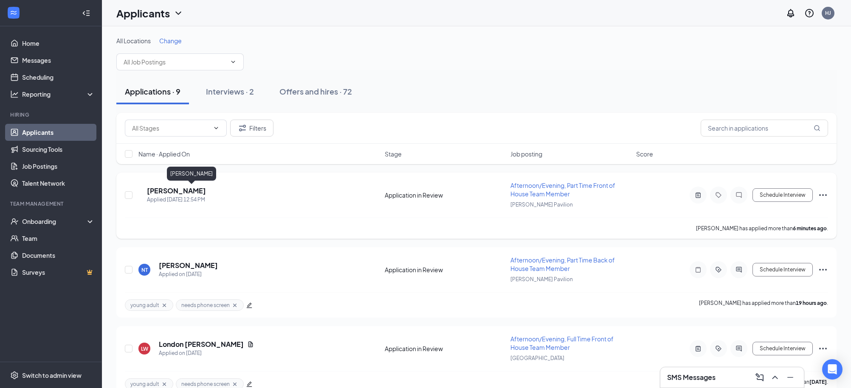
click at [206, 191] on h5 "[PERSON_NAME]" at bounding box center [176, 190] width 59 height 9
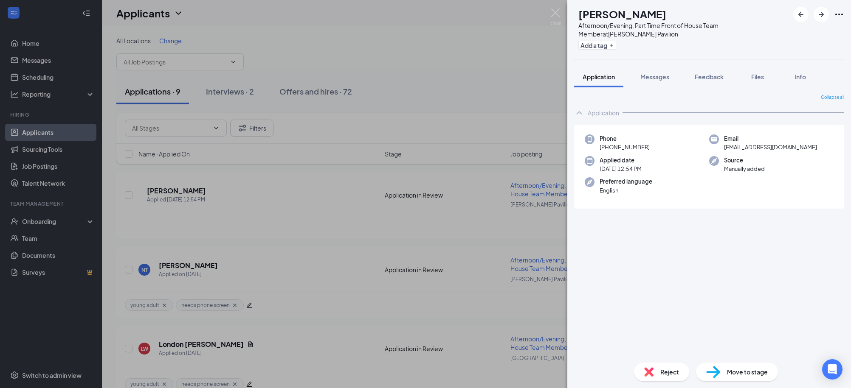
click at [734, 374] on span "Move to stage" at bounding box center [747, 372] width 41 height 9
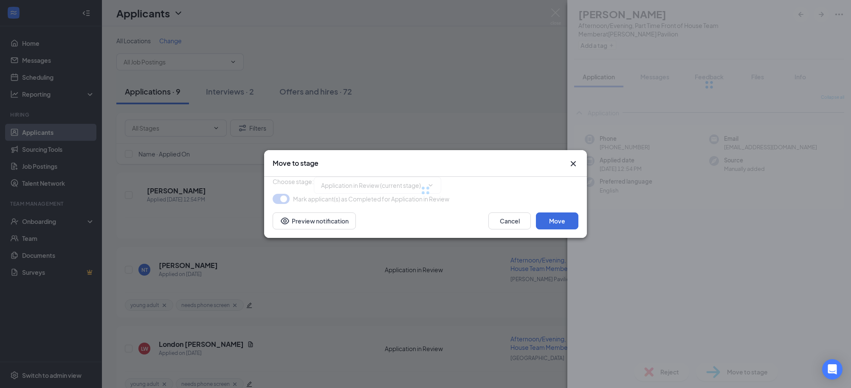
type input "1st Interview (next stage)"
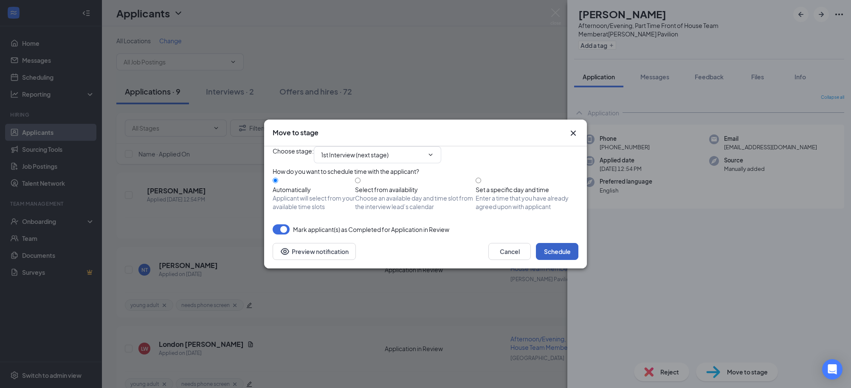
click at [568, 260] on button "Schedule" at bounding box center [557, 251] width 42 height 17
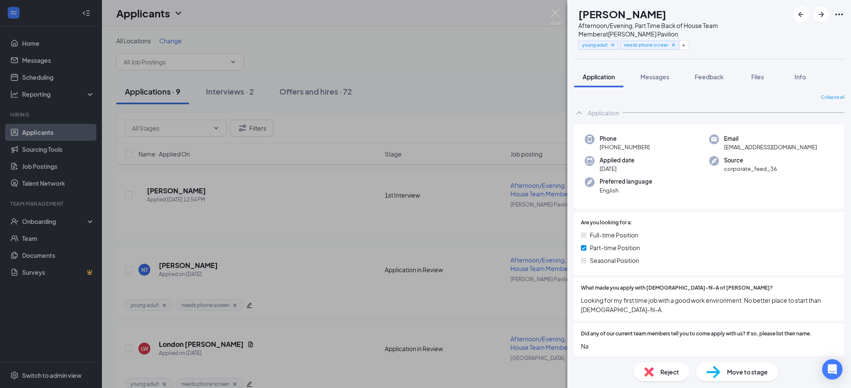
scroll to position [2, 0]
click at [501, 79] on div "NT Natalie Tucker Afternoon/Evening, Part Time Back of House Team Member at And…" at bounding box center [425, 194] width 851 height 388
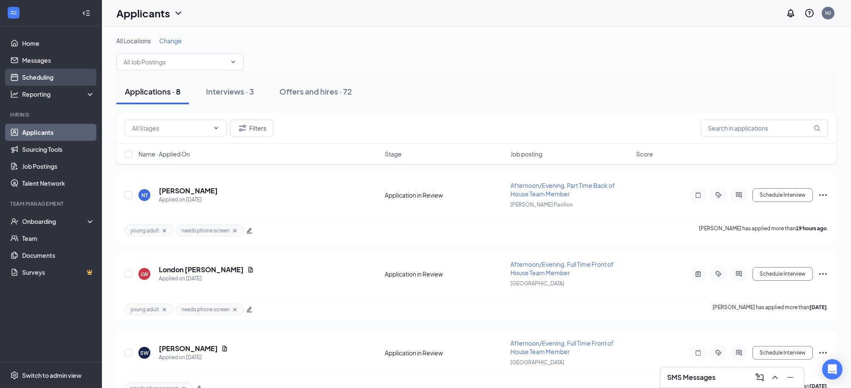
click at [36, 74] on link "Scheduling" at bounding box center [58, 77] width 73 height 17
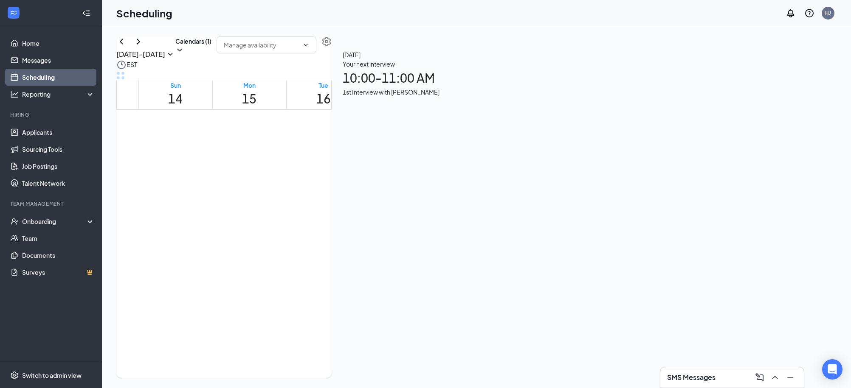
scroll to position [777, 0]
click at [143, 47] on button at bounding box center [138, 42] width 10 height 10
drag, startPoint x: 323, startPoint y: 223, endPoint x: 551, endPoint y: 206, distance: 228.1
click at [320, 200] on div at bounding box center [320, 196] width 0 height 8
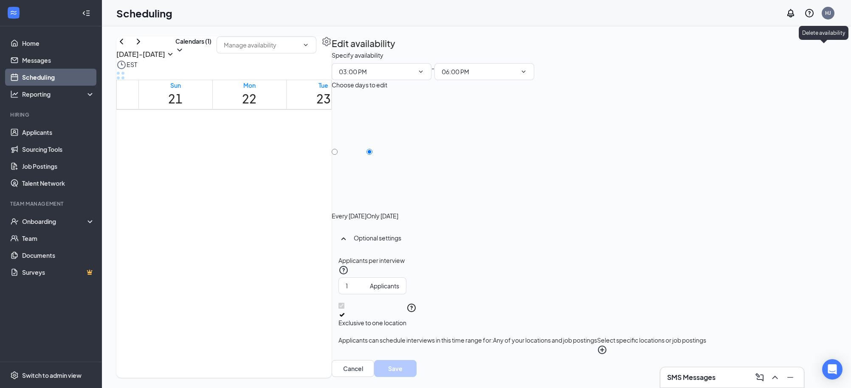
click at [332, 51] on icon "TrashOutline" at bounding box center [332, 51] width 0 height 0
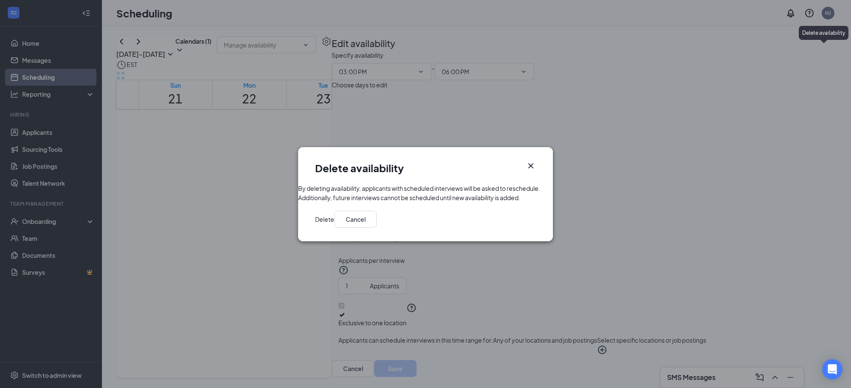
click at [334, 228] on button "Delete" at bounding box center [324, 219] width 19 height 17
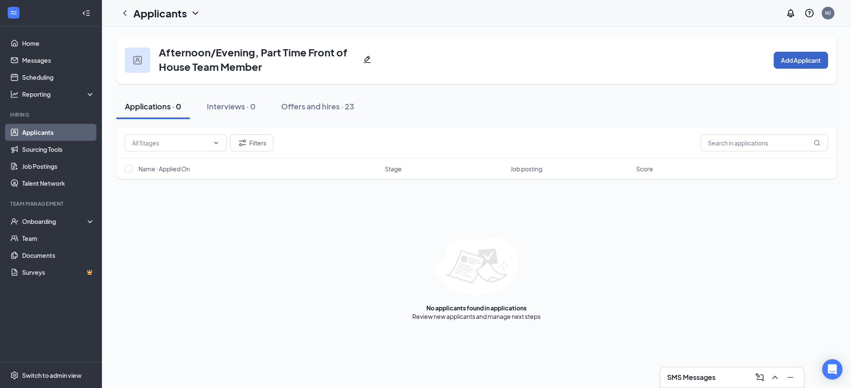
click at [793, 65] on button "Add Applicant" at bounding box center [800, 60] width 54 height 17
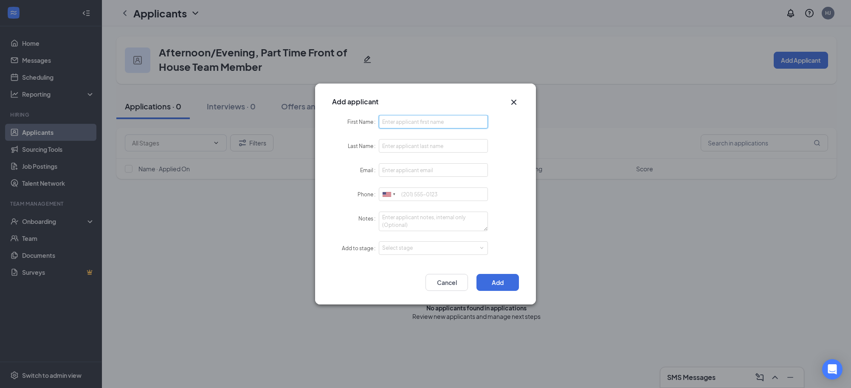
click at [413, 127] on input "First Name" at bounding box center [433, 122] width 109 height 14
type input "[PERSON_NAME]"
click at [399, 149] on input "Last Name" at bounding box center [433, 146] width 109 height 14
type input "[PERSON_NAME]"
click at [397, 173] on input "Email" at bounding box center [433, 170] width 109 height 14
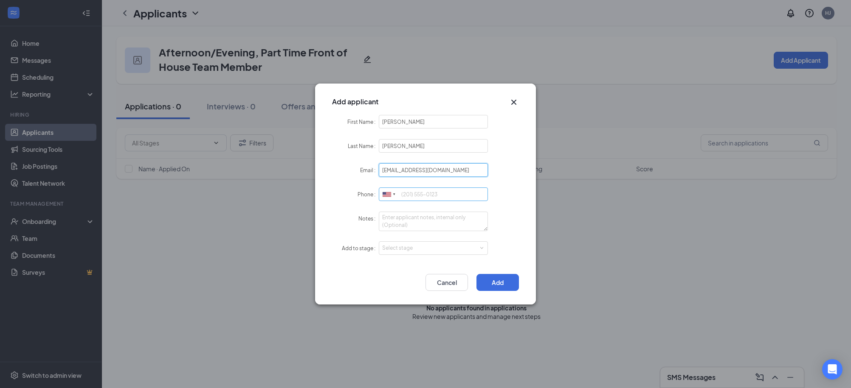
type input "[EMAIL_ADDRESS][DOMAIN_NAME]"
click at [413, 193] on input "Phone" at bounding box center [433, 195] width 109 height 14
type input "[PHONE_NUMBER]"
click at [401, 218] on textarea "Notes" at bounding box center [433, 222] width 109 height 20
click at [397, 245] on div "Select stage" at bounding box center [431, 248] width 98 height 8
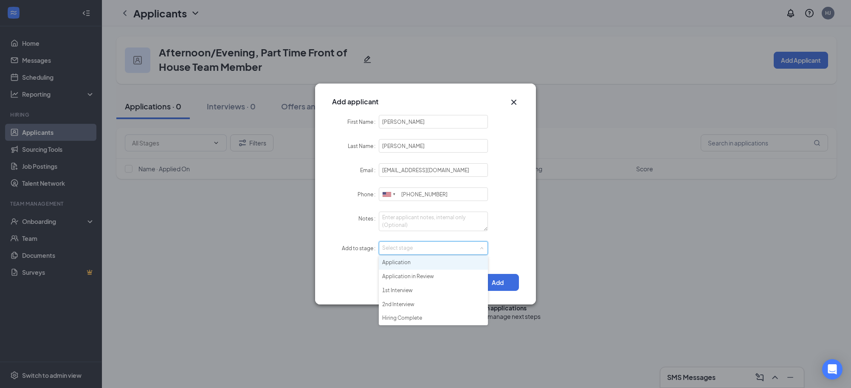
click at [399, 261] on li "Application" at bounding box center [433, 263] width 109 height 14
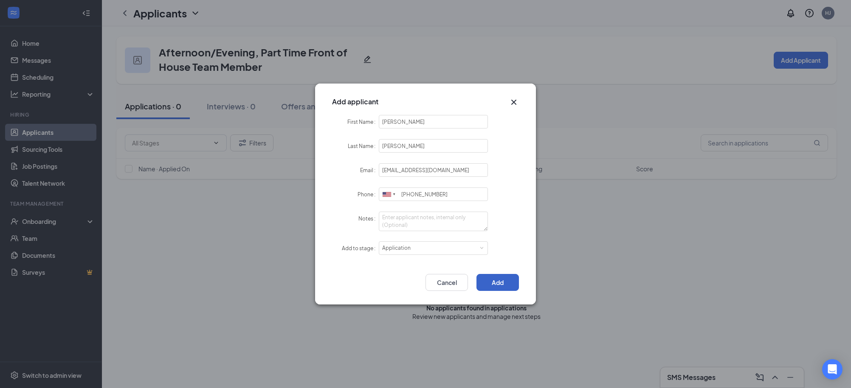
click at [496, 282] on button "Add" at bounding box center [497, 282] width 42 height 17
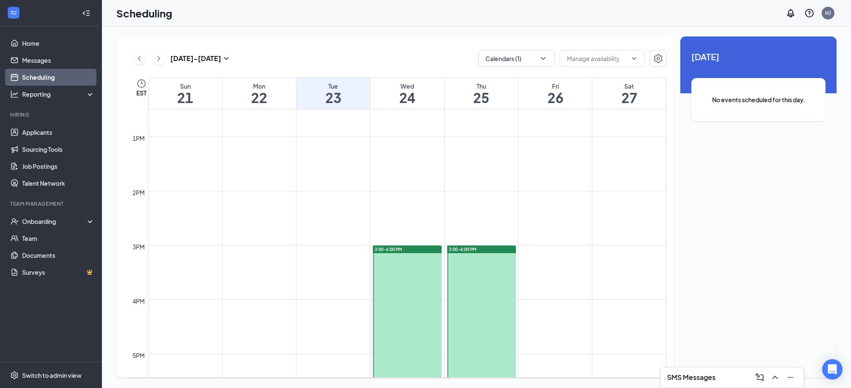
scroll to position [697, 0]
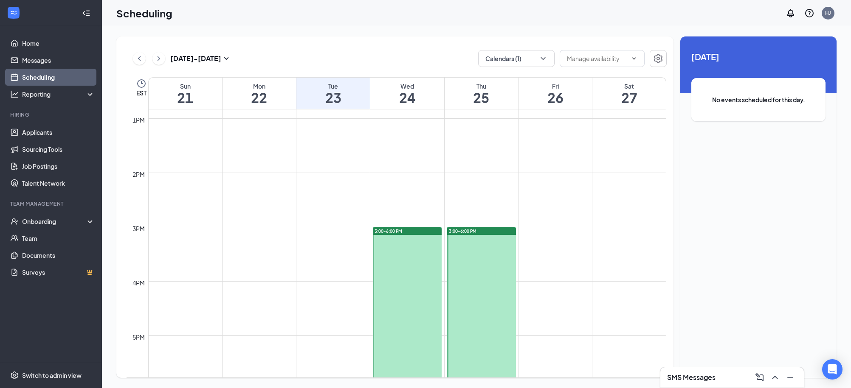
click at [425, 251] on div at bounding box center [407, 309] width 69 height 163
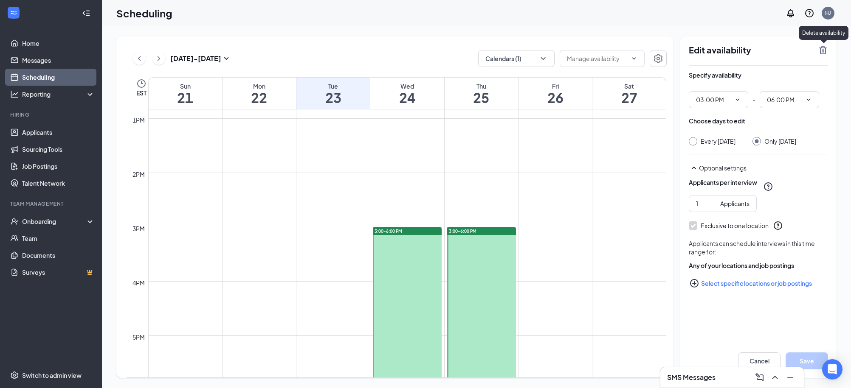
click at [826, 50] on icon "TrashOutline" at bounding box center [823, 50] width 10 height 10
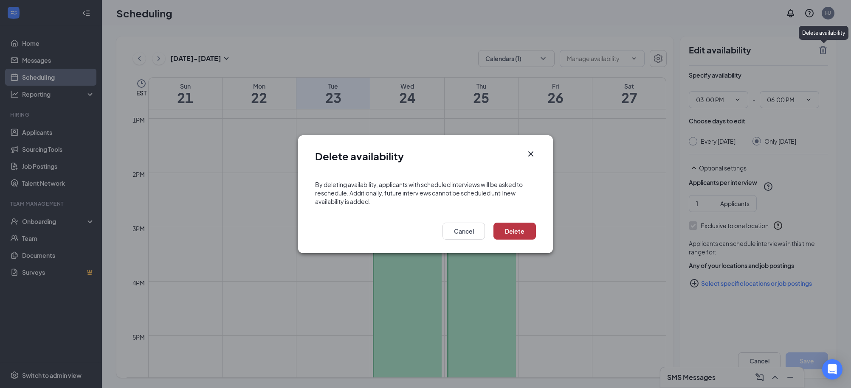
click at [523, 227] on button "Delete" at bounding box center [514, 231] width 42 height 17
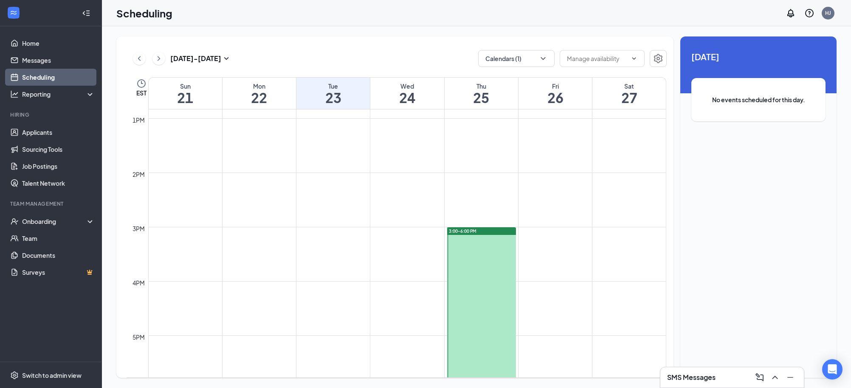
click at [489, 242] on div at bounding box center [481, 309] width 69 height 163
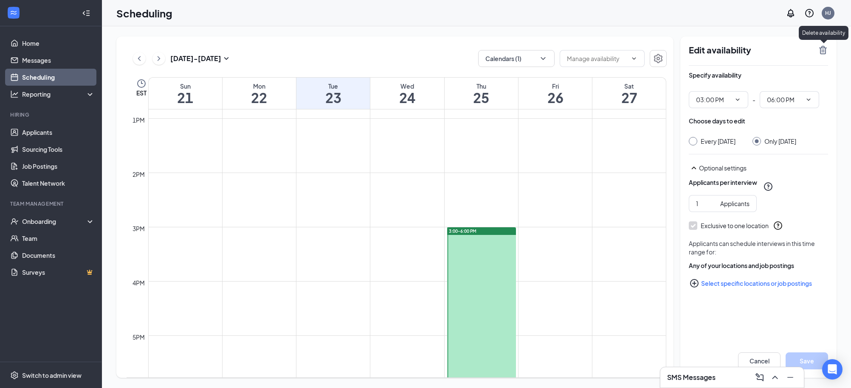
click at [820, 50] on icon "TrashOutline" at bounding box center [823, 50] width 8 height 8
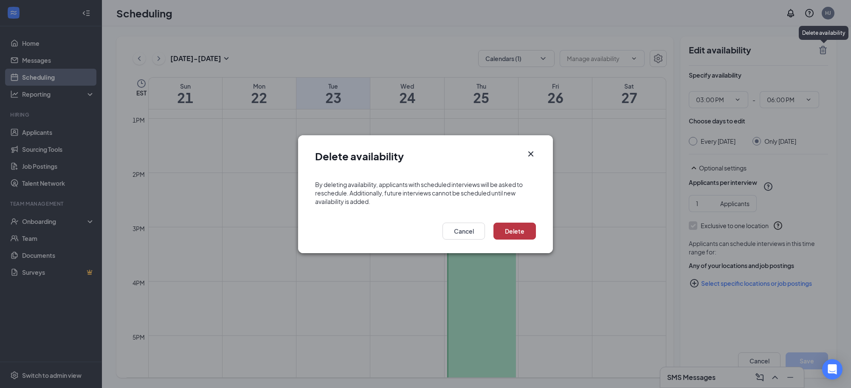
click at [527, 228] on button "Delete" at bounding box center [514, 231] width 42 height 17
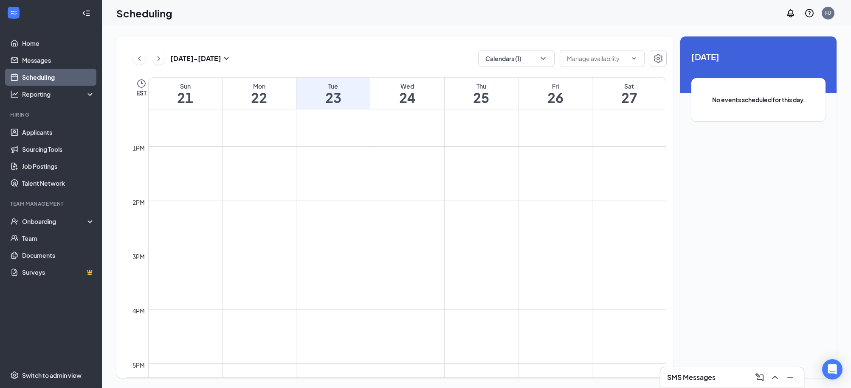
scroll to position [776, 0]
click at [55, 132] on link "Applicants" at bounding box center [58, 132] width 73 height 17
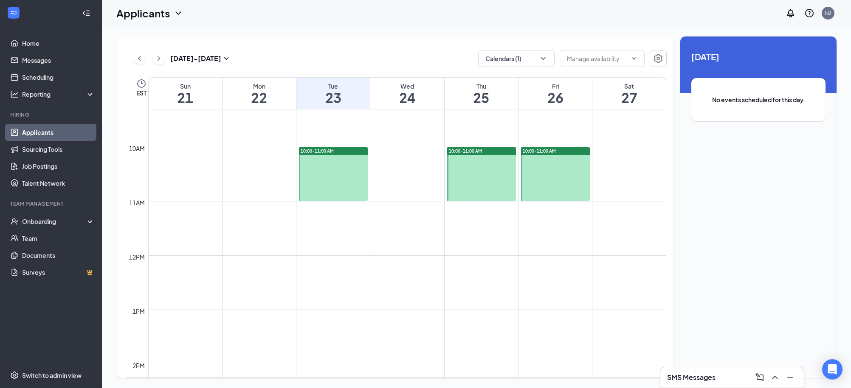
scroll to position [507, 0]
click at [45, 137] on link "Applicants" at bounding box center [58, 132] width 73 height 17
click at [50, 132] on link "Applicants" at bounding box center [58, 132] width 73 height 17
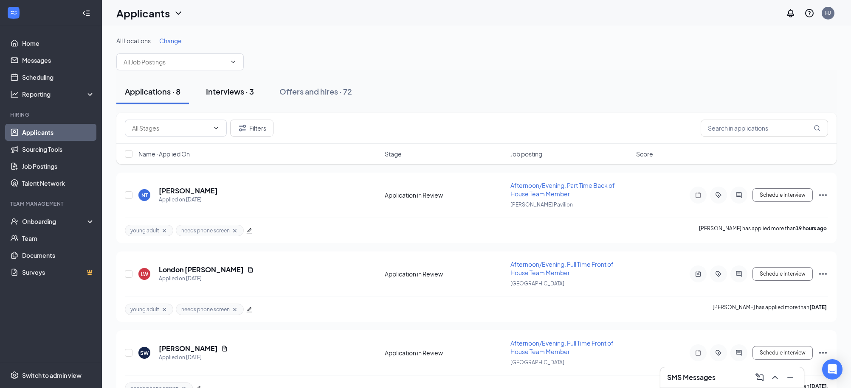
click at [221, 92] on div "Interviews · 3" at bounding box center [230, 91] width 48 height 11
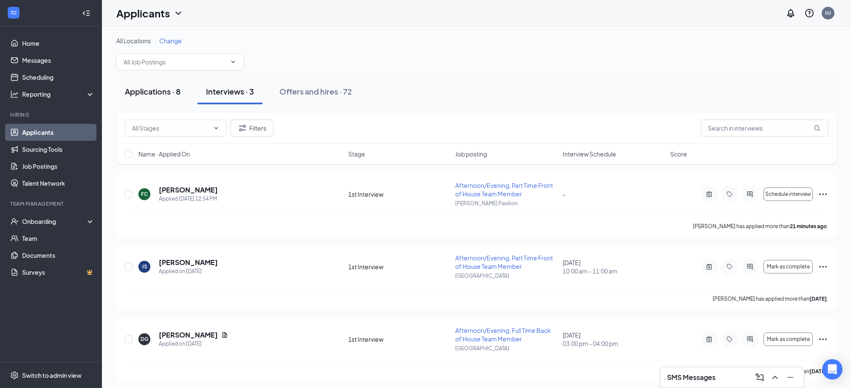
click at [138, 91] on div "Applications · 8" at bounding box center [153, 91] width 56 height 11
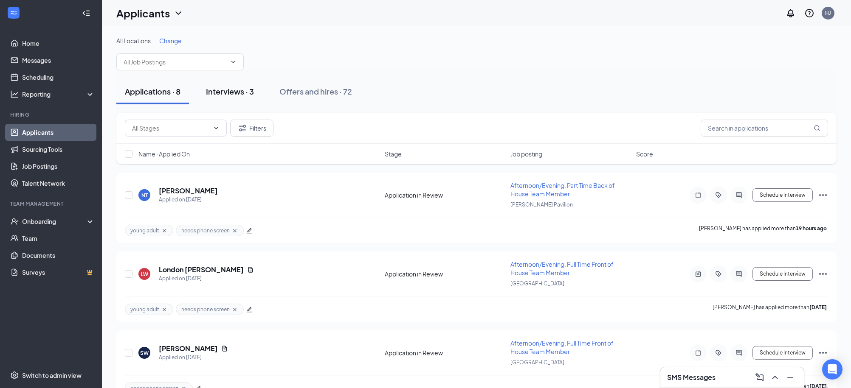
click at [231, 92] on div "Interviews · 3" at bounding box center [230, 91] width 48 height 11
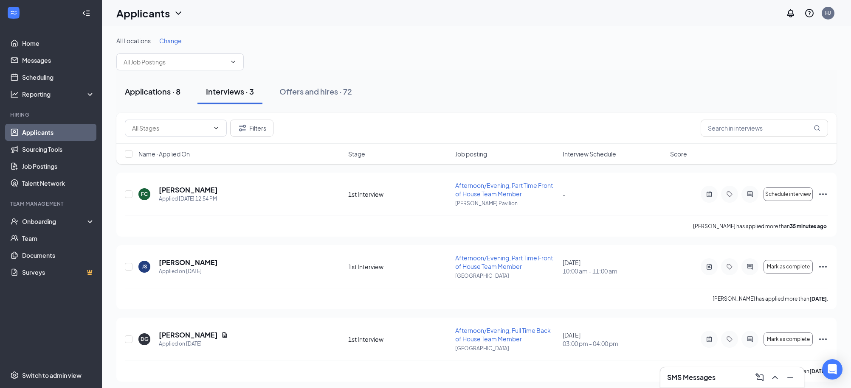
click at [166, 91] on div "Applications · 8" at bounding box center [153, 91] width 56 height 11
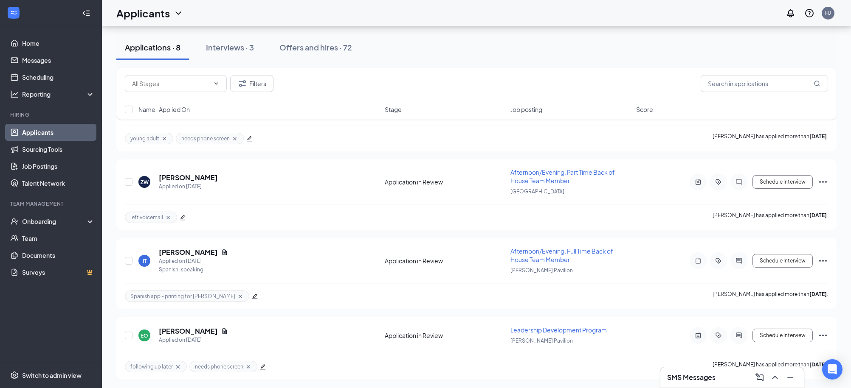
scroll to position [404, 0]
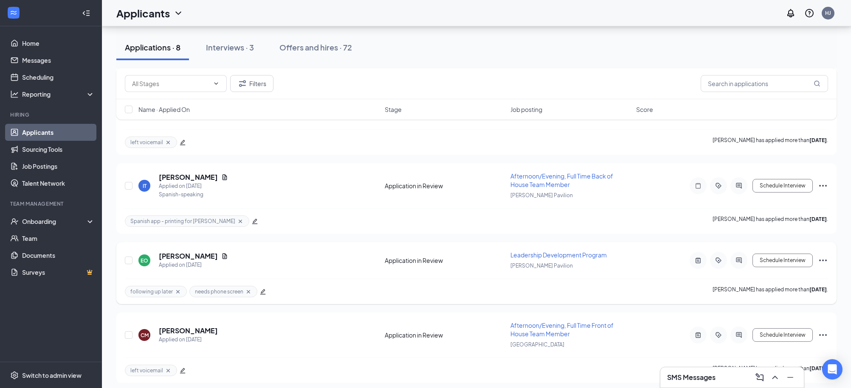
click at [178, 289] on icon "Cross" at bounding box center [177, 292] width 7 height 7
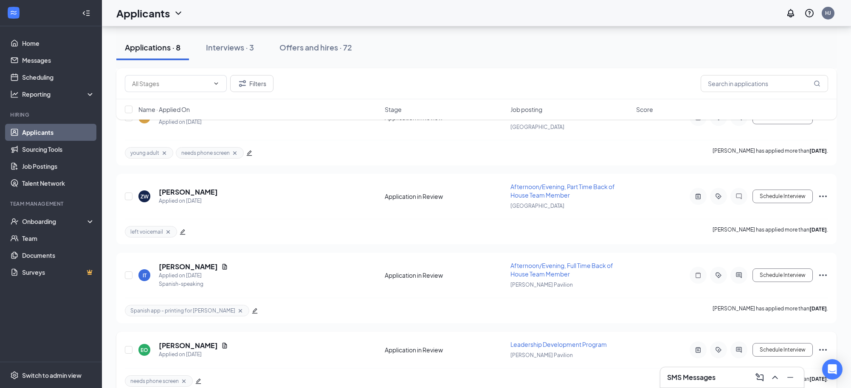
scroll to position [240, 0]
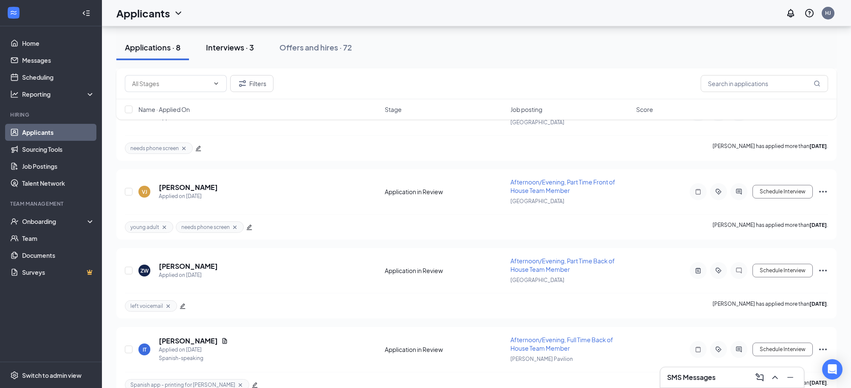
click at [228, 49] on div "Interviews · 3" at bounding box center [230, 47] width 48 height 11
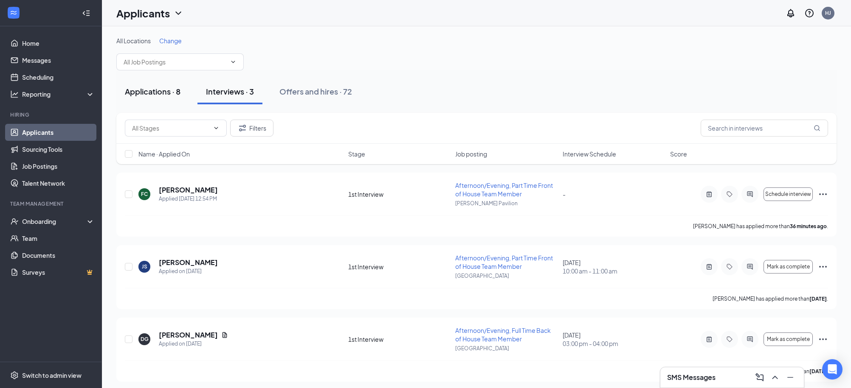
click at [177, 91] on div "Applications · 8" at bounding box center [153, 91] width 56 height 11
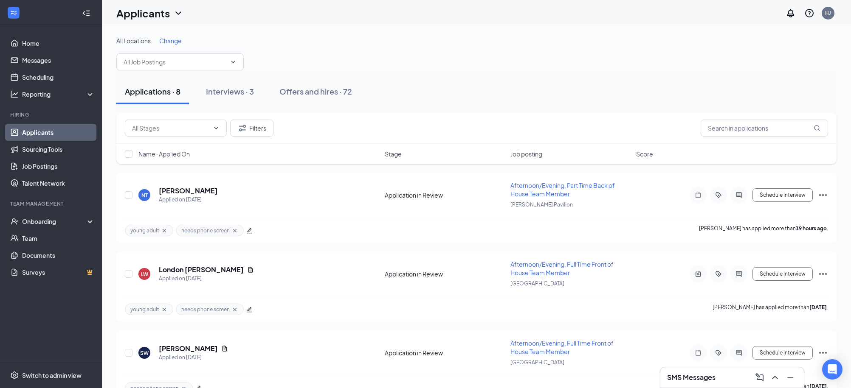
click at [520, 73] on div "Applications · 8 Interviews · 3 Offers and hires · 72" at bounding box center [476, 91] width 720 height 42
click at [57, 220] on div "Onboarding" at bounding box center [54, 221] width 65 height 8
drag, startPoint x: 53, startPoint y: 237, endPoint x: 111, endPoint y: 213, distance: 63.0
click at [53, 237] on link "Overview" at bounding box center [58, 238] width 73 height 17
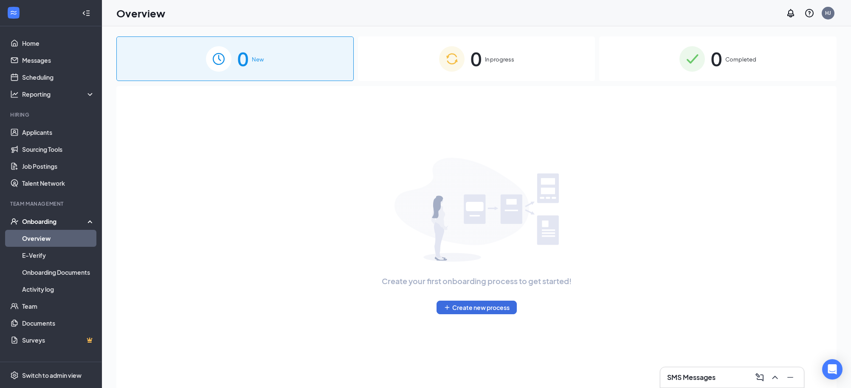
click at [503, 66] on div "0 In progress" at bounding box center [476, 59] width 237 height 45
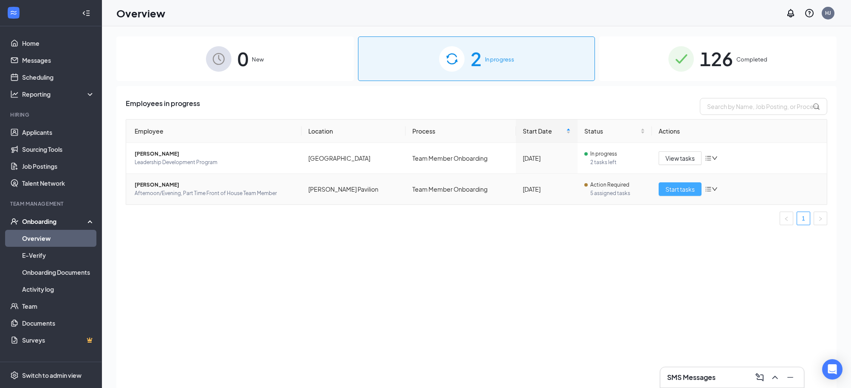
click at [672, 189] on span "Start tasks" at bounding box center [679, 189] width 29 height 9
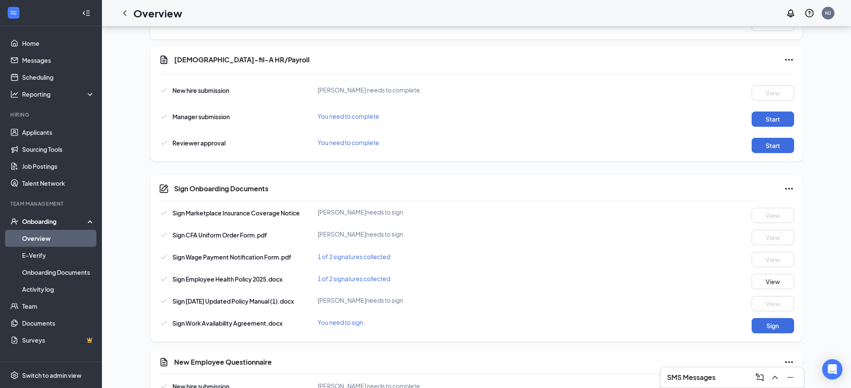
scroll to position [630, 0]
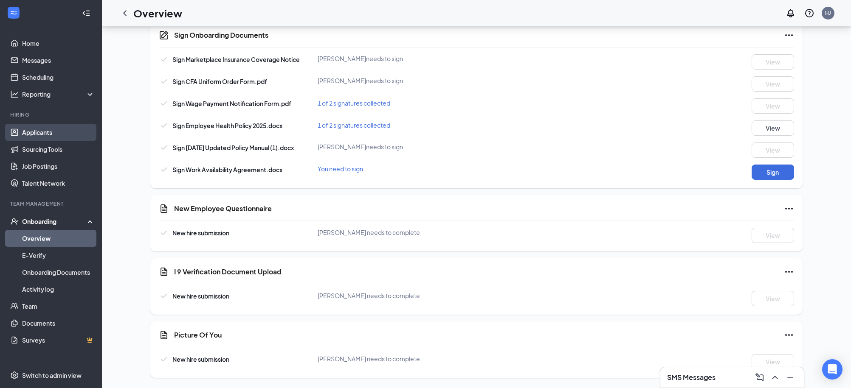
click at [49, 133] on link "Applicants" at bounding box center [58, 132] width 73 height 17
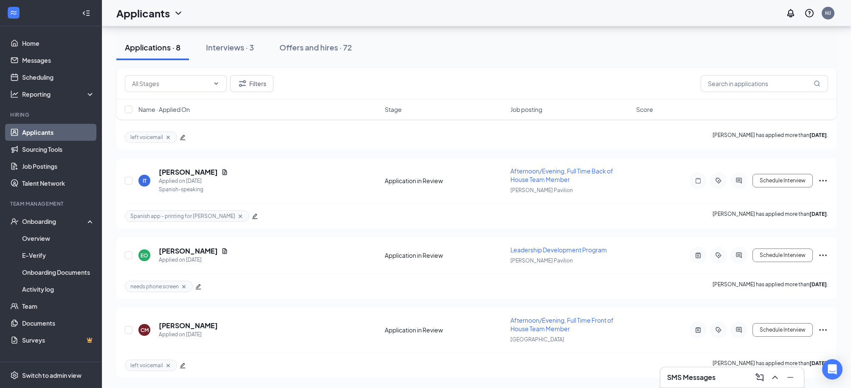
scroll to position [404, 0]
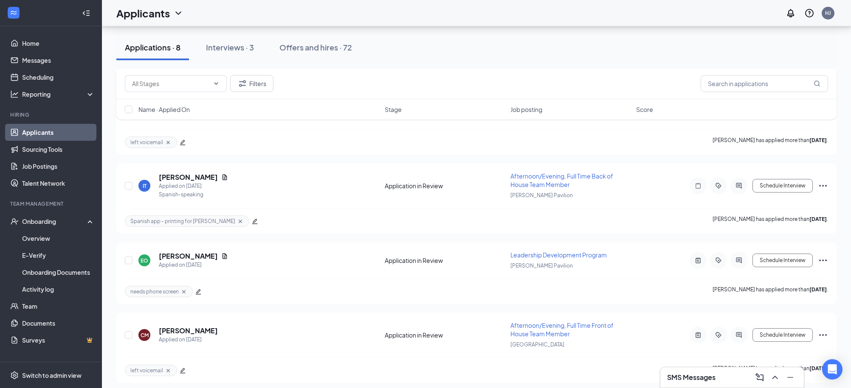
click at [463, 43] on div "Applications · 8 Interviews · 3 Offers and hires · 72" at bounding box center [476, 47] width 720 height 25
click at [186, 290] on icon "Cross" at bounding box center [183, 291] width 3 height 3
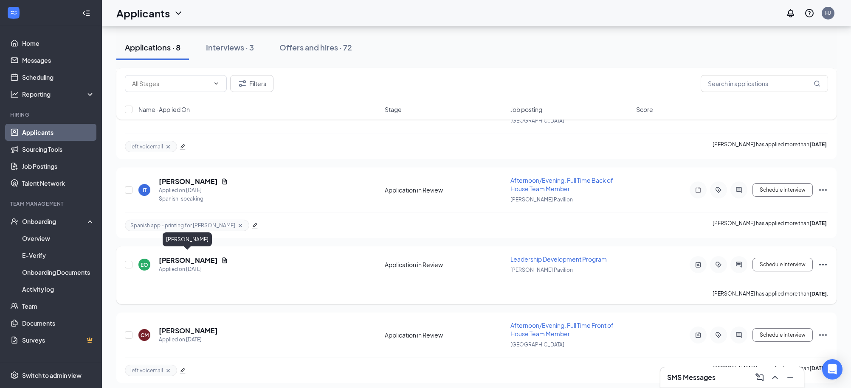
click at [188, 258] on h5 "[PERSON_NAME]" at bounding box center [188, 260] width 59 height 9
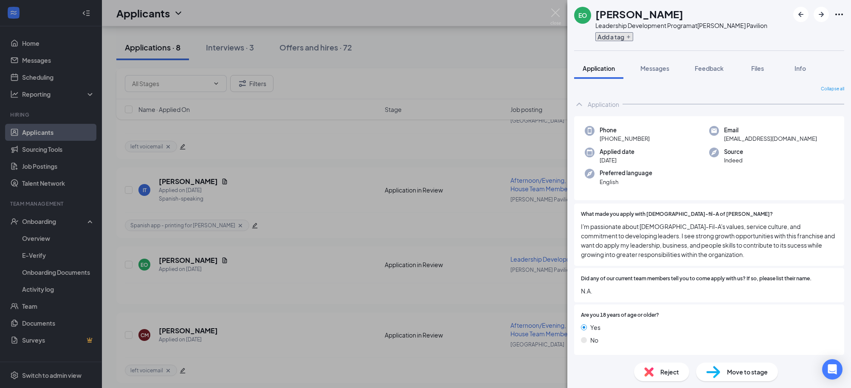
click at [616, 38] on button "Add a tag" at bounding box center [614, 36] width 38 height 9
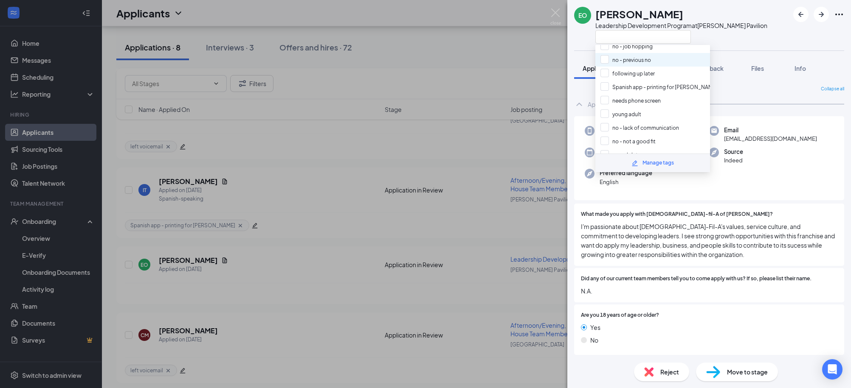
scroll to position [85, 0]
click at [609, 135] on input "no - not a good fit" at bounding box center [627, 139] width 55 height 9
checkbox input "true"
click at [748, 37] on div at bounding box center [681, 37] width 172 height 14
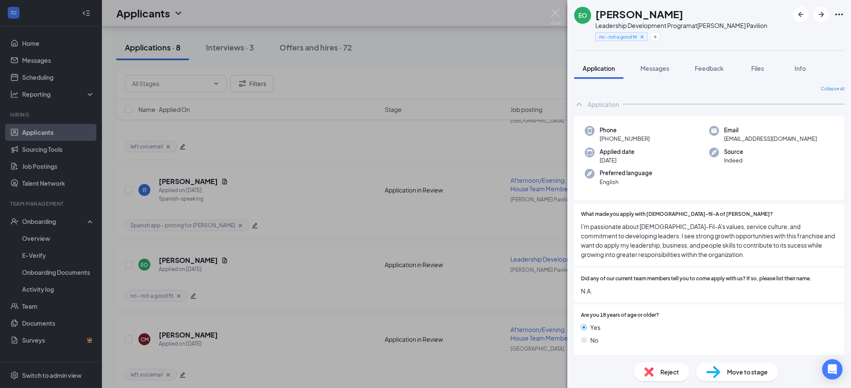
click at [660, 375] on div "Reject" at bounding box center [661, 372] width 55 height 19
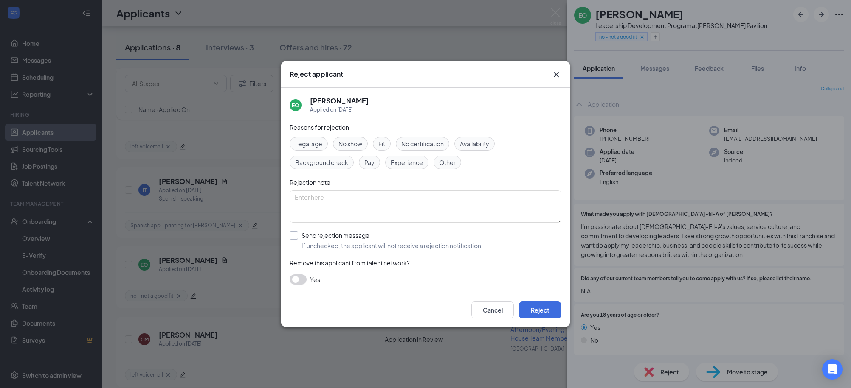
click at [325, 242] on input "Send rejection message If unchecked, the applicant will not receive a rejection…" at bounding box center [386, 240] width 193 height 19
checkbox input "true"
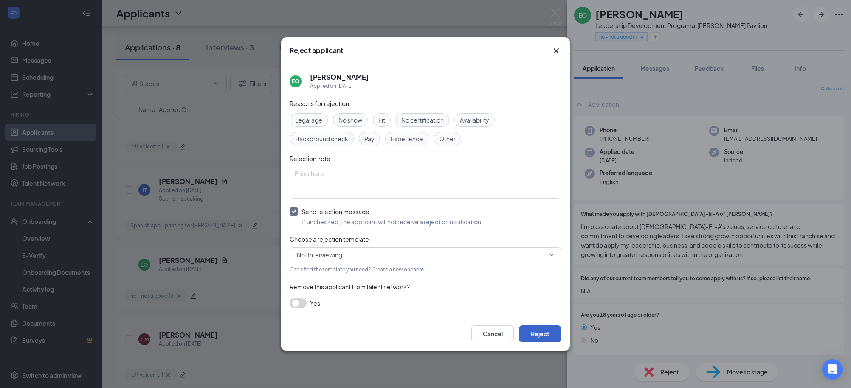
click at [539, 337] on button "Reject" at bounding box center [540, 334] width 42 height 17
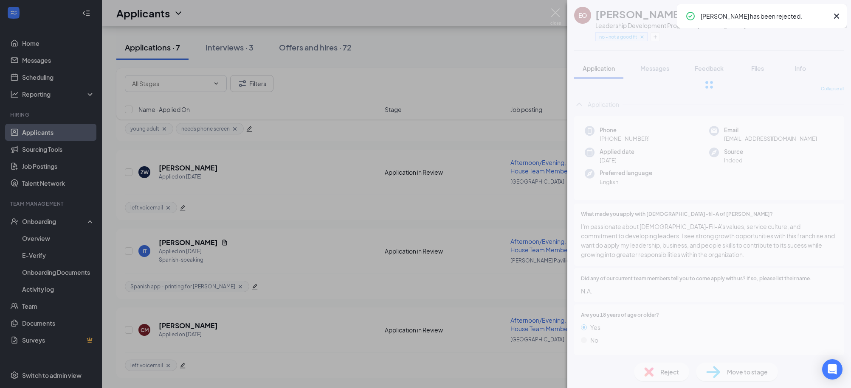
scroll to position [334, 0]
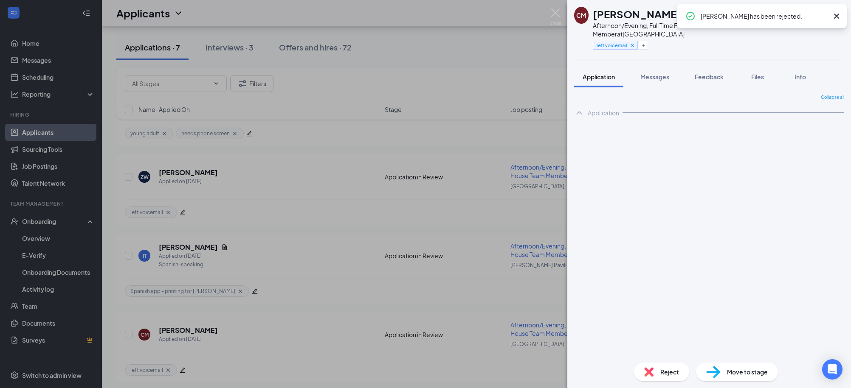
click at [474, 54] on div "CM [PERSON_NAME] Afternoon/Evening, Full Time Front of House Team Member at [GE…" at bounding box center [425, 194] width 851 height 388
